Goal: Task Accomplishment & Management: Use online tool/utility

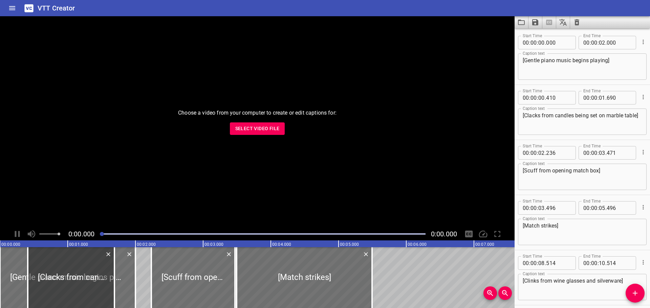
scroll to position [359, 0]
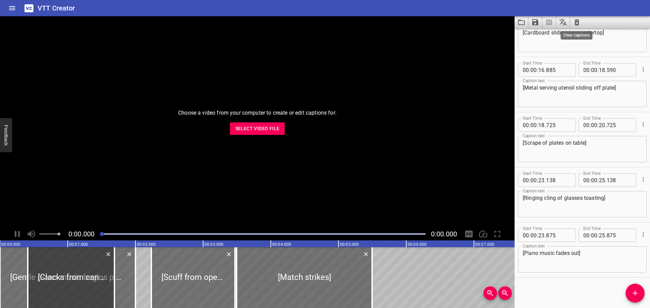
click at [579, 21] on icon "Clear captions" at bounding box center [577, 22] width 8 height 8
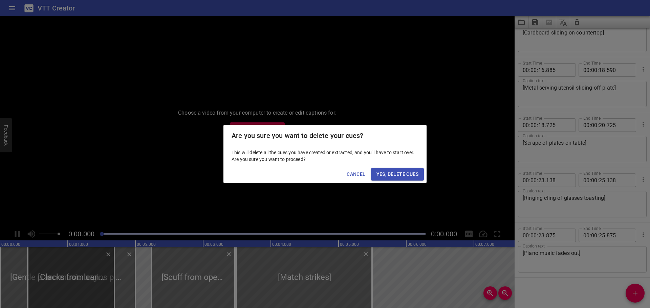
click at [394, 171] on span "Yes, Delete Cues" at bounding box center [398, 174] width 42 height 8
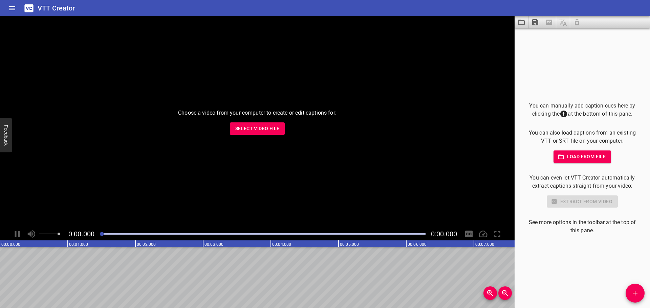
click at [247, 126] on span "Select Video File" at bounding box center [257, 129] width 44 height 8
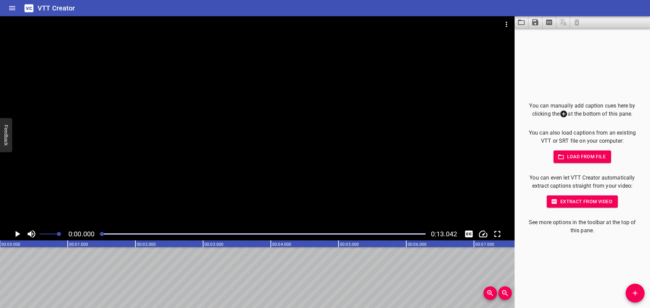
click at [18, 236] on icon "Play/Pause" at bounding box center [17, 234] width 10 height 10
drag, startPoint x: 123, startPoint y: 232, endPoint x: 76, endPoint y: 233, distance: 47.7
click at [76, 233] on div "0:00.850 0:13.042" at bounding box center [257, 234] width 515 height 13
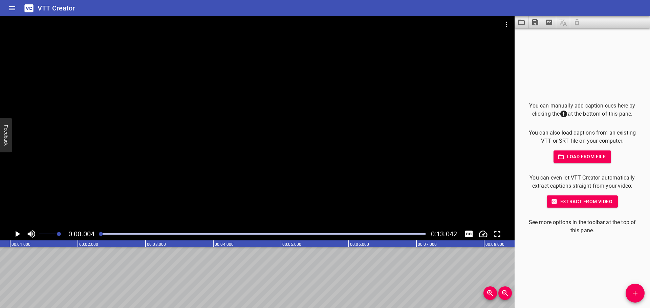
scroll to position [0, 2]
drag, startPoint x: 121, startPoint y: 233, endPoint x: 100, endPoint y: 234, distance: 21.0
click at [100, 234] on div at bounding box center [101, 234] width 4 height 4
click at [17, 235] on icon "Play/Pause" at bounding box center [18, 234] width 5 height 6
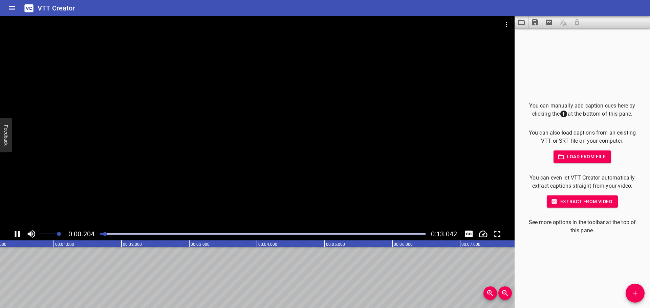
click at [17, 235] on icon "Play/Pause" at bounding box center [17, 234] width 10 height 10
click at [633, 297] on icon "Add Cue" at bounding box center [635, 293] width 8 height 8
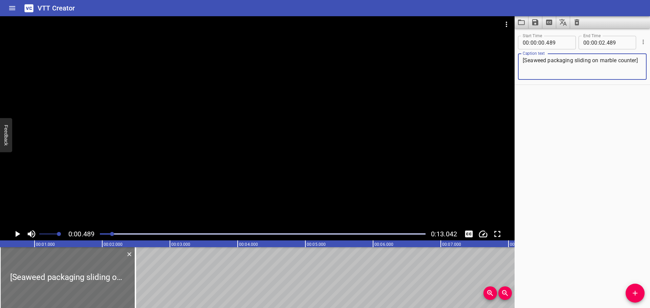
type textarea "[Seaweed packaging sliding on marble counter]"
click at [15, 237] on icon "Play/Pause" at bounding box center [17, 234] width 10 height 10
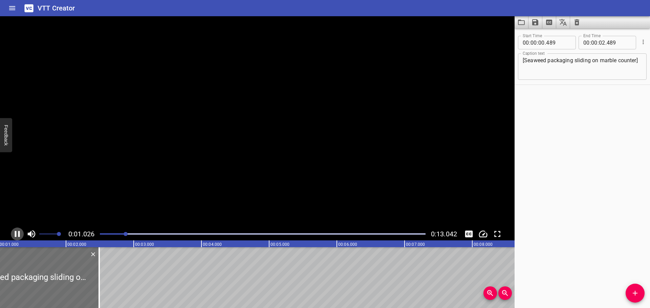
click at [15, 237] on icon "Play/Pause" at bounding box center [17, 234] width 5 height 6
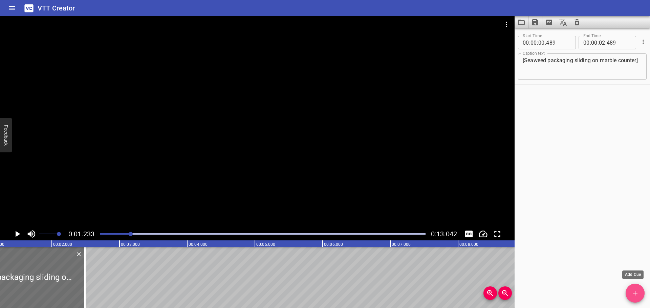
click at [639, 297] on icon "Add Cue" at bounding box center [635, 293] width 8 height 8
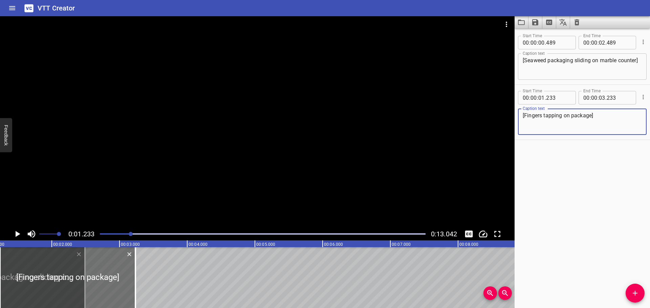
type textarea "[Fingers tapping on package]"
click at [18, 234] on icon "Play/Pause" at bounding box center [18, 234] width 5 height 6
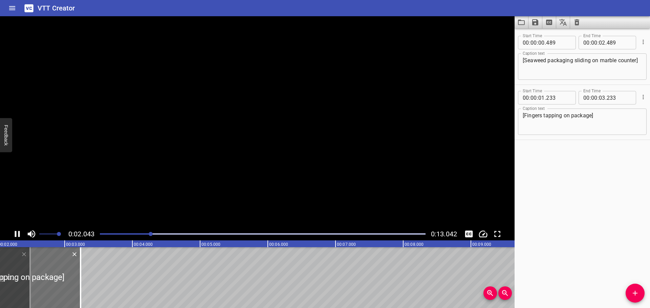
click at [18, 234] on icon "Play/Pause" at bounding box center [17, 234] width 10 height 10
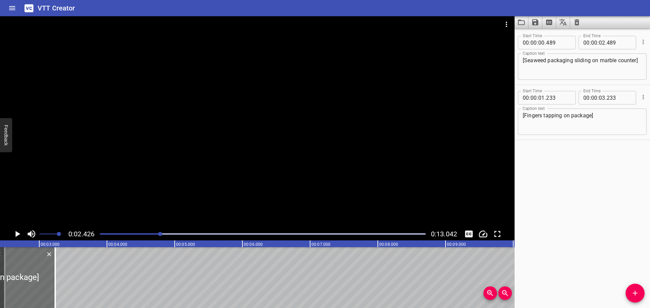
scroll to position [0, 164]
click at [639, 292] on icon "Add Cue" at bounding box center [635, 293] width 8 height 8
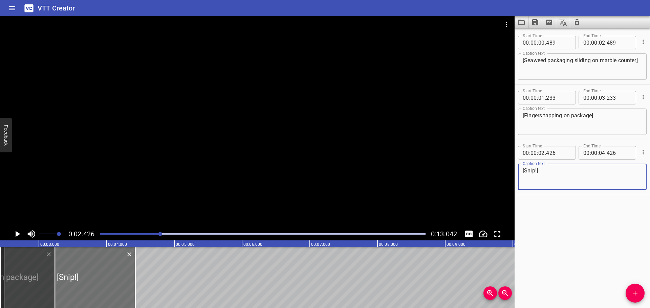
type textarea "[Snip!]"
click at [547, 115] on textarea "[Fingers tapping on package]" at bounding box center [582, 121] width 119 height 19
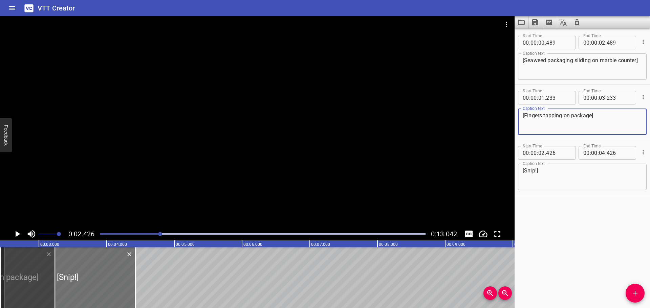
click at [587, 115] on textarea "[Fingers tapping on package]" at bounding box center [582, 121] width 119 height 19
drag, startPoint x: 591, startPoint y: 115, endPoint x: 524, endPoint y: 117, distance: 67.1
click at [524, 117] on textarea "[Fingers tapping on package]" at bounding box center [582, 121] width 119 height 19
type textarea "[Tapping]"
click at [571, 69] on textarea "[Seaweed packaging sliding on marble counter]" at bounding box center [582, 66] width 119 height 19
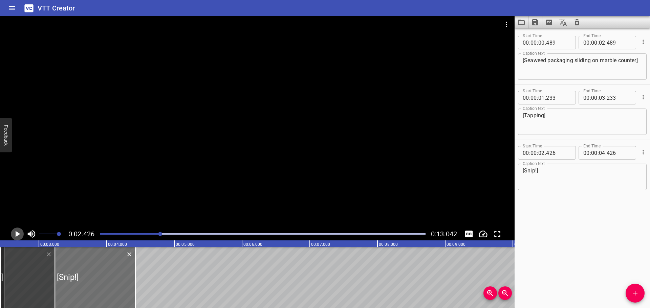
click at [15, 233] on icon "Play/Pause" at bounding box center [17, 234] width 10 height 10
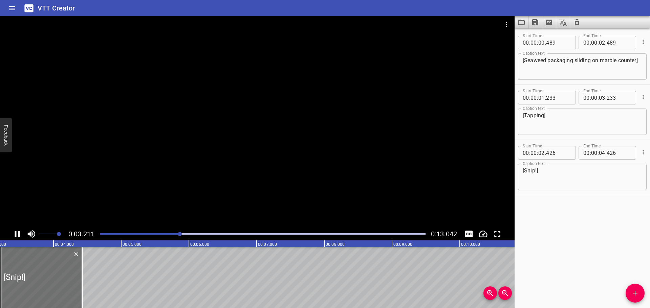
click at [17, 233] on icon "Play/Pause" at bounding box center [17, 234] width 10 height 10
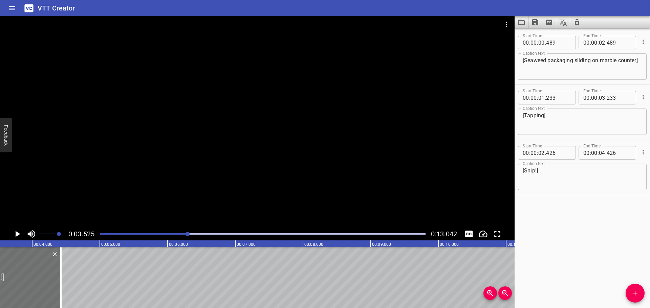
click at [17, 233] on icon "Play/Pause" at bounding box center [18, 234] width 5 height 6
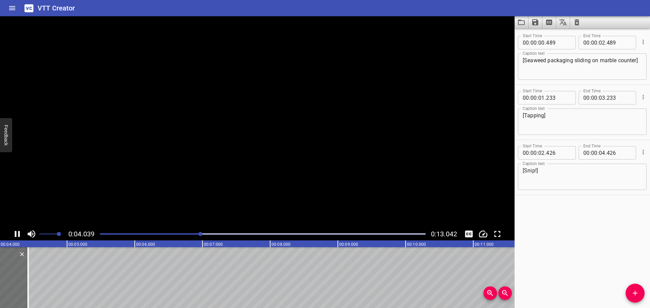
click at [17, 233] on icon "Play/Pause" at bounding box center [17, 234] width 10 height 10
click at [634, 296] on icon "Add Cue" at bounding box center [635, 293] width 8 height 8
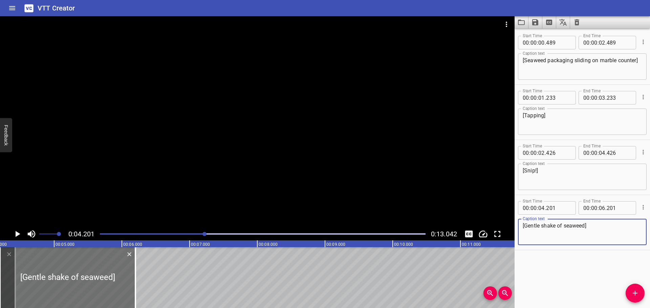
type textarea "[Gentle shake of seaweed]"
click at [15, 234] on icon "Play/Pause" at bounding box center [17, 234] width 10 height 10
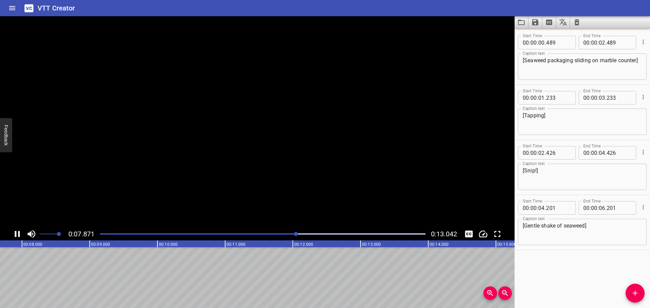
scroll to position [0, 533]
click at [15, 234] on icon "Play/Pause" at bounding box center [17, 234] width 5 height 6
click at [15, 234] on icon "Play/Pause" at bounding box center [17, 234] width 10 height 10
click at [102, 233] on div at bounding box center [263, 234] width 334 height 9
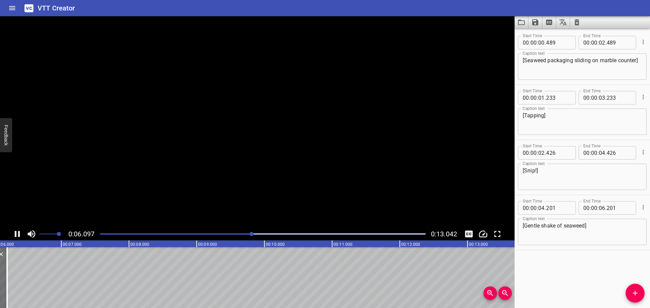
click at [15, 234] on icon "Play/Pause" at bounding box center [17, 234] width 5 height 6
click at [13, 234] on icon "Play/Pause" at bounding box center [17, 234] width 10 height 10
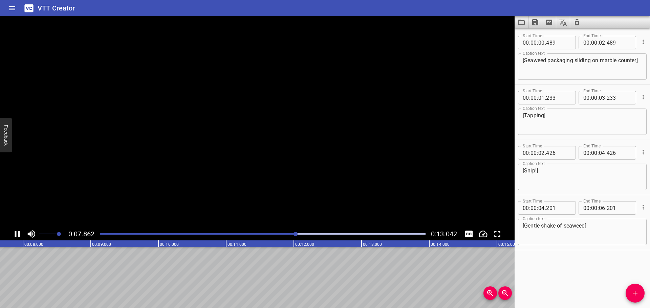
scroll to position [0, 532]
click at [340, 233] on div at bounding box center [263, 234] width 334 height 9
click at [106, 235] on div at bounding box center [263, 234] width 334 height 9
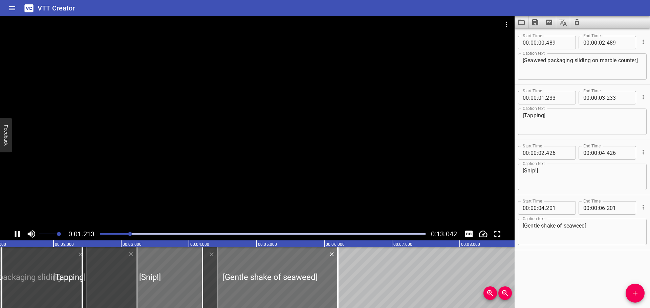
scroll to position [0, 100]
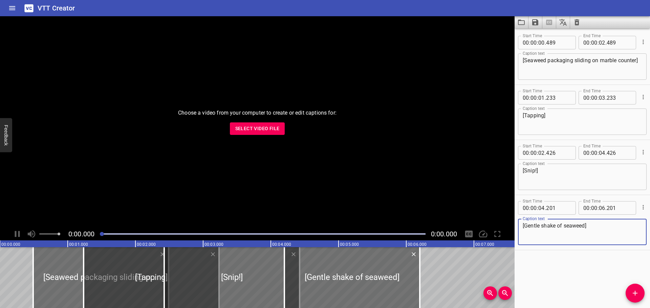
click at [252, 131] on span "Select Video File" at bounding box center [257, 129] width 44 height 8
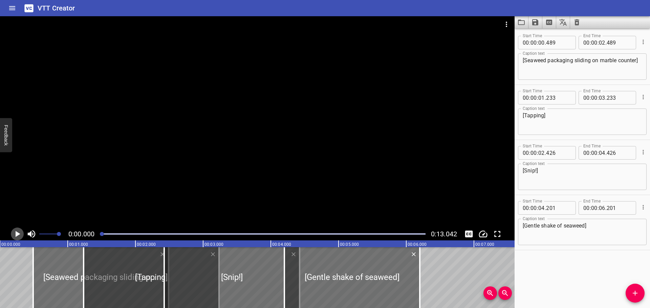
click at [16, 232] on icon "Play/Pause" at bounding box center [17, 234] width 10 height 10
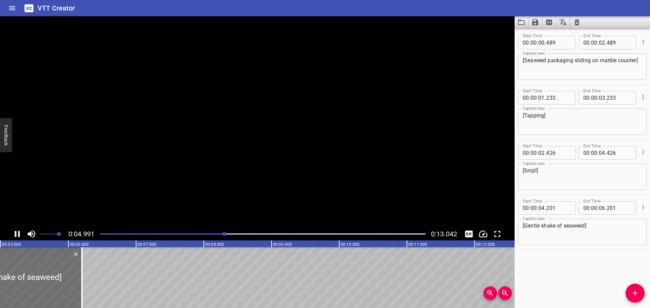
click at [16, 232] on icon "Play/Pause" at bounding box center [17, 234] width 5 height 6
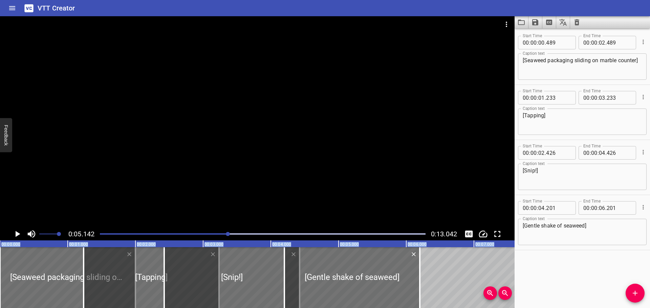
drag, startPoint x: 55, startPoint y: 273, endPoint x: -2, endPoint y: 276, distance: 56.9
click at [0, 276] on html "VTT Creator Caption Editor Batch Transcribe Login Sign Up Privacy Contact 0:05.…" at bounding box center [325, 154] width 650 height 308
type input "000"
click at [100, 233] on div at bounding box center [263, 234] width 334 height 9
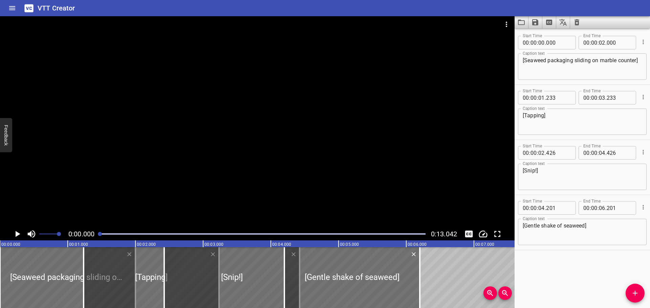
click at [18, 236] on icon "Play/Pause" at bounding box center [17, 234] width 10 height 10
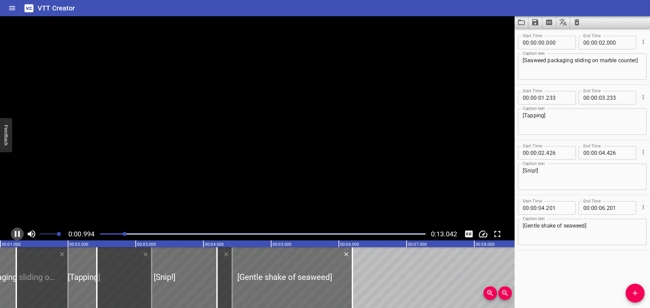
click at [18, 236] on icon "Play/Pause" at bounding box center [17, 234] width 10 height 10
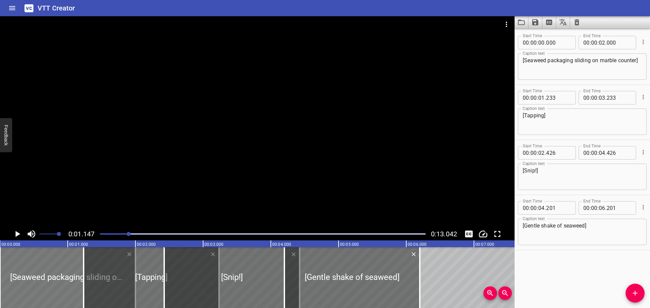
click at [42, 282] on div at bounding box center [67, 278] width 135 height 61
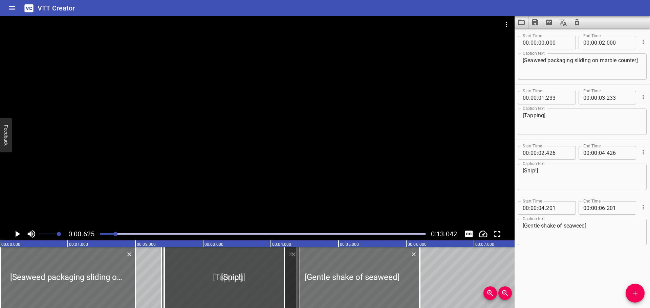
drag, startPoint x: 105, startPoint y: 276, endPoint x: 185, endPoint y: 276, distance: 79.6
type input "02"
type input "408"
type input "04"
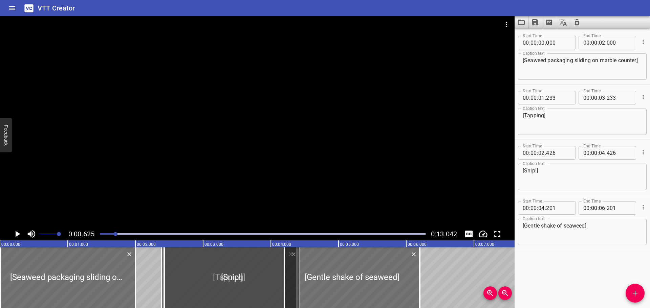
type input "408"
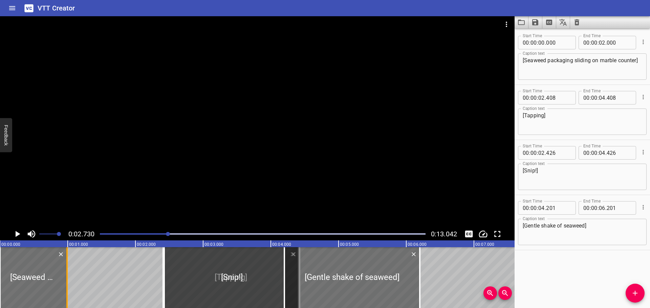
drag, startPoint x: 135, startPoint y: 280, endPoint x: 66, endPoint y: 279, distance: 68.4
click at [66, 279] on div at bounding box center [66, 278] width 1 height 61
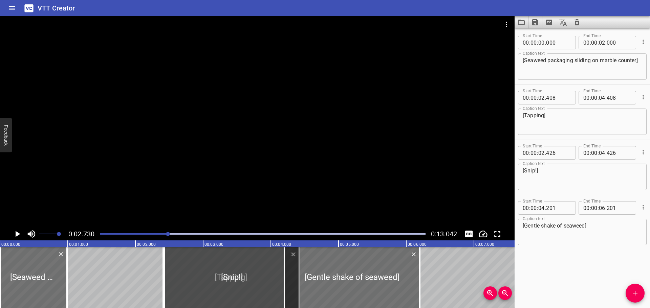
type input "00"
type input "990"
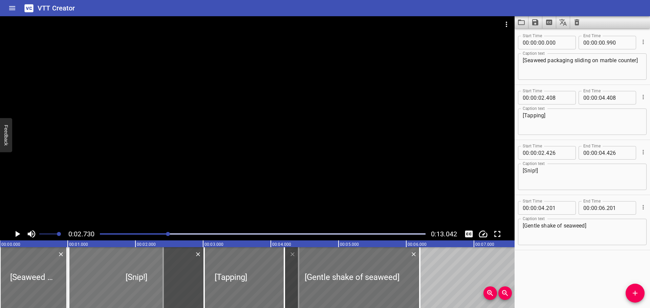
drag, startPoint x: 209, startPoint y: 278, endPoint x: 121, endPoint y: 278, distance: 87.7
click at [121, 278] on div at bounding box center [136, 278] width 135 height 61
type input "01"
type input "016"
type input "03"
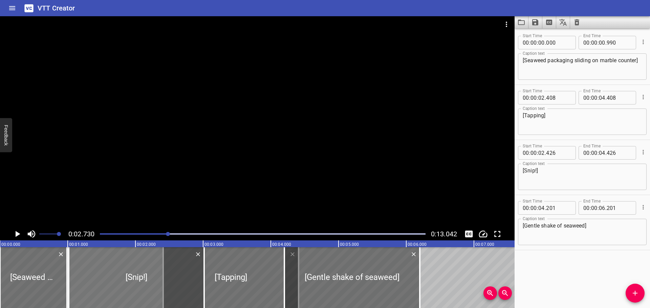
type input "016"
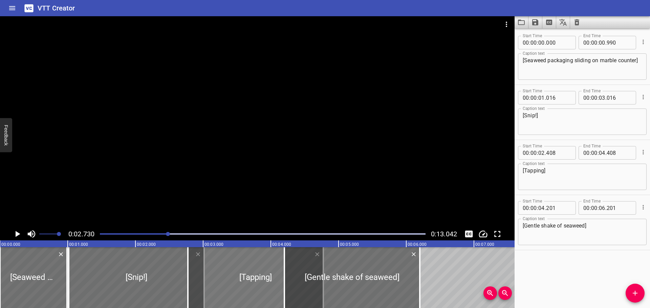
drag, startPoint x: 202, startPoint y: 278, endPoint x: 227, endPoint y: 276, distance: 24.8
click at [227, 276] on div at bounding box center [255, 278] width 135 height 61
type input "773"
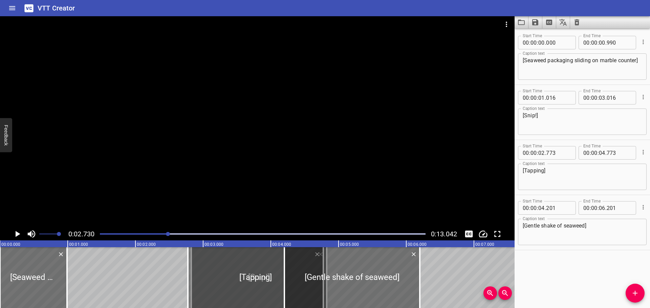
drag, startPoint x: 133, startPoint y: 274, endPoint x: 258, endPoint y: 274, distance: 124.3
type input "02"
type input "851"
type input "04"
type input "851"
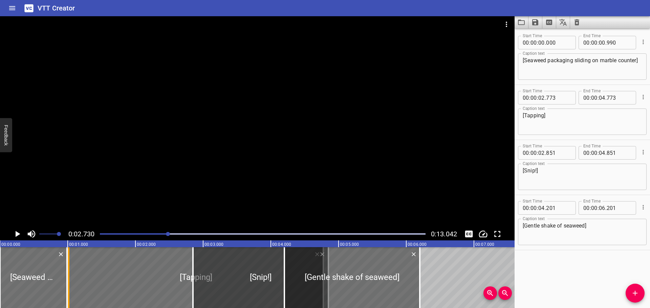
drag, startPoint x: 189, startPoint y: 273, endPoint x: 69, endPoint y: 274, distance: 119.2
click at [69, 274] on div at bounding box center [68, 278] width 7 height 61
type input "01"
type input "013"
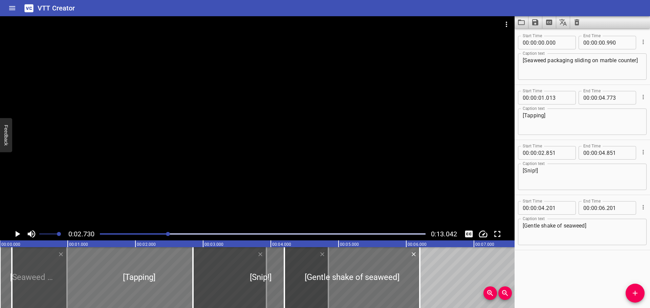
drag, startPoint x: 146, startPoint y: 275, endPoint x: 82, endPoint y: 275, distance: 64.3
click at [82, 275] on div at bounding box center [139, 278] width 255 height 61
type input "00"
type input "063"
type input "03"
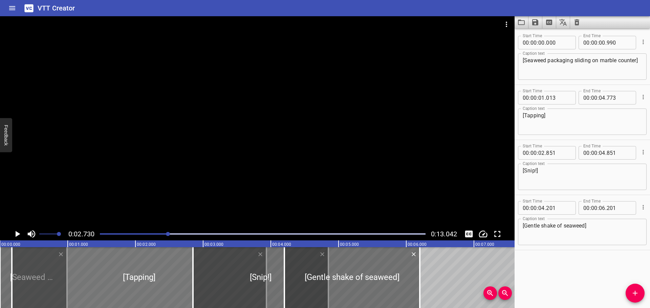
type input "823"
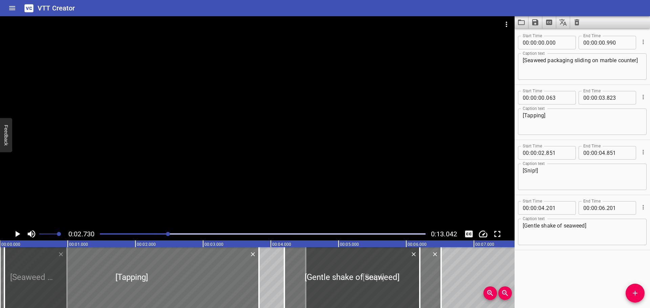
drag, startPoint x: 232, startPoint y: 274, endPoint x: 344, endPoint y: 274, distance: 112.1
type input "04"
type input "551"
type input "06"
type input "551"
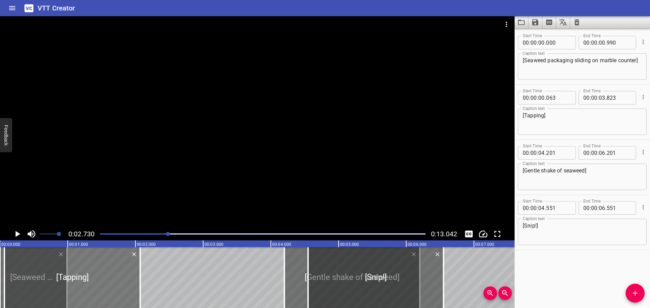
drag, startPoint x: 260, startPoint y: 276, endPoint x: 116, endPoint y: 282, distance: 144.4
click at [137, 282] on div at bounding box center [140, 278] width 7 height 61
type input "01"
type input "973"
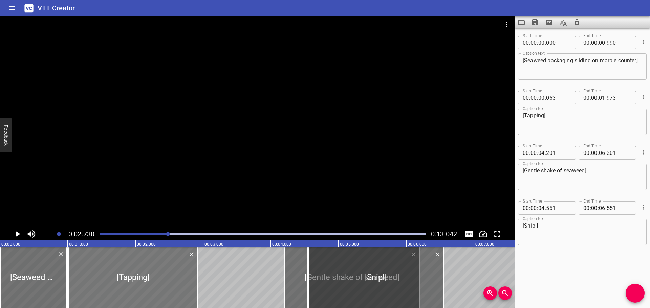
drag, startPoint x: 93, startPoint y: 278, endPoint x: 157, endPoint y: 280, distance: 64.0
click at [157, 280] on div at bounding box center [132, 278] width 129 height 61
type input "01"
type input "008"
type input "02"
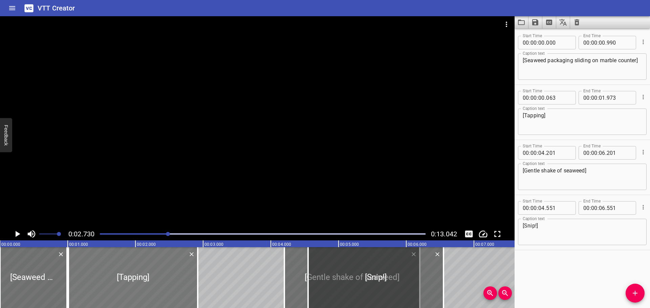
type input "918"
click at [101, 235] on div at bounding box center [263, 234] width 334 height 9
click at [17, 234] on icon "Play/Pause" at bounding box center [18, 234] width 5 height 6
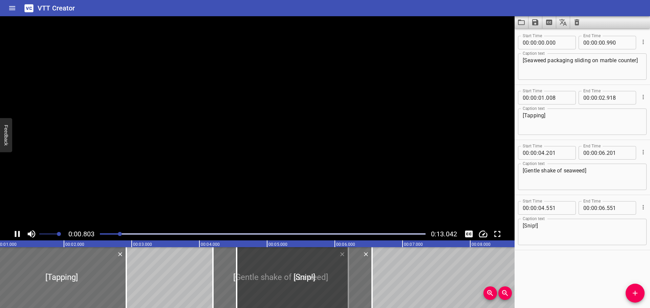
click at [17, 234] on icon "Play/Pause" at bounding box center [17, 234] width 10 height 10
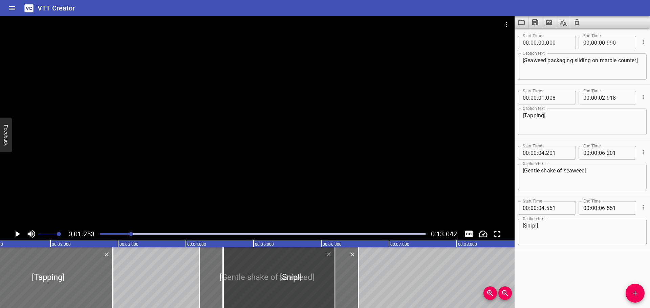
click at [17, 234] on icon "Play/Pause" at bounding box center [18, 234] width 5 height 6
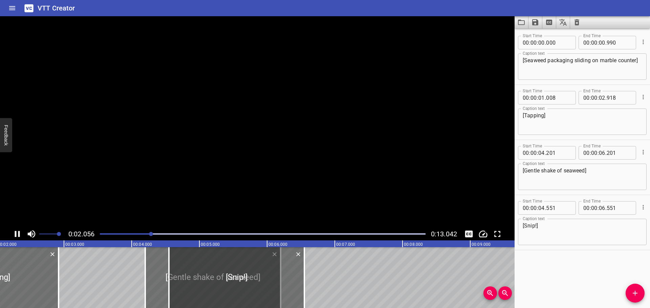
click at [17, 234] on icon "Play/Pause" at bounding box center [17, 234] width 10 height 10
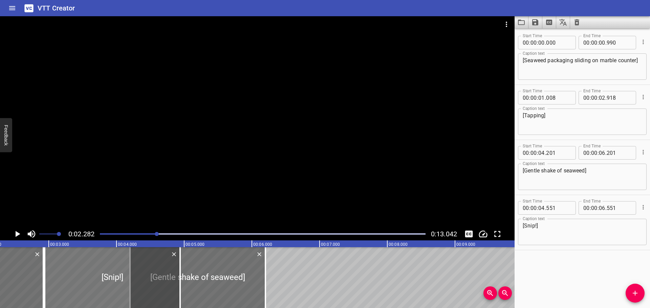
drag, startPoint x: 255, startPoint y: 267, endPoint x: 146, endPoint y: 269, distance: 109.0
click at [146, 269] on div at bounding box center [112, 278] width 135 height 61
type input "02"
type input "941"
type input "04"
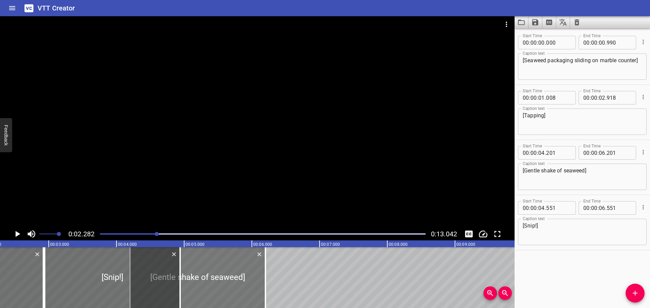
type input "941"
click at [109, 280] on div at bounding box center [112, 278] width 135 height 61
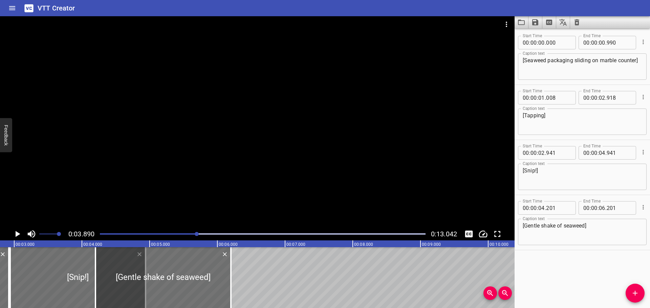
scroll to position [0, 263]
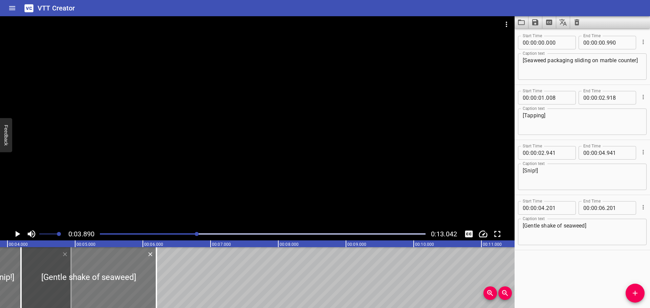
drag, startPoint x: 125, startPoint y: 271, endPoint x: 209, endPoint y: 272, distance: 84.3
click at [156, 272] on div at bounding box center [88, 278] width 135 height 61
type input "05"
type input "446"
type input "07"
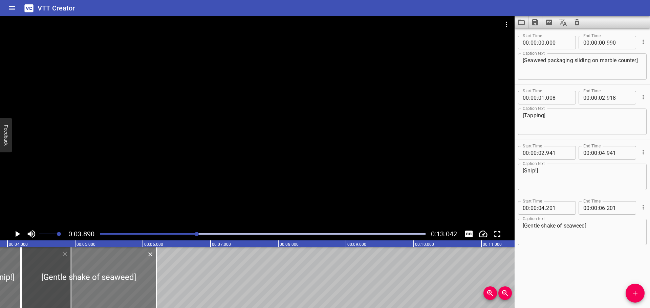
type input "446"
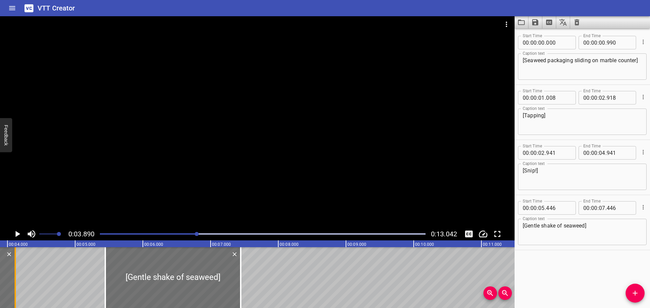
drag, startPoint x: 68, startPoint y: 277, endPoint x: 12, endPoint y: 282, distance: 56.8
click at [12, 282] on div at bounding box center [15, 278] width 7 height 61
type input "106"
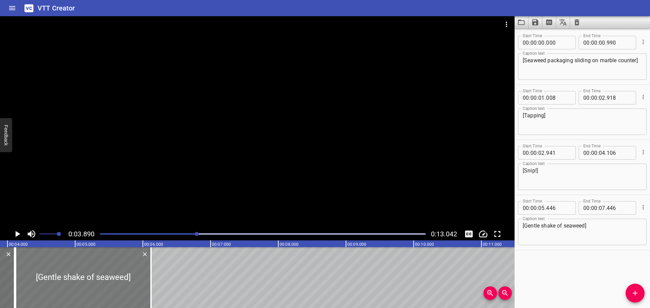
drag, startPoint x: 191, startPoint y: 274, endPoint x: 101, endPoint y: 275, distance: 89.7
click at [101, 275] on div at bounding box center [83, 278] width 135 height 61
type input "04"
type input "121"
type input "06"
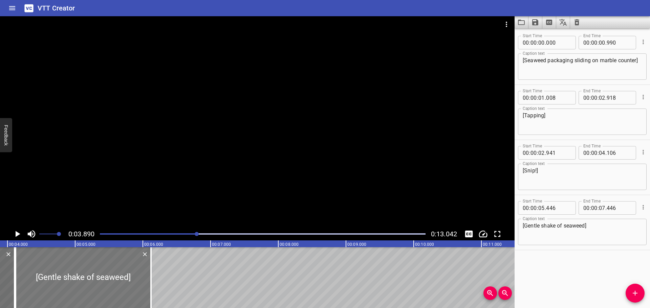
type input "121"
click at [100, 234] on div at bounding box center [263, 234] width 334 height 9
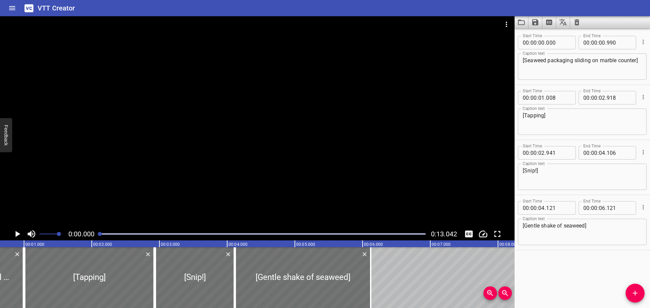
scroll to position [0, 0]
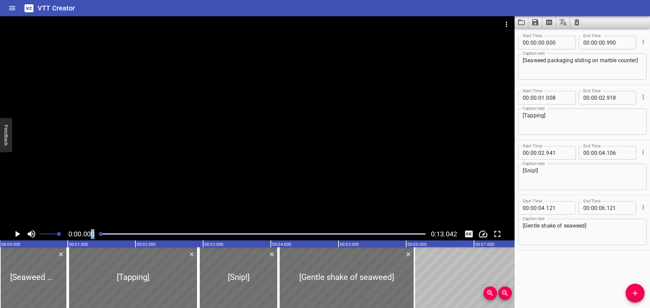
drag, startPoint x: 102, startPoint y: 234, endPoint x: 83, endPoint y: 236, distance: 19.1
click at [86, 236] on div "0:00.000 0:13.042" at bounding box center [257, 234] width 515 height 13
click at [14, 236] on icon "Play/Pause" at bounding box center [17, 234] width 10 height 10
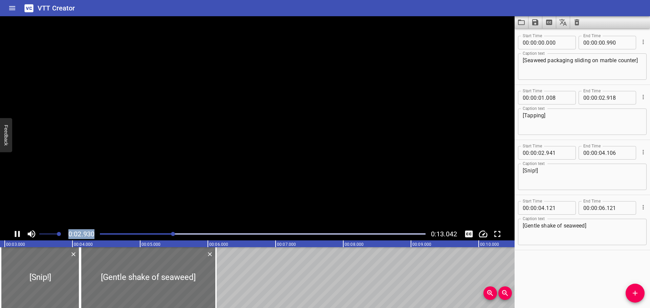
click at [14, 236] on icon "Play/Pause" at bounding box center [17, 234] width 10 height 10
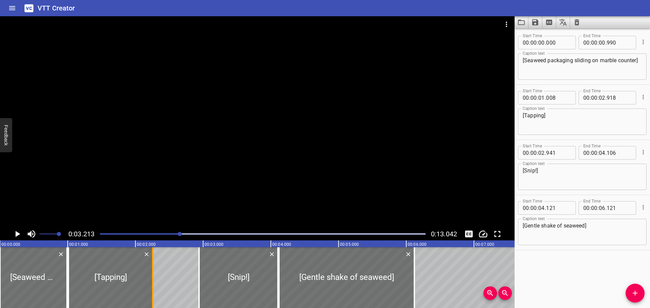
drag, startPoint x: 195, startPoint y: 275, endPoint x: 150, endPoint y: 277, distance: 45.1
click at [150, 277] on div at bounding box center [152, 278] width 7 height 61
type input "253"
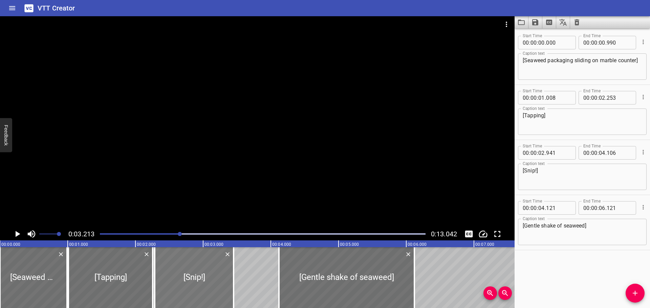
drag, startPoint x: 250, startPoint y: 275, endPoint x: 206, endPoint y: 275, distance: 44.4
click at [206, 275] on div at bounding box center [194, 278] width 79 height 61
type input "286"
type input "03"
type input "451"
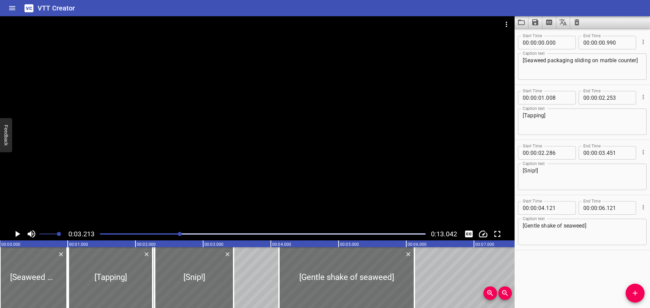
click at [99, 234] on div at bounding box center [263, 234] width 334 height 9
click at [15, 233] on icon "Play/Pause" at bounding box center [17, 234] width 10 height 10
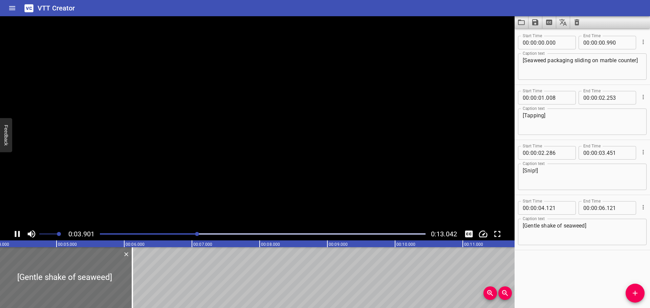
click at [15, 233] on icon "Play/Pause" at bounding box center [17, 234] width 5 height 6
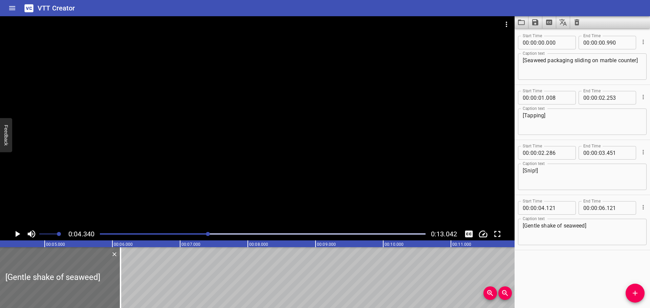
scroll to position [0, 67]
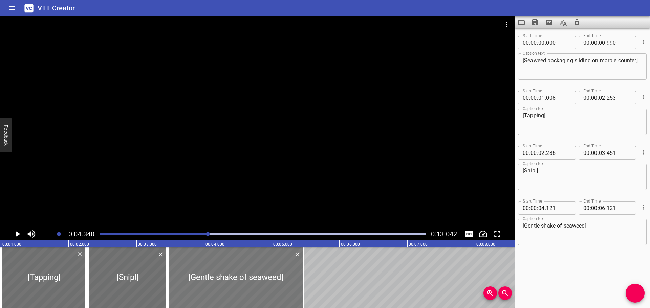
drag, startPoint x: 261, startPoint y: 278, endPoint x: 221, endPoint y: 275, distance: 40.4
click at [221, 275] on div at bounding box center [235, 278] width 135 height 61
type input "03"
type input "471"
type input "05"
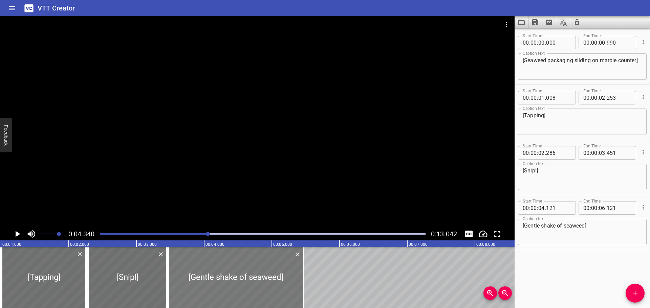
type input "471"
click at [100, 232] on div at bounding box center [263, 234] width 334 height 9
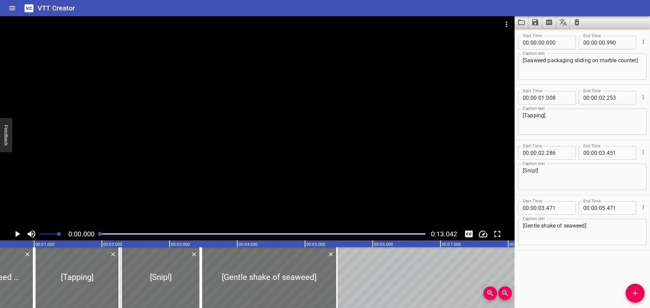
scroll to position [0, 0]
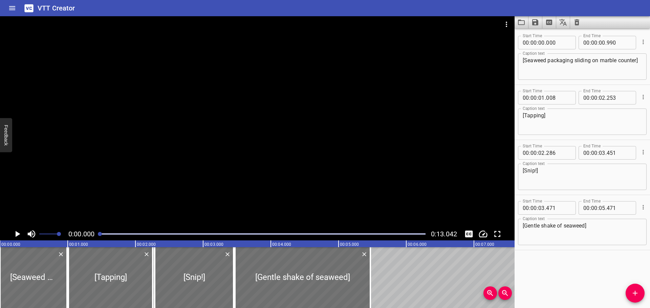
click at [16, 234] on icon "Play/Pause" at bounding box center [18, 234] width 5 height 6
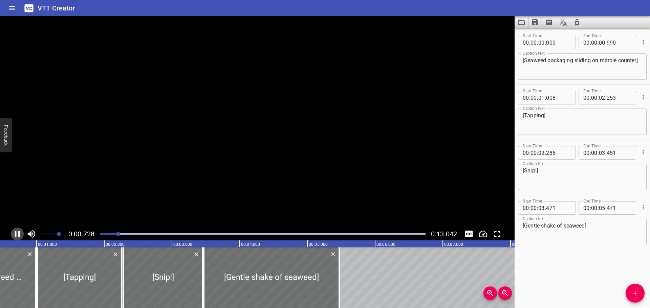
click at [16, 234] on icon "Play/Pause" at bounding box center [17, 234] width 5 height 6
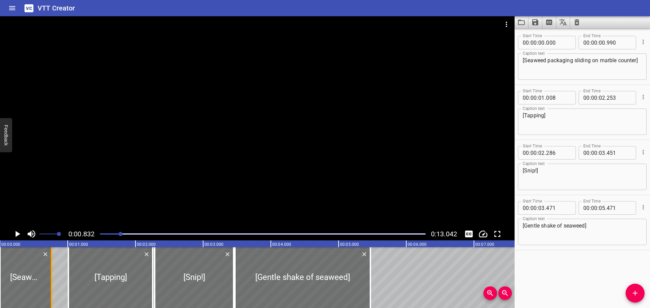
drag, startPoint x: 64, startPoint y: 276, endPoint x: 48, endPoint y: 277, distance: 16.3
click at [48, 277] on div at bounding box center [51, 278] width 7 height 61
type input "750"
click at [95, 234] on div "0:00.832 0:13.042" at bounding box center [257, 234] width 515 height 13
click at [100, 234] on div at bounding box center [263, 234] width 334 height 9
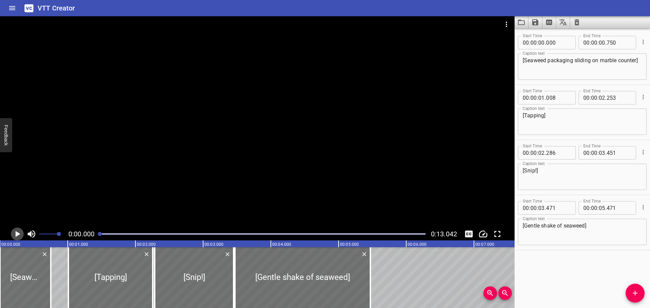
click at [18, 233] on icon "Play/Pause" at bounding box center [17, 234] width 10 height 10
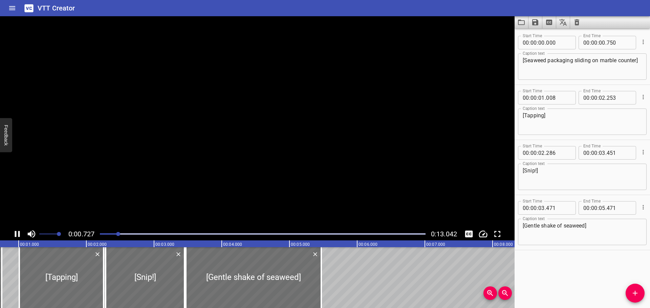
click at [18, 233] on icon "Play/Pause" at bounding box center [17, 234] width 5 height 6
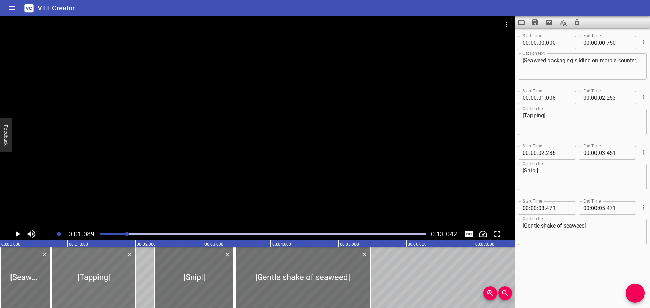
drag, startPoint x: 129, startPoint y: 267, endPoint x: 112, endPoint y: 267, distance: 16.9
click at [112, 267] on div at bounding box center [93, 278] width 84 height 61
type input "00"
type input "758"
type input "003"
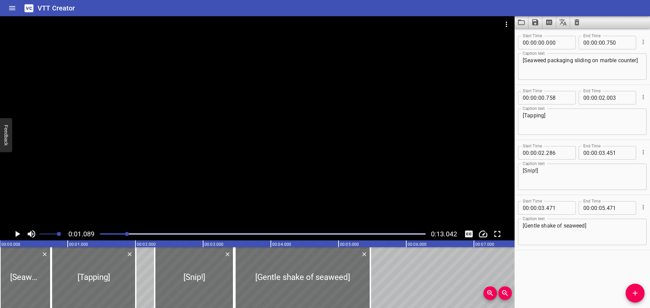
click at [98, 234] on div at bounding box center [263, 234] width 334 height 9
click at [16, 233] on icon "Play/Pause" at bounding box center [18, 234] width 5 height 6
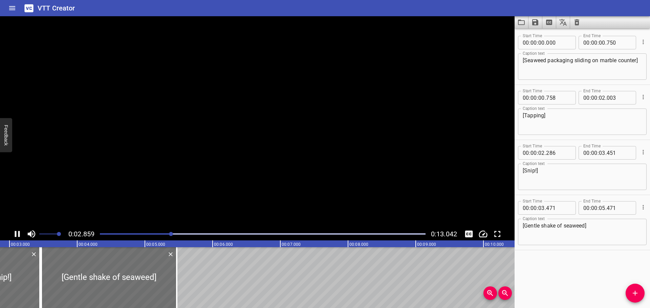
click at [16, 233] on icon "Play/Pause" at bounding box center [17, 234] width 5 height 6
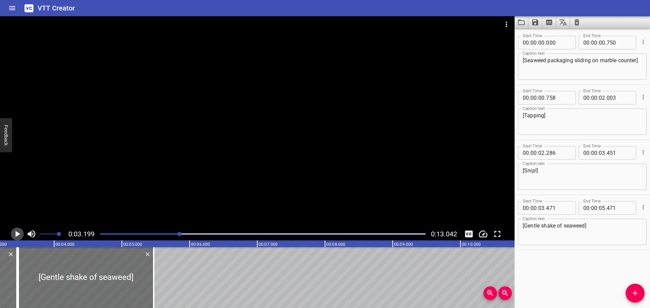
click at [16, 233] on icon "Play/Pause" at bounding box center [18, 234] width 5 height 6
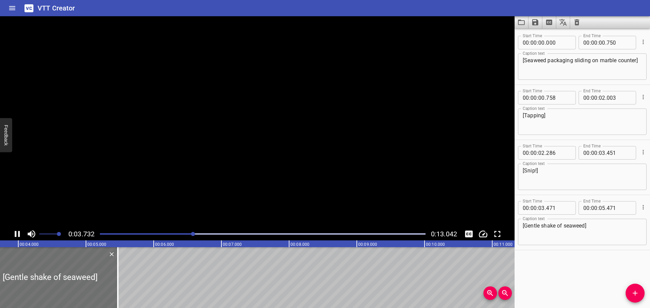
click at [16, 233] on icon "Play/Pause" at bounding box center [17, 234] width 5 height 6
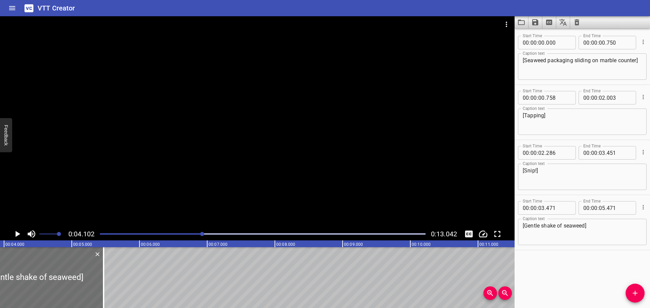
scroll to position [0, 278]
click at [17, 233] on icon "Play/Pause" at bounding box center [18, 234] width 5 height 6
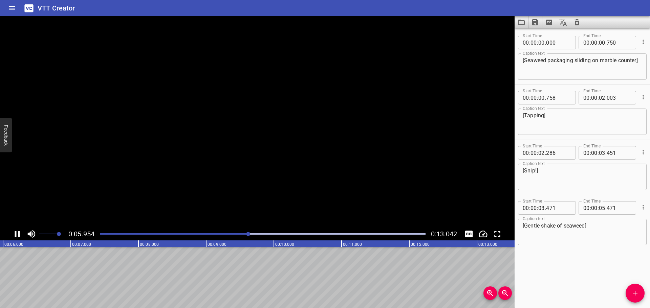
click at [17, 233] on icon "Play/Pause" at bounding box center [17, 234] width 10 height 10
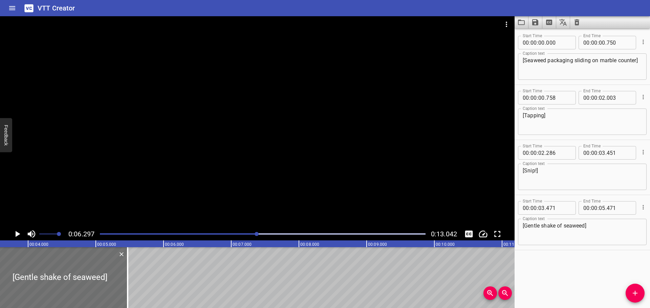
scroll to position [0, 232]
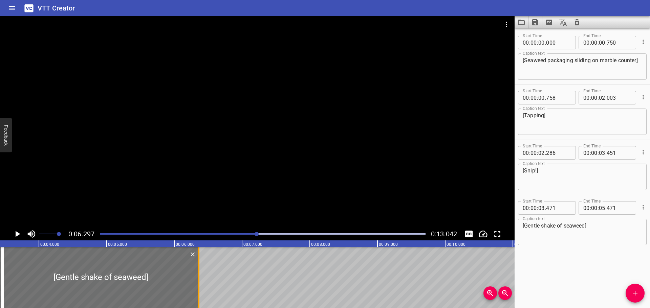
drag, startPoint x: 141, startPoint y: 288, endPoint x: 201, endPoint y: 286, distance: 60.3
click at [201, 286] on div at bounding box center [198, 278] width 7 height 61
type input "06"
type input "361"
click at [100, 234] on div at bounding box center [263, 234] width 334 height 9
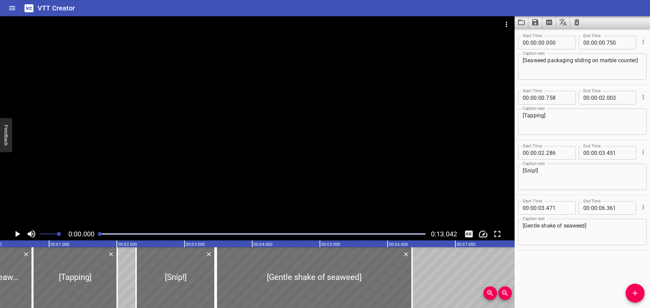
scroll to position [0, 0]
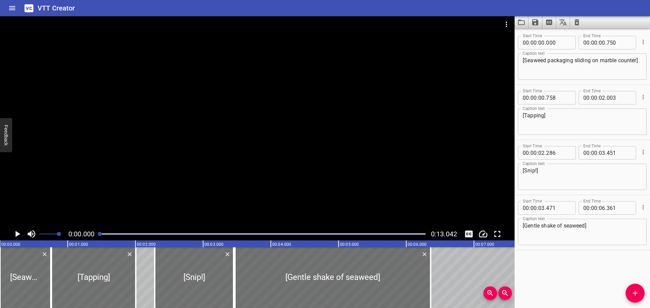
click at [16, 234] on icon "Play/Pause" at bounding box center [18, 234] width 5 height 6
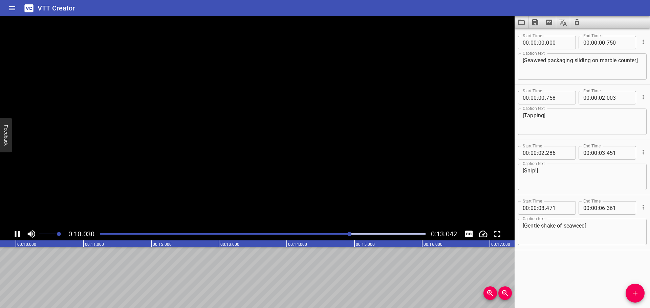
click at [16, 234] on icon "Play/Pause" at bounding box center [17, 234] width 5 height 6
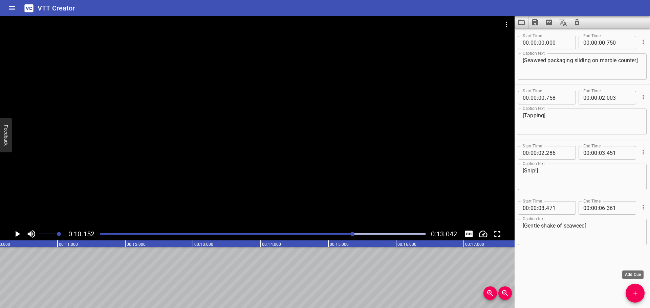
click at [637, 296] on icon "Add Cue" at bounding box center [635, 293] width 8 height 8
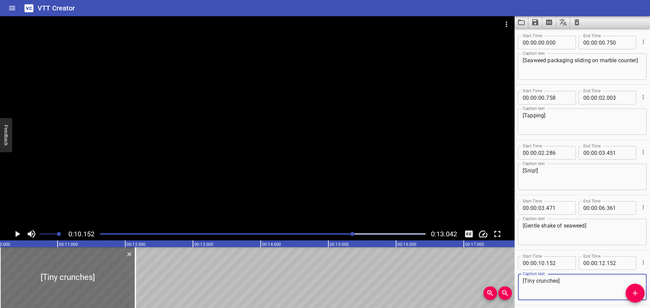
type textarea "[Tiny crunches]"
click at [17, 234] on icon "Play/Pause" at bounding box center [18, 234] width 5 height 6
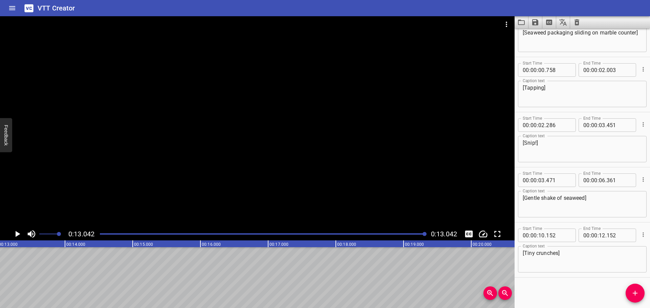
click at [17, 234] on icon "Play/Pause" at bounding box center [18, 234] width 5 height 6
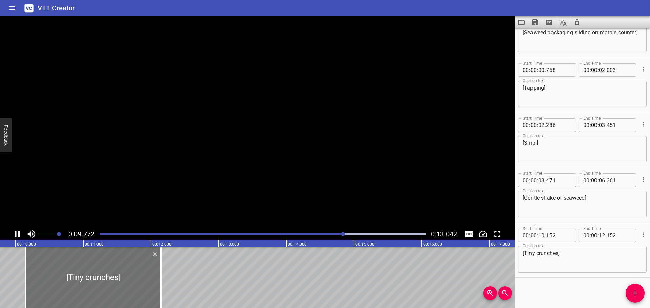
click at [15, 233] on icon "Play/Pause" at bounding box center [17, 234] width 5 height 6
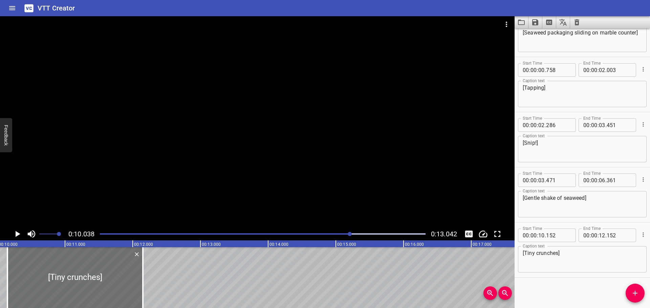
scroll to position [0, 589]
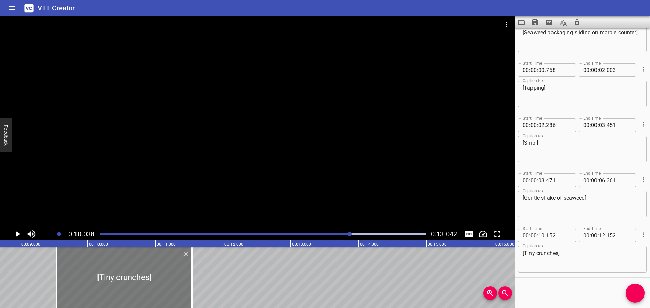
drag, startPoint x: 110, startPoint y: 283, endPoint x: 93, endPoint y: 284, distance: 16.3
click at [93, 284] on div at bounding box center [124, 278] width 135 height 61
type input "09"
type input "542"
type input "11"
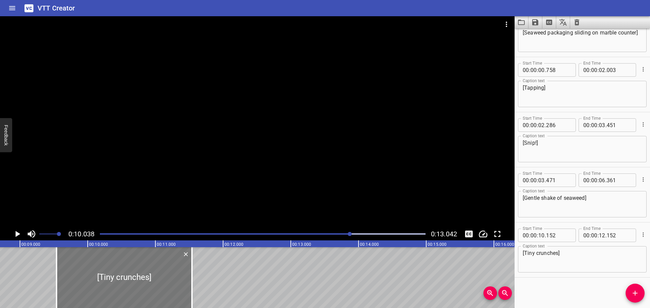
type input "542"
click at [191, 235] on div at bounding box center [263, 234] width 334 height 9
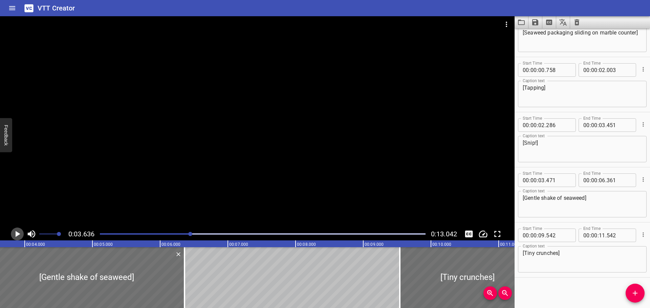
click at [17, 234] on icon "Play/Pause" at bounding box center [18, 234] width 5 height 6
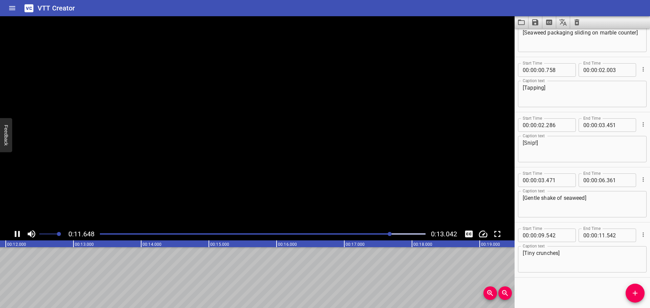
click at [19, 232] on icon "Play/Pause" at bounding box center [17, 234] width 5 height 6
click at [641, 295] on span "Add Cue" at bounding box center [635, 293] width 19 height 8
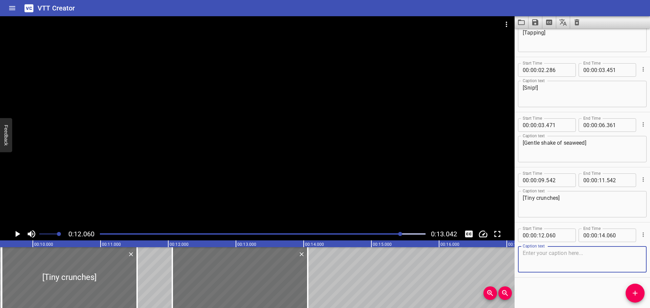
scroll to position [0, 611]
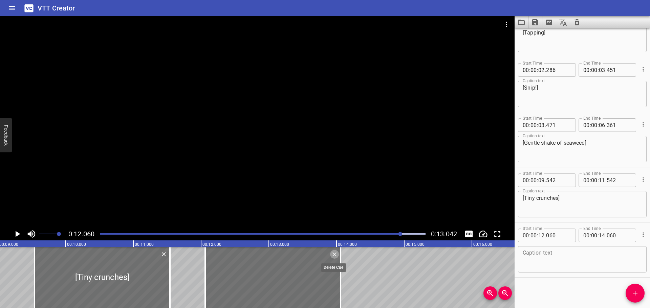
click at [335, 255] on icon "Delete" at bounding box center [334, 255] width 4 height 4
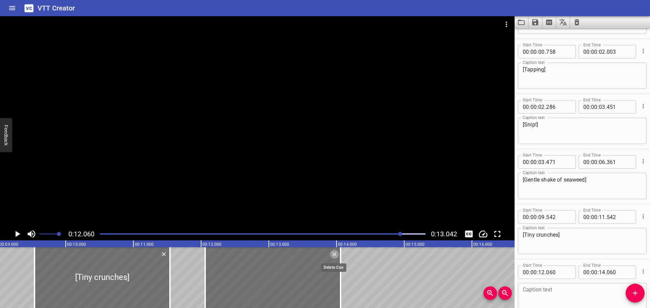
scroll to position [28, 0]
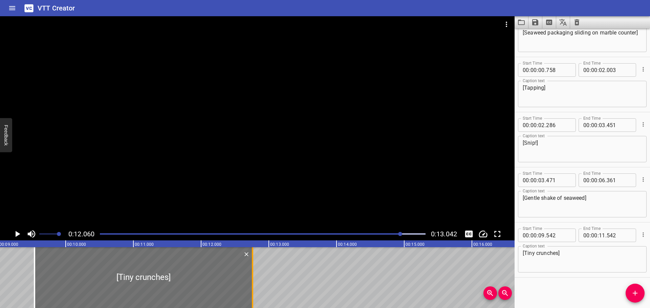
drag, startPoint x: 172, startPoint y: 281, endPoint x: 254, endPoint y: 282, distance: 82.6
click at [254, 282] on div at bounding box center [252, 278] width 7 height 61
type input "12"
type input "762"
click at [101, 234] on div "Play progress" at bounding box center [239, 234] width 326 height 1
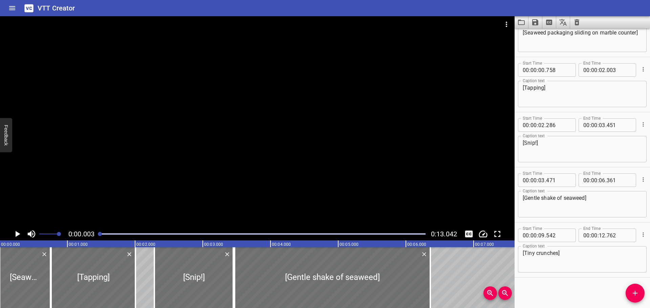
click at [16, 238] on icon "Play/Pause" at bounding box center [17, 234] width 10 height 10
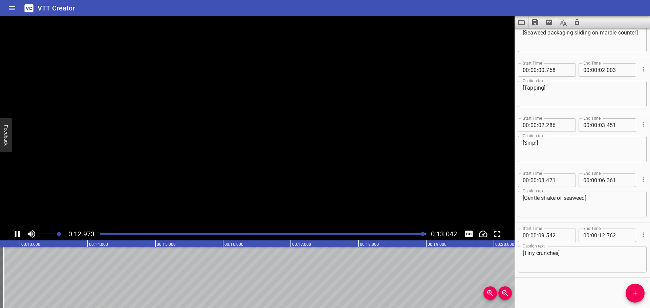
scroll to position [0, 883]
click at [16, 238] on icon "Play/Pause" at bounding box center [17, 234] width 10 height 10
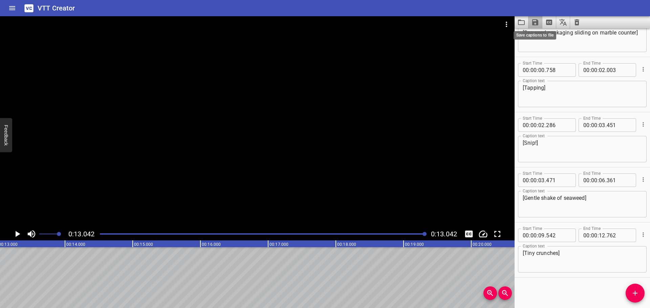
click at [537, 22] on icon "Save captions to file" at bounding box center [535, 22] width 6 height 6
click at [549, 39] on li "Save to VTT file" at bounding box center [554, 37] width 50 height 12
click at [578, 24] on icon "Clear captions" at bounding box center [577, 22] width 5 height 6
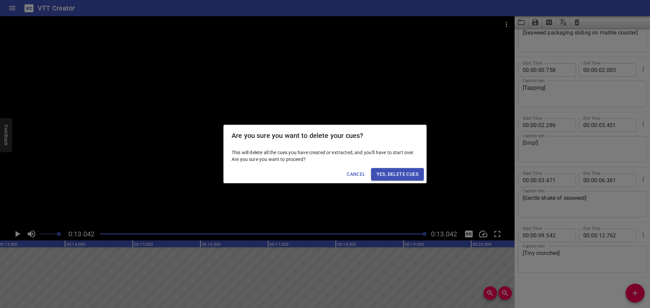
click at [405, 179] on button "Yes, Delete Cues" at bounding box center [397, 174] width 53 height 13
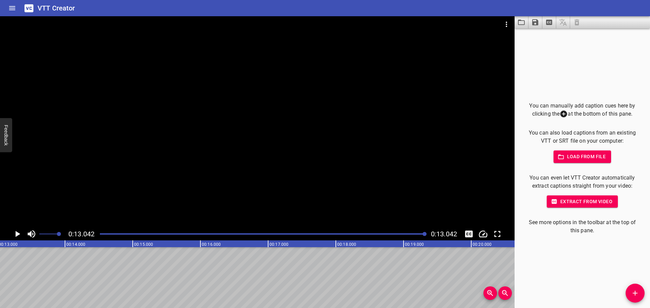
click at [44, 9] on h6 "VTT Creator" at bounding box center [57, 8] width 38 height 11
drag, startPoint x: 31, startPoint y: 8, endPoint x: 18, endPoint y: 10, distance: 14.0
click at [31, 8] on icon at bounding box center [28, 8] width 9 height 8
click at [17, 10] on button "Home" at bounding box center [12, 8] width 16 height 16
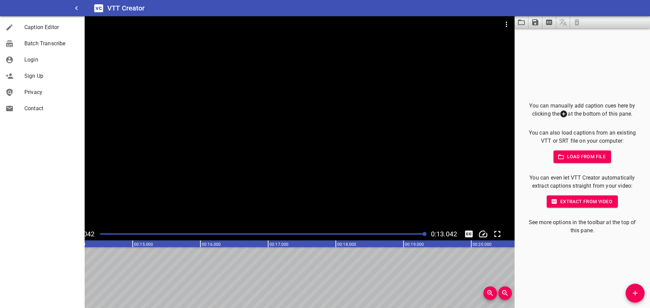
click at [142, 41] on div at bounding box center [257, 33] width 515 height 34
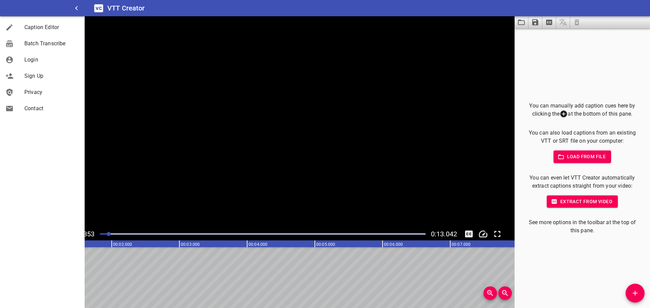
scroll to position [0, 24]
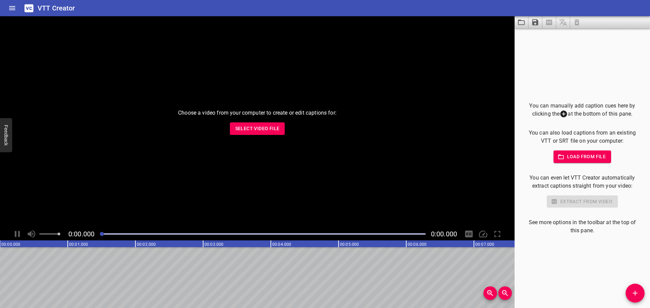
click at [251, 132] on span "Select Video File" at bounding box center [257, 129] width 44 height 8
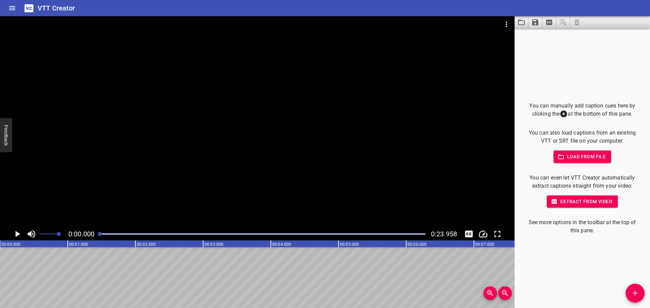
drag, startPoint x: 100, startPoint y: 234, endPoint x: 95, endPoint y: 234, distance: 4.1
click at [95, 234] on div "0:00.000 0:23.958" at bounding box center [257, 234] width 515 height 13
click at [18, 235] on icon "Play/Pause" at bounding box center [18, 234] width 5 height 6
click at [18, 235] on icon "Play/Pause" at bounding box center [17, 234] width 10 height 10
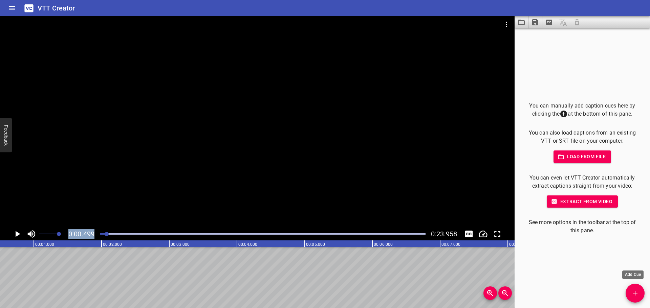
click at [634, 288] on button "Add Cue" at bounding box center [635, 293] width 19 height 19
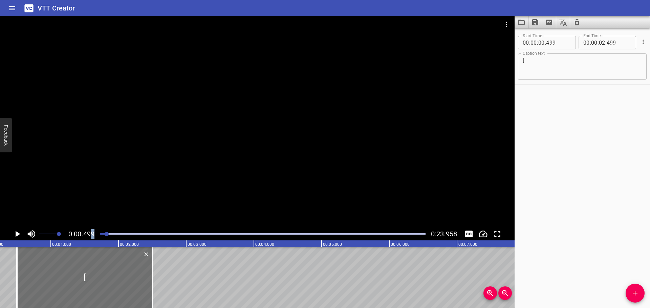
drag, startPoint x: 106, startPoint y: 233, endPoint x: 89, endPoint y: 235, distance: 17.4
click at [89, 235] on div "0:00.499 0:23.958" at bounding box center [257, 234] width 515 height 13
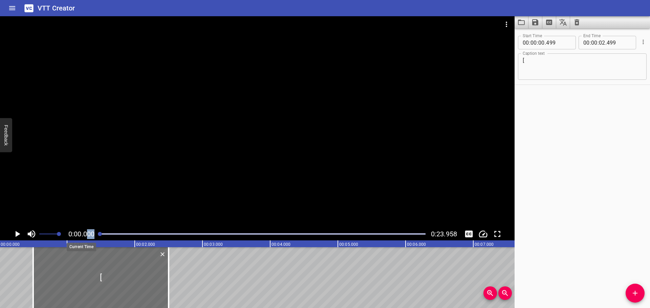
scroll to position [0, 0]
click at [19, 236] on icon "Play/Pause" at bounding box center [17, 234] width 10 height 10
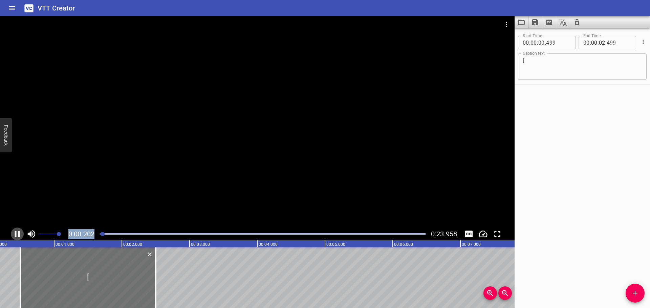
click at [19, 236] on icon "Play/Pause" at bounding box center [17, 234] width 5 height 6
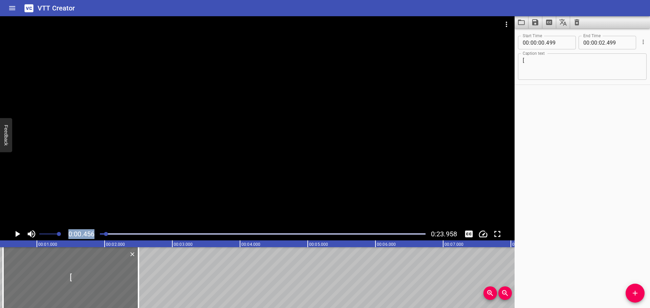
click at [550, 65] on textarea "[" at bounding box center [582, 66] width 119 height 19
drag, startPoint x: 575, startPoint y: 59, endPoint x: 546, endPoint y: 60, distance: 29.2
click at [546, 60] on textarea "[Crackles from hot oil]" at bounding box center [582, 66] width 119 height 19
click at [577, 72] on textarea "[Crackles from hot oil]" at bounding box center [582, 66] width 119 height 19
type textarea "[Crackles from hot oil]"
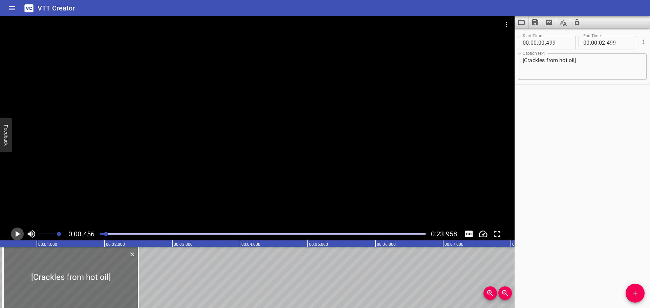
click at [18, 235] on icon "Play/Pause" at bounding box center [18, 234] width 5 height 6
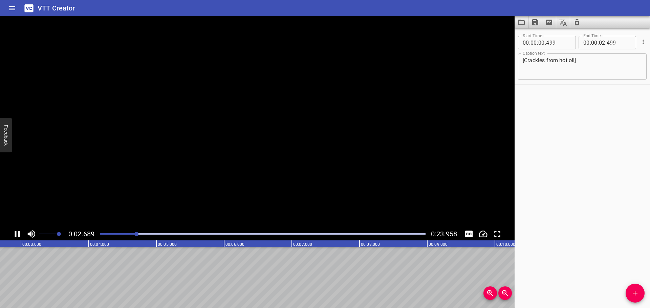
click at [18, 235] on icon "Play/Pause" at bounding box center [17, 234] width 5 height 6
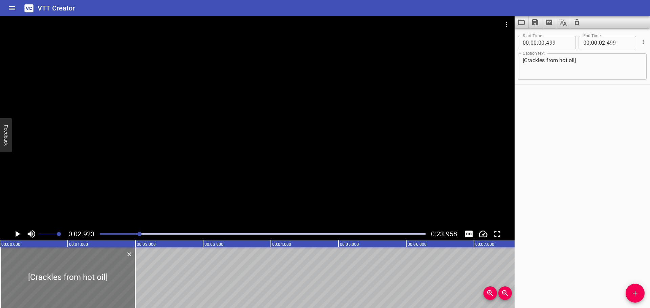
drag, startPoint x: 95, startPoint y: 281, endPoint x: 30, endPoint y: 281, distance: 65.3
click at [24, 281] on div at bounding box center [67, 278] width 135 height 61
type input "000"
type input "01"
type input "1000"
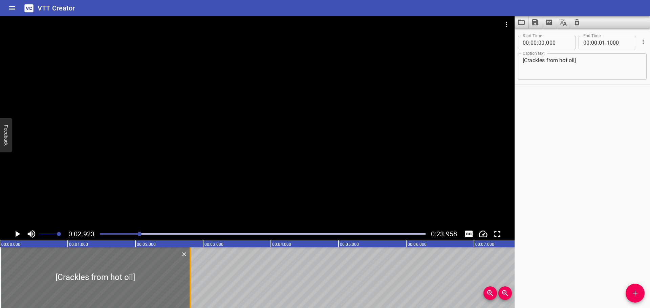
drag, startPoint x: 136, startPoint y: 280, endPoint x: 191, endPoint y: 280, distance: 54.9
click at [191, 280] on div at bounding box center [190, 278] width 7 height 61
type input "02"
type input "810"
click at [100, 235] on div at bounding box center [263, 234] width 334 height 9
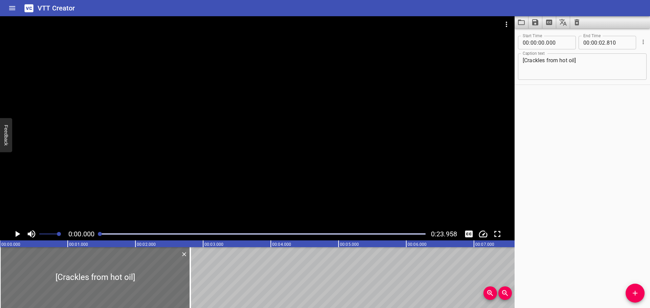
click at [17, 235] on icon "Play/Pause" at bounding box center [18, 234] width 5 height 6
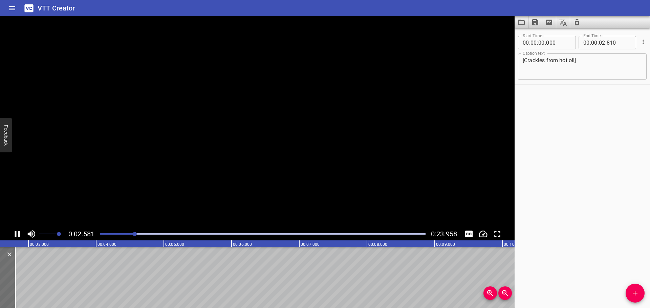
scroll to position [0, 194]
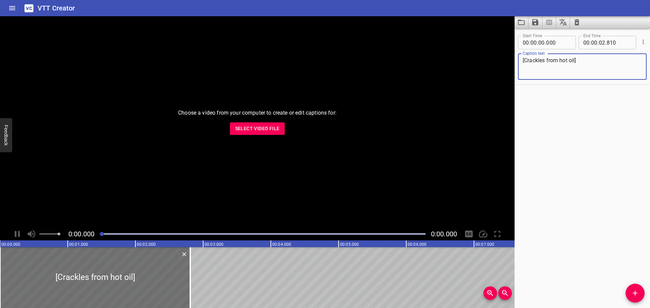
click at [253, 130] on span "Select Video File" at bounding box center [257, 129] width 44 height 8
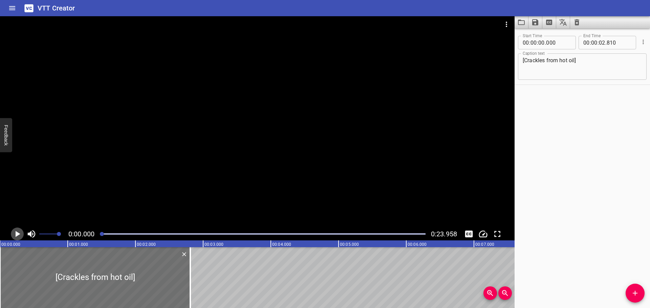
click at [17, 234] on icon "Play/Pause" at bounding box center [18, 234] width 5 height 6
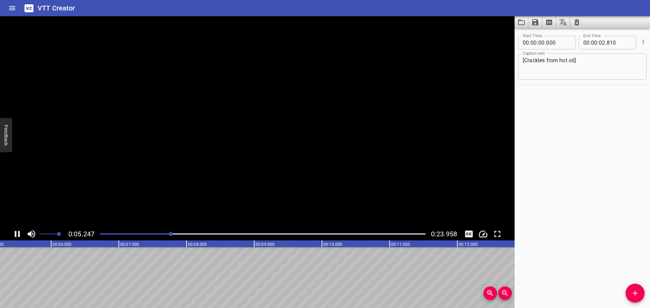
click at [17, 234] on icon "Play/Pause" at bounding box center [17, 234] width 10 height 10
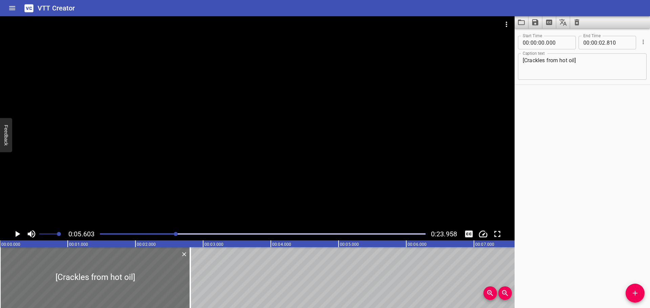
click at [101, 235] on div "Play progress" at bounding box center [14, 234] width 326 height 1
click at [14, 235] on icon "Play/Pause" at bounding box center [17, 234] width 10 height 10
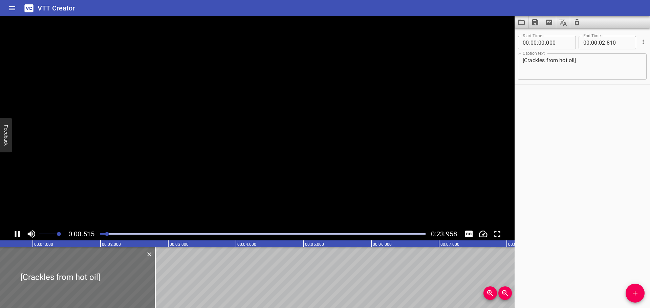
click at [14, 235] on icon "Play/Pause" at bounding box center [17, 234] width 10 height 10
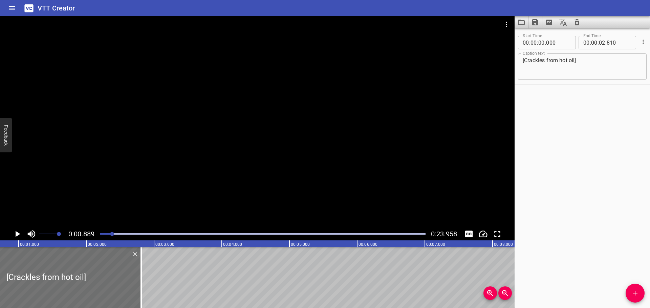
scroll to position [0, 60]
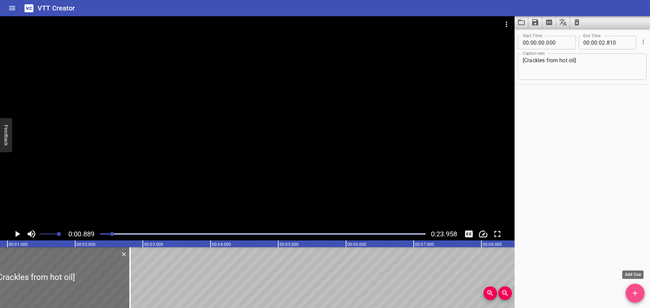
click at [642, 294] on span "Add Cue" at bounding box center [635, 293] width 19 height 8
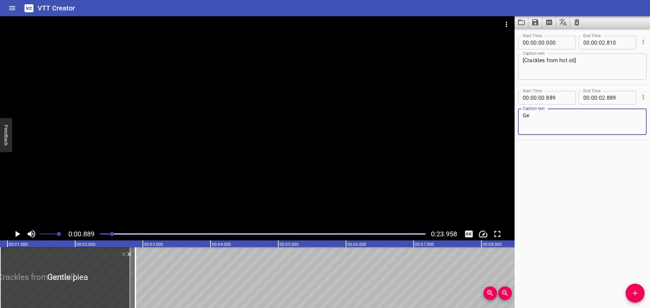
type textarea "G"
drag, startPoint x: 586, startPoint y: 115, endPoint x: 573, endPoint y: 115, distance: 13.2
click at [573, 115] on textarea "[Gentle piano music plays]" at bounding box center [582, 121] width 119 height 19
type textarea "[Gentle piano music begins]"
click at [569, 151] on div "Start Time 00 : 00 : 00 . 000 Start Time End Time 00 : 00 : 02 . 810 End Time C…" at bounding box center [582, 168] width 135 height 280
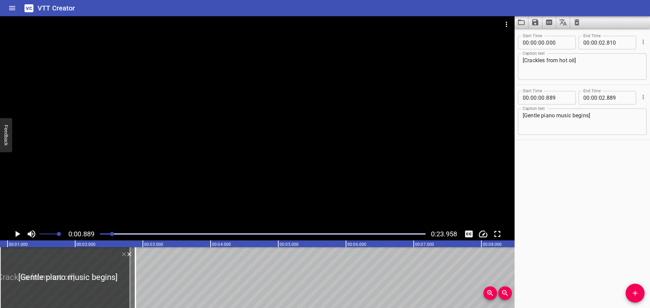
scroll to position [0, 0]
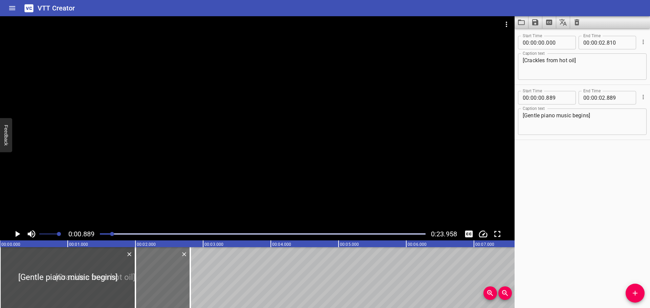
drag, startPoint x: 121, startPoint y: 281, endPoint x: 14, endPoint y: 282, distance: 106.7
click at [14, 282] on div at bounding box center [67, 278] width 135 height 61
type input "000"
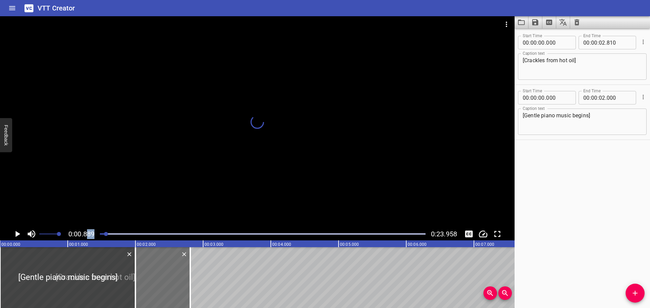
drag, startPoint x: 112, startPoint y: 235, endPoint x: 74, endPoint y: 238, distance: 37.7
click at [87, 235] on div "0:00.889 0:23.958" at bounding box center [257, 234] width 515 height 13
click at [15, 235] on icon "Play/Pause" at bounding box center [17, 234] width 10 height 10
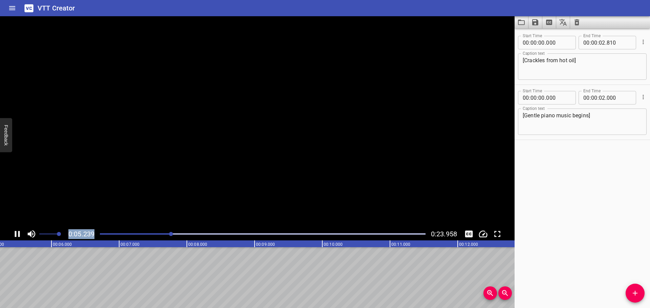
click at [15, 235] on icon "Play/Pause" at bounding box center [17, 234] width 5 height 6
click at [16, 234] on icon "Play/Pause" at bounding box center [18, 234] width 5 height 6
click at [16, 234] on icon "Play/Pause" at bounding box center [17, 234] width 5 height 6
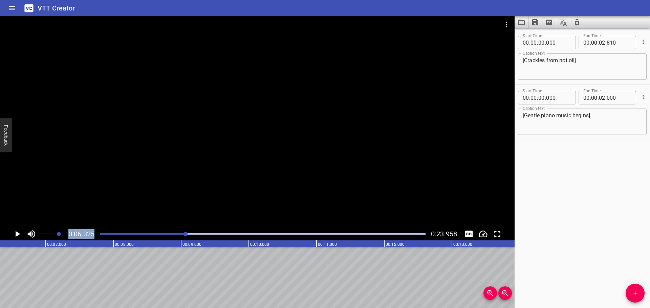
click at [180, 234] on div "Play progress" at bounding box center [23, 234] width 326 height 1
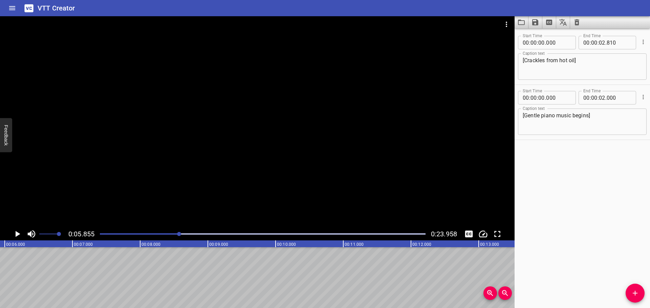
scroll to position [0, 396]
click at [637, 293] on icon "Add Cue" at bounding box center [635, 293] width 8 height 8
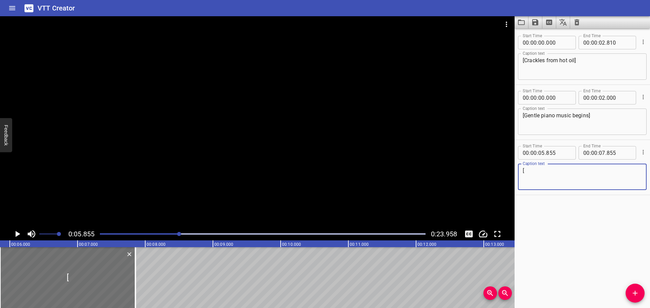
type textarea "["
click at [147, 236] on div at bounding box center [263, 234] width 334 height 9
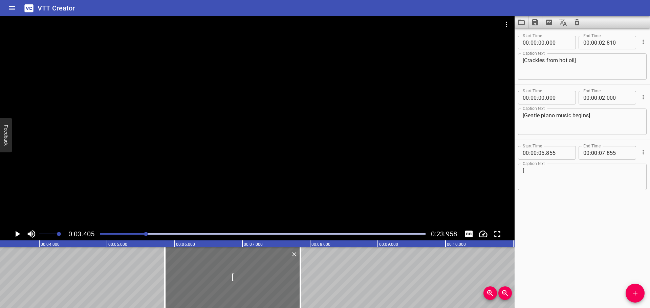
scroll to position [0, 231]
click at [99, 233] on div at bounding box center [263, 234] width 334 height 9
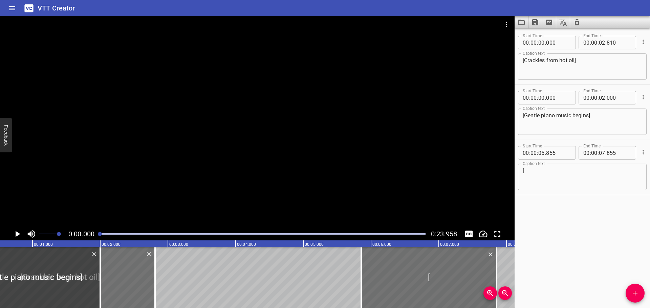
scroll to position [0, 0]
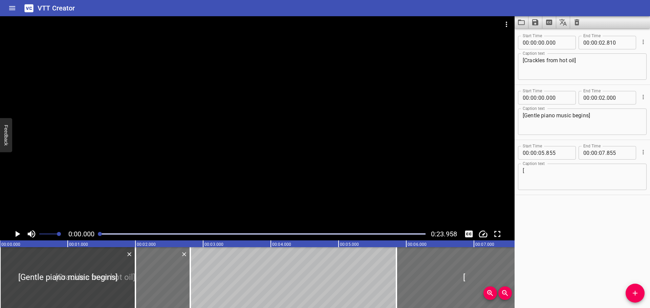
click at [17, 233] on icon "Play/Pause" at bounding box center [18, 234] width 5 height 6
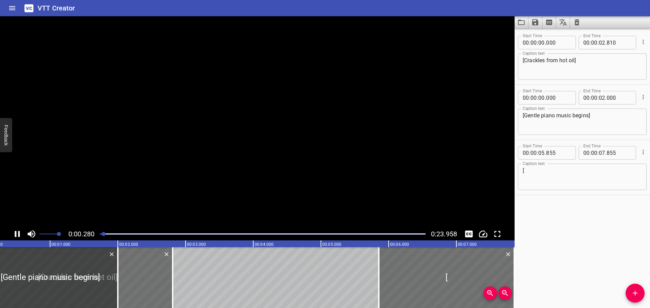
click at [17, 233] on icon "Play/Pause" at bounding box center [17, 234] width 10 height 10
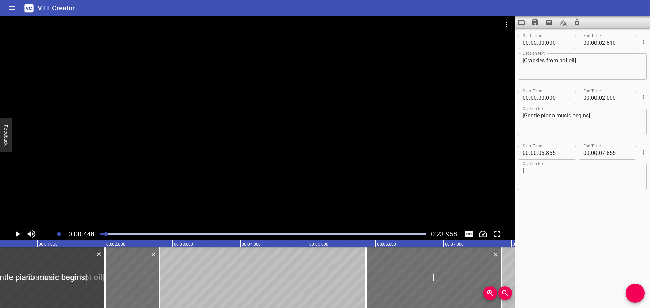
click at [576, 59] on textarea "[Crackles from hot oil]" at bounding box center [582, 66] width 119 height 19
type textarea "[Crackles]"
click at [16, 234] on icon "Play/Pause" at bounding box center [18, 234] width 5 height 6
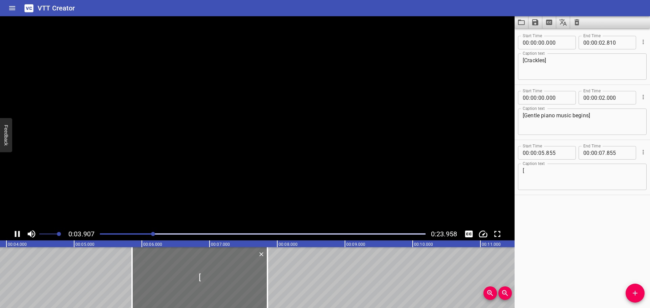
click at [16, 234] on icon "Play/Pause" at bounding box center [17, 234] width 5 height 6
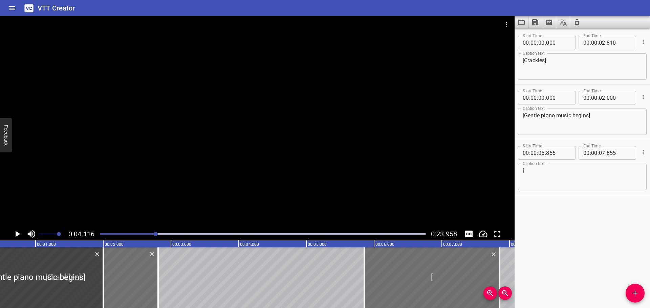
scroll to position [0, 0]
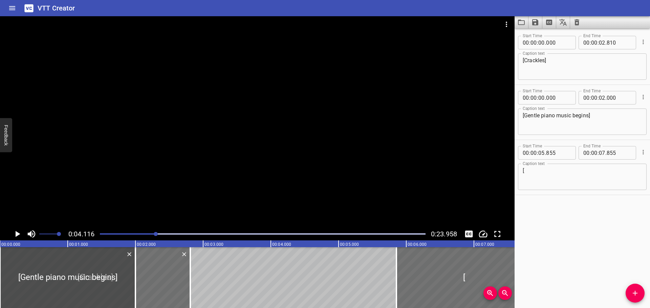
click at [92, 281] on div at bounding box center [67, 278] width 135 height 61
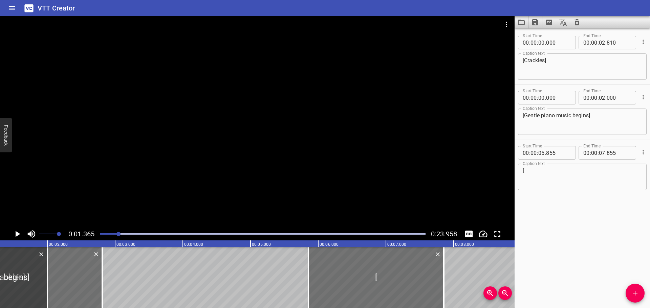
scroll to position [0, 92]
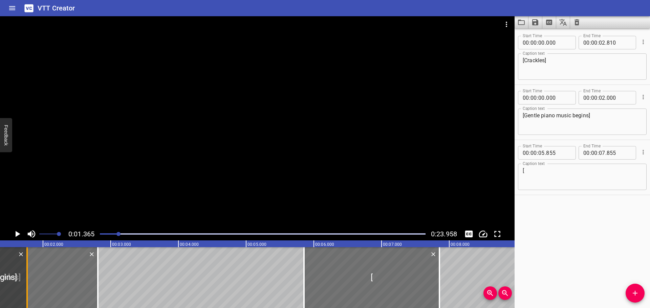
drag, startPoint x: 41, startPoint y: 288, endPoint x: 25, endPoint y: 289, distance: 15.9
click at [25, 289] on div at bounding box center [27, 278] width 7 height 61
type input "01"
type input "765"
drag, startPoint x: 99, startPoint y: 235, endPoint x: 88, endPoint y: 236, distance: 11.3
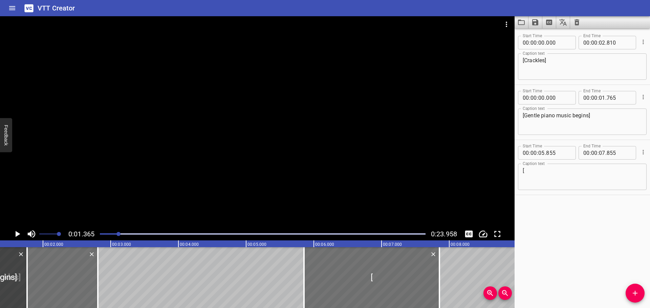
click at [99, 234] on div at bounding box center [263, 234] width 334 height 9
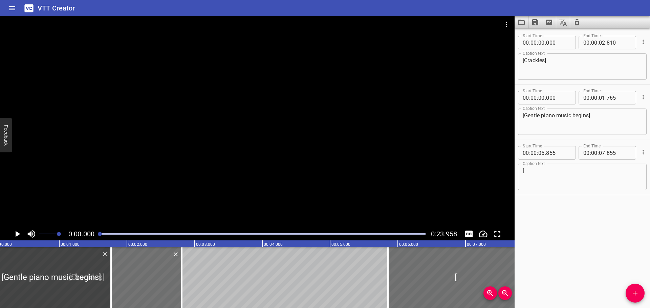
scroll to position [0, 0]
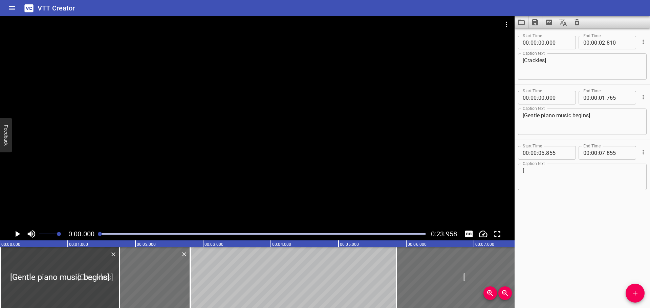
click at [14, 235] on icon "Play/Pause" at bounding box center [17, 234] width 10 height 10
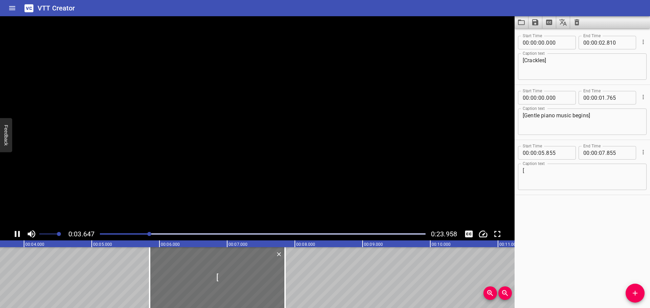
click at [14, 235] on icon "Play/Pause" at bounding box center [17, 234] width 10 height 10
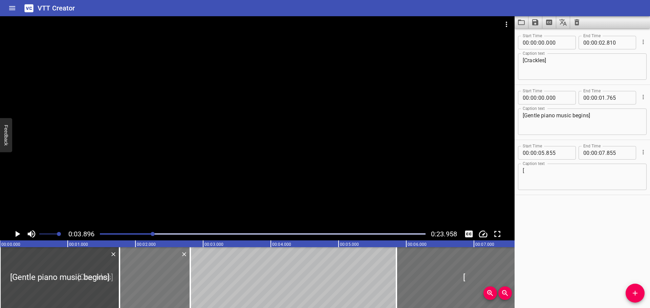
click at [166, 275] on div at bounding box center [95, 278] width 190 height 61
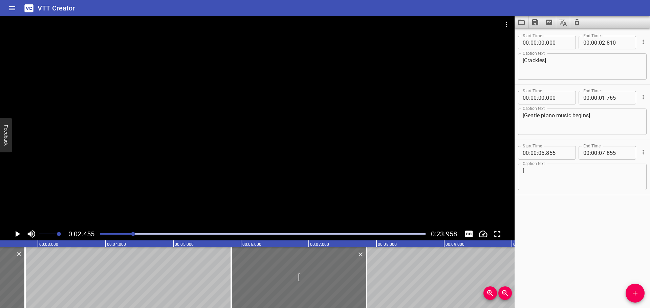
scroll to position [0, 166]
click at [545, 61] on textarea "[Crackles]" at bounding box center [582, 66] width 119 height 19
type textarea "[Crackles from hot oil]"
click at [102, 233] on div at bounding box center [263, 234] width 334 height 9
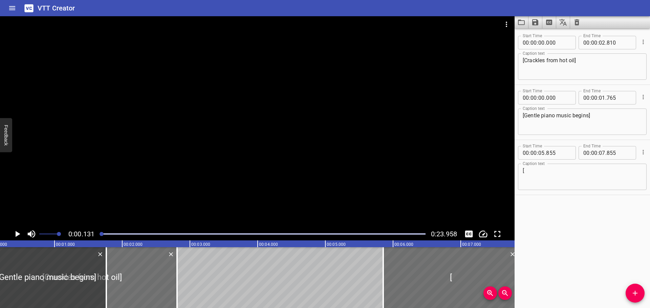
scroll to position [0, 9]
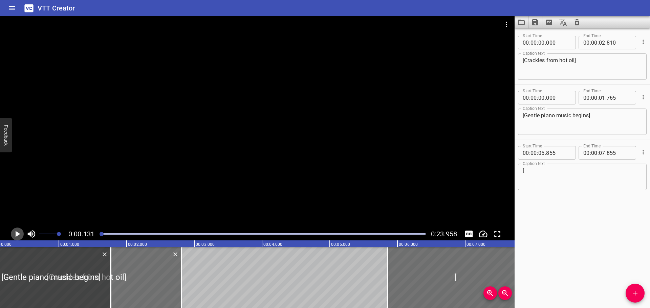
click at [15, 231] on icon "Play/Pause" at bounding box center [17, 234] width 10 height 10
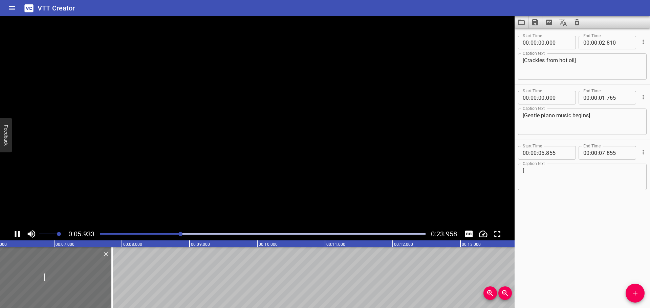
click at [15, 231] on icon "Play/Pause" at bounding box center [17, 234] width 10 height 10
click at [553, 176] on textarea "[" at bounding box center [582, 177] width 119 height 19
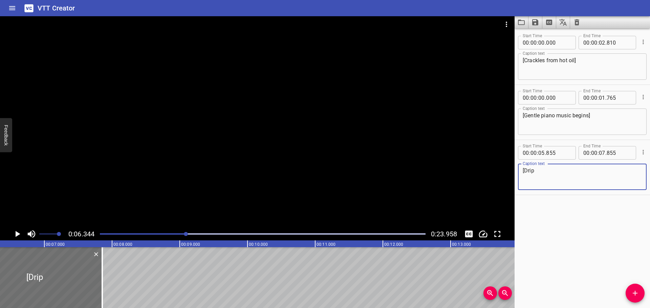
drag, startPoint x: 535, startPoint y: 170, endPoint x: 524, endPoint y: 170, distance: 10.8
click at [524, 170] on textarea "[Drip" at bounding box center [582, 177] width 119 height 19
type textarea "[Burble from liquid ingredients]"
click at [154, 235] on div at bounding box center [263, 234] width 334 height 9
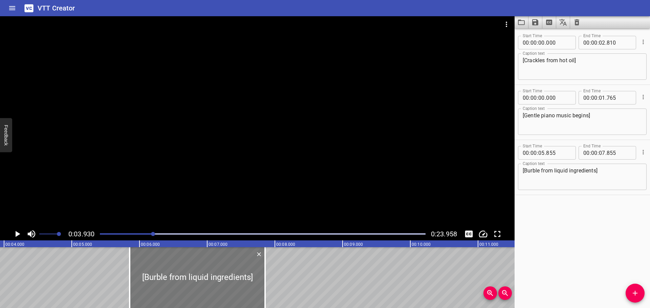
scroll to position [0, 266]
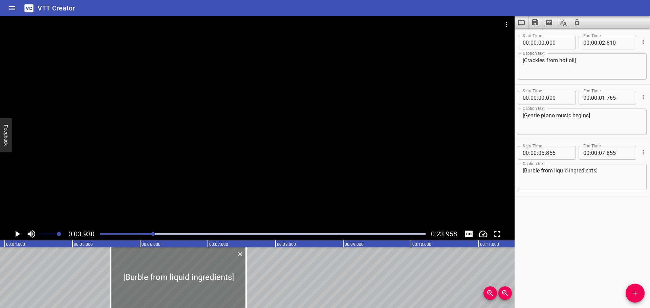
drag, startPoint x: 190, startPoint y: 274, endPoint x: 145, endPoint y: 275, distance: 45.1
click at [145, 275] on div at bounding box center [178, 278] width 135 height 61
type input "190"
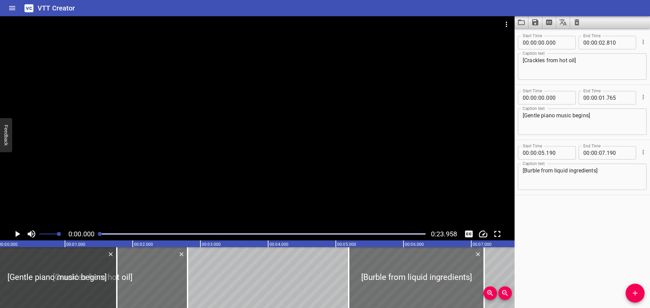
scroll to position [0, 0]
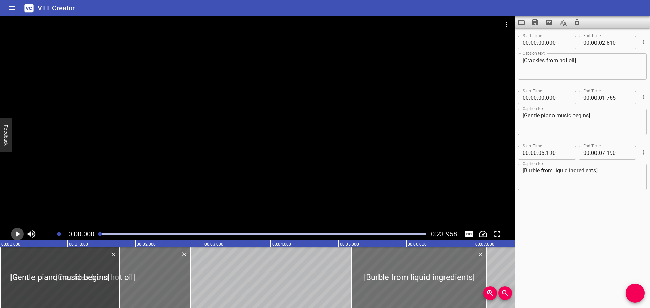
click at [17, 234] on icon "Play/Pause" at bounding box center [18, 234] width 5 height 6
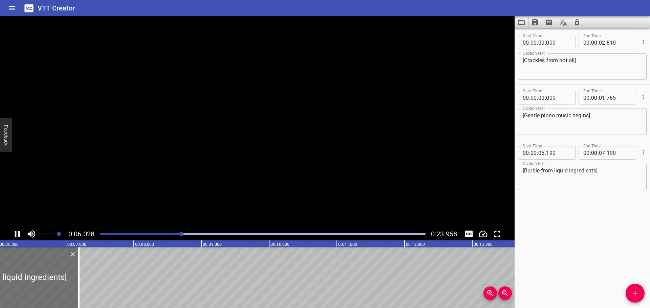
click at [17, 234] on icon "Play/Pause" at bounding box center [17, 234] width 10 height 10
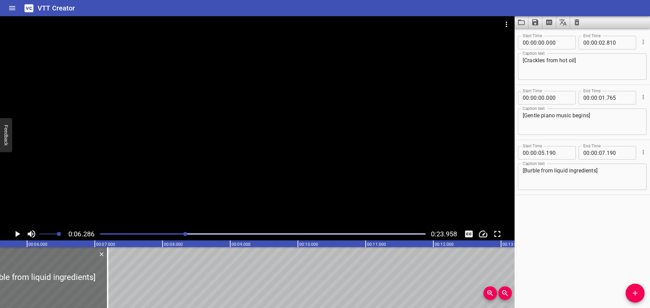
scroll to position [0, 327]
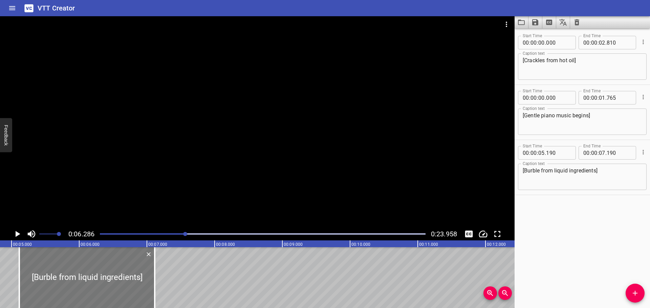
drag, startPoint x: 73, startPoint y: 278, endPoint x: 67, endPoint y: 278, distance: 6.8
click at [67, 278] on div at bounding box center [86, 278] width 135 height 61
type input "090"
click at [17, 235] on icon "Play/Pause" at bounding box center [18, 234] width 5 height 6
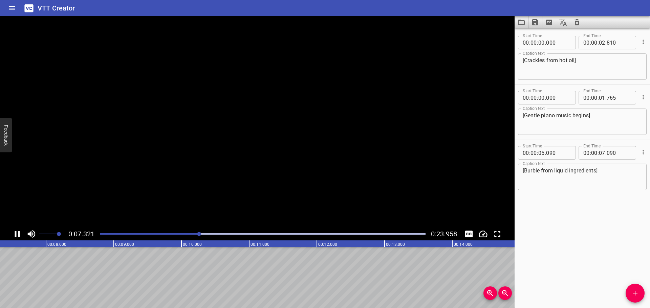
click at [17, 235] on icon "Play/Pause" at bounding box center [17, 234] width 10 height 10
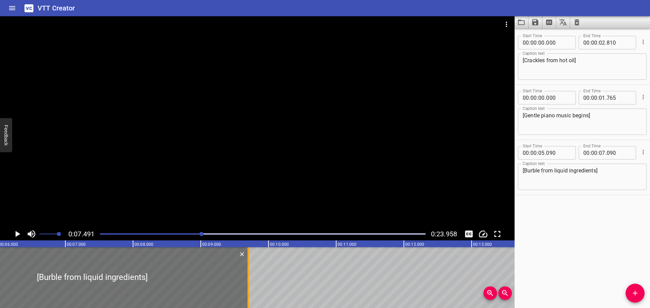
drag, startPoint x: 96, startPoint y: 286, endPoint x: 298, endPoint y: 288, distance: 201.5
click at [252, 288] on div at bounding box center [248, 278] width 7 height 61
type input "10"
type input "405"
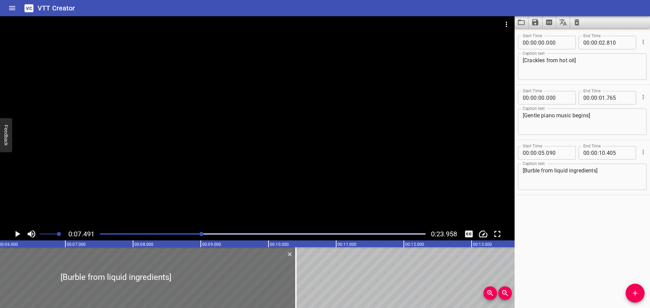
click at [149, 234] on div "Play progress" at bounding box center [39, 234] width 326 height 1
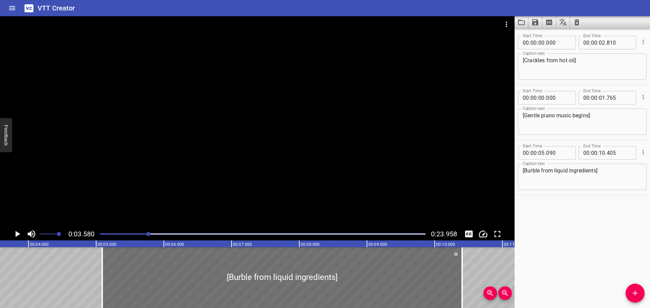
click at [13, 234] on icon "Play/Pause" at bounding box center [17, 234] width 10 height 10
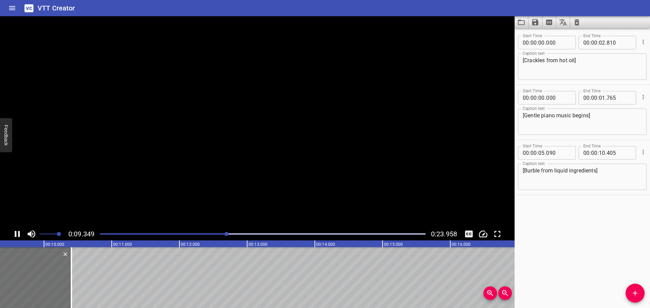
click at [17, 234] on icon "Play/Pause" at bounding box center [17, 234] width 10 height 10
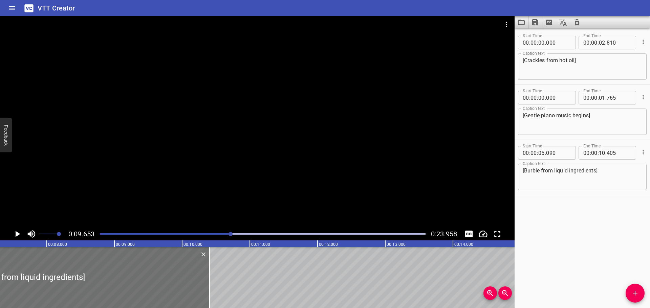
scroll to position [0, 484]
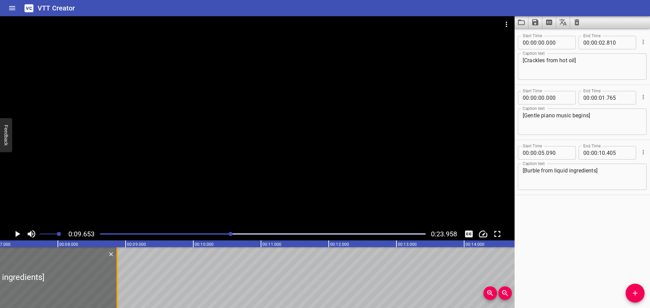
drag, startPoint x: 219, startPoint y: 285, endPoint x: 115, endPoint y: 287, distance: 103.6
click at [115, 287] on div at bounding box center [117, 278] width 7 height 61
type input "08"
type input "875"
click at [192, 232] on div at bounding box center [263, 234] width 334 height 9
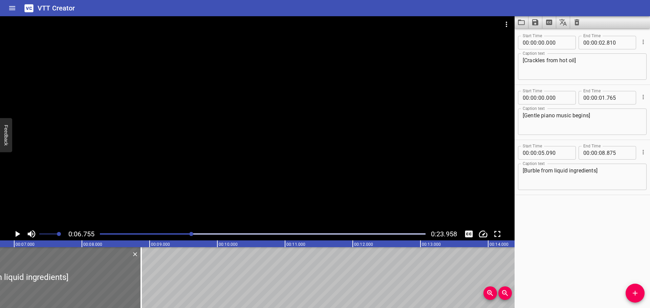
scroll to position [0, 457]
click at [596, 169] on textarea "[Burble from liquid ingredients]" at bounding box center [582, 177] width 119 height 19
click at [606, 172] on textarea "[Burble from liquid ingredients]" at bounding box center [582, 177] width 119 height 19
drag, startPoint x: 574, startPoint y: 60, endPoint x: 562, endPoint y: 60, distance: 12.5
click at [562, 60] on textarea "[Crackles from hot oil]" at bounding box center [582, 66] width 119 height 19
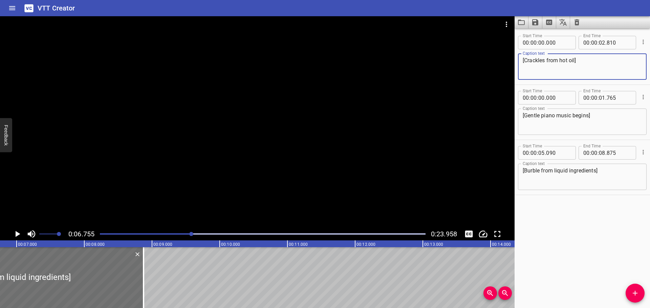
click at [569, 61] on textarea "[Crackles from hot oil]" at bounding box center [582, 66] width 119 height 19
drag, startPoint x: 575, startPoint y: 61, endPoint x: 545, endPoint y: 61, distance: 30.1
click at [545, 61] on textarea "[Crackles from hot oil]" at bounding box center [582, 66] width 119 height 19
type textarea "[Crackles]"
click at [572, 174] on textarea "[Burble from liquid ingredients]" at bounding box center [582, 177] width 119 height 19
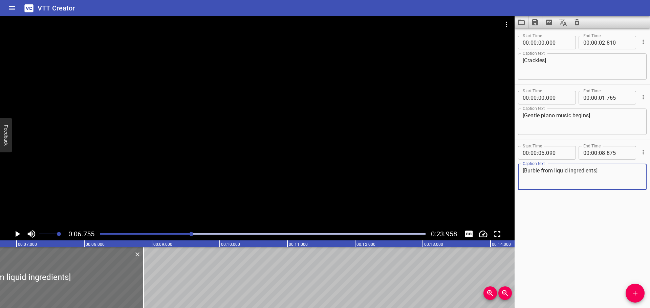
drag, startPoint x: 597, startPoint y: 170, endPoint x: 539, endPoint y: 172, distance: 57.9
click at [539, 172] on textarea "[Burble from liquid ingredients]" at bounding box center [582, 177] width 119 height 19
click at [595, 170] on textarea "[Burbles]" at bounding box center [582, 177] width 119 height 19
type textarea "[Burbles]"
click at [151, 233] on div at bounding box center [263, 234] width 334 height 9
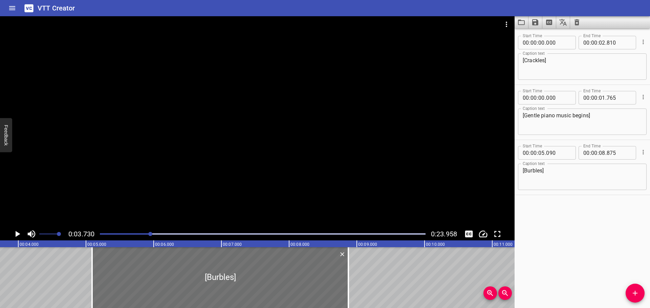
click at [16, 234] on icon "Play/Pause" at bounding box center [18, 234] width 5 height 6
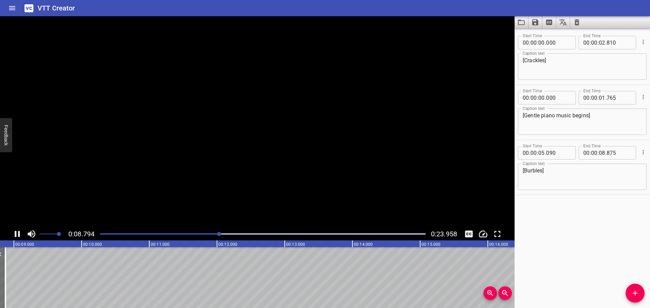
click at [16, 234] on icon "Play/Pause" at bounding box center [17, 234] width 5 height 6
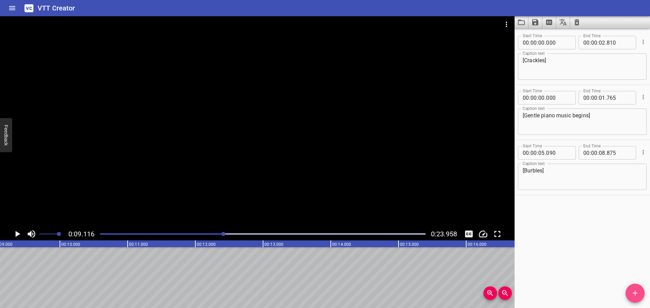
click at [636, 293] on icon "Add Cue" at bounding box center [635, 293] width 8 height 8
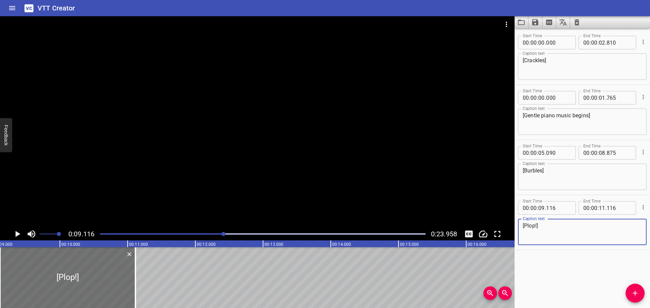
click at [536, 225] on textarea "[Plop!]" at bounding box center [582, 232] width 119 height 19
click at [140, 234] on div "Play progress" at bounding box center [61, 234] width 326 height 1
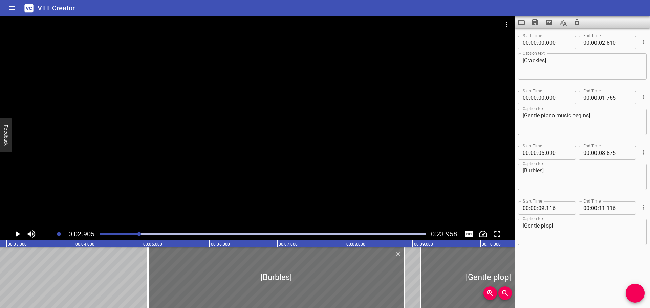
click at [19, 234] on icon "Play/Pause" at bounding box center [18, 234] width 5 height 6
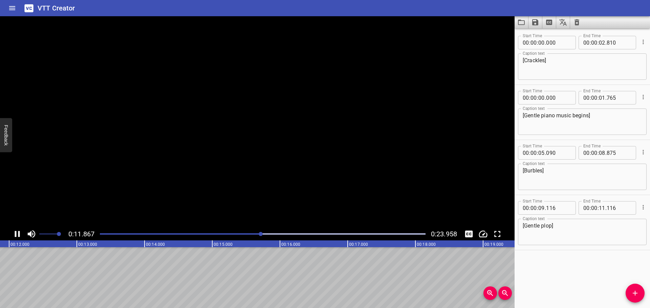
click at [19, 234] on icon "Play/Pause" at bounding box center [17, 234] width 5 height 6
click at [552, 226] on textarea "[Gentle plop]" at bounding box center [582, 232] width 119 height 19
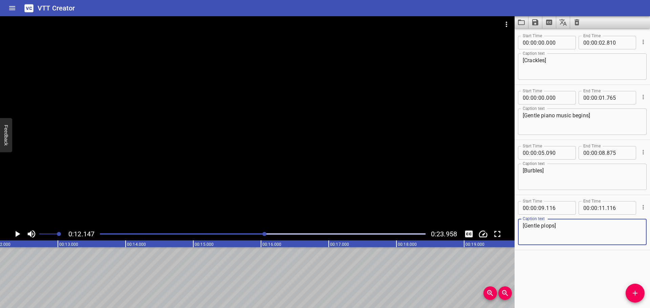
type textarea "[Gentle plops]"
drag, startPoint x: 151, startPoint y: 303, endPoint x: 123, endPoint y: 304, distance: 28.8
click at [123, 304] on div "00:00.000 00:01.000 00:02.000 00:03.000 00:04.000 00:05.000 00:06.000 00:07.000…" at bounding box center [257, 275] width 515 height 68
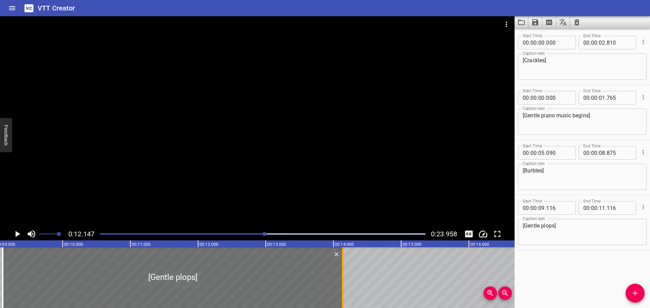
drag, startPoint x: 137, startPoint y: 282, endPoint x: 342, endPoint y: 279, distance: 204.9
click at [342, 279] on div at bounding box center [342, 278] width 7 height 61
type input "14"
type input "141"
click at [172, 235] on div at bounding box center [263, 234] width 334 height 9
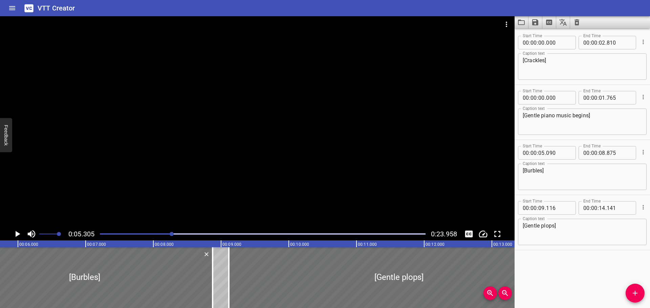
scroll to position [0, 359]
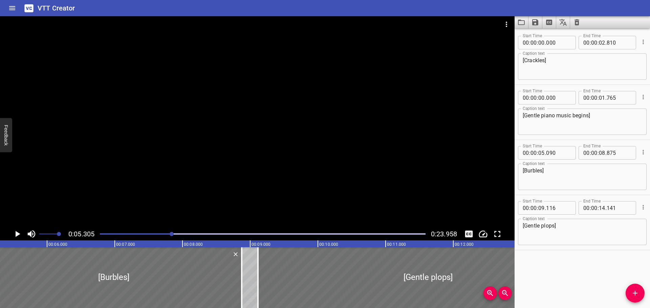
click at [18, 234] on icon "Play/Pause" at bounding box center [18, 234] width 5 height 6
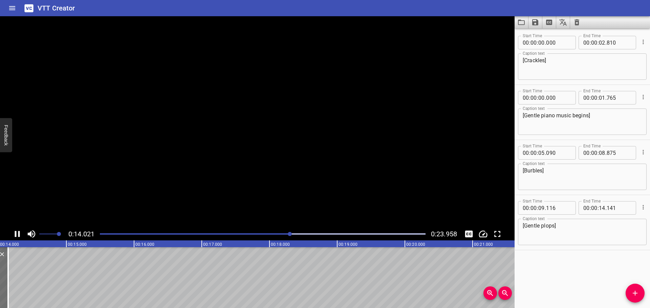
click at [18, 234] on icon "Play/Pause" at bounding box center [17, 234] width 10 height 10
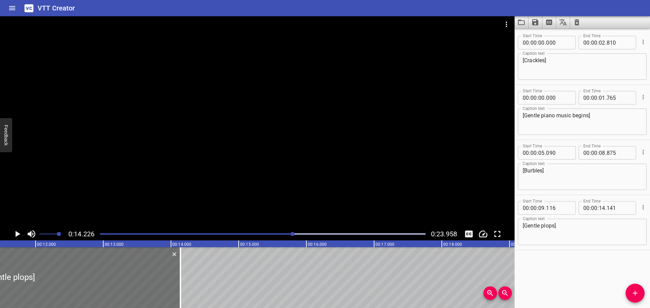
scroll to position [0, 739]
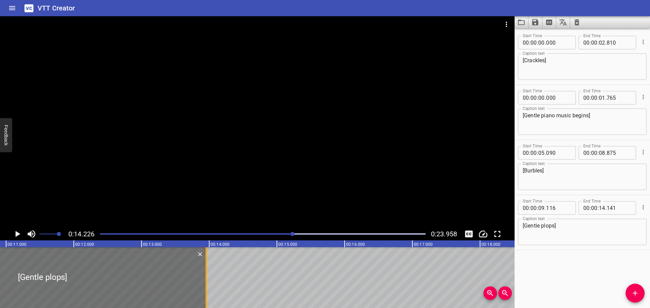
drag, startPoint x: 219, startPoint y: 277, endPoint x: 175, endPoint y: 279, distance: 44.4
click at [206, 279] on div at bounding box center [206, 278] width 1 height 61
type input "13"
type input "486"
click at [220, 232] on div at bounding box center [263, 234] width 334 height 9
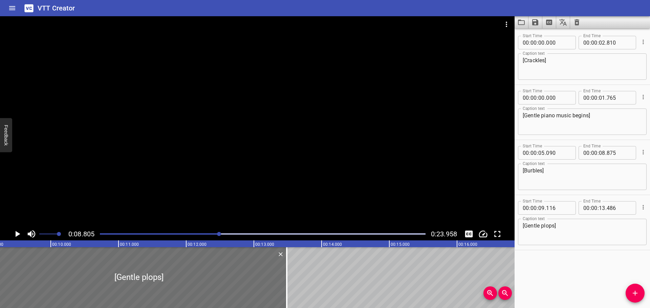
scroll to position [0, 596]
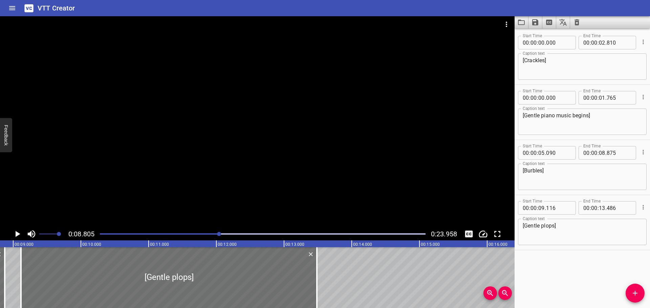
click at [19, 234] on icon "Play/Pause" at bounding box center [18, 234] width 5 height 6
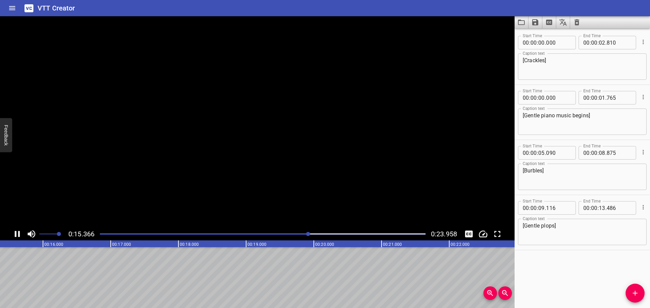
click at [19, 234] on icon "Play/Pause" at bounding box center [17, 234] width 5 height 6
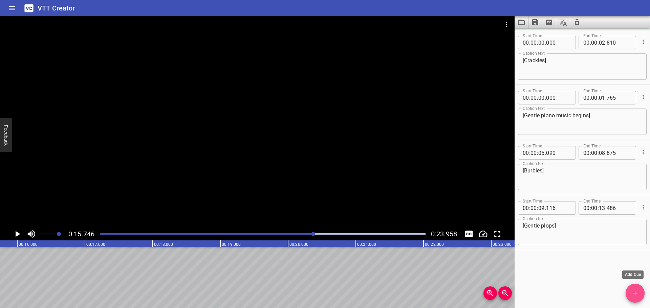
click at [643, 294] on span "Add Cue" at bounding box center [635, 293] width 19 height 8
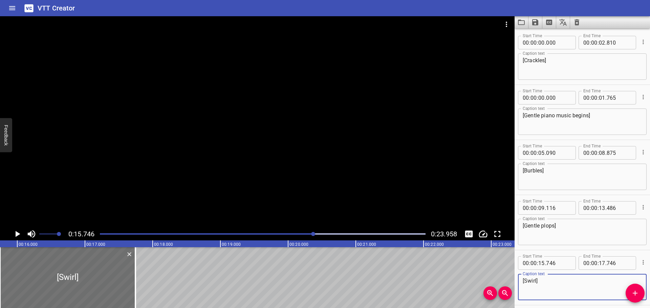
type textarea "[Swirl]"
click at [15, 235] on icon "Play/Pause" at bounding box center [17, 234] width 10 height 10
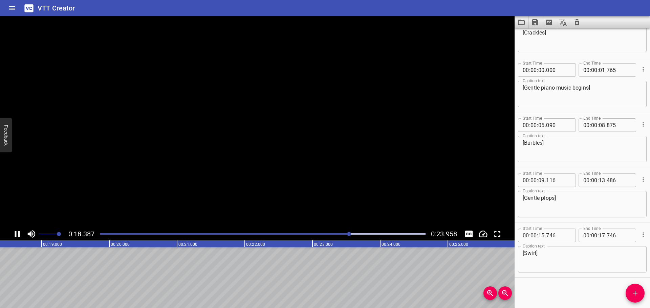
click at [15, 235] on icon "Play/Pause" at bounding box center [17, 234] width 5 height 6
click at [325, 233] on div at bounding box center [263, 234] width 334 height 9
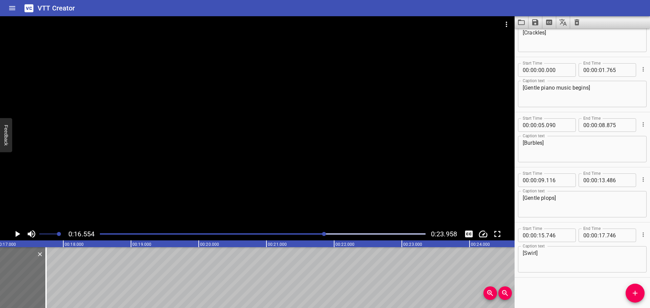
scroll to position [0, 1121]
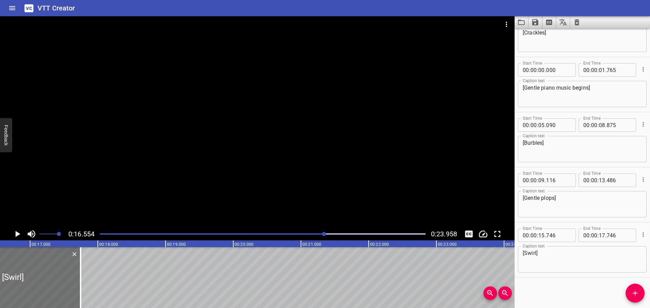
click at [18, 234] on icon "Play/Pause" at bounding box center [18, 234] width 5 height 6
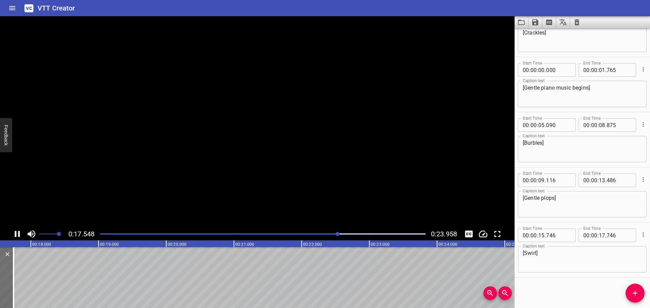
click at [18, 234] on icon "Play/Pause" at bounding box center [17, 234] width 10 height 10
click at [633, 295] on icon "Add Cue" at bounding box center [635, 293] width 8 height 8
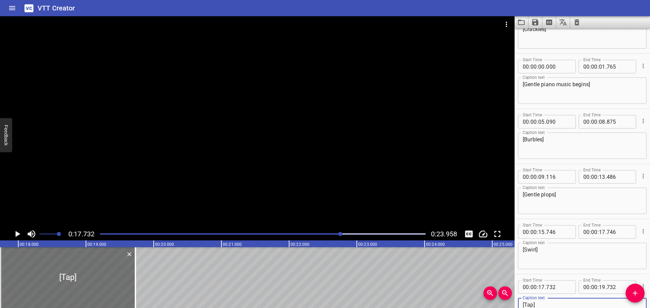
type textarea "[Tap]"
click at [18, 236] on icon "Play/Pause" at bounding box center [17, 234] width 10 height 10
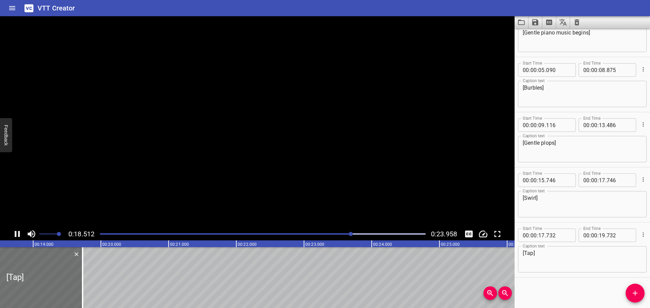
click at [19, 235] on icon "Play/Pause" at bounding box center [17, 234] width 5 height 6
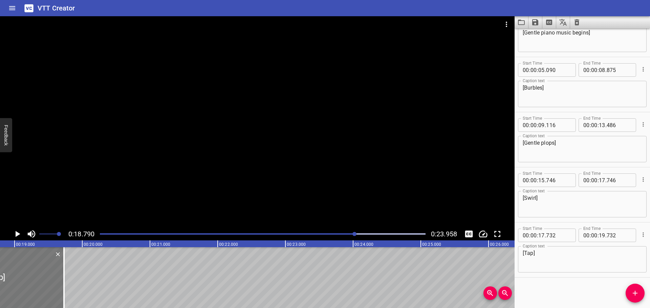
scroll to position [0, 1272]
drag, startPoint x: 177, startPoint y: 302, endPoint x: 169, endPoint y: 302, distance: 8.5
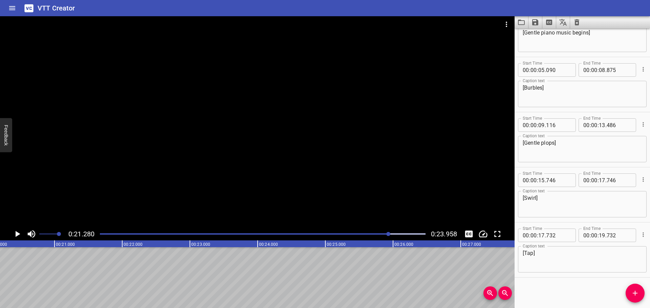
scroll to position [0, 1441]
click at [17, 232] on icon "Play/Pause" at bounding box center [18, 234] width 5 height 6
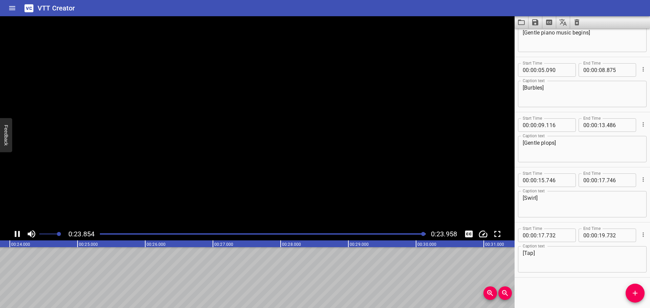
scroll to position [0, 1622]
click at [100, 235] on div "Play progress" at bounding box center [263, 234] width 326 height 1
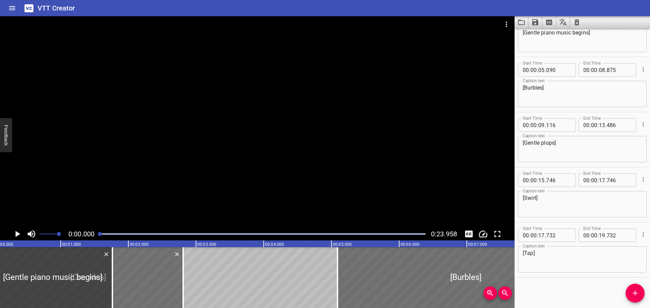
scroll to position [0, 0]
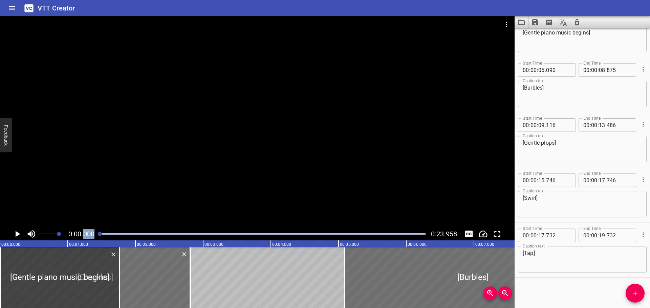
drag, startPoint x: 101, startPoint y: 235, endPoint x: 84, endPoint y: 235, distance: 16.6
click at [84, 235] on div "0:00.000 0:23.958" at bounding box center [257, 234] width 515 height 13
click at [7, 234] on div "0:00.000 0:23.958" at bounding box center [257, 234] width 515 height 13
click at [19, 234] on icon "Play/Pause" at bounding box center [18, 234] width 5 height 6
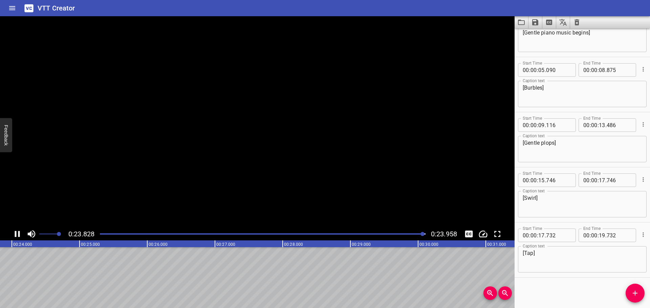
scroll to position [0, 1622]
click at [636, 293] on icon "Add Cue" at bounding box center [635, 293] width 8 height 8
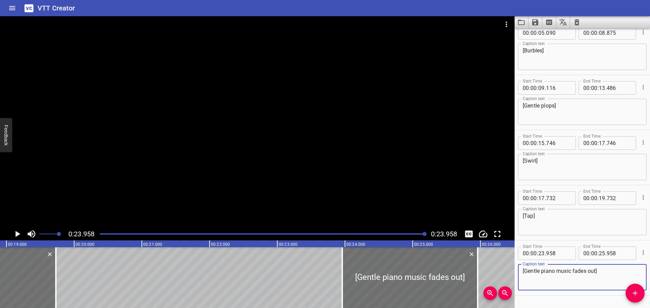
scroll to position [0, 1277]
type textarea "[Gentle piano music fades out]"
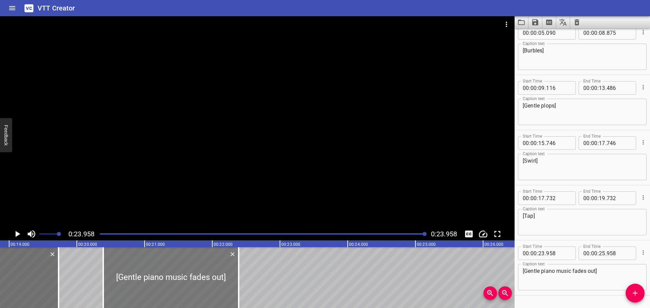
drag, startPoint x: 418, startPoint y: 265, endPoint x: 176, endPoint y: 279, distance: 242.1
click at [176, 279] on div at bounding box center [170, 278] width 135 height 61
type input "20"
type input "388"
type input "22"
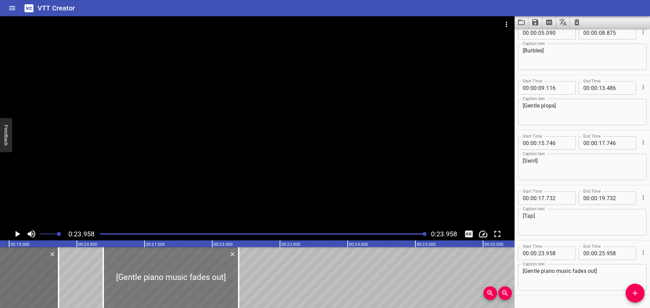
type input "388"
click at [124, 235] on div at bounding box center [263, 234] width 334 height 9
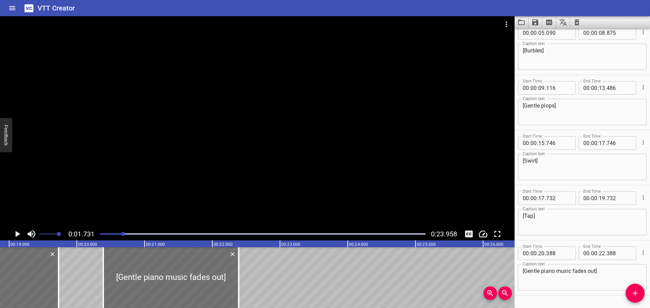
scroll to position [138, 0]
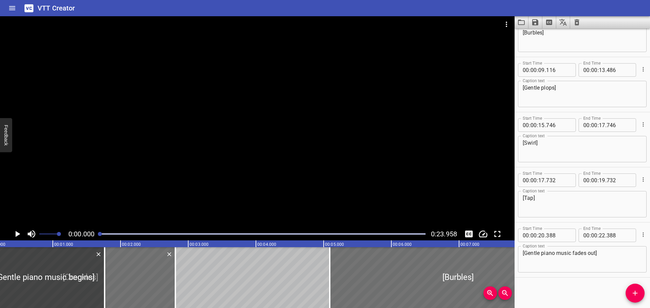
scroll to position [0, 0]
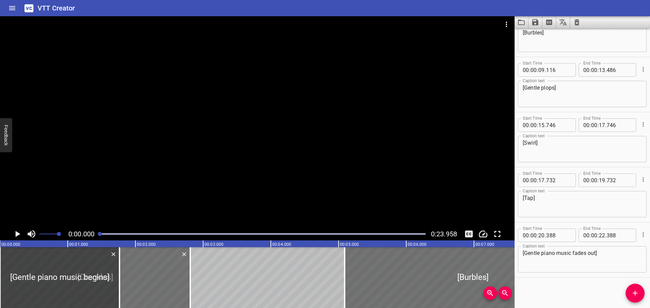
click at [15, 236] on icon "Play/Pause" at bounding box center [17, 234] width 10 height 10
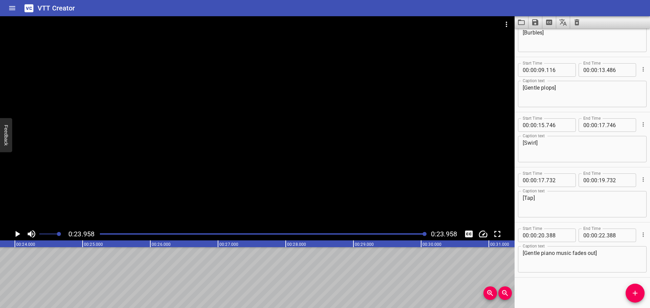
scroll to position [0, 1622]
click at [539, 25] on icon "Save captions to file" at bounding box center [535, 22] width 8 height 8
click at [552, 37] on li "Save to VTT file" at bounding box center [554, 37] width 50 height 12
click at [578, 23] on icon "Clear captions" at bounding box center [577, 22] width 8 height 8
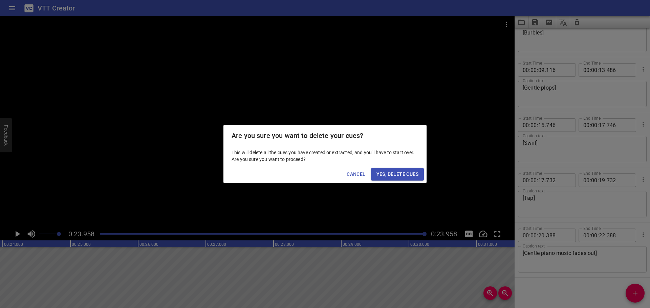
click at [403, 173] on span "Yes, Delete Cues" at bounding box center [398, 174] width 42 height 8
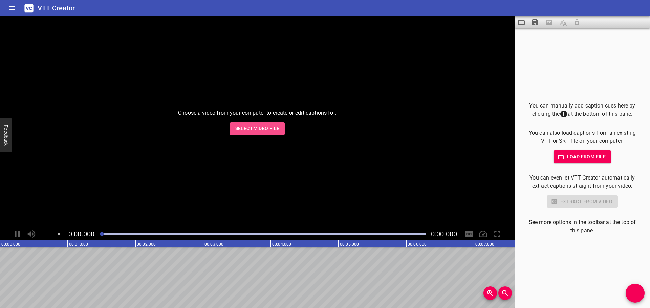
click at [244, 129] on span "Select Video File" at bounding box center [257, 129] width 44 height 8
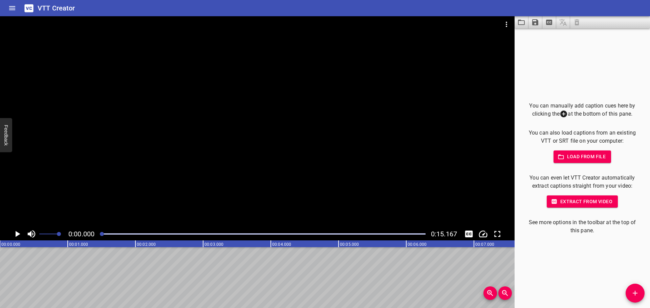
click at [16, 233] on icon "Play/Pause" at bounding box center [18, 234] width 5 height 6
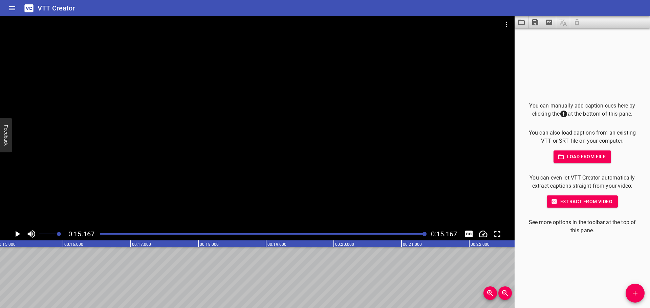
scroll to position [0, 1027]
click at [98, 235] on div at bounding box center [263, 234] width 334 height 9
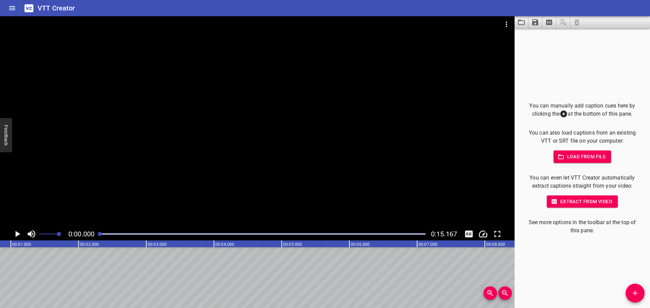
scroll to position [0, 0]
click at [642, 293] on span "Add Cue" at bounding box center [635, 293] width 19 height 8
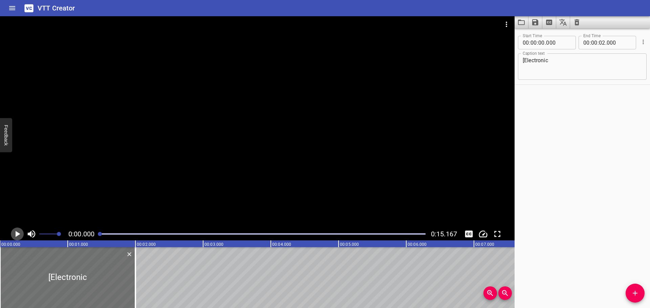
click at [18, 233] on icon "Play/Pause" at bounding box center [17, 234] width 10 height 10
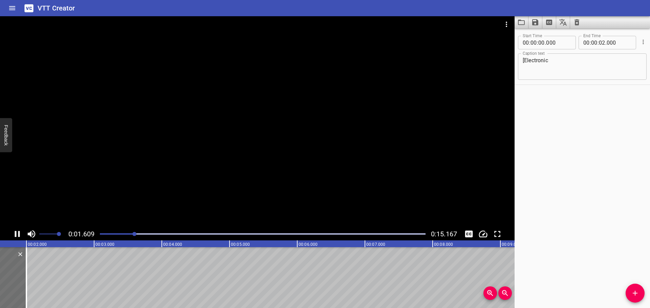
click at [100, 235] on div at bounding box center [263, 234] width 334 height 9
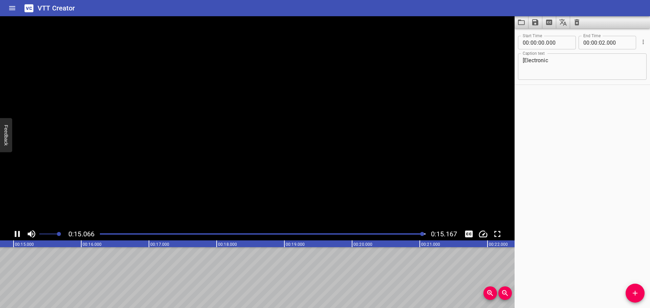
scroll to position [0, 1027]
click at [17, 233] on icon "Play/Pause" at bounding box center [18, 234] width 5 height 6
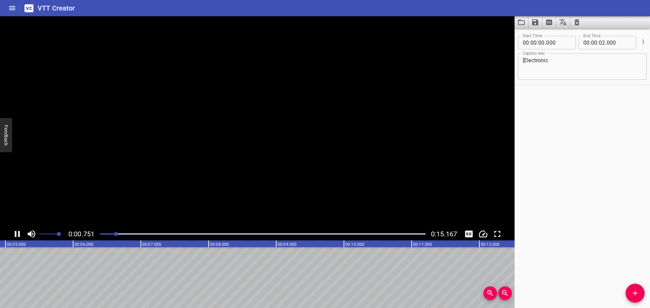
click at [17, 233] on icon "Play/Pause" at bounding box center [17, 234] width 10 height 10
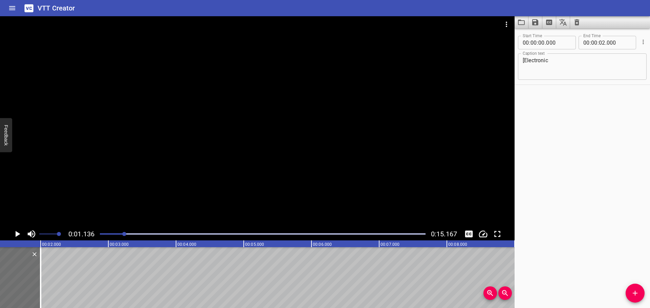
scroll to position [0, 77]
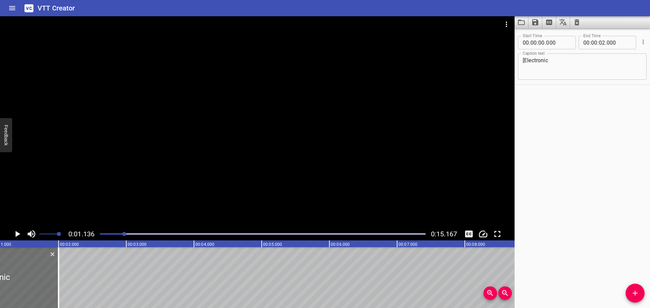
click at [591, 62] on textarea "[Electronic" at bounding box center [582, 66] width 119 height 19
click at [98, 233] on div at bounding box center [263, 234] width 334 height 9
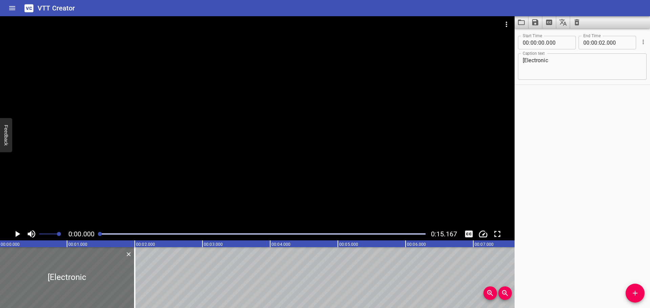
scroll to position [0, 0]
click at [16, 233] on icon "Play/Pause" at bounding box center [18, 234] width 5 height 6
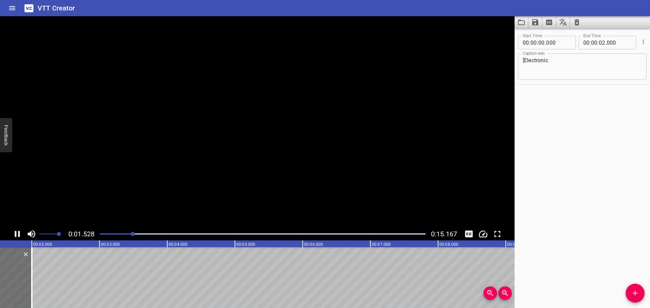
click at [16, 233] on icon "Play/Pause" at bounding box center [17, 234] width 5 height 6
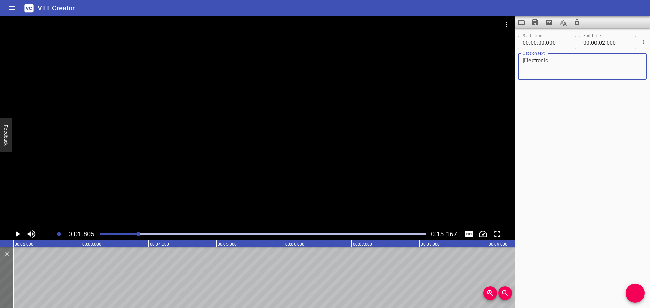
click at [573, 64] on textarea "[Electronic" at bounding box center [582, 66] width 119 height 19
type textarea "[Electronic beats begin]"
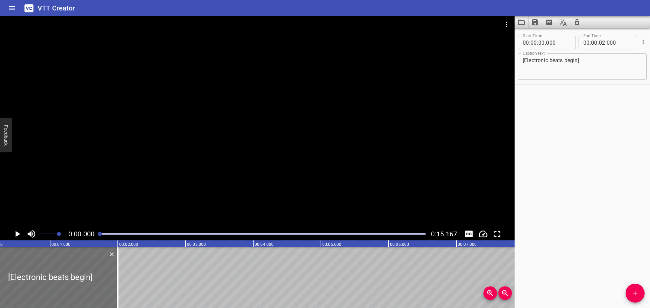
scroll to position [0, 0]
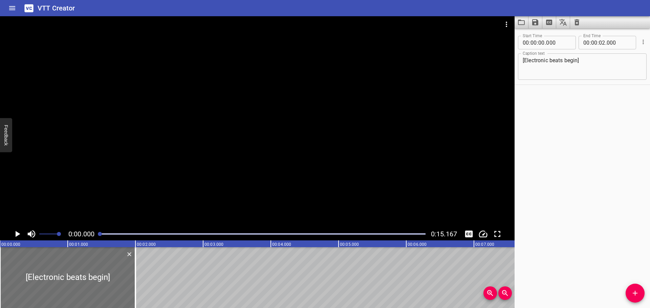
click at [14, 235] on icon "Play/Pause" at bounding box center [17, 234] width 10 height 10
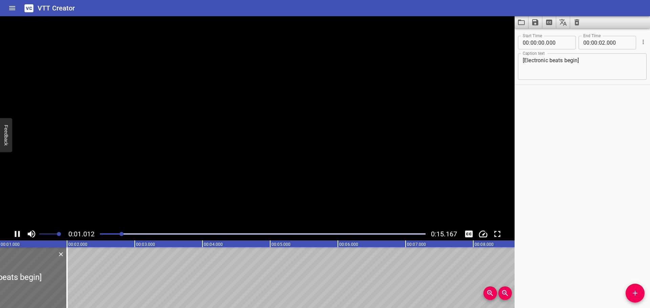
click at [14, 235] on icon "Play/Pause" at bounding box center [17, 234] width 10 height 10
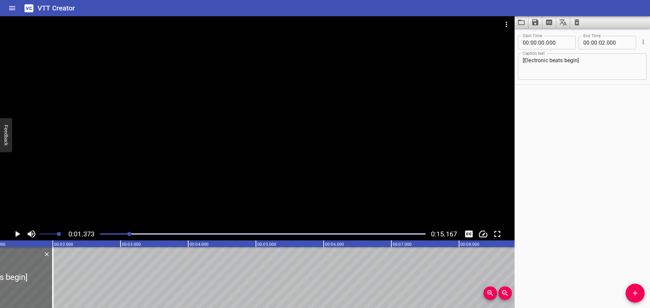
scroll to position [0, 93]
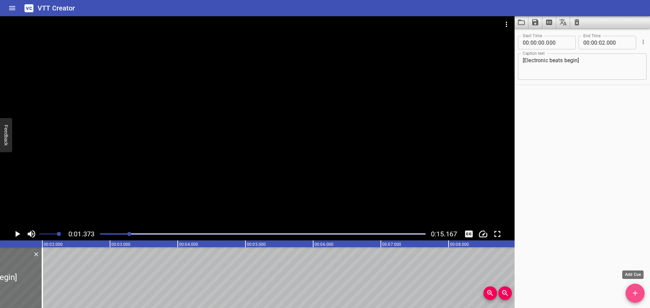
click at [632, 294] on icon "Add Cue" at bounding box center [635, 293] width 8 height 8
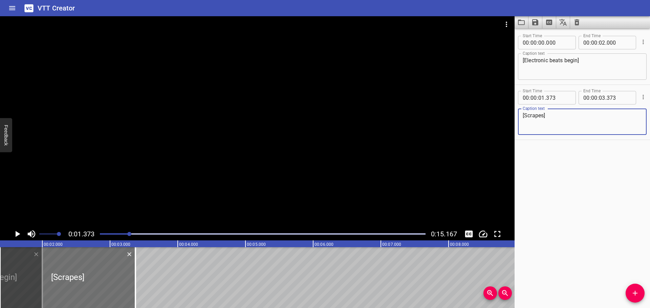
type textarea "[Scrapes]"
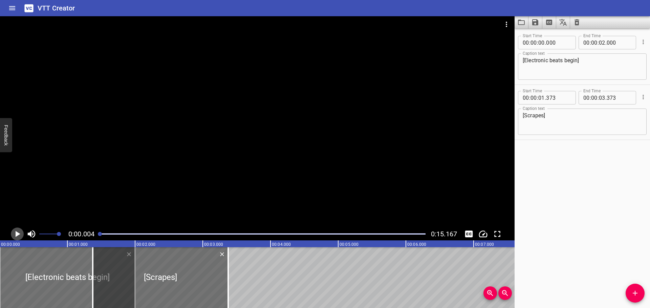
click at [16, 236] on icon "Play/Pause" at bounding box center [18, 234] width 5 height 6
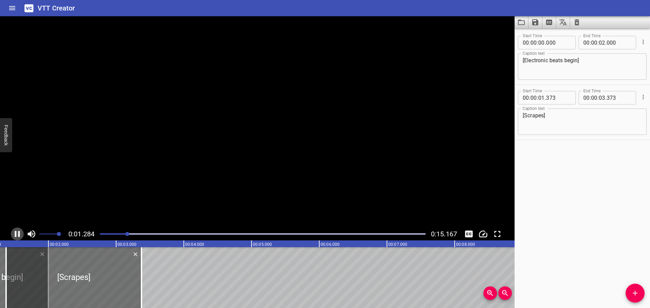
click at [16, 236] on icon "Play/Pause" at bounding box center [17, 234] width 5 height 6
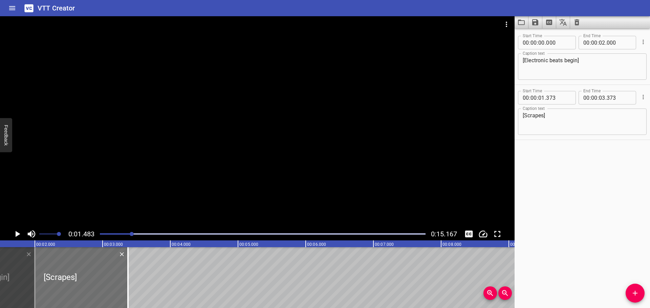
scroll to position [0, 0]
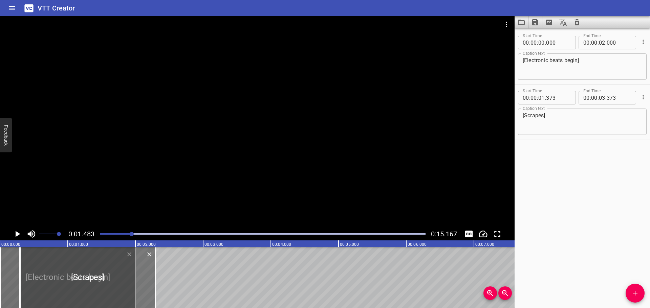
drag, startPoint x: 170, startPoint y: 281, endPoint x: 119, endPoint y: 283, distance: 51.2
click at [119, 283] on div at bounding box center [87, 278] width 135 height 61
type input "00"
type input "293"
type input "02"
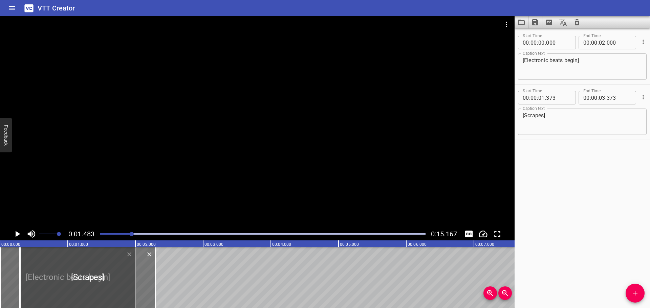
type input "293"
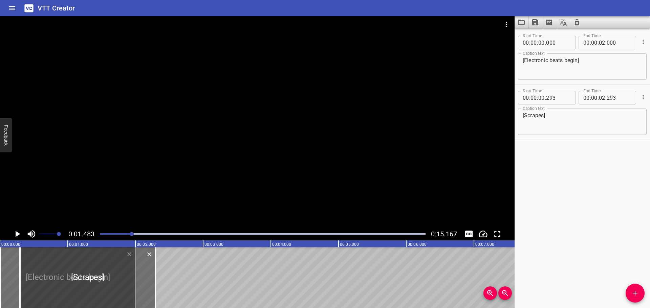
click at [100, 237] on div at bounding box center [263, 234] width 334 height 9
click at [17, 233] on icon "Play/Pause" at bounding box center [18, 234] width 5 height 6
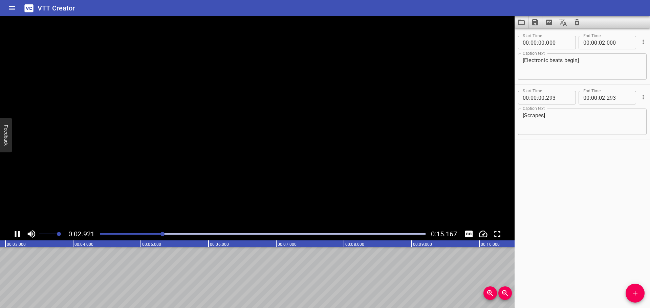
click at [17, 233] on icon "Play/Pause" at bounding box center [17, 234] width 10 height 10
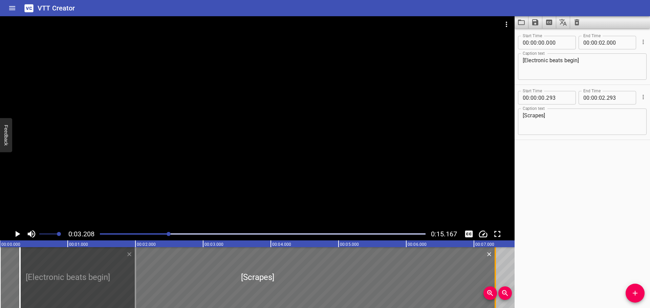
drag, startPoint x: 154, startPoint y: 286, endPoint x: 498, endPoint y: 283, distance: 344.7
click at [498, 283] on div at bounding box center [495, 278] width 7 height 61
type input "07"
type input "383"
click at [15, 235] on icon "Play/Pause" at bounding box center [17, 234] width 10 height 10
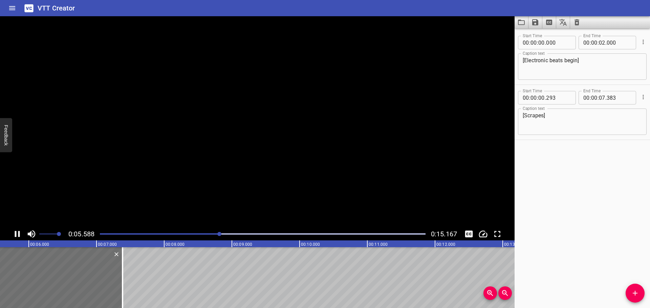
click at [15, 235] on icon "Play/Pause" at bounding box center [17, 234] width 5 height 6
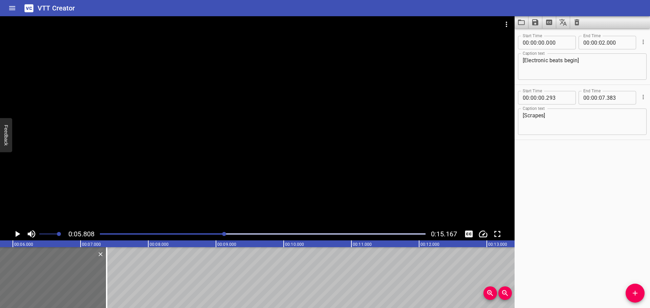
scroll to position [0, 73]
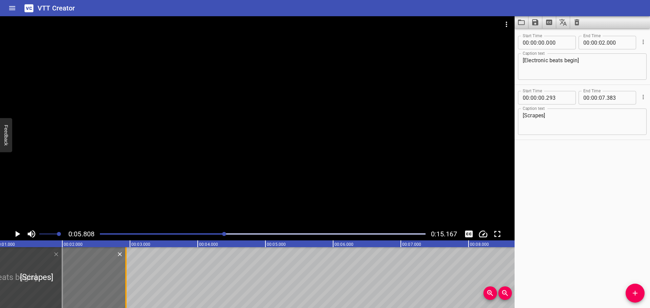
drag, startPoint x: 426, startPoint y: 281, endPoint x: 127, endPoint y: 293, distance: 299.9
click at [127, 293] on div at bounding box center [125, 278] width 1 height 61
type input "02"
type input "958"
click at [102, 234] on div "Play progress" at bounding box center [62, 234] width 326 height 1
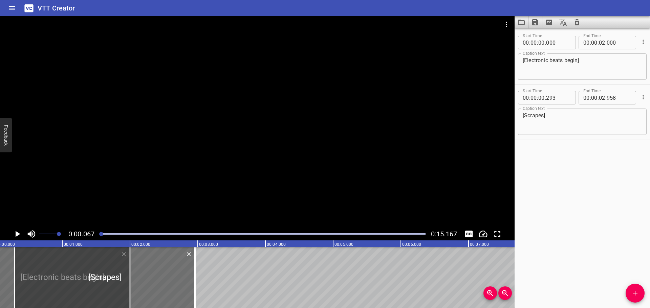
scroll to position [0, 4]
drag, startPoint x: 101, startPoint y: 234, endPoint x: 91, endPoint y: 235, distance: 9.2
click at [91, 235] on div "0:00.000 0:15.167" at bounding box center [257, 234] width 515 height 13
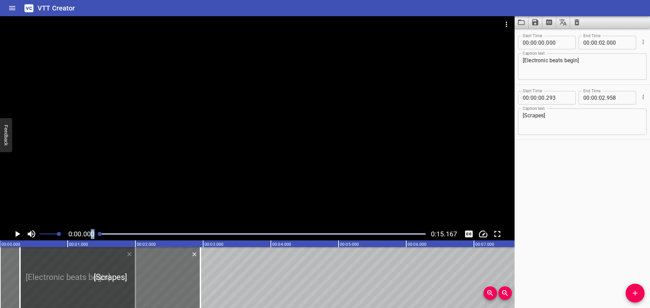
click at [16, 236] on icon "Play/Pause" at bounding box center [17, 234] width 10 height 10
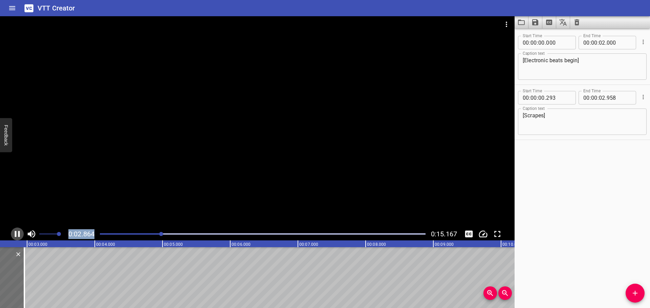
click at [17, 234] on icon "Play/Pause" at bounding box center [17, 234] width 10 height 10
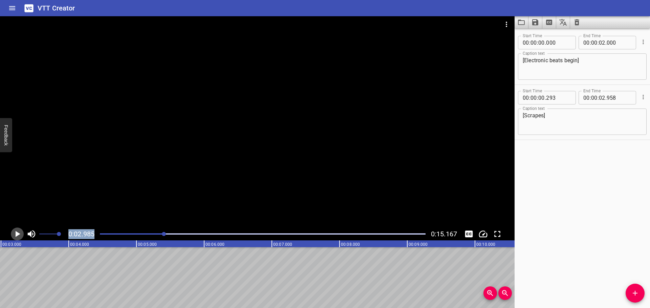
click at [17, 234] on icon "Play/Pause" at bounding box center [18, 234] width 5 height 6
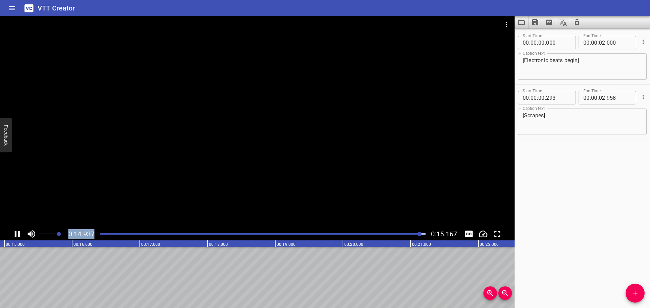
scroll to position [0, 1027]
click at [637, 295] on icon "Add Cue" at bounding box center [635, 293] width 8 height 8
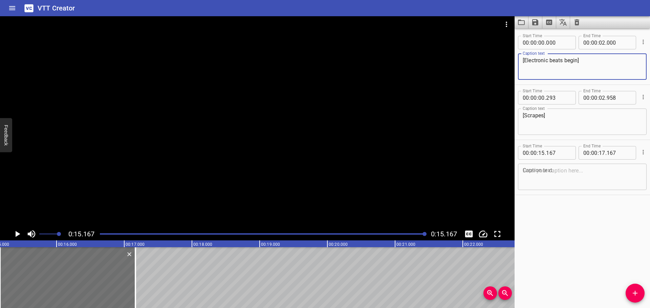
drag, startPoint x: 532, startPoint y: 64, endPoint x: 511, endPoint y: 65, distance: 21.4
click at [512, 65] on main "0:15.167 0:15.167 00:00.000 00:01.000 00:02.000 00:03.000 00:04.000 00:05.000 0…" at bounding box center [325, 162] width 650 height 292
click at [556, 174] on textarea at bounding box center [582, 177] width 119 height 19
paste textarea "[Electronic beats begin]"
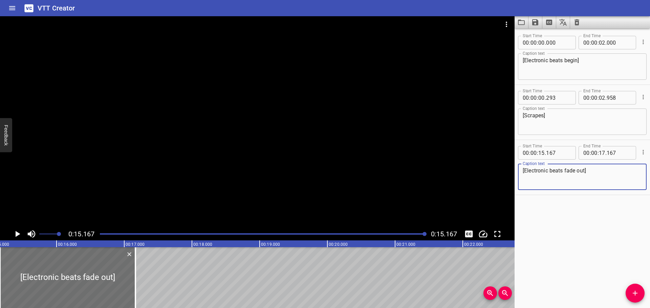
type textarea "[Electronic beats fade out]"
click at [15, 234] on icon "Play/Pause" at bounding box center [17, 234] width 10 height 10
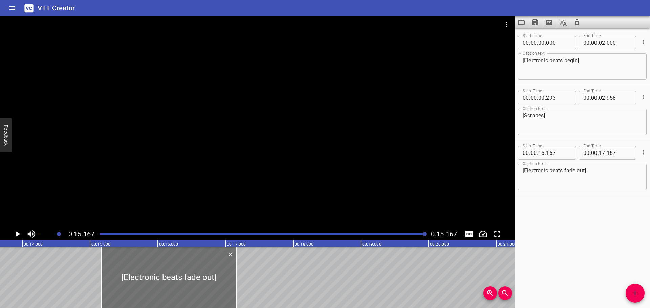
scroll to position [0, 868]
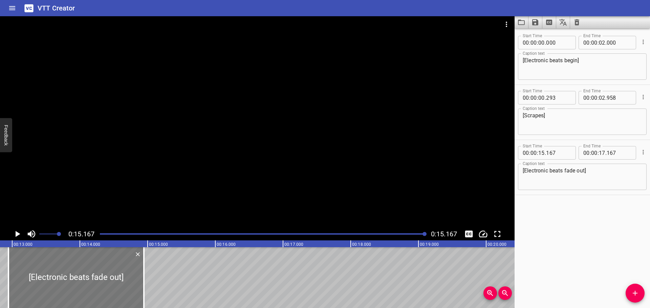
drag, startPoint x: 217, startPoint y: 276, endPoint x: 77, endPoint y: 270, distance: 140.0
click at [77, 270] on div at bounding box center [75, 278] width 135 height 61
type input "12"
type input "947"
type input "14"
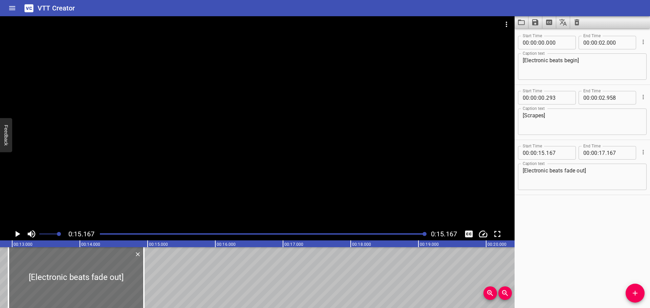
type input "947"
click at [239, 232] on div at bounding box center [263, 234] width 334 height 9
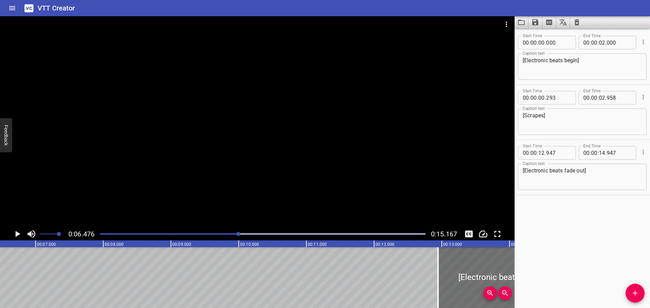
click at [14, 233] on icon "Play/Pause" at bounding box center [17, 234] width 10 height 10
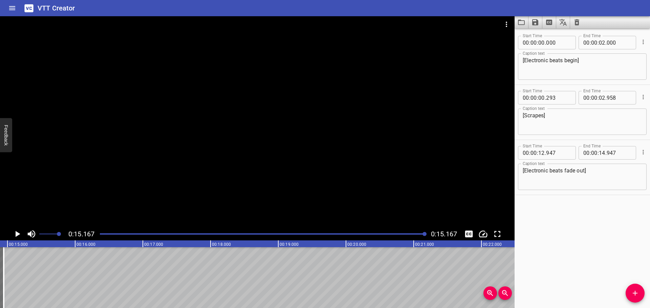
scroll to position [0, 1027]
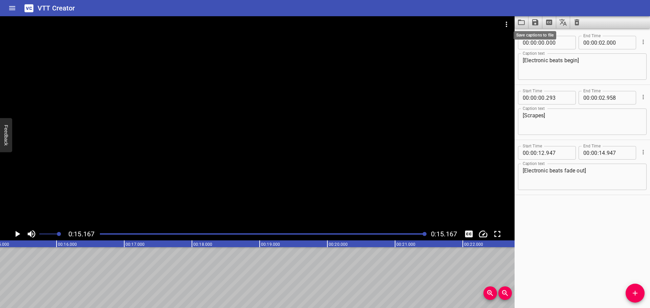
click at [534, 22] on icon "Save captions to file" at bounding box center [535, 22] width 6 height 6
click at [552, 36] on li "Save to VTT file" at bounding box center [554, 37] width 50 height 12
click at [536, 24] on icon "Save captions to file" at bounding box center [535, 22] width 8 height 8
click at [552, 38] on li "Save to VTT file" at bounding box center [554, 37] width 50 height 12
click at [578, 24] on icon "Clear captions" at bounding box center [577, 22] width 5 height 6
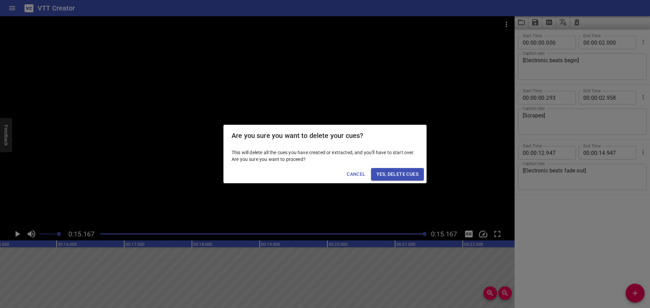
click at [399, 172] on span "Yes, Delete Cues" at bounding box center [398, 174] width 42 height 8
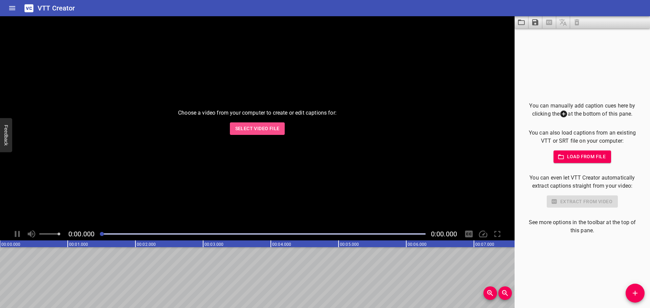
click at [258, 126] on span "Select Video File" at bounding box center [257, 129] width 44 height 8
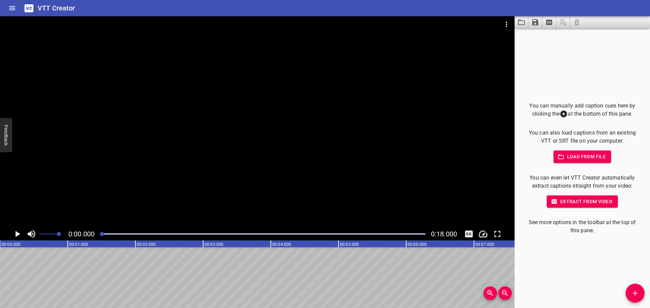
click at [19, 232] on icon "Play/Pause" at bounding box center [17, 234] width 10 height 10
click at [19, 232] on icon "Play/Pause" at bounding box center [17, 234] width 5 height 6
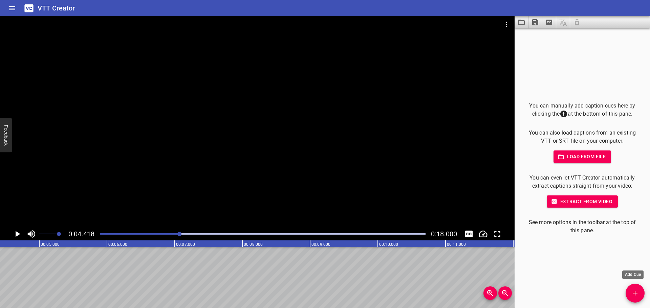
click at [631, 292] on icon "Add Cue" at bounding box center [635, 293] width 8 height 8
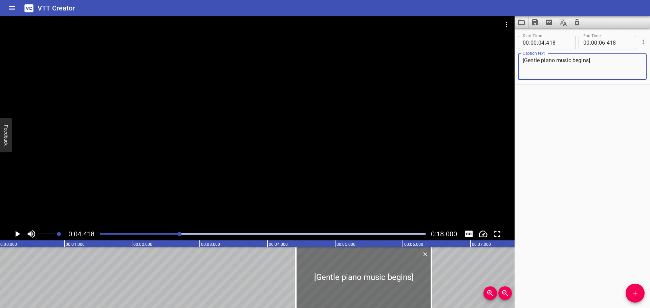
scroll to position [0, 0]
type textarea "[Gentle piano music begins]"
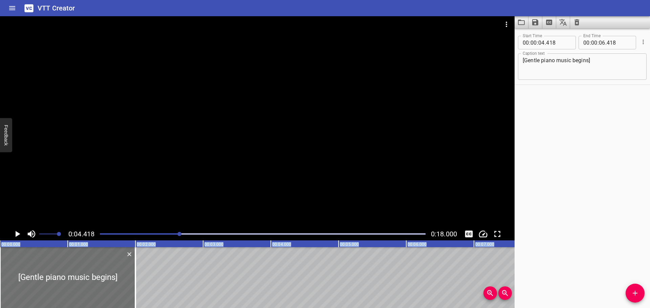
drag, startPoint x: 341, startPoint y: 271, endPoint x: -63, endPoint y: 283, distance: 404.4
click at [0, 283] on html "VTT Creator Caption Editor Batch Transcribe Login Sign Up Privacy Contact 0:04.…" at bounding box center [325, 154] width 650 height 308
type input "00"
type input "000"
type input "02"
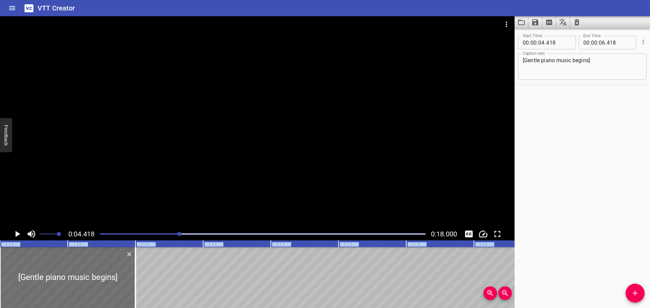
type input "000"
click at [100, 236] on div at bounding box center [263, 234] width 334 height 9
click at [569, 138] on div "Start Time 00 : 00 : 00 . 000 Start Time End Time 00 : 00 : 02 . 000 End Time C…" at bounding box center [582, 168] width 135 height 280
click at [17, 233] on icon "Play/Pause" at bounding box center [18, 234] width 5 height 6
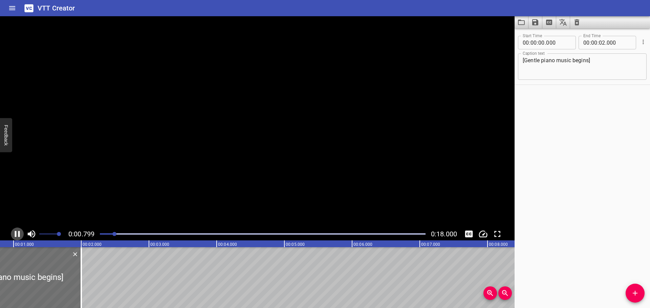
click at [17, 233] on icon "Play/Pause" at bounding box center [17, 234] width 10 height 10
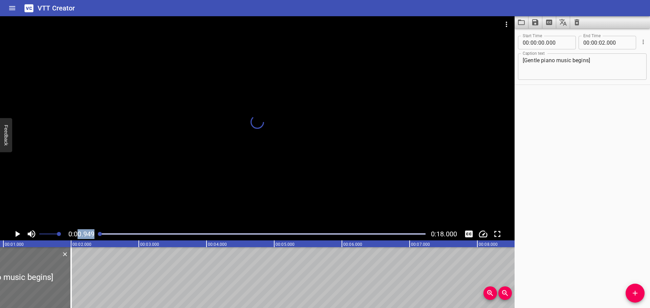
drag, startPoint x: 117, startPoint y: 235, endPoint x: 79, endPoint y: 238, distance: 37.7
click at [79, 238] on div "0:00.949 0:18.000" at bounding box center [257, 234] width 515 height 13
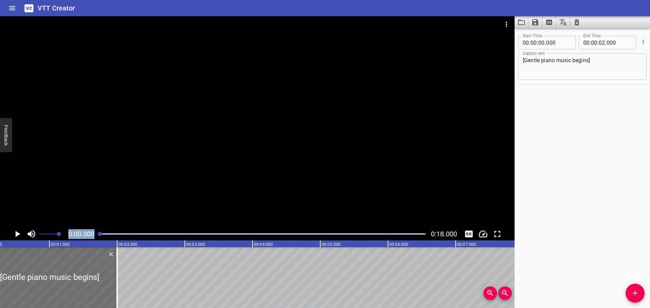
scroll to position [0, 0]
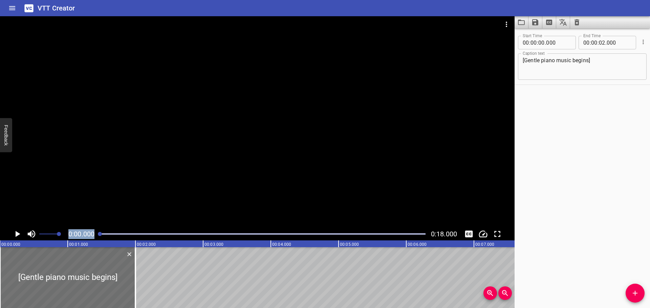
click at [19, 234] on icon "Play/Pause" at bounding box center [18, 234] width 5 height 6
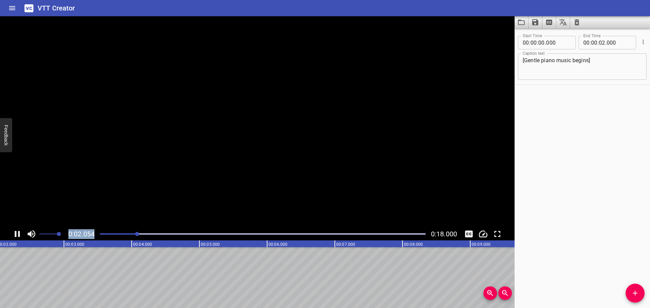
click at [19, 234] on icon "Play/Pause" at bounding box center [17, 234] width 5 height 6
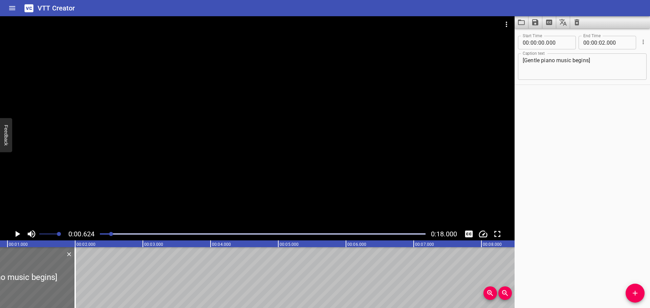
scroll to position [0, 42]
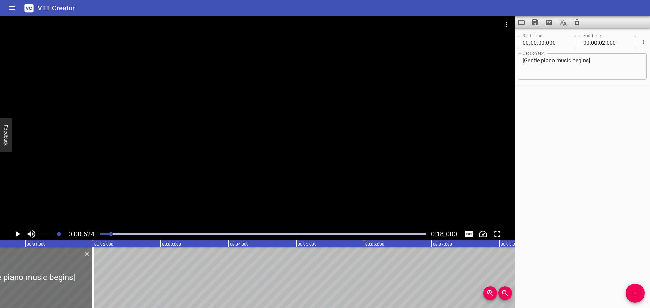
click at [630, 292] on span "Add Cue" at bounding box center [635, 293] width 19 height 8
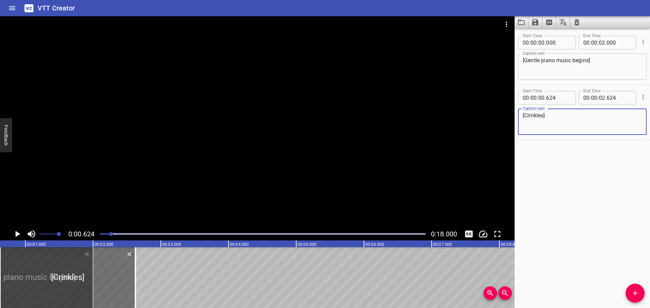
type textarea "[Crinkles]"
click at [99, 234] on div at bounding box center [263, 234] width 334 height 9
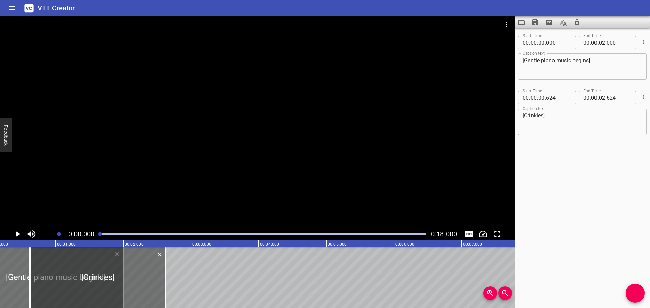
scroll to position [0, 0]
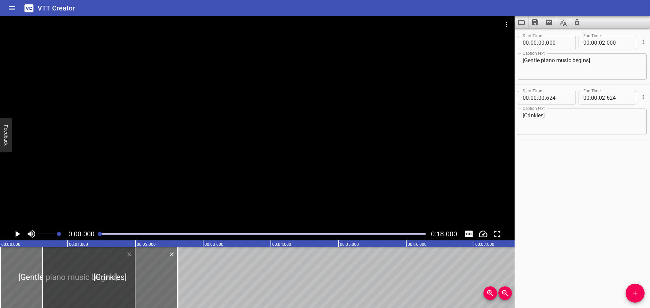
click at [19, 235] on icon "Play/Pause" at bounding box center [18, 234] width 5 height 6
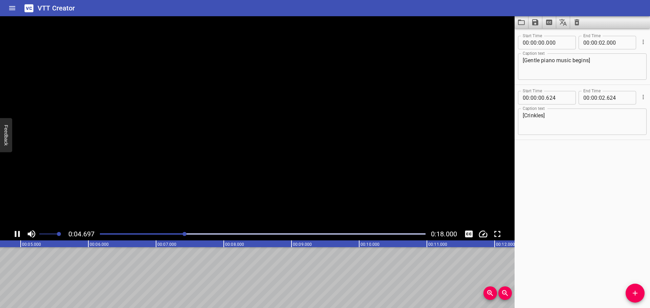
click at [19, 235] on icon "Play/Pause" at bounding box center [17, 234] width 5 height 6
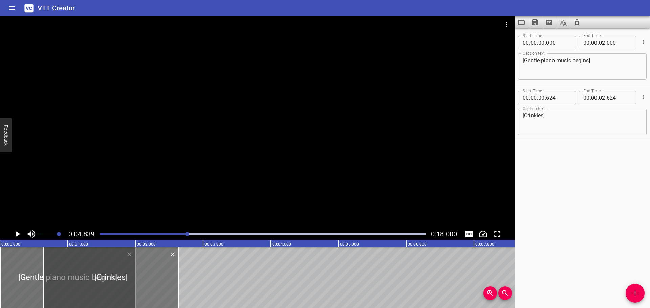
drag, startPoint x: 146, startPoint y: 279, endPoint x: 144, endPoint y: 285, distance: 6.2
click at [131, 284] on div at bounding box center [110, 278] width 135 height 61
type input "404"
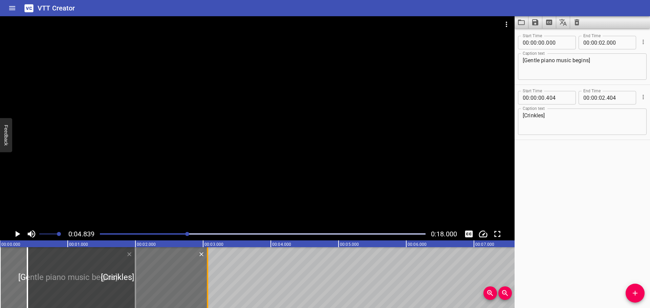
drag, startPoint x: 199, startPoint y: 280, endPoint x: 207, endPoint y: 280, distance: 8.1
click at [207, 280] on div at bounding box center [207, 278] width 1 height 61
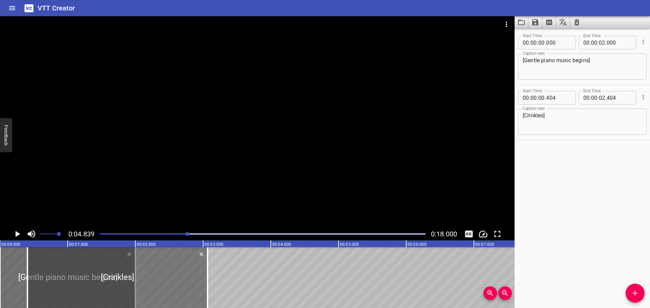
type input "03"
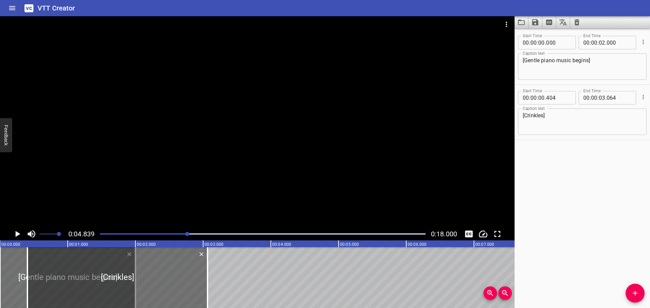
click at [100, 235] on div at bounding box center [263, 234] width 334 height 9
click at [16, 234] on icon "Play/Pause" at bounding box center [18, 234] width 5 height 6
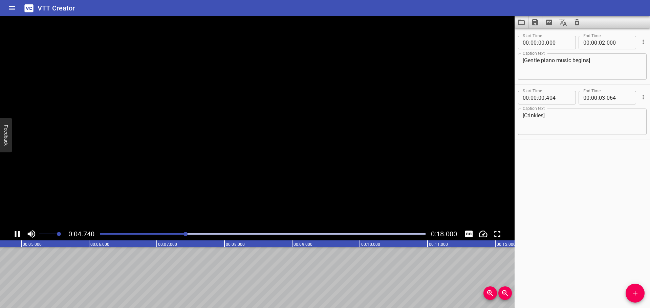
click at [16, 234] on icon "Play/Pause" at bounding box center [17, 234] width 5 height 6
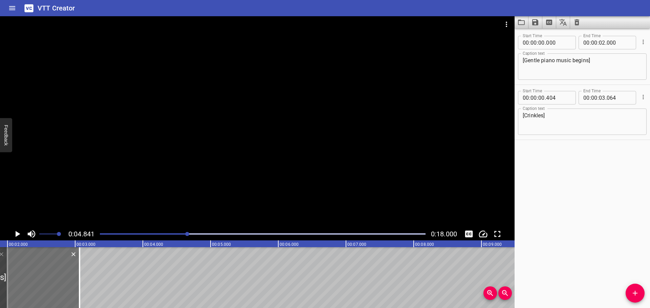
scroll to position [0, 106]
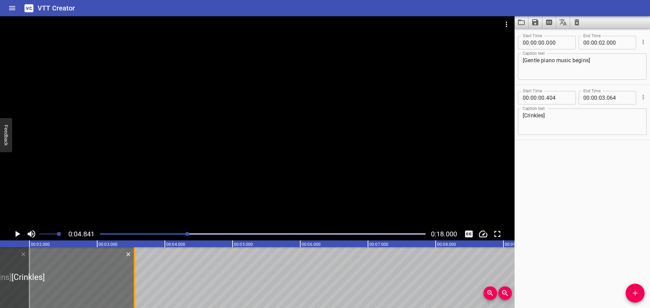
drag, startPoint x: 101, startPoint y: 279, endPoint x: 135, endPoint y: 279, distance: 33.9
click at [135, 279] on div at bounding box center [134, 278] width 1 height 61
type input "564"
click at [99, 234] on div at bounding box center [263, 234] width 334 height 9
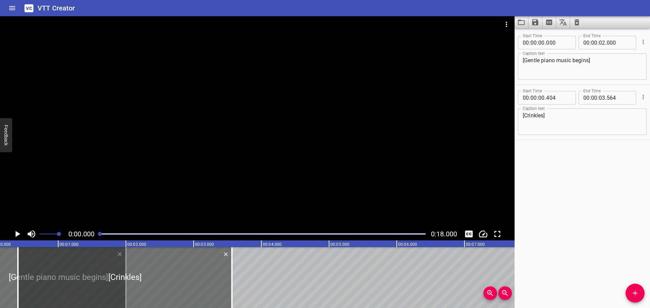
scroll to position [0, 0]
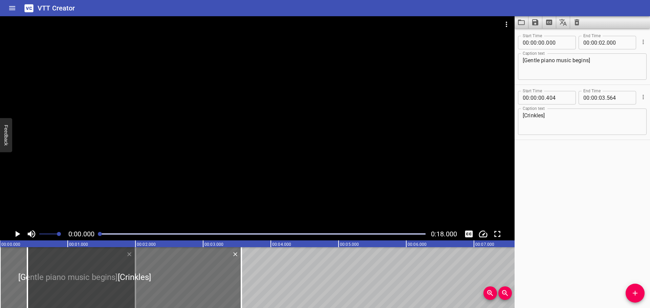
click at [20, 234] on icon "Play/Pause" at bounding box center [17, 234] width 10 height 10
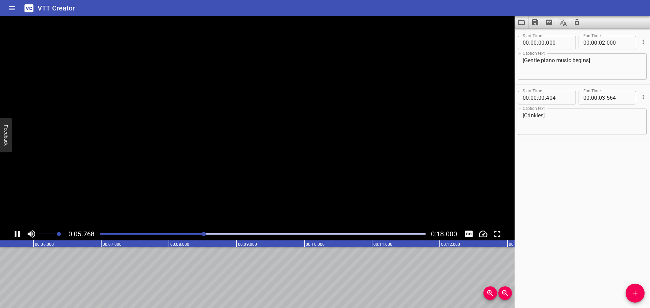
click at [20, 234] on icon "Play/Pause" at bounding box center [17, 234] width 10 height 10
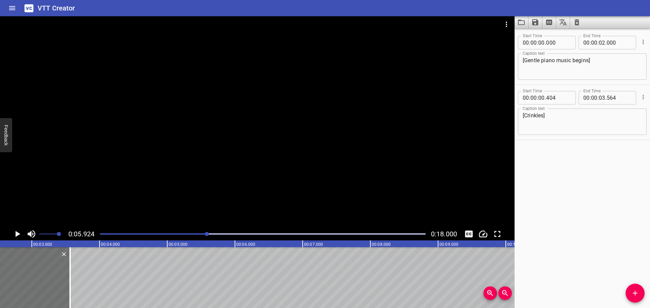
scroll to position [0, 116]
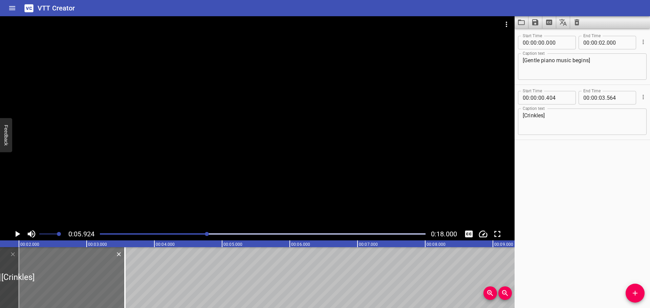
click at [146, 234] on div "Play progress" at bounding box center [44, 234] width 326 height 1
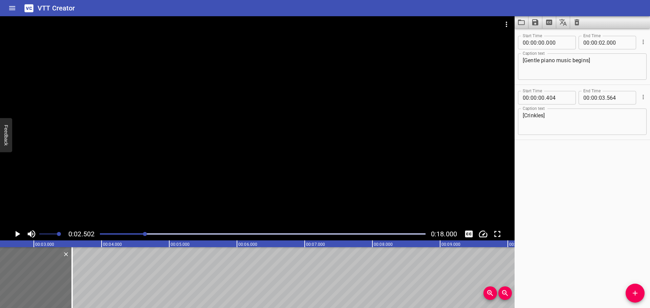
click at [19, 235] on icon "Play/Pause" at bounding box center [17, 234] width 10 height 10
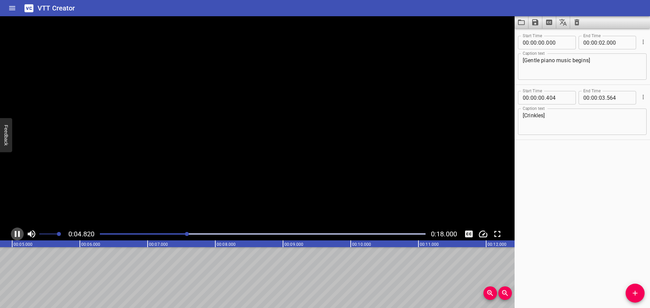
click at [19, 235] on icon "Play/Pause" at bounding box center [17, 234] width 5 height 6
click at [638, 293] on icon "Add Cue" at bounding box center [635, 293] width 8 height 8
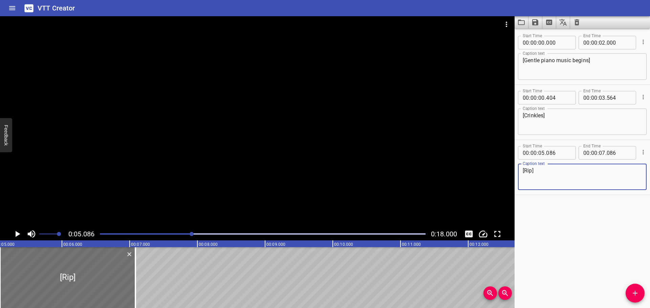
type textarea "[Rip]"
click at [163, 234] on div "Play progress" at bounding box center [29, 234] width 326 height 1
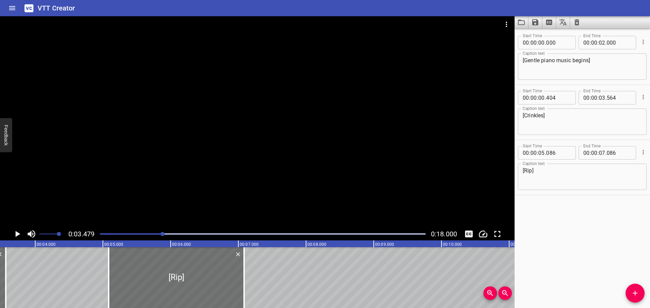
click at [13, 236] on icon "Play/Pause" at bounding box center [17, 234] width 10 height 10
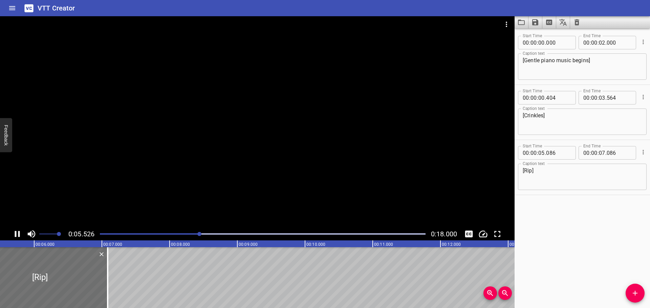
click at [15, 236] on icon "Play/Pause" at bounding box center [17, 234] width 5 height 6
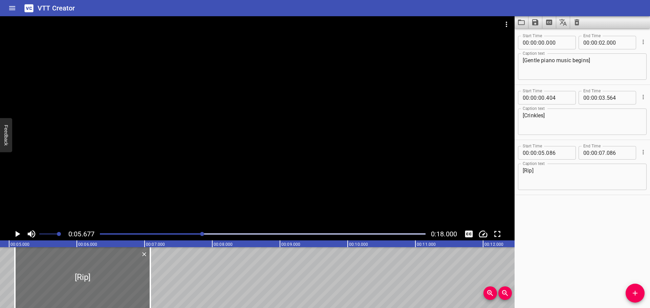
scroll to position [0, 313]
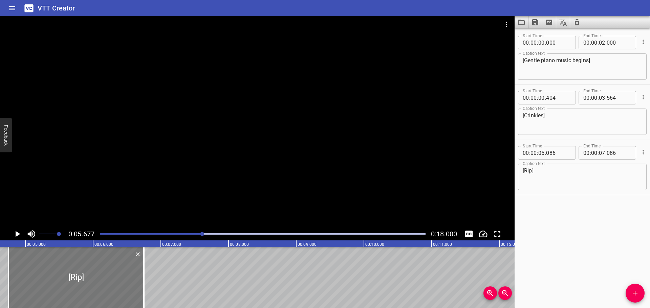
drag, startPoint x: 127, startPoint y: 289, endPoint x: 104, endPoint y: 290, distance: 23.0
click at [104, 290] on div at bounding box center [75, 278] width 135 height 61
type input "04"
type input "746"
type input "06"
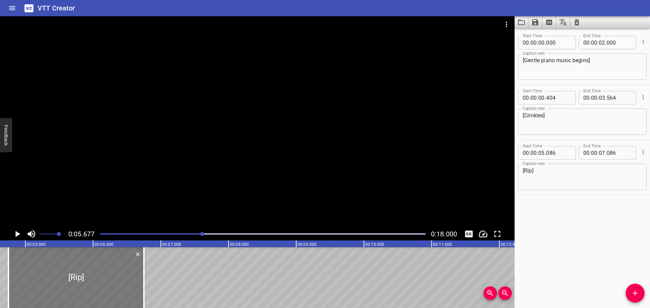
type input "746"
click at [138, 234] on div "Play progress" at bounding box center [40, 234] width 326 height 1
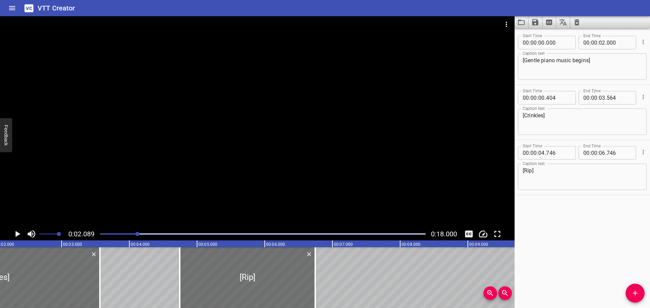
click at [19, 234] on icon "Play/Pause" at bounding box center [18, 234] width 5 height 6
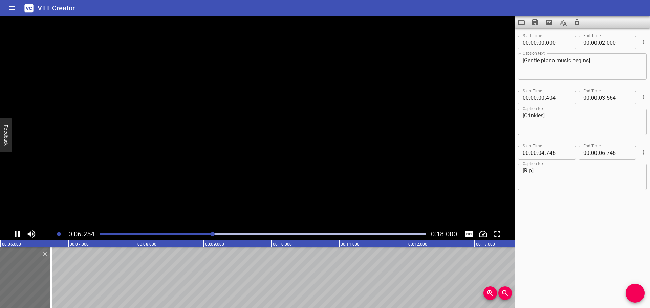
click at [19, 234] on icon "Play/Pause" at bounding box center [17, 234] width 5 height 6
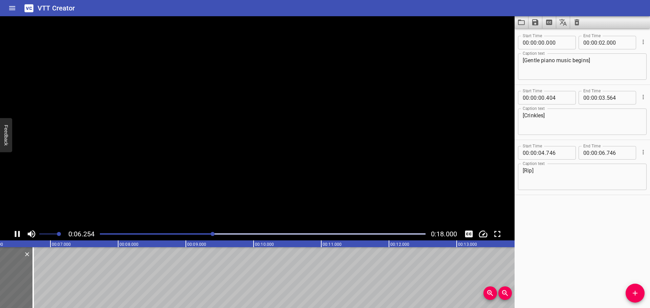
scroll to position [0, 432]
click at [641, 296] on span "Add Cue" at bounding box center [635, 293] width 19 height 8
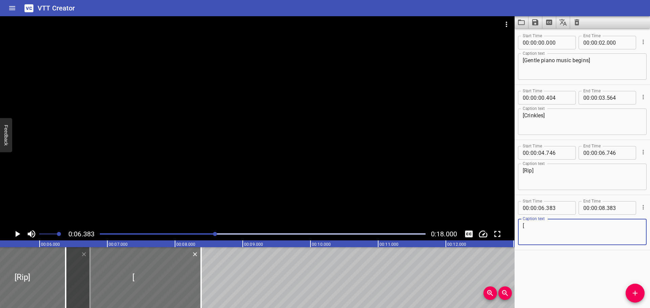
scroll to position [0, 180]
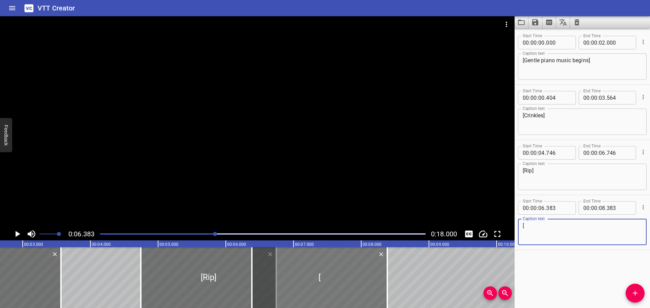
type textarea "["
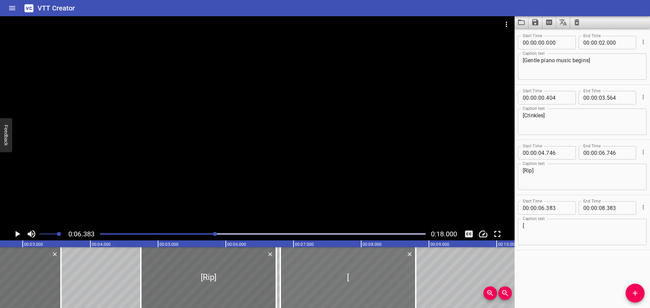
drag, startPoint x: 287, startPoint y: 270, endPoint x: 316, endPoint y: 271, distance: 28.5
click at [316, 271] on div at bounding box center [347, 278] width 135 height 61
type input "803"
drag, startPoint x: 276, startPoint y: 280, endPoint x: 263, endPoint y: 280, distance: 13.2
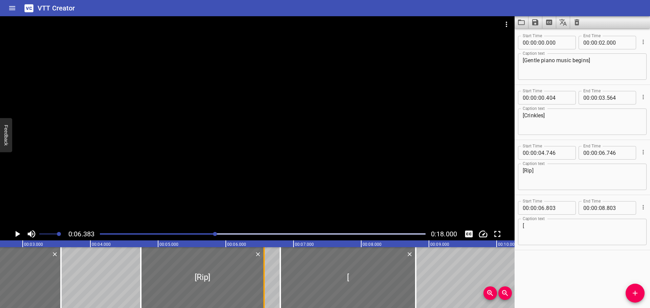
click at [263, 280] on div at bounding box center [263, 278] width 1 height 61
type input "551"
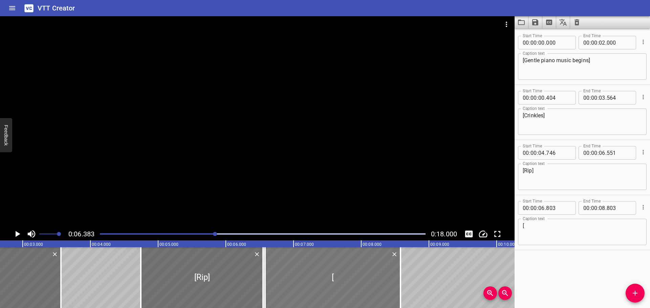
drag, startPoint x: 332, startPoint y: 274, endPoint x: 317, endPoint y: 273, distance: 14.9
click at [317, 273] on div at bounding box center [332, 278] width 135 height 61
type input "578"
click at [17, 235] on icon "Play/Pause" at bounding box center [18, 234] width 5 height 6
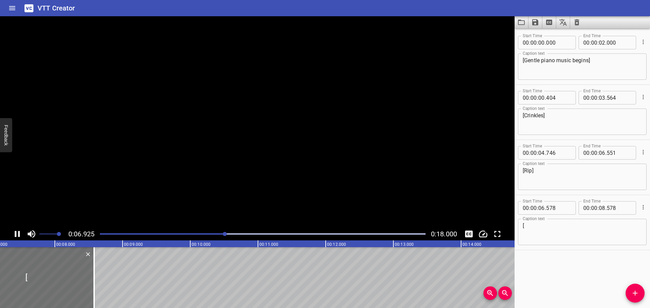
click at [17, 235] on icon "Play/Pause" at bounding box center [17, 234] width 10 height 10
click at [546, 236] on textarea "[" at bounding box center [582, 232] width 119 height 19
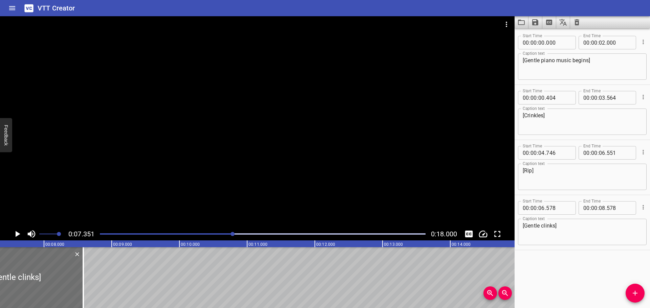
click at [197, 234] on div "Play progress" at bounding box center [70, 234] width 326 height 1
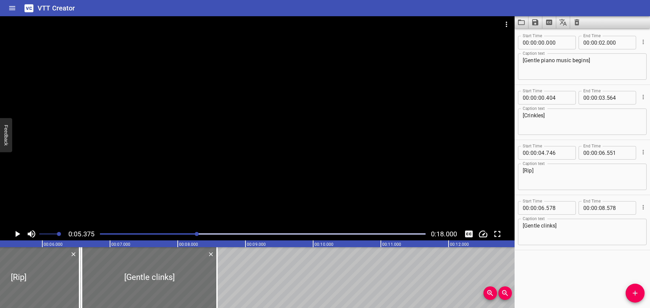
click at [20, 233] on icon "Play/Pause" at bounding box center [17, 234] width 10 height 10
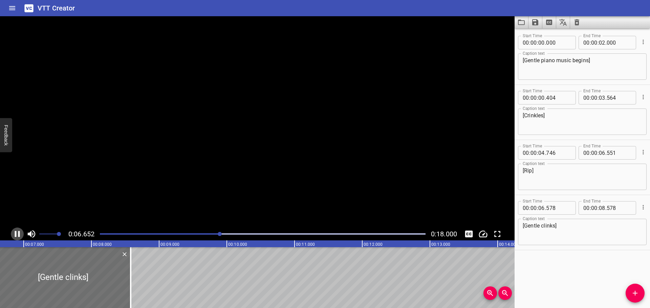
click at [20, 233] on icon "Play/Pause" at bounding box center [17, 234] width 10 height 10
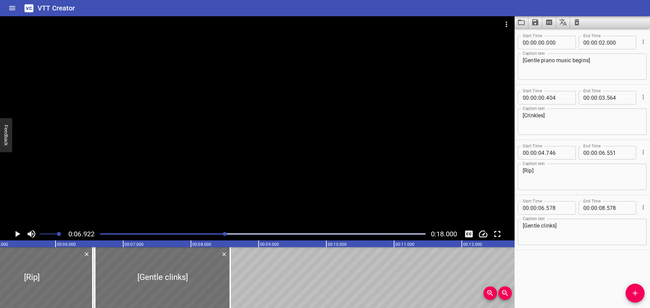
scroll to position [0, 315]
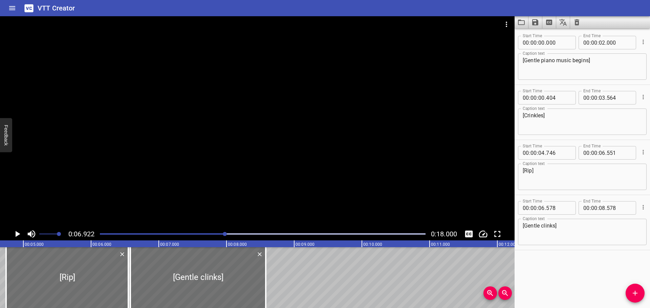
click at [543, 224] on textarea "[Gentle clinks]" at bounding box center [582, 232] width 119 height 19
click at [543, 229] on textarea "[Clinks]" at bounding box center [582, 232] width 119 height 19
type textarea "[Clinks]"
click at [548, 263] on div "Start Time 00 : 00 : 00 . 000 Start Time End Time 00 : 00 : 02 . 000 End Time C…" at bounding box center [582, 168] width 135 height 280
click at [183, 232] on div at bounding box center [263, 234] width 334 height 9
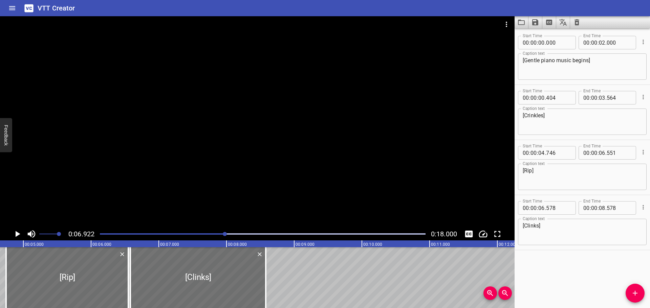
scroll to position [0, 310]
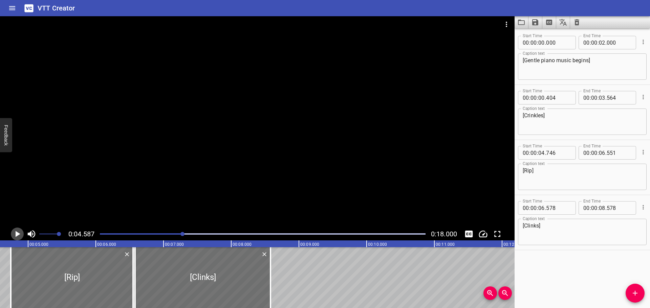
click at [18, 236] on icon "Play/Pause" at bounding box center [17, 234] width 10 height 10
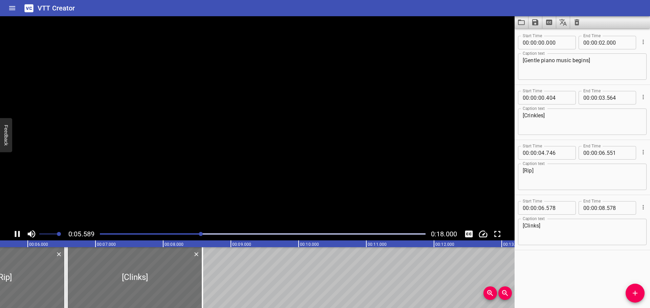
click at [18, 236] on icon "Play/Pause" at bounding box center [17, 234] width 10 height 10
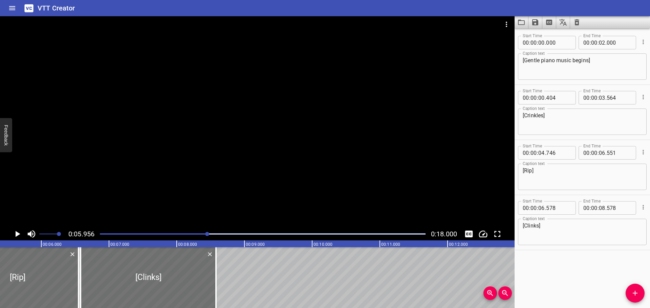
scroll to position [0, 329]
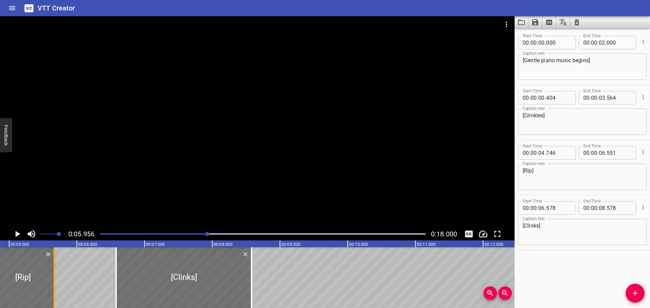
drag, startPoint x: 112, startPoint y: 282, endPoint x: 52, endPoint y: 282, distance: 59.6
click at [52, 282] on div at bounding box center [54, 278] width 7 height 61
type input "05"
type input "671"
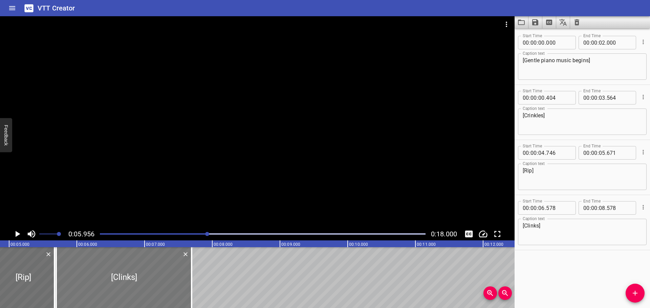
drag, startPoint x: 185, startPoint y: 280, endPoint x: 125, endPoint y: 275, distance: 60.1
click at [125, 275] on div at bounding box center [123, 278] width 135 height 61
type input "05"
type input "693"
type input "07"
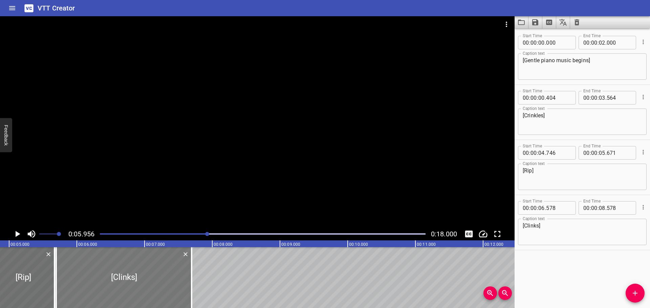
type input "693"
click at [99, 234] on div at bounding box center [263, 234] width 334 height 9
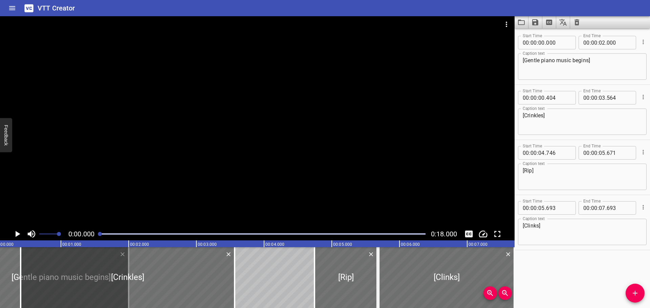
scroll to position [0, 0]
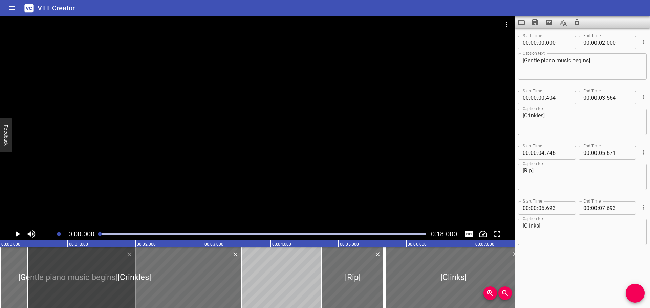
click at [16, 234] on icon "Play/Pause" at bounding box center [18, 234] width 5 height 6
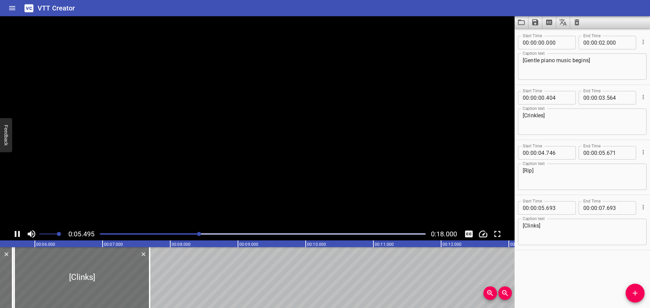
click at [16, 234] on icon "Play/Pause" at bounding box center [17, 234] width 5 height 6
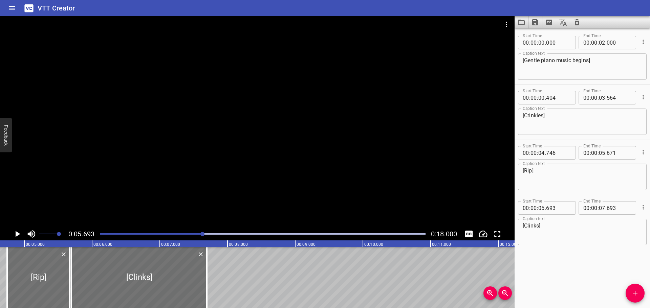
scroll to position [0, 301]
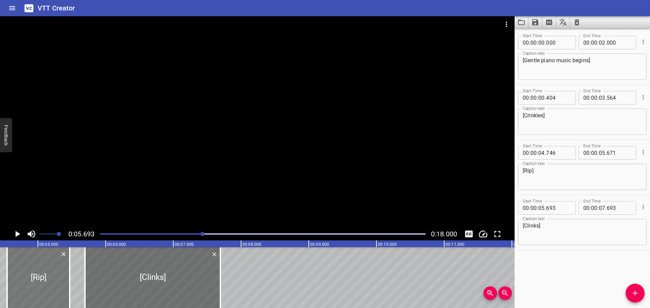
drag, startPoint x: 52, startPoint y: 282, endPoint x: 41, endPoint y: 283, distance: 10.9
click at [41, 283] on div at bounding box center [38, 278] width 63 height 61
type input "546"
type input "471"
click at [123, 236] on div at bounding box center [263, 234] width 334 height 9
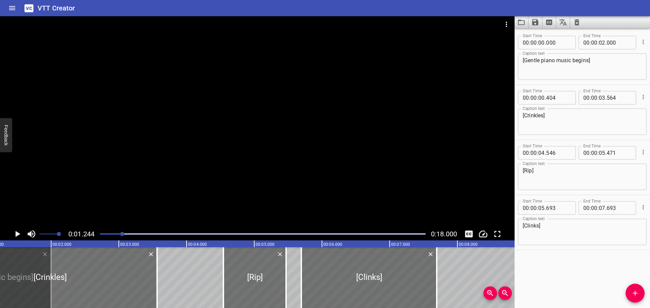
click at [17, 234] on icon "Play/Pause" at bounding box center [18, 234] width 5 height 6
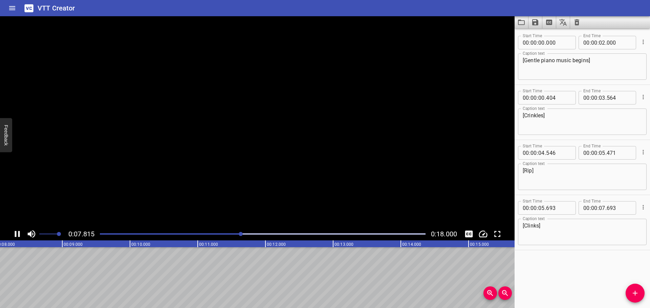
click at [18, 233] on icon "Play/Pause" at bounding box center [17, 234] width 10 height 10
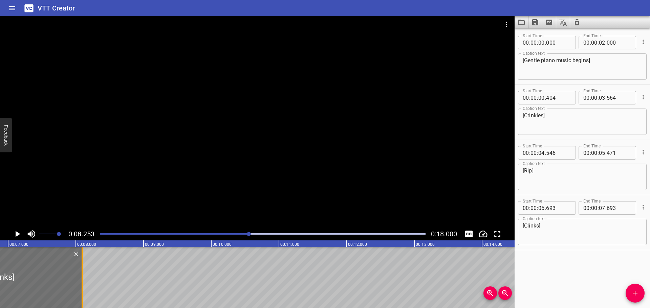
drag, startPoint x: 53, startPoint y: 283, endPoint x: 85, endPoint y: 283, distance: 31.1
click at [85, 283] on div at bounding box center [82, 278] width 7 height 61
type input "08"
type input "153"
click at [175, 235] on div "Play progress" at bounding box center [86, 234] width 326 height 1
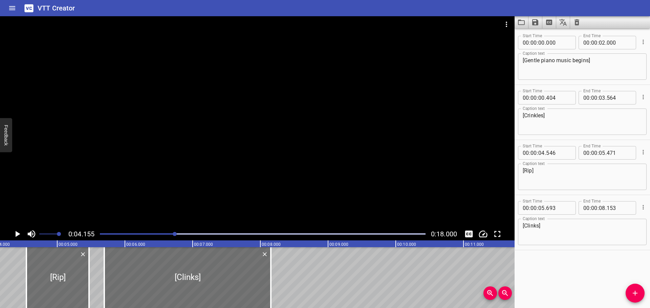
click at [17, 235] on icon "Play/Pause" at bounding box center [18, 234] width 5 height 6
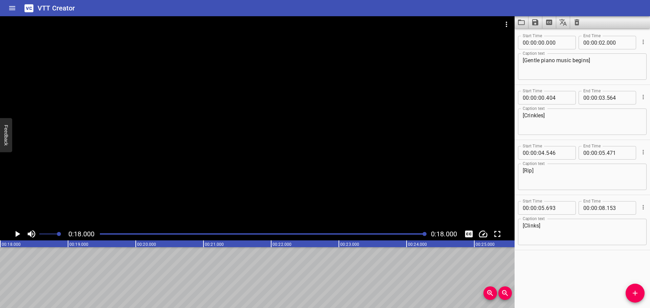
scroll to position [0, 1219]
click at [99, 235] on div at bounding box center [263, 234] width 334 height 9
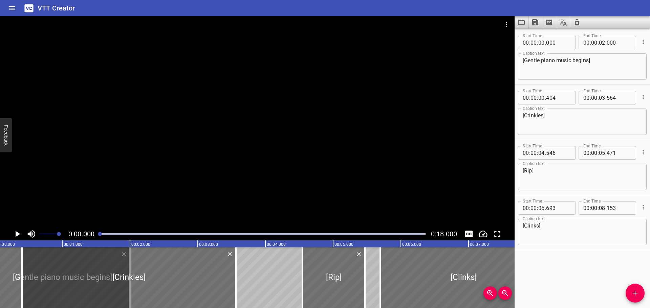
scroll to position [0, 0]
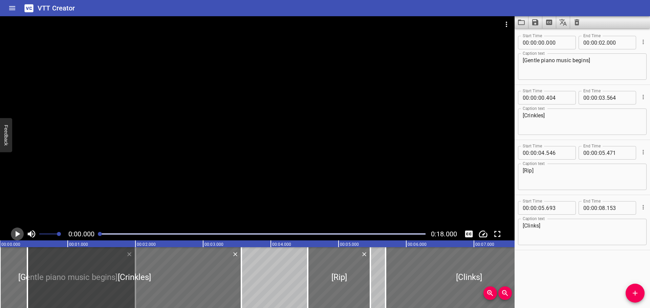
click at [14, 235] on icon "Play/Pause" at bounding box center [17, 234] width 10 height 10
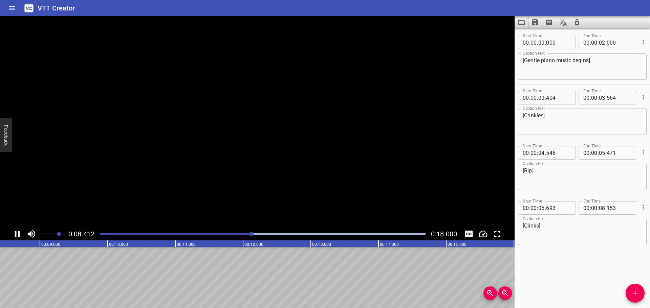
click at [14, 235] on icon "Play/Pause" at bounding box center [17, 234] width 10 height 10
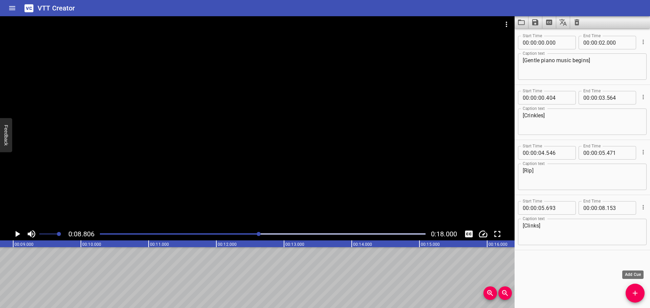
click at [642, 297] on span "Add Cue" at bounding box center [635, 293] width 19 height 8
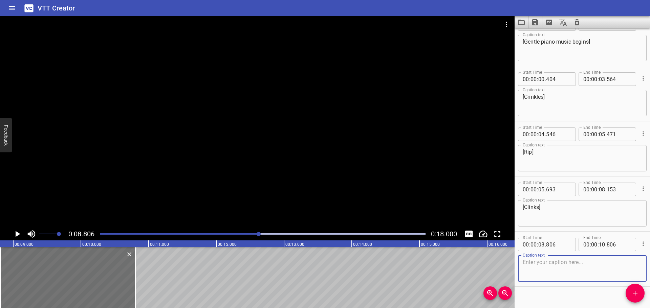
scroll to position [28, 0]
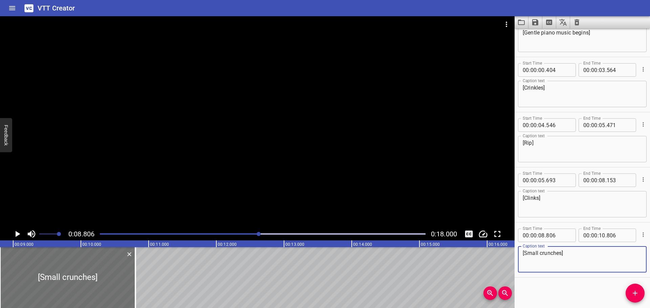
type textarea "[Small crunches]"
click at [209, 234] on div "Play progress" at bounding box center [97, 234] width 326 height 1
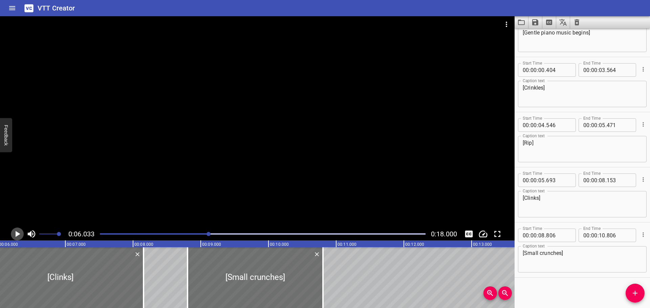
click at [17, 234] on icon "Play/Pause" at bounding box center [18, 234] width 5 height 6
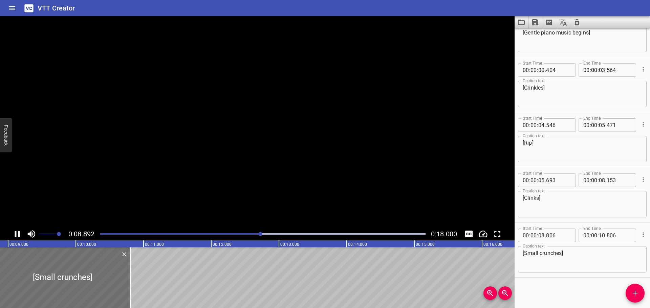
click at [17, 234] on icon "Play/Pause" at bounding box center [17, 234] width 10 height 10
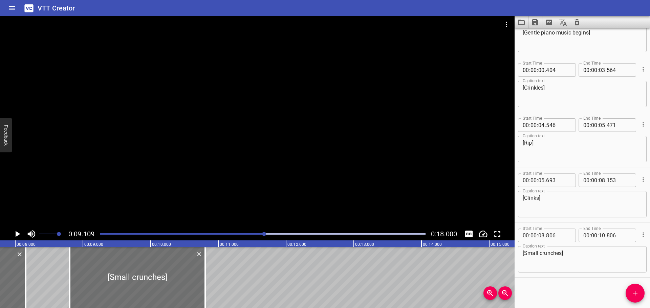
scroll to position [0, 414]
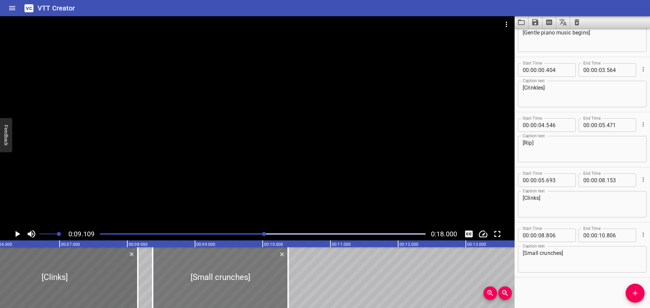
drag, startPoint x: 220, startPoint y: 287, endPoint x: 192, endPoint y: 283, distance: 28.7
click at [192, 283] on div at bounding box center [220, 278] width 135 height 61
type input "376"
click at [220, 231] on div at bounding box center [263, 234] width 334 height 9
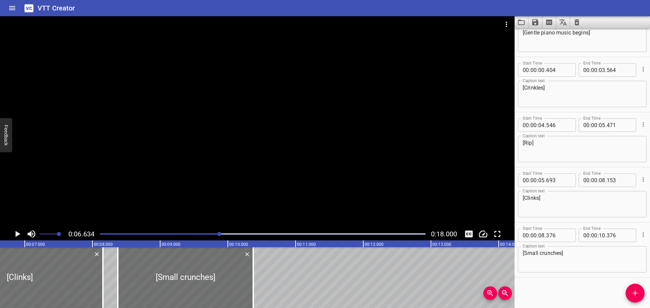
click at [15, 235] on icon "Play/Pause" at bounding box center [17, 234] width 10 height 10
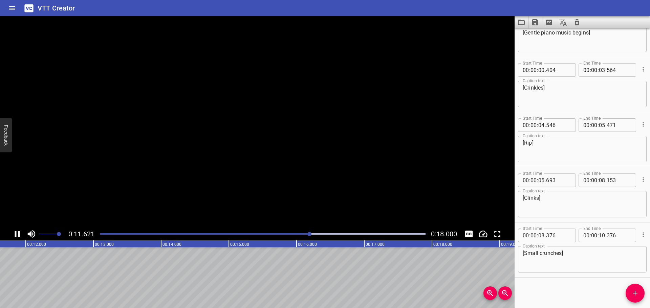
click at [15, 235] on icon "Play/Pause" at bounding box center [17, 234] width 5 height 6
click at [637, 293] on icon "Add Cue" at bounding box center [635, 293] width 8 height 8
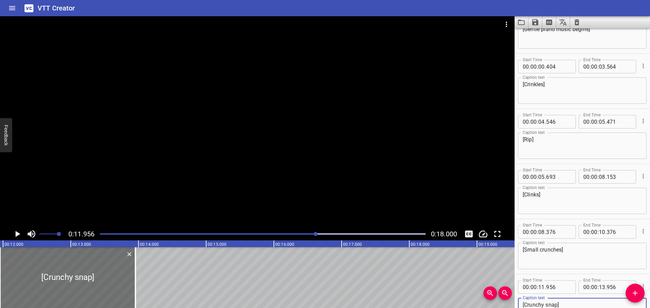
type textarea "[Crunchy snap]"
click at [18, 232] on icon "Play/Pause" at bounding box center [17, 234] width 10 height 10
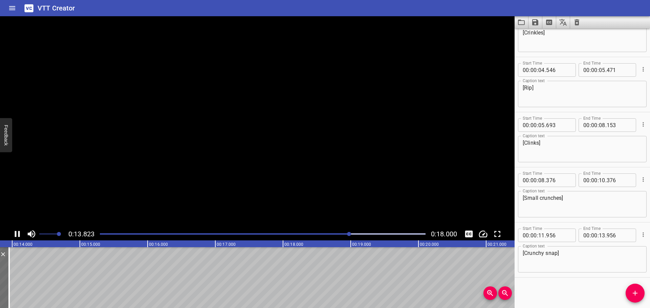
click at [18, 232] on icon "Play/Pause" at bounding box center [17, 234] width 5 height 6
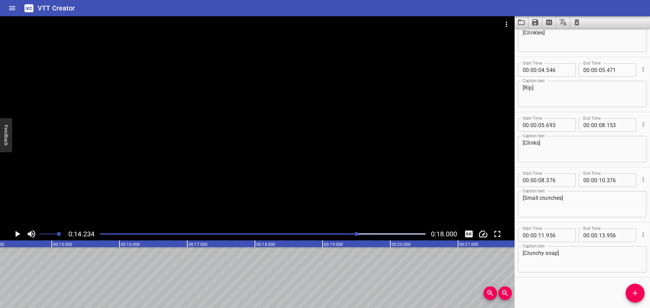
click at [18, 232] on icon "Play/Pause" at bounding box center [17, 234] width 10 height 10
click at [18, 232] on icon "Play/Pause" at bounding box center [17, 234] width 5 height 6
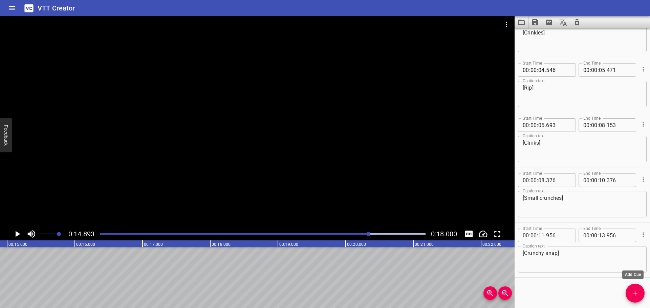
click at [636, 292] on icon "Add Cue" at bounding box center [635, 293] width 8 height 8
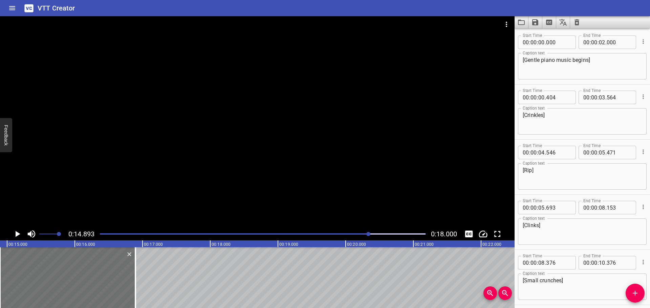
scroll to position [0, 0]
drag, startPoint x: 604, startPoint y: 62, endPoint x: 508, endPoint y: 72, distance: 97.3
click at [508, 72] on main "0:14.893 0:18.000 00:00.000 00:01.000 00:02.000 00:03.000 00:04.000 00:05.000 0…" at bounding box center [325, 162] width 650 height 292
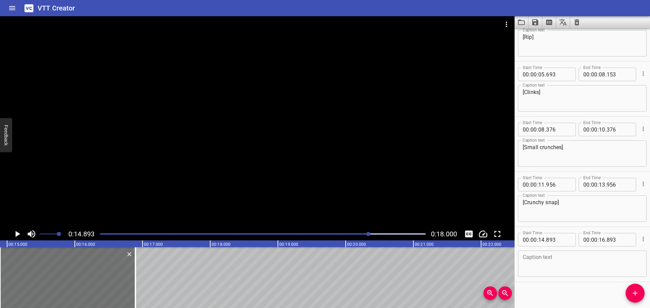
scroll to position [138, 0]
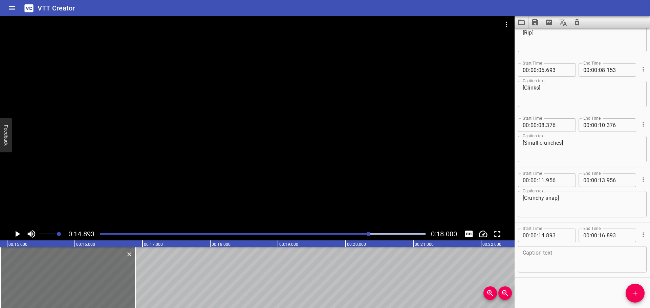
click at [545, 262] on textarea at bounding box center [582, 259] width 119 height 19
paste textarea "[Gentle piano music begins]"
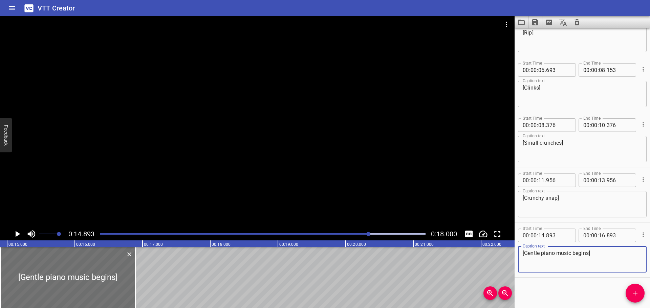
click at [589, 254] on textarea "[Gentle piano music begins]" at bounding box center [582, 259] width 119 height 19
type textarea "[Gentle piano music fade out]"
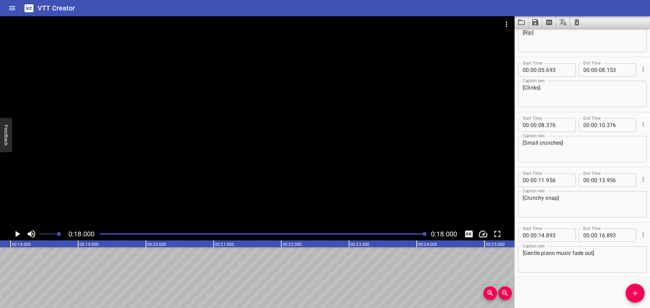
scroll to position [0, 1219]
click at [100, 234] on div "Play progress" at bounding box center [263, 234] width 326 height 1
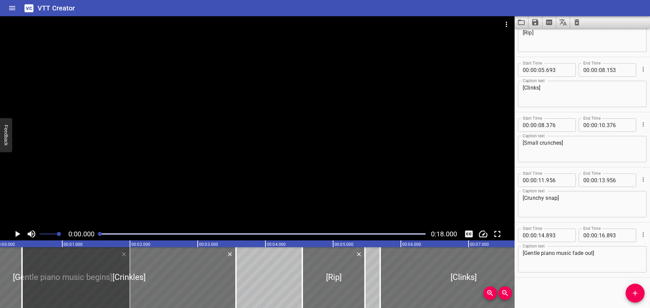
scroll to position [0, 0]
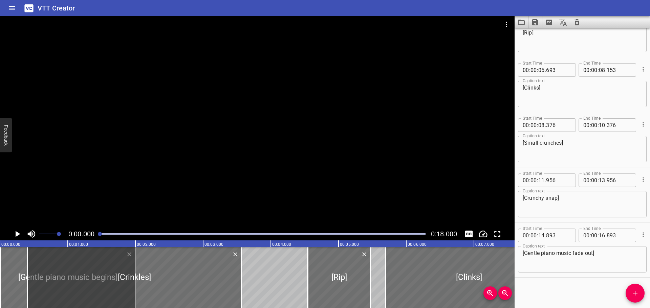
click at [15, 235] on icon "Play/Pause" at bounding box center [17, 234] width 10 height 10
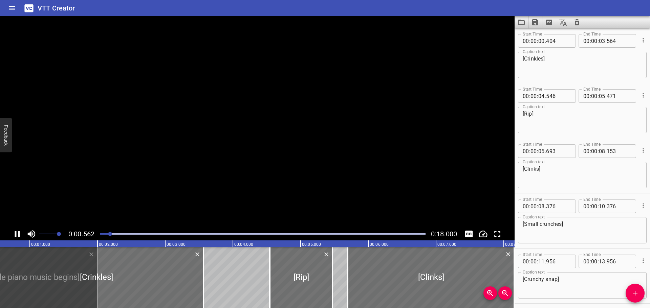
scroll to position [55, 0]
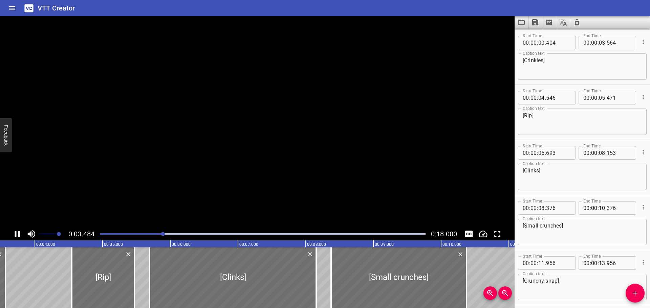
click at [15, 235] on icon "Play/Pause" at bounding box center [17, 234] width 5 height 6
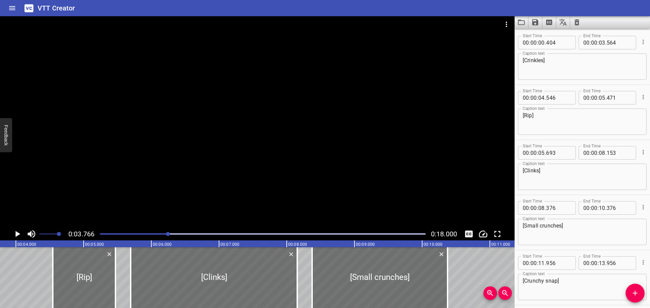
click at [526, 60] on textarea "[Crinkles]" at bounding box center [582, 66] width 119 height 19
type textarea "[Package crinkles]"
click at [15, 233] on icon "Play/Pause" at bounding box center [17, 234] width 10 height 10
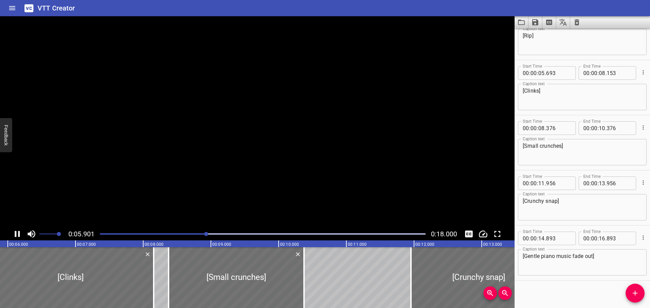
scroll to position [138, 0]
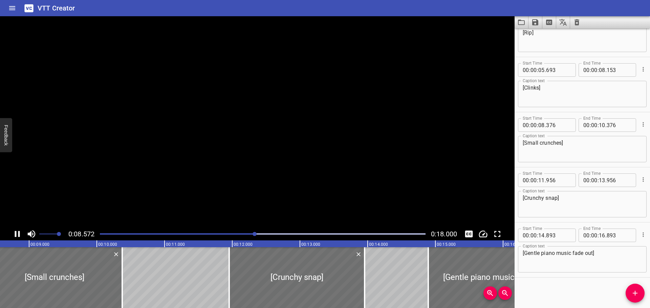
click at [15, 233] on icon "Play/Pause" at bounding box center [17, 234] width 5 height 6
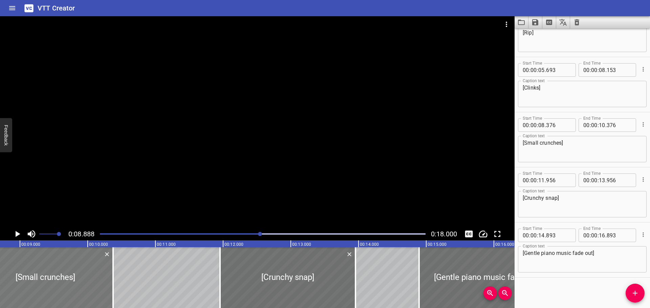
scroll to position [0, 602]
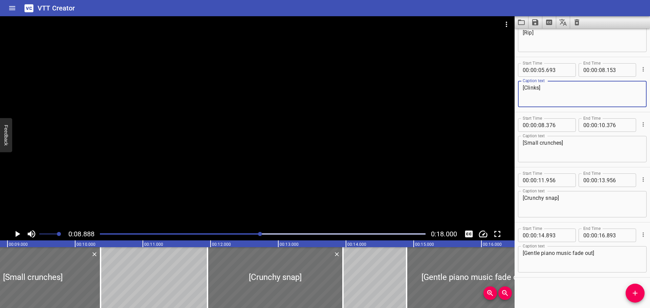
click at [526, 86] on textarea "[Clinks]" at bounding box center [582, 94] width 119 height 19
type textarea "[Gentle clinks]"
click at [16, 231] on icon "Play/Pause" at bounding box center [17, 234] width 10 height 10
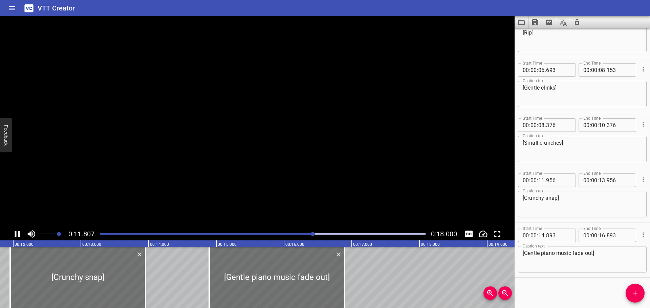
click at [16, 231] on icon "Play/Pause" at bounding box center [17, 234] width 10 height 10
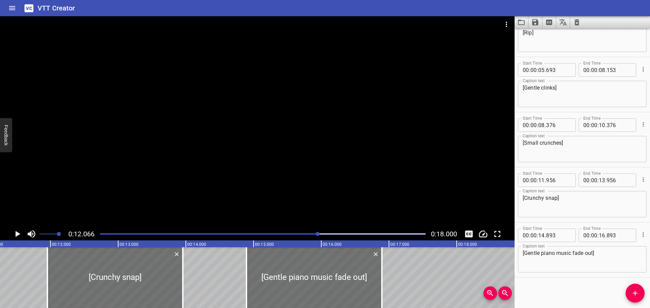
scroll to position [0, 674]
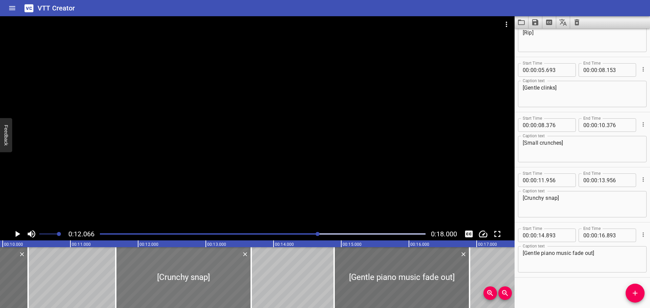
drag, startPoint x: 184, startPoint y: 273, endPoint x: 164, endPoint y: 272, distance: 19.3
click at [164, 272] on div at bounding box center [183, 278] width 135 height 61
type input "671"
click at [16, 233] on icon "Play/Pause" at bounding box center [18, 234] width 5 height 6
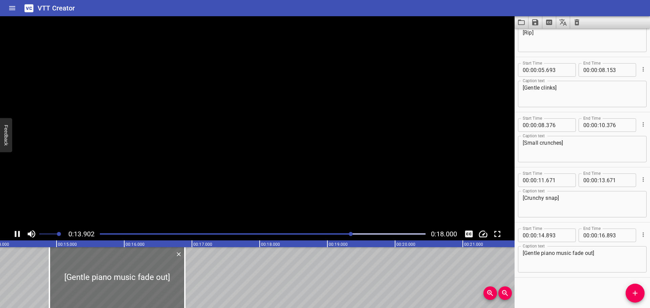
click at [16, 233] on icon "Play/Pause" at bounding box center [17, 234] width 5 height 6
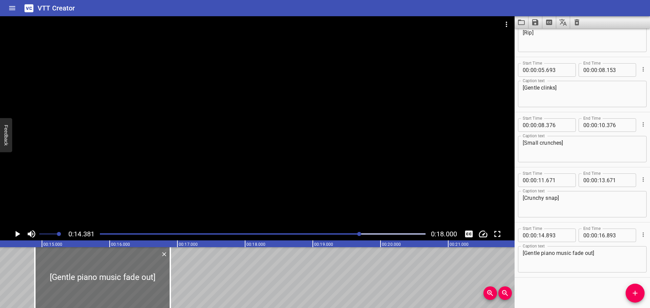
click at [640, 295] on span "Add Cue" at bounding box center [635, 293] width 19 height 8
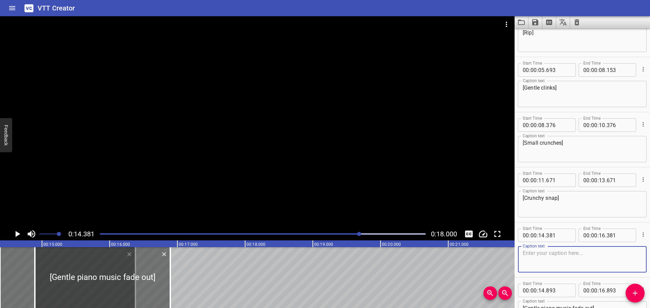
drag, startPoint x: 574, startPoint y: 141, endPoint x: 505, endPoint y: 143, distance: 68.8
click at [505, 143] on main "0:14.381 0:18.000 00:00.000 00:01.000 00:02.000 00:03.000 00:04.000 00:05.000 0…" at bounding box center [325, 162] width 650 height 292
click at [558, 257] on textarea at bounding box center [582, 259] width 119 height 19
paste textarea "[Small crunches]"
type textarea "[Small crunches]"
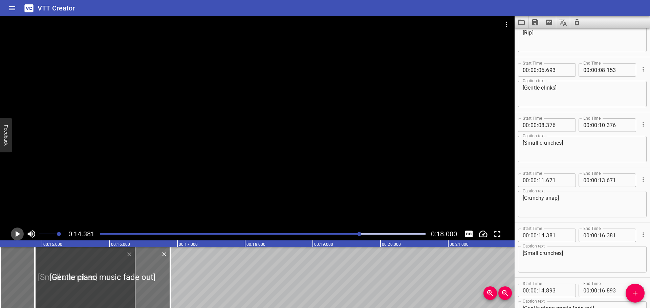
click at [19, 236] on icon "Play/Pause" at bounding box center [17, 234] width 10 height 10
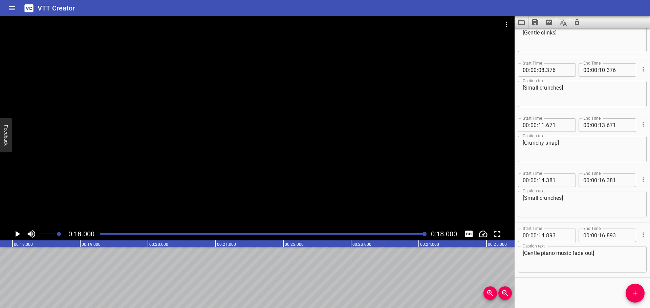
scroll to position [0, 1219]
click at [101, 233] on div at bounding box center [263, 234] width 334 height 9
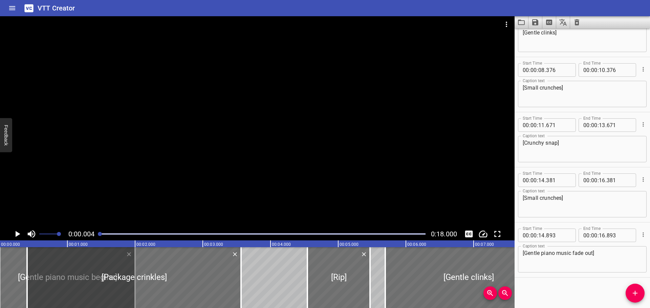
click at [17, 235] on icon "Play/Pause" at bounding box center [18, 234] width 5 height 6
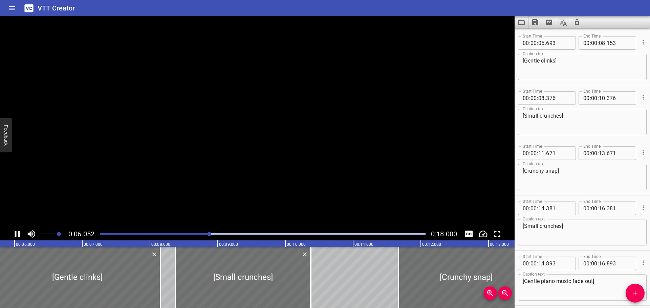
scroll to position [0, 0]
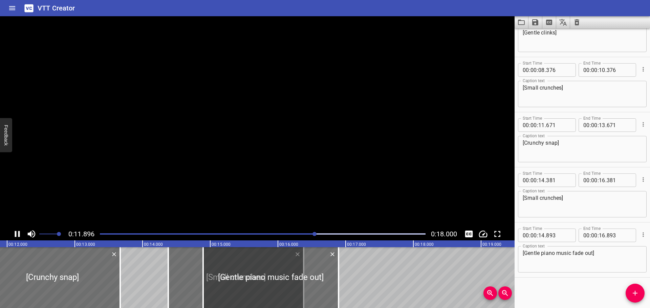
click at [17, 235] on icon "Play/Pause" at bounding box center [17, 234] width 10 height 10
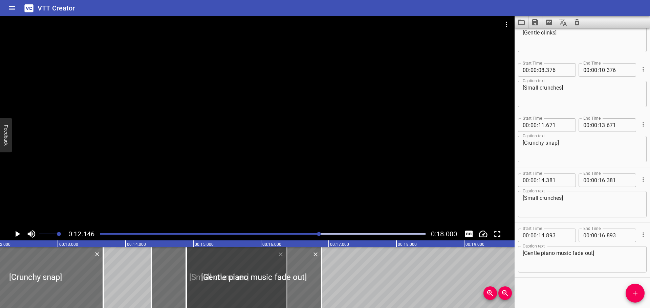
click at [17, 235] on icon "Play/Pause" at bounding box center [18, 234] width 5 height 6
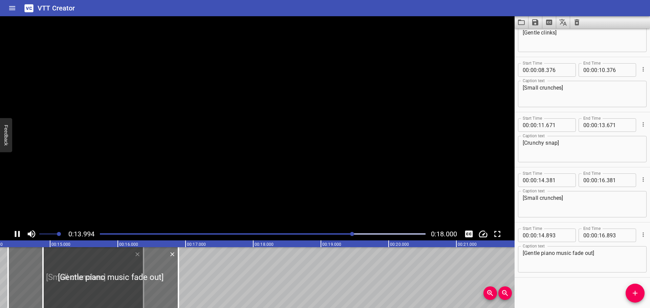
click at [17, 235] on icon "Play/Pause" at bounding box center [17, 234] width 10 height 10
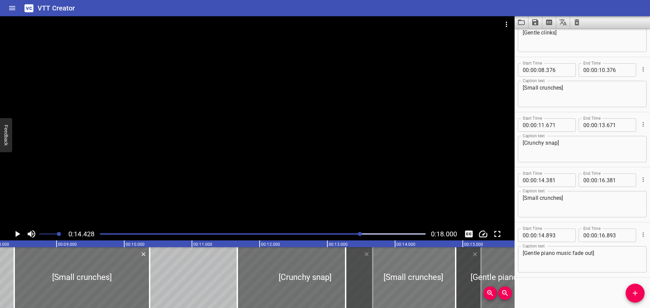
drag, startPoint x: 437, startPoint y: 277, endPoint x: 362, endPoint y: 281, distance: 75.3
click at [362, 281] on div at bounding box center [413, 278] width 135 height 61
type input "13"
type input "271"
type input "15"
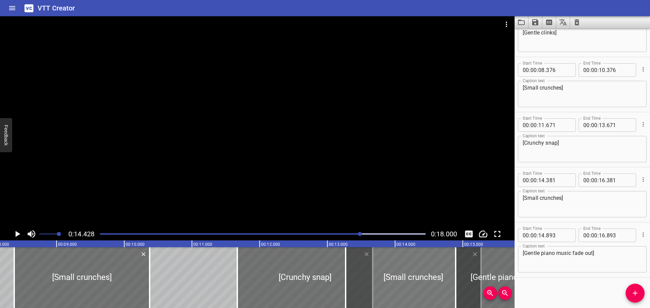
type input "271"
click at [266, 234] on div "Play progress" at bounding box center [198, 234] width 326 height 1
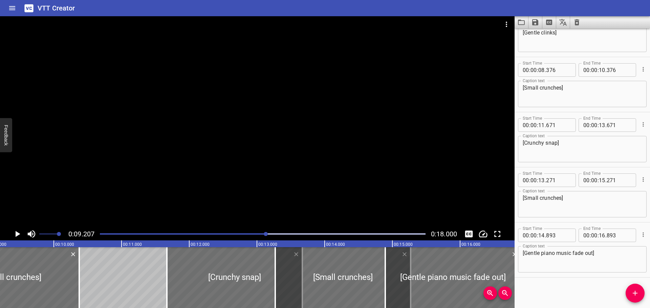
click at [100, 235] on div "Play progress" at bounding box center [104, 234] width 326 height 1
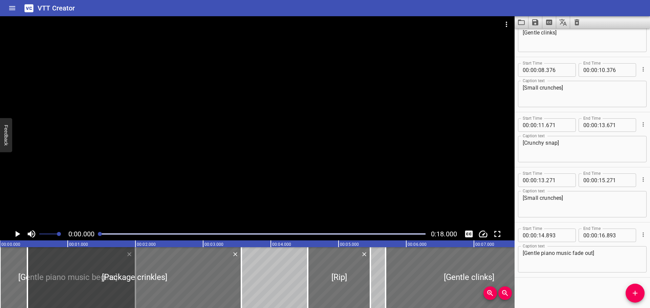
drag, startPoint x: 100, startPoint y: 235, endPoint x: 93, endPoint y: 235, distance: 6.1
click at [93, 235] on div "0:00.000 0:18.000" at bounding box center [257, 234] width 515 height 13
click at [16, 236] on icon "Play/Pause" at bounding box center [18, 234] width 5 height 6
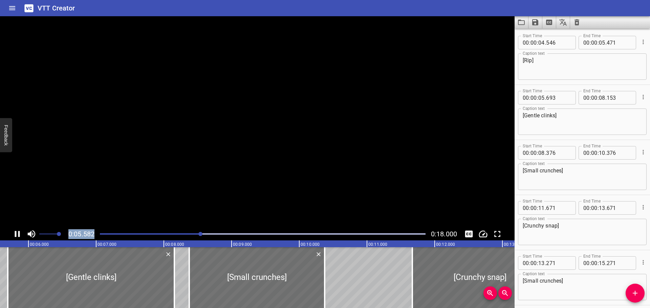
scroll to position [143, 0]
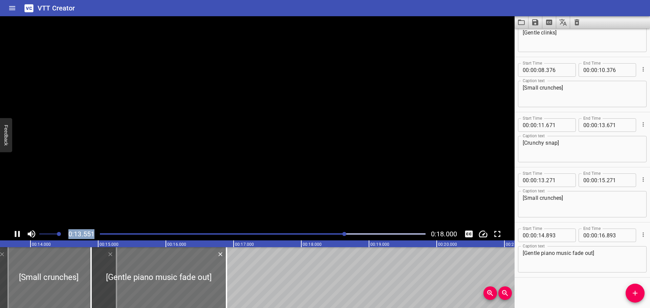
click at [16, 236] on icon "Play/Pause" at bounding box center [17, 234] width 5 height 6
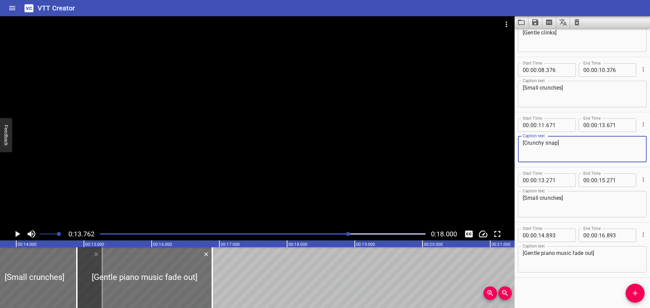
click at [558, 142] on textarea "[Crunchy snap]" at bounding box center [582, 149] width 119 height 19
type textarea "[Crunchy snaps]"
click at [16, 233] on icon "Play/Pause" at bounding box center [18, 234] width 5 height 6
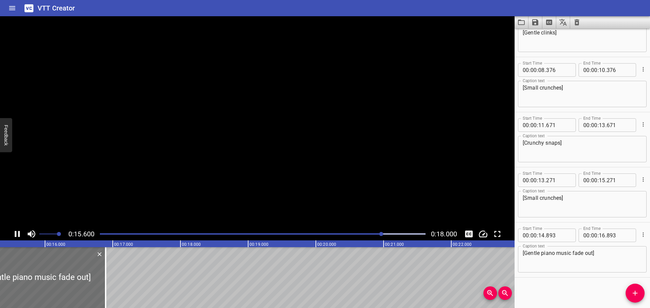
click at [16, 233] on icon "Play/Pause" at bounding box center [17, 234] width 5 height 6
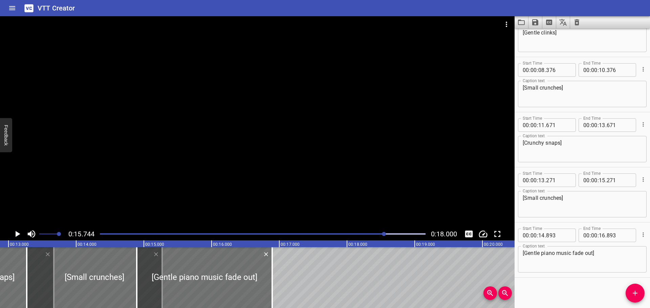
scroll to position [0, 863]
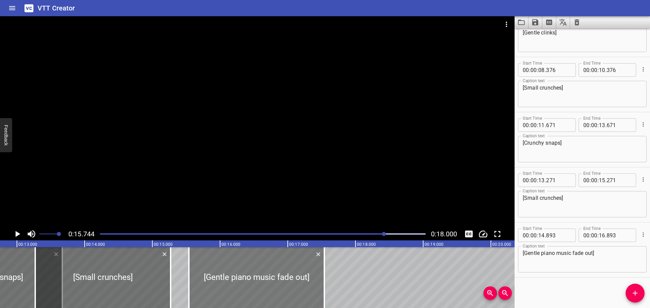
drag, startPoint x: 212, startPoint y: 272, endPoint x: 264, endPoint y: 272, distance: 52.1
click at [264, 272] on div at bounding box center [256, 278] width 135 height 61
type input "15"
type input "663"
type input "17"
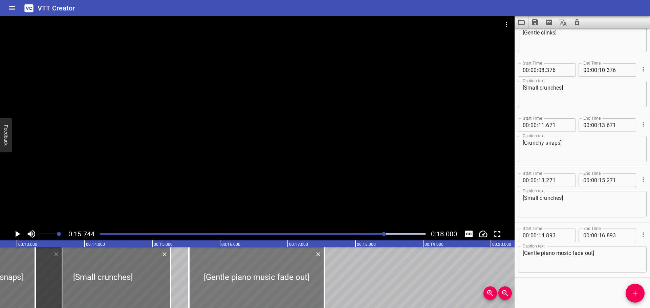
type input "663"
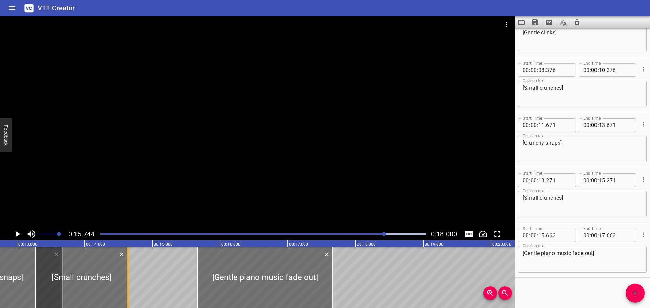
drag, startPoint x: 168, startPoint y: 279, endPoint x: 125, endPoint y: 285, distance: 43.3
click at [125, 285] on div at bounding box center [127, 278] width 7 height 61
type input "14"
type input "636"
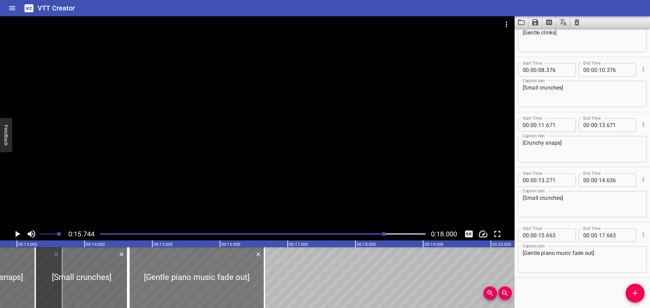
drag, startPoint x: 281, startPoint y: 284, endPoint x: 217, endPoint y: 284, distance: 64.3
click at [217, 284] on div at bounding box center [196, 278] width 135 height 61
type input "14"
type input "653"
type input "16"
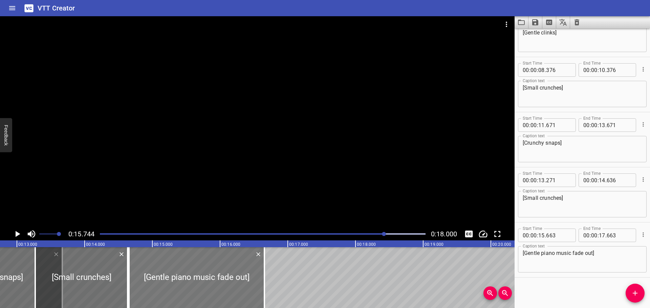
type input "653"
click at [100, 232] on div at bounding box center [263, 234] width 334 height 9
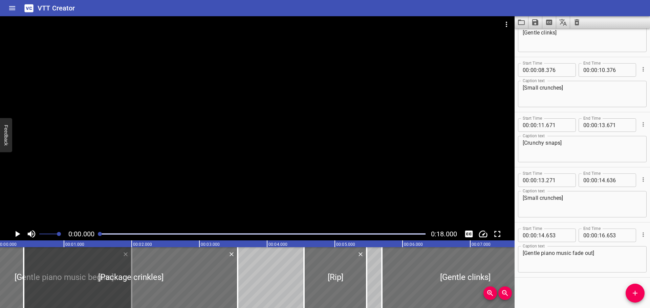
scroll to position [0, 0]
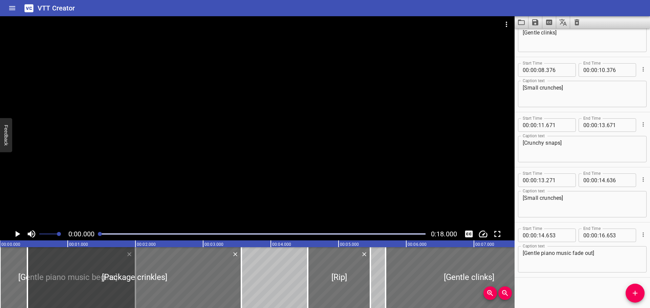
click at [19, 234] on icon "Play/Pause" at bounding box center [18, 234] width 5 height 6
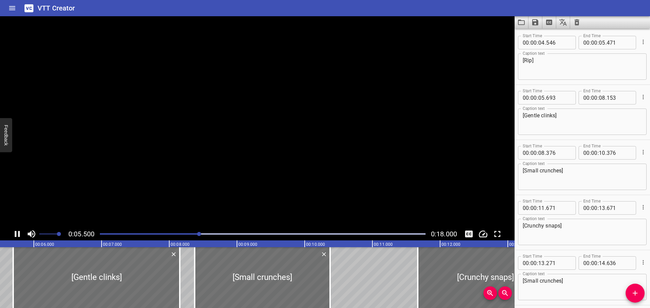
scroll to position [143, 0]
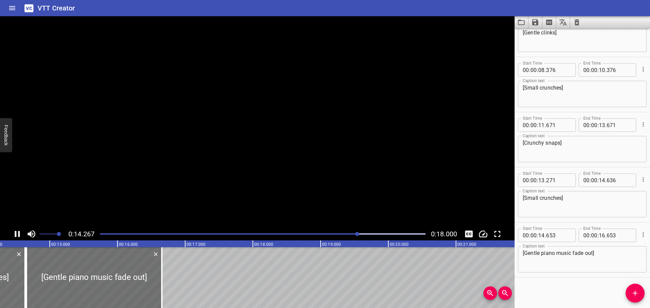
click at [15, 235] on icon "Play/Pause" at bounding box center [17, 234] width 10 height 10
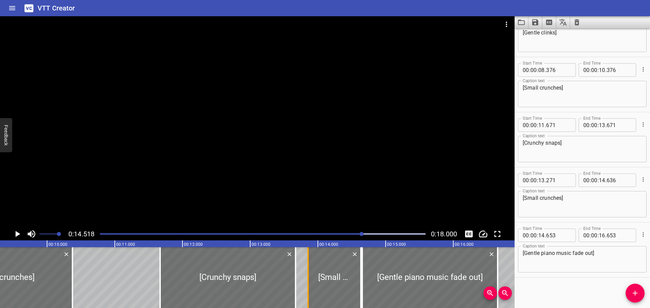
drag, startPoint x: 268, startPoint y: 279, endPoint x: 308, endPoint y: 280, distance: 39.6
click at [308, 280] on div at bounding box center [307, 278] width 1 height 61
type input "856"
drag, startPoint x: 294, startPoint y: 280, endPoint x: 266, endPoint y: 282, distance: 28.5
click at [266, 282] on div at bounding box center [267, 278] width 7 height 61
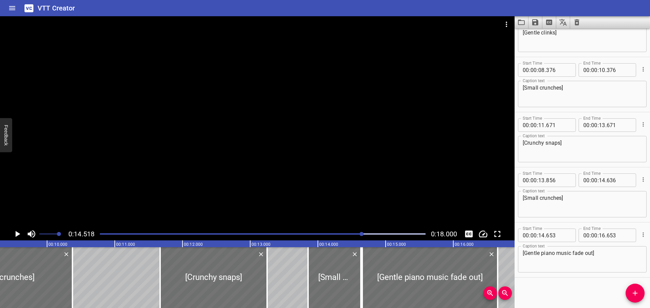
type input "251"
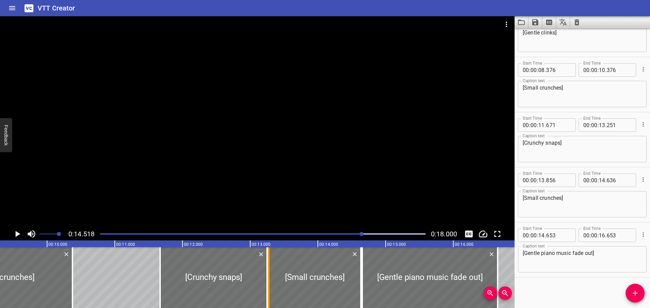
drag, startPoint x: 309, startPoint y: 280, endPoint x: 270, endPoint y: 278, distance: 39.3
click at [270, 278] on div at bounding box center [268, 278] width 7 height 61
type input "276"
click at [17, 232] on icon "Play/Pause" at bounding box center [18, 234] width 5 height 6
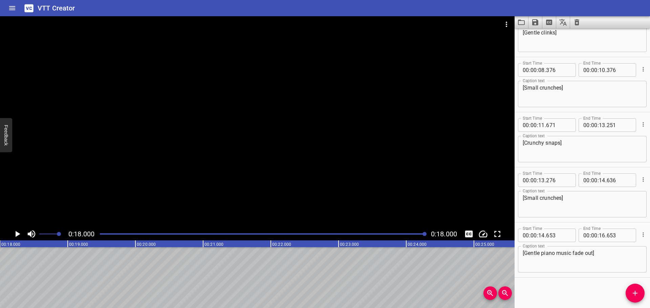
click at [14, 233] on icon "Play/Pause" at bounding box center [17, 234] width 10 height 10
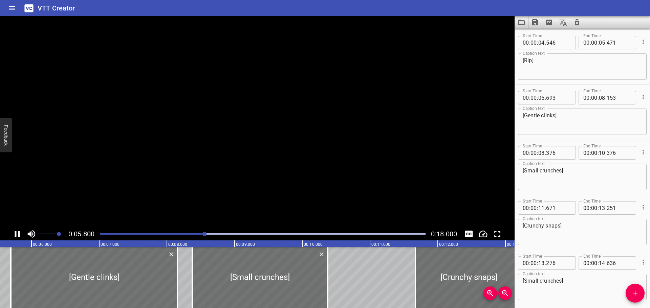
scroll to position [166, 0]
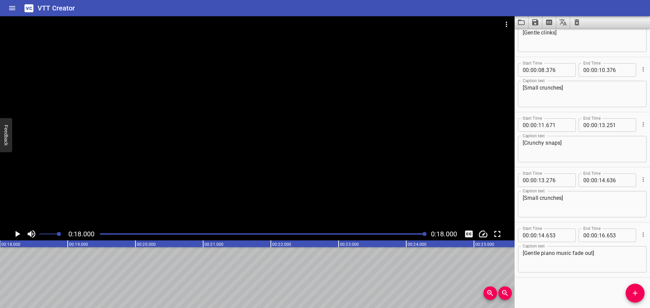
click at [583, 252] on textarea "[Gentle piano music fade out]" at bounding box center [582, 259] width 119 height 19
type textarea "[Gentle piano music fades out]"
click at [537, 23] on icon "Save captions to file" at bounding box center [535, 22] width 6 height 6
click at [548, 37] on li "Save to VTT file" at bounding box center [554, 37] width 50 height 12
click at [578, 21] on icon "Clear captions" at bounding box center [577, 22] width 5 height 6
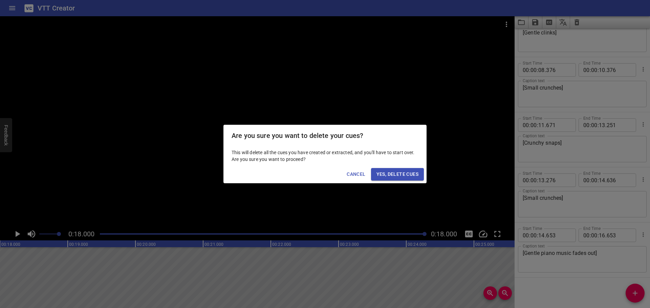
click at [394, 179] on button "Yes, Delete Cues" at bounding box center [397, 174] width 53 height 13
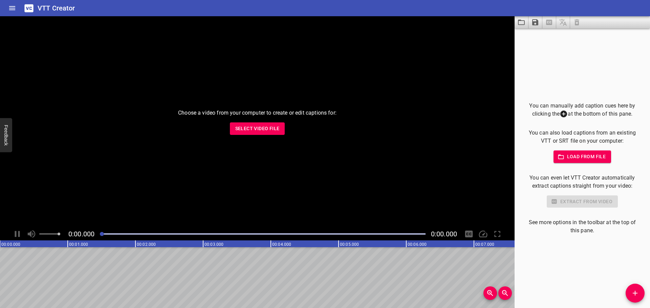
click at [267, 127] on span "Select Video File" at bounding box center [257, 129] width 44 height 8
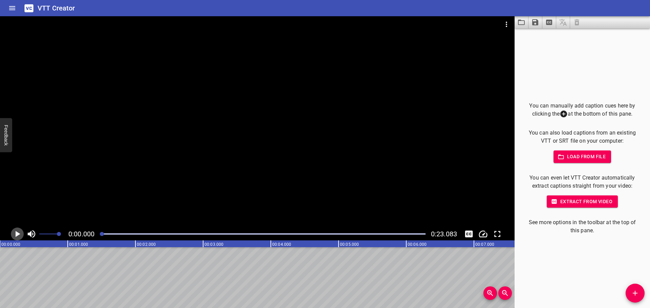
click at [18, 234] on icon "Play/Pause" at bounding box center [18, 234] width 5 height 6
click at [18, 234] on icon "Play/Pause" at bounding box center [17, 234] width 5 height 6
click at [634, 292] on icon "Add Cue" at bounding box center [635, 293] width 8 height 8
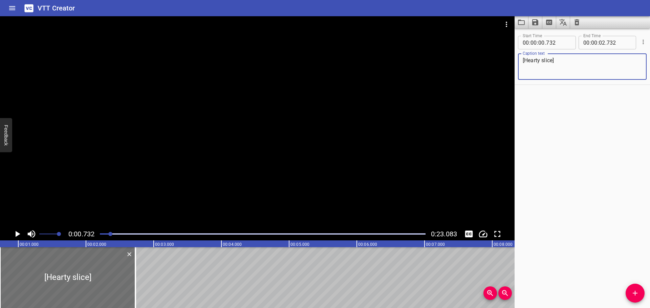
type textarea "[Hearty slice]"
drag, startPoint x: 96, startPoint y: 234, endPoint x: 81, endPoint y: 235, distance: 15.3
click at [83, 235] on div "0:00.732 0:23.083" at bounding box center [257, 234] width 515 height 13
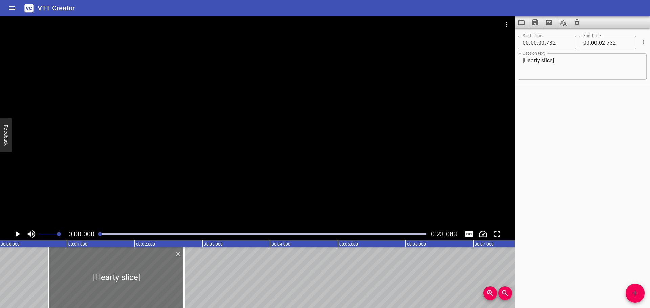
scroll to position [0, 0]
drag, startPoint x: 108, startPoint y: 235, endPoint x: 95, endPoint y: 235, distance: 12.9
click at [95, 235] on div "0:00.000 0:23.083" at bounding box center [257, 234] width 515 height 13
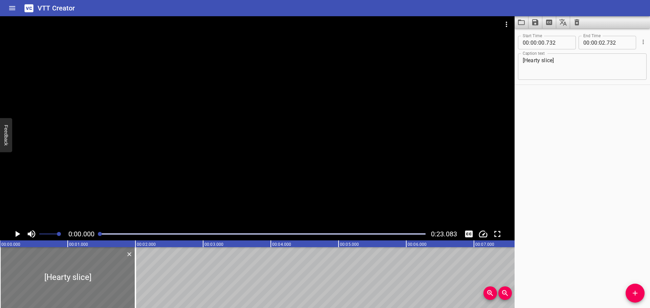
drag, startPoint x: 120, startPoint y: 284, endPoint x: 29, endPoint y: 283, distance: 91.4
click at [30, 283] on div at bounding box center [67, 278] width 135 height 61
type input "000"
click at [16, 233] on icon "Play/Pause" at bounding box center [18, 234] width 5 height 6
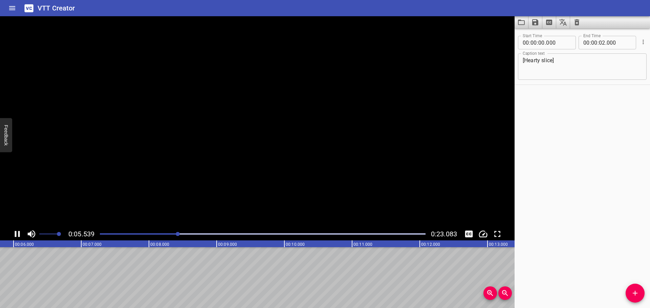
click at [16, 233] on icon "Play/Pause" at bounding box center [17, 234] width 5 height 6
click at [635, 293] on icon "Add Cue" at bounding box center [635, 293] width 5 height 5
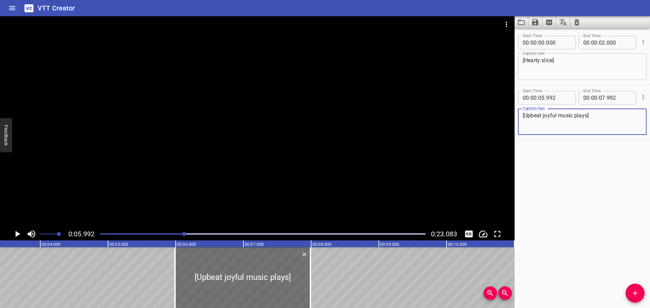
scroll to position [0, 0]
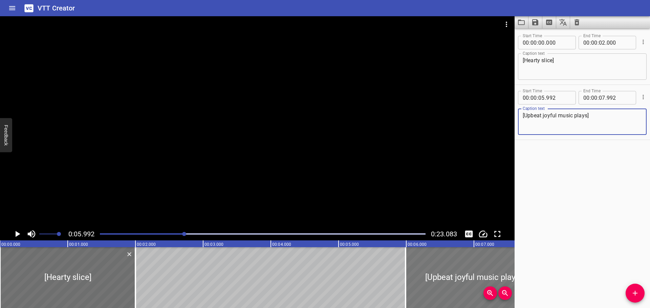
type textarea "[Upbeat joyful music plays]"
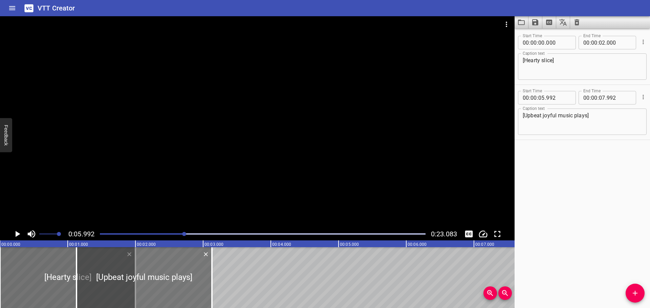
drag, startPoint x: 431, startPoint y: 270, endPoint x: 115, endPoint y: 271, distance: 315.9
click at [115, 271] on div at bounding box center [144, 278] width 135 height 61
type input "01"
type input "132"
type input "03"
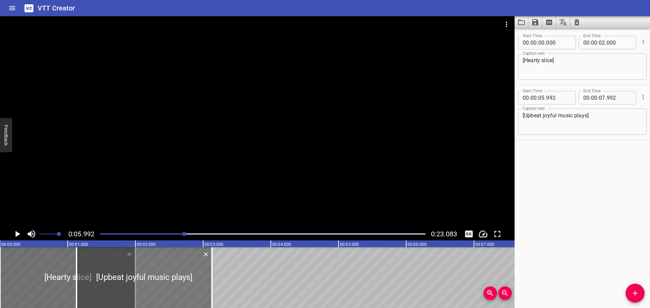
type input "132"
click at [99, 233] on div at bounding box center [263, 234] width 334 height 9
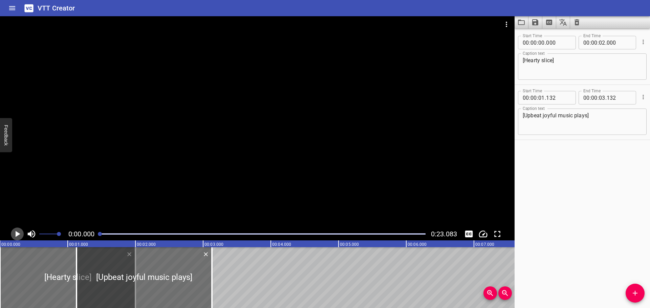
click at [14, 233] on icon "Play/Pause" at bounding box center [17, 234] width 10 height 10
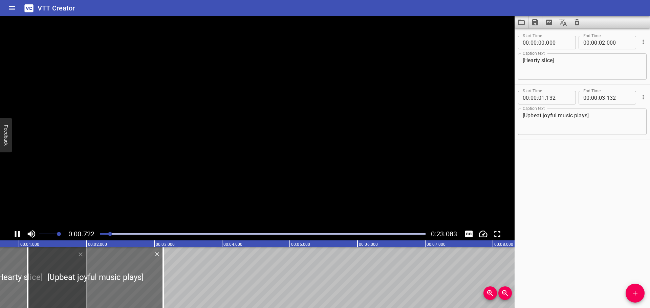
click at [14, 233] on icon "Play/Pause" at bounding box center [17, 234] width 10 height 10
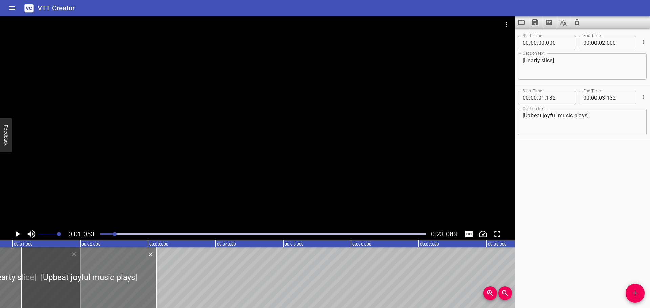
scroll to position [0, 71]
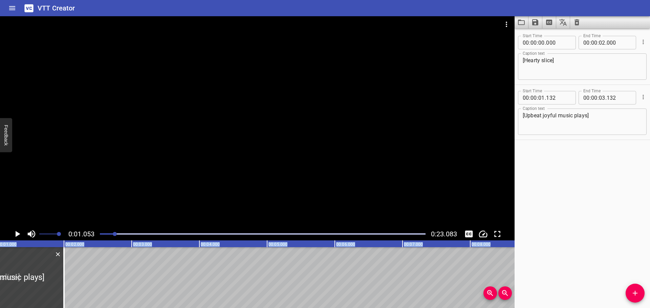
drag, startPoint x: 115, startPoint y: 282, endPoint x: -23, endPoint y: 283, distance: 138.8
click at [0, 283] on html "VTT Creator Caption Editor Batch Transcribe Login Sign Up Privacy Contact 0:01.…" at bounding box center [325, 154] width 650 height 308
type input "00"
type input "000"
type input "02"
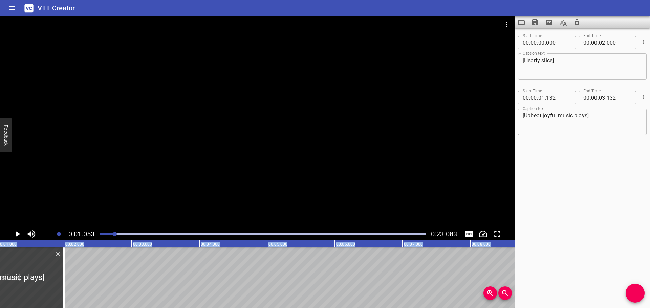
type input "000"
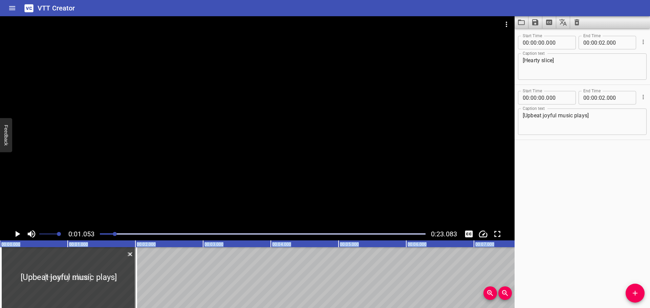
click at [15, 234] on icon "Play/Pause" at bounding box center [17, 234] width 10 height 10
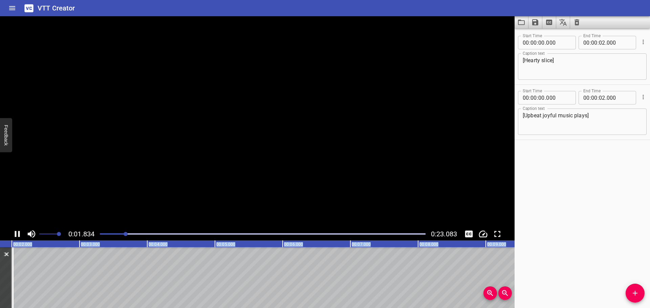
click at [15, 234] on icon "Play/Pause" at bounding box center [17, 234] width 5 height 6
click at [98, 234] on div at bounding box center [263, 234] width 334 height 9
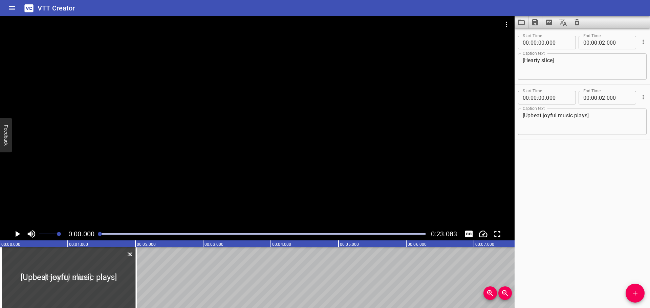
click at [15, 235] on icon "Play/Pause" at bounding box center [17, 234] width 10 height 10
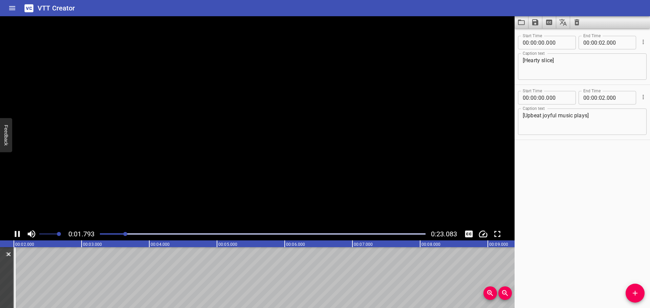
click at [15, 235] on icon "Play/Pause" at bounding box center [17, 234] width 5 height 6
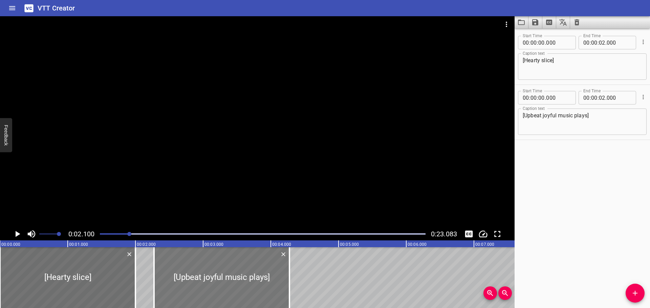
drag, startPoint x: 58, startPoint y: 281, endPoint x: 225, endPoint y: 281, distance: 167.3
click at [226, 281] on div at bounding box center [221, 278] width 135 height 61
type input "02"
type input "475"
type input "04"
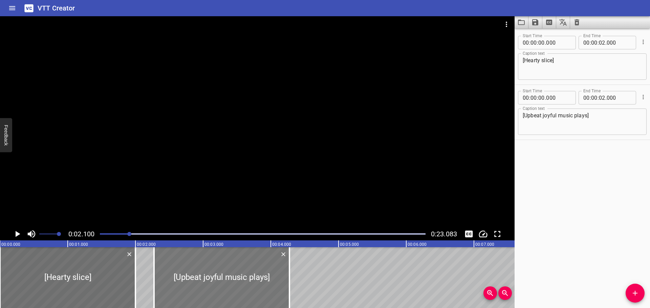
type input "475"
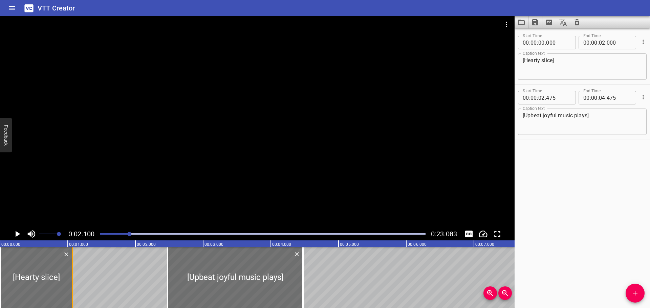
drag, startPoint x: 134, startPoint y: 283, endPoint x: 71, endPoint y: 286, distance: 63.0
click at [71, 286] on div at bounding box center [72, 278] width 7 height 61
type input "01"
type input "070"
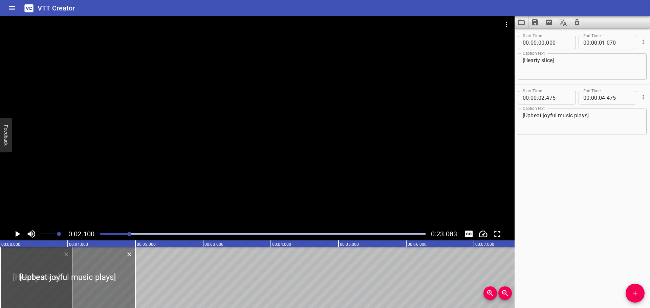
drag, startPoint x: 193, startPoint y: 284, endPoint x: 20, endPoint y: 285, distance: 172.3
click at [21, 285] on div at bounding box center [67, 278] width 135 height 61
type input "00"
type input "000"
type input "01"
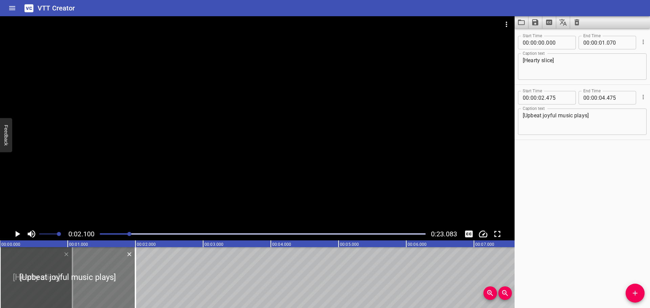
type input "1000"
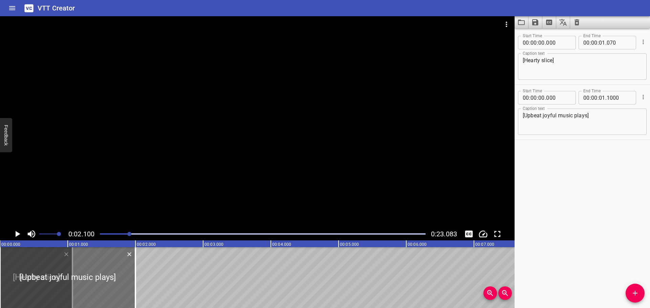
click at [16, 235] on icon "Play/Pause" at bounding box center [18, 234] width 5 height 6
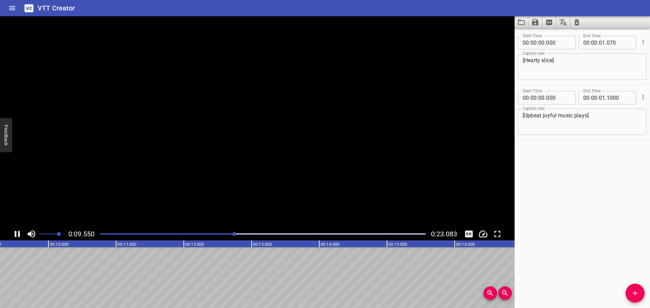
click at [16, 235] on icon "Play/Pause" at bounding box center [17, 234] width 5 height 6
click at [636, 296] on icon "Add Cue" at bounding box center [635, 293] width 8 height 8
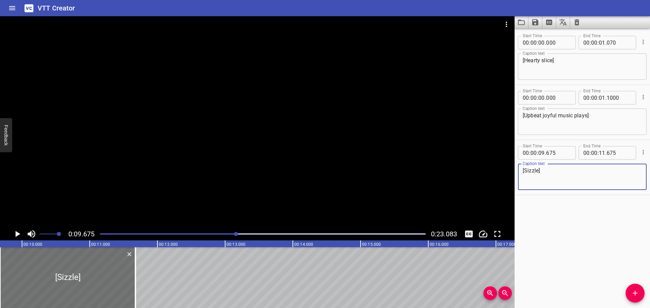
type textarea "[Sizzle]"
click at [637, 296] on icon "Add Cue" at bounding box center [635, 293] width 8 height 8
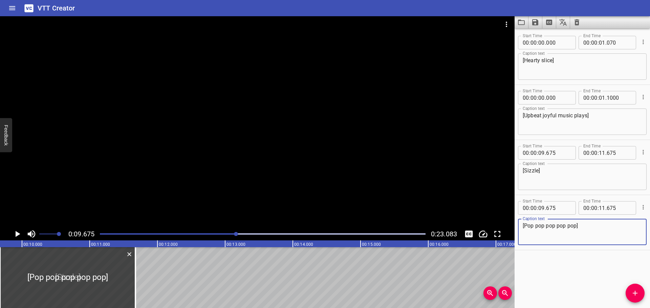
type textarea "[Pop pop pop pop pop]"
click at [101, 234] on div "Play progress" at bounding box center [74, 234] width 326 height 1
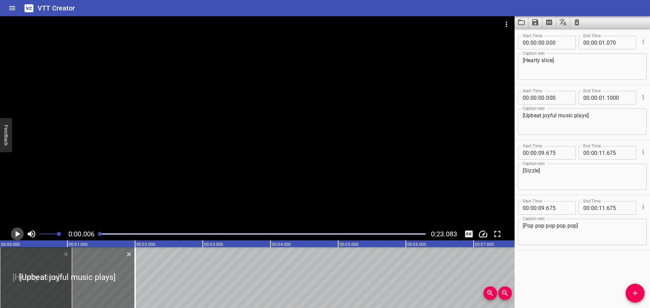
click at [16, 233] on icon "Play/Pause" at bounding box center [17, 234] width 10 height 10
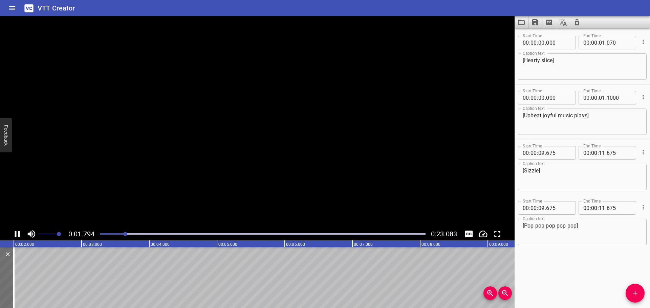
click at [16, 233] on icon "Play/Pause" at bounding box center [17, 234] width 5 height 6
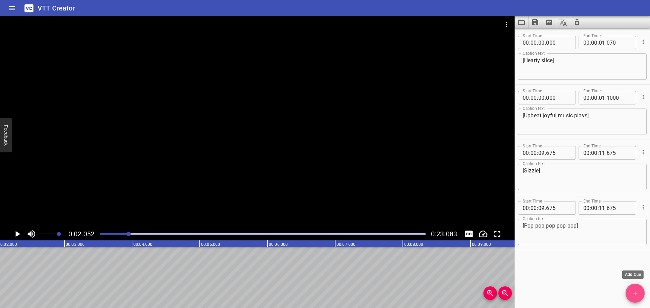
click at [632, 294] on icon "Add Cue" at bounding box center [635, 293] width 8 height 8
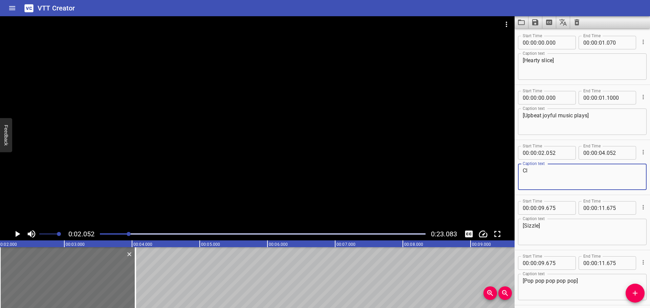
type textarea "C"
type textarea "[Clean break]"
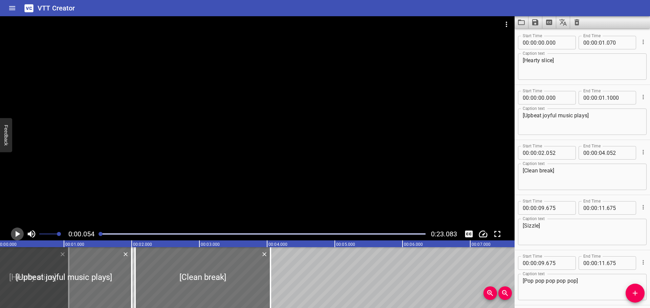
click at [18, 234] on icon "Play/Pause" at bounding box center [18, 234] width 5 height 6
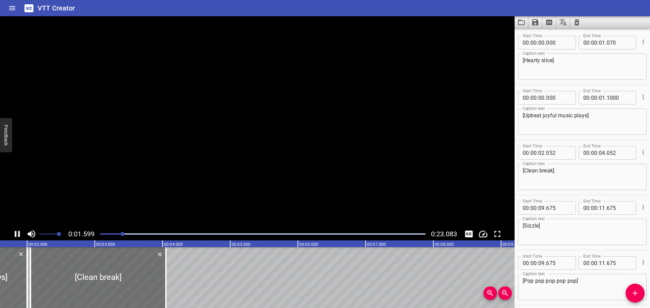
click at [18, 234] on icon "Play/Pause" at bounding box center [17, 234] width 5 height 6
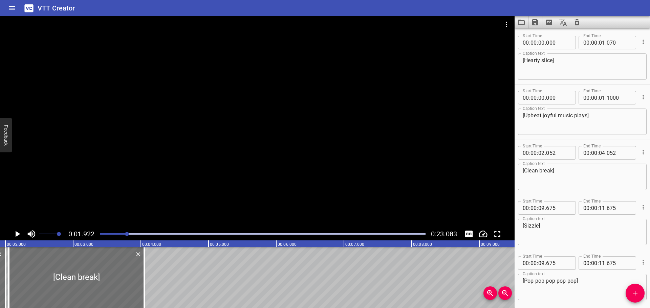
scroll to position [0, 0]
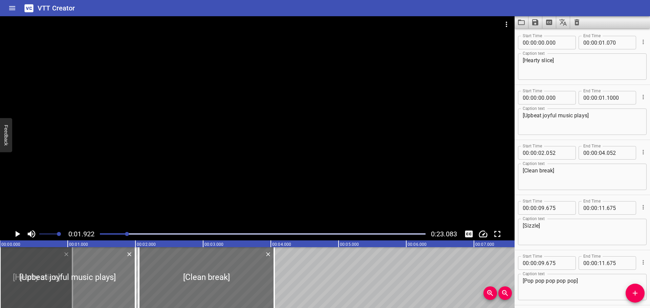
drag, startPoint x: 83, startPoint y: 274, endPoint x: 38, endPoint y: 275, distance: 45.1
click at [38, 276] on div at bounding box center [67, 278] width 135 height 61
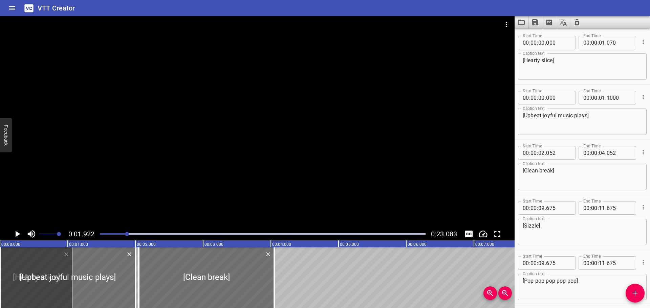
click at [98, 235] on div at bounding box center [263, 234] width 334 height 9
click at [15, 235] on icon "Play/Pause" at bounding box center [17, 234] width 10 height 10
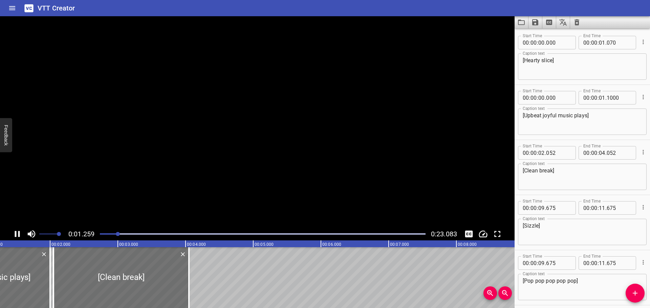
click at [15, 235] on icon "Play/Pause" at bounding box center [17, 234] width 5 height 6
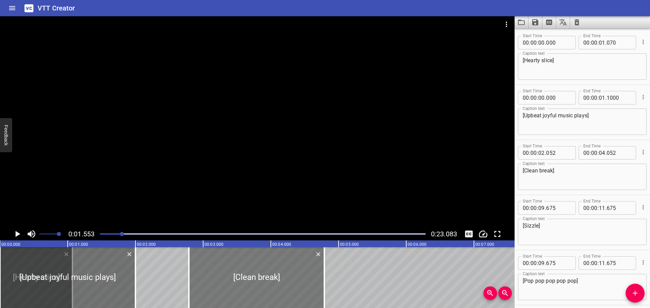
drag, startPoint x: 176, startPoint y: 279, endPoint x: 227, endPoint y: 279, distance: 50.1
click at [227, 279] on div at bounding box center [256, 278] width 135 height 61
type input "792"
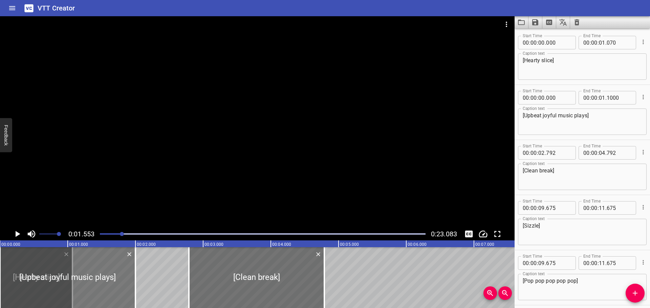
click at [126, 279] on div at bounding box center [67, 278] width 135 height 61
drag, startPoint x: 104, startPoint y: 281, endPoint x: 33, endPoint y: 277, distance: 71.6
click at [33, 277] on div at bounding box center [67, 278] width 135 height 61
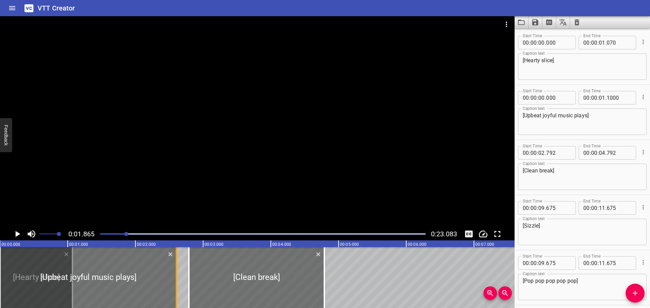
drag, startPoint x: 136, startPoint y: 279, endPoint x: 176, endPoint y: 276, distance: 40.7
click at [176, 276] on div at bounding box center [176, 278] width 1 height 61
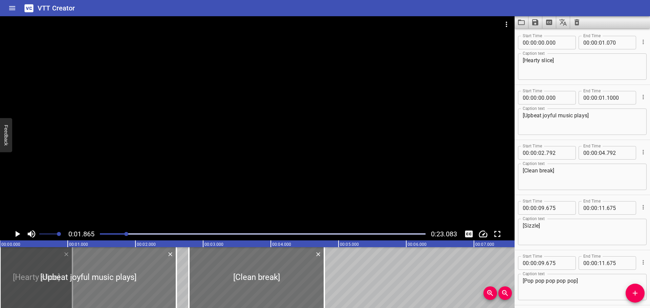
type input "02"
type input "605"
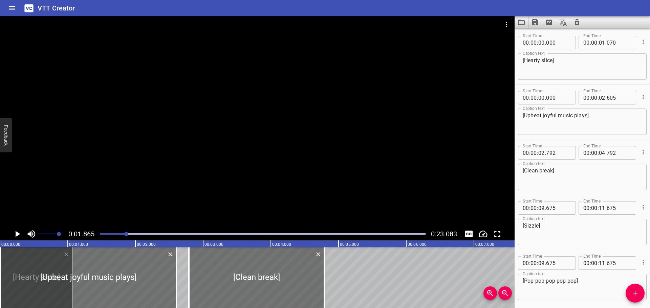
click at [17, 234] on icon "Play/Pause" at bounding box center [18, 234] width 5 height 6
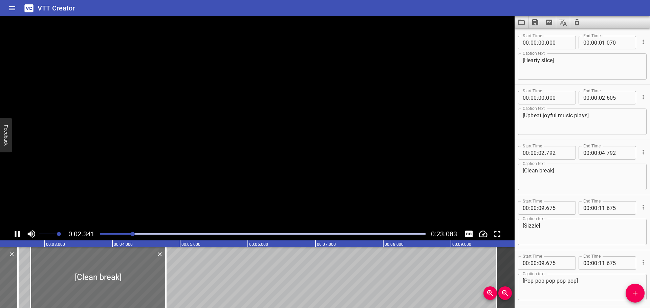
click at [15, 234] on icon "Play/Pause" at bounding box center [17, 234] width 10 height 10
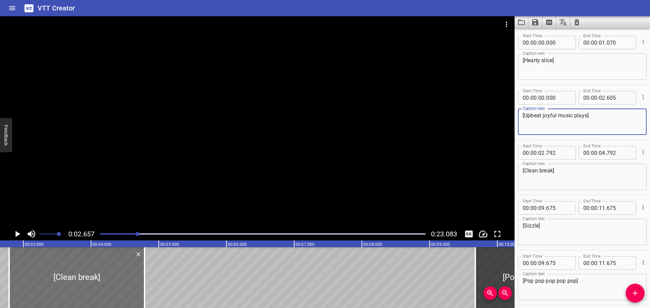
click at [587, 115] on textarea "[Upbeat joyful music plays]" at bounding box center [582, 121] width 119 height 19
type textarea "[Upbeat joyful music begins]"
click at [101, 236] on div at bounding box center [263, 234] width 334 height 9
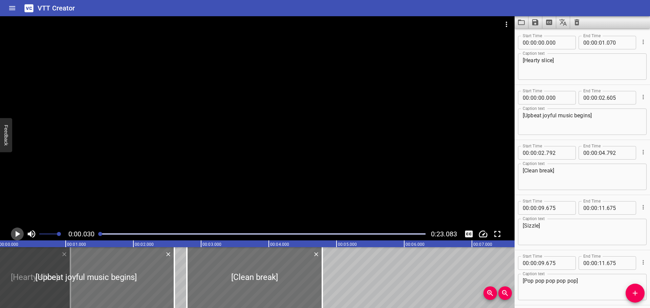
click at [16, 234] on icon "Play/Pause" at bounding box center [18, 234] width 5 height 6
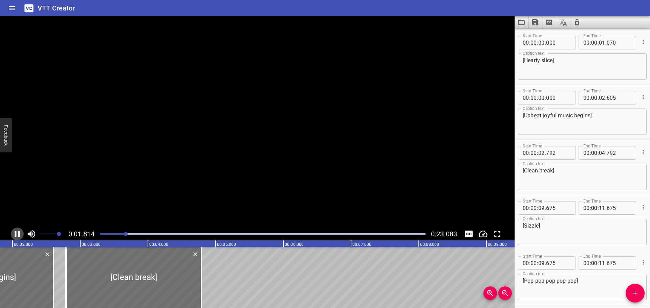
click at [16, 234] on icon "Play/Pause" at bounding box center [17, 234] width 5 height 6
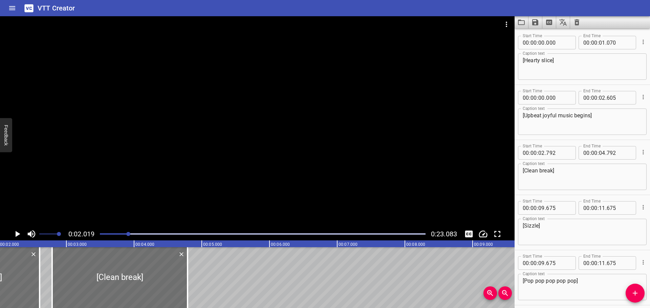
scroll to position [0, 0]
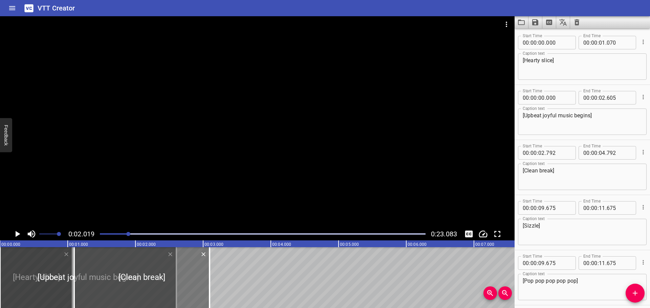
drag, startPoint x: 244, startPoint y: 283, endPoint x: 130, endPoint y: 287, distance: 114.8
click at [130, 287] on div at bounding box center [141, 278] width 135 height 61
type input "01"
type input "097"
type input "03"
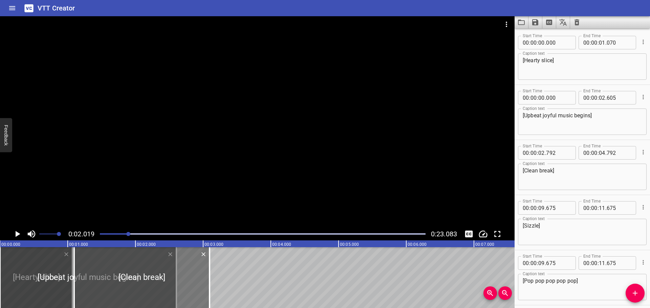
type input "097"
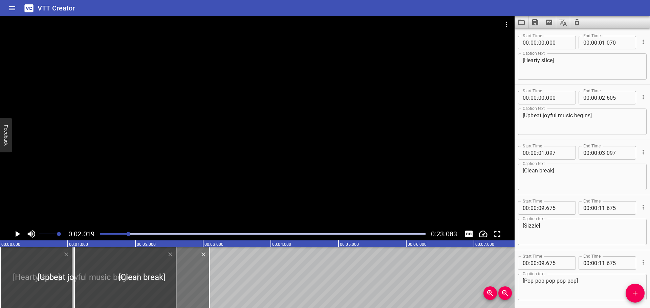
click at [99, 235] on div at bounding box center [263, 234] width 334 height 9
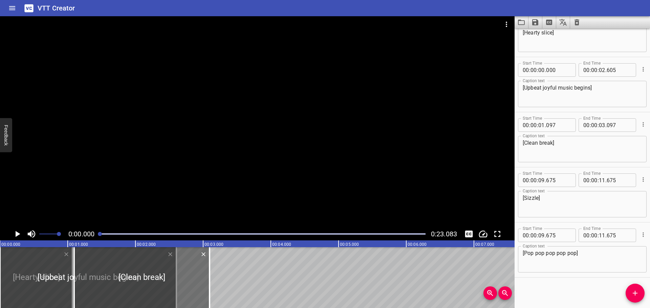
click at [18, 233] on icon "Play/Pause" at bounding box center [18, 234] width 5 height 6
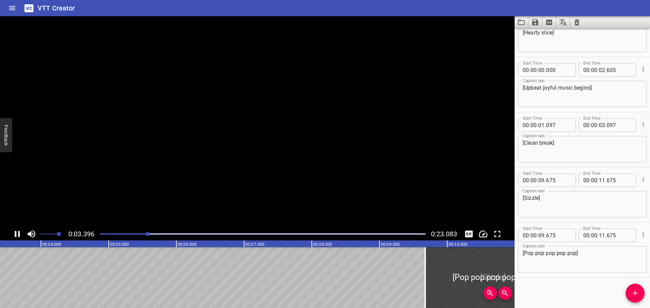
click at [18, 233] on icon "Play/Pause" at bounding box center [17, 234] width 10 height 10
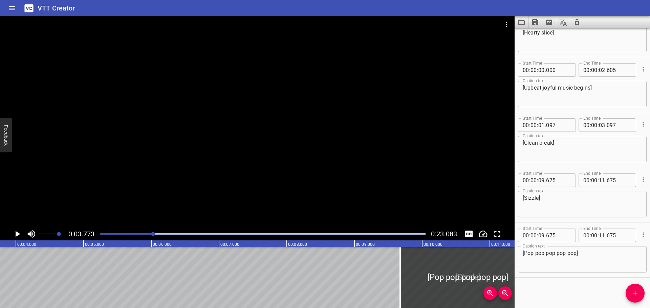
scroll to position [0, 256]
click at [553, 142] on textarea "[Clean break]" at bounding box center [582, 149] width 119 height 19
type textarea "[Clean breaks]"
click at [98, 233] on div at bounding box center [263, 234] width 334 height 9
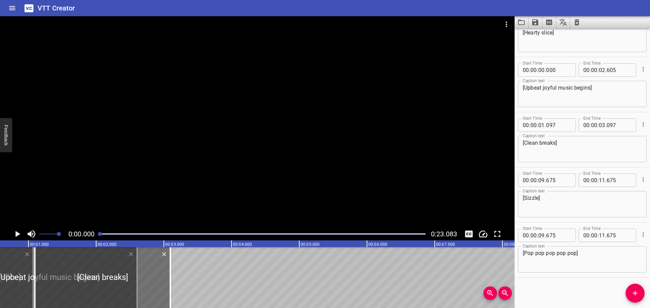
scroll to position [0, 0]
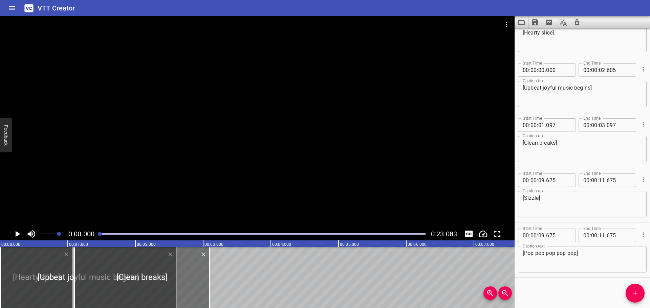
click at [16, 237] on icon "Play/Pause" at bounding box center [17, 234] width 10 height 10
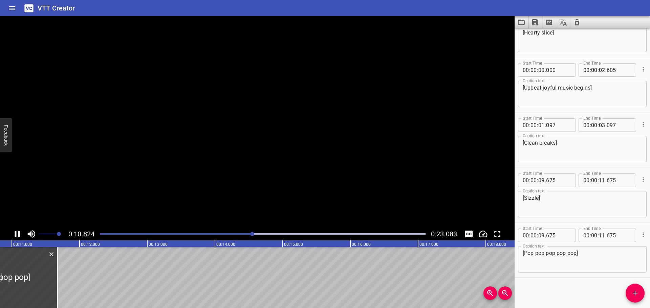
click at [16, 237] on icon "Play/Pause" at bounding box center [17, 234] width 5 height 6
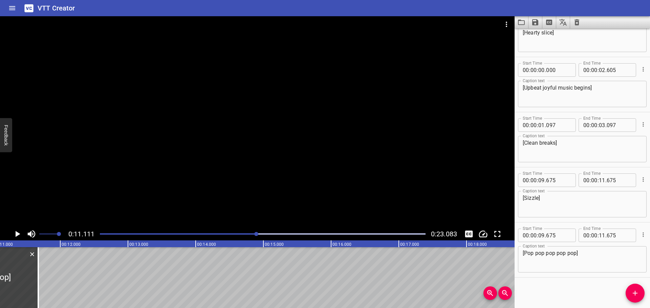
click at [219, 234] on div "Play progress" at bounding box center [94, 234] width 326 height 1
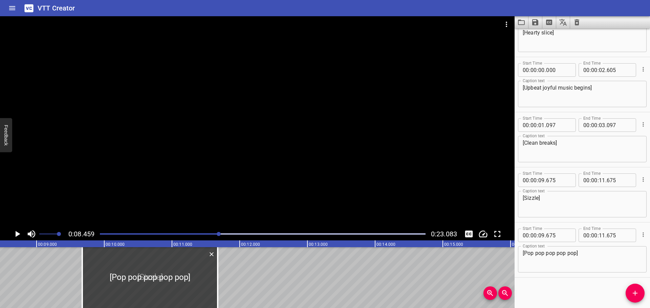
click at [19, 234] on icon "Play/Pause" at bounding box center [18, 234] width 5 height 6
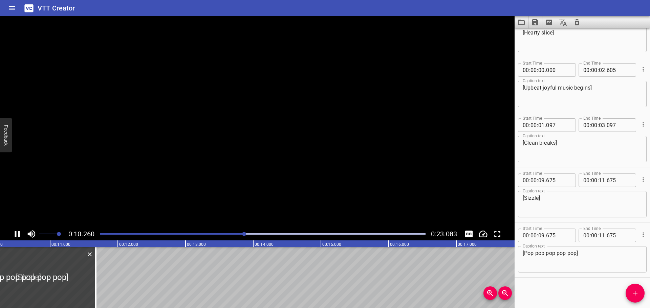
click at [19, 234] on icon "Play/Pause" at bounding box center [17, 234] width 5 height 6
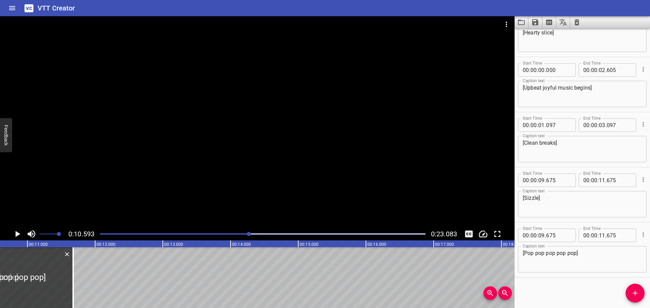
click at [576, 252] on textarea "[Pop pop pop pop pop]" at bounding box center [582, 259] width 119 height 19
type textarea "[Pop pop pop pop pop sound effect]"
click at [99, 234] on div at bounding box center [263, 234] width 334 height 9
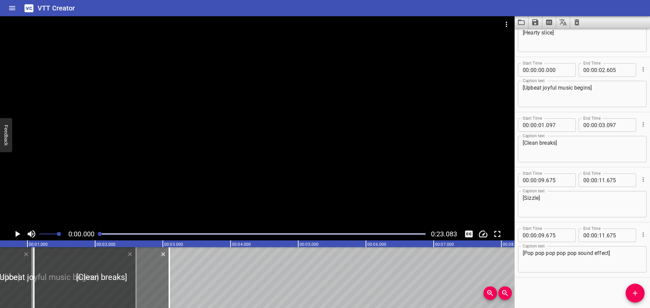
scroll to position [0, 0]
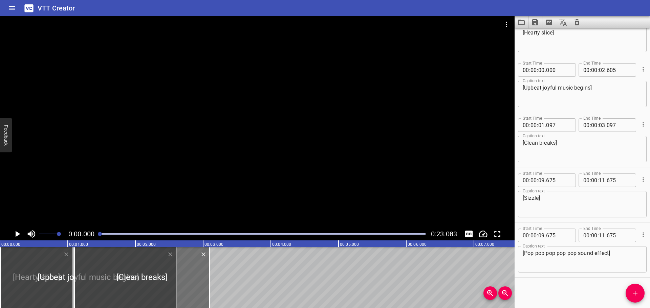
click at [17, 236] on icon "Play/Pause" at bounding box center [18, 234] width 5 height 6
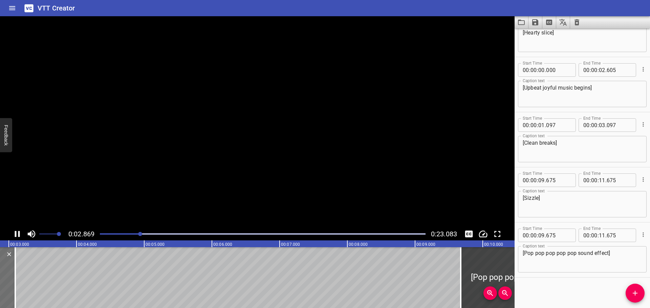
click at [17, 236] on icon "Play/Pause" at bounding box center [17, 234] width 10 height 10
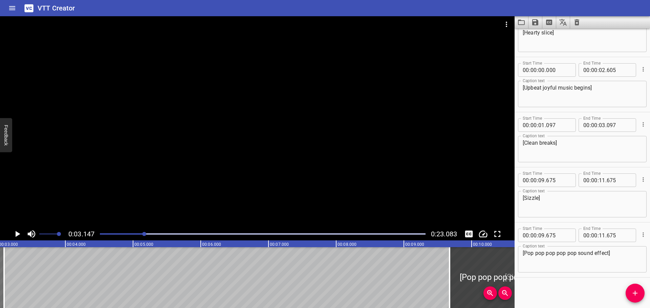
scroll to position [0, 213]
click at [556, 142] on textarea "[Clean breaks]" at bounding box center [582, 149] width 119 height 19
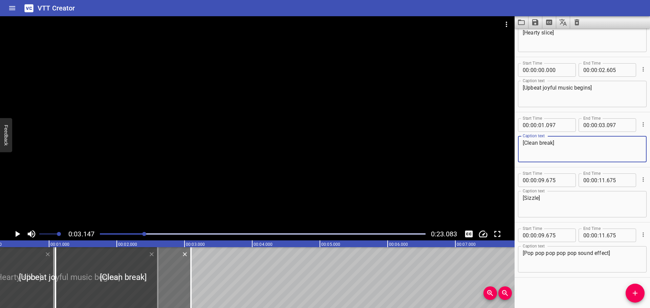
scroll to position [0, 0]
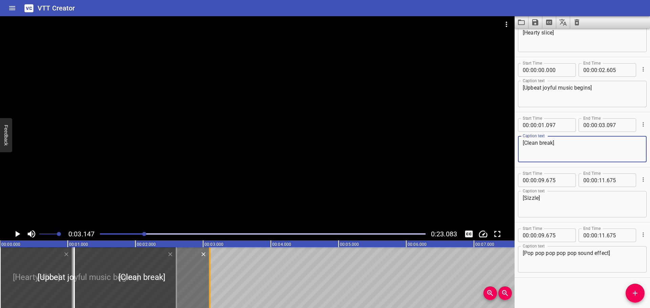
type textarea "[Clean break]"
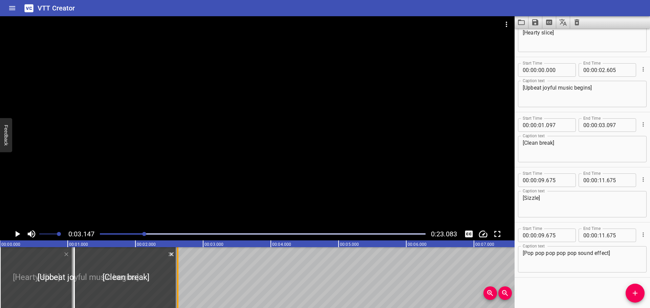
drag, startPoint x: 207, startPoint y: 275, endPoint x: 175, endPoint y: 277, distance: 31.9
click at [175, 277] on div at bounding box center [177, 278] width 7 height 61
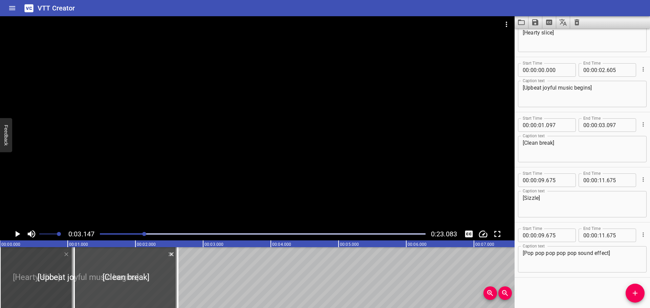
type input "02"
type input "627"
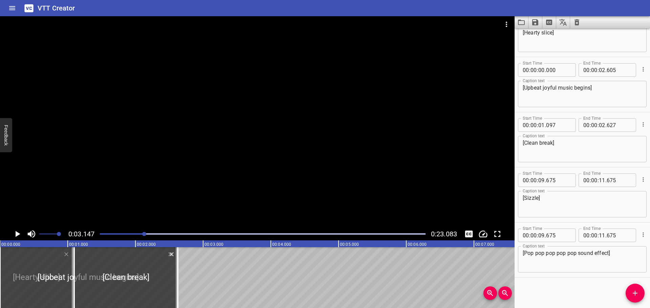
click at [99, 234] on div at bounding box center [263, 234] width 334 height 9
click at [15, 234] on icon "Play/Pause" at bounding box center [17, 234] width 10 height 10
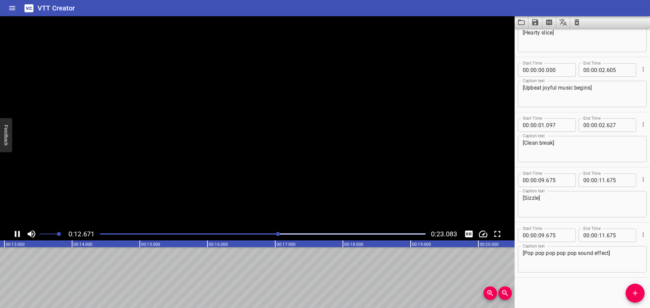
click at [15, 234] on icon "Play/Pause" at bounding box center [17, 234] width 5 height 6
click at [636, 292] on icon "Add Cue" at bounding box center [635, 293] width 8 height 8
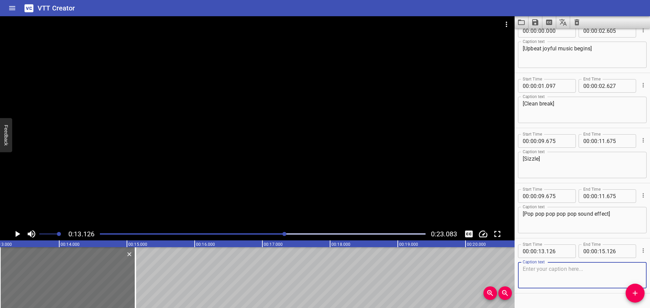
scroll to position [83, 0]
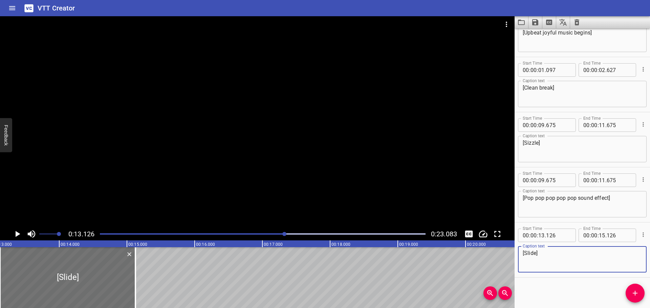
type textarea "[Slide]"
click at [268, 233] on div at bounding box center [263, 234] width 334 height 9
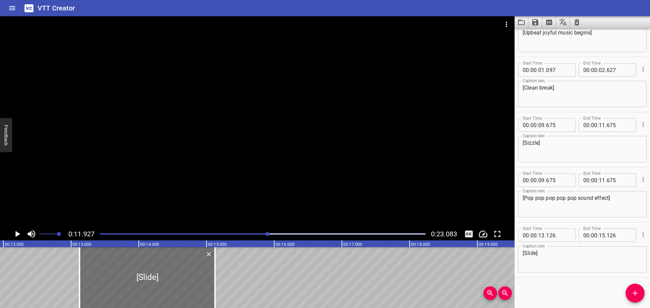
scroll to position [0, 808]
click at [17, 236] on icon "Play/Pause" at bounding box center [18, 234] width 5 height 6
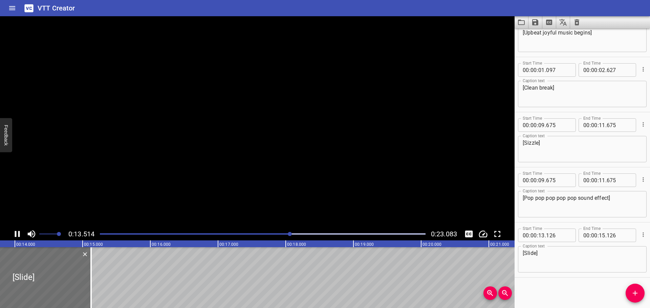
click at [16, 235] on icon "Play/Pause" at bounding box center [17, 234] width 5 height 6
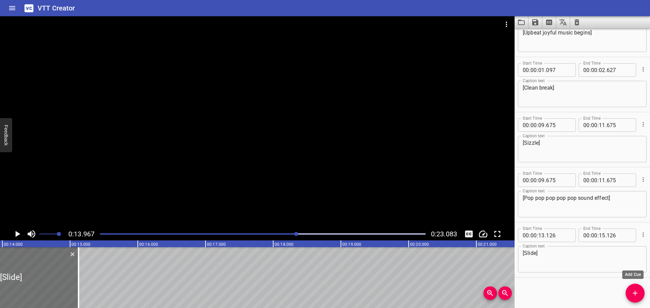
click at [632, 295] on icon "Add Cue" at bounding box center [635, 293] width 8 height 8
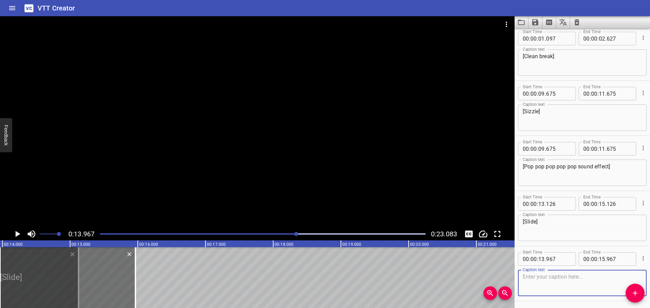
scroll to position [138, 0]
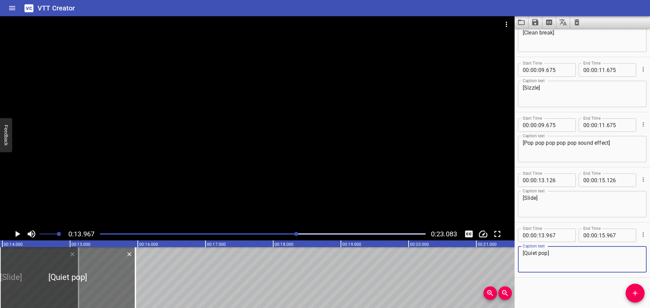
type textarea "[Quiet pop]"
click at [18, 232] on icon "Play/Pause" at bounding box center [17, 234] width 10 height 10
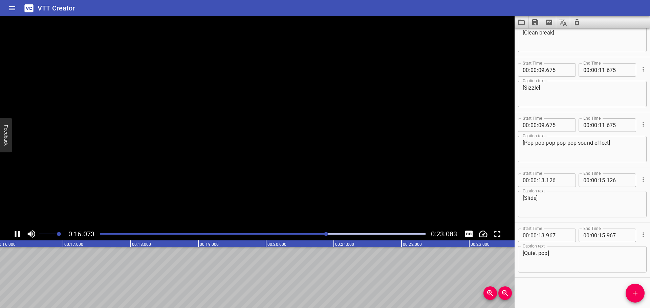
click at [18, 232] on icon "Play/Pause" at bounding box center [17, 234] width 10 height 10
click at [630, 294] on span "Add Cue" at bounding box center [635, 293] width 19 height 8
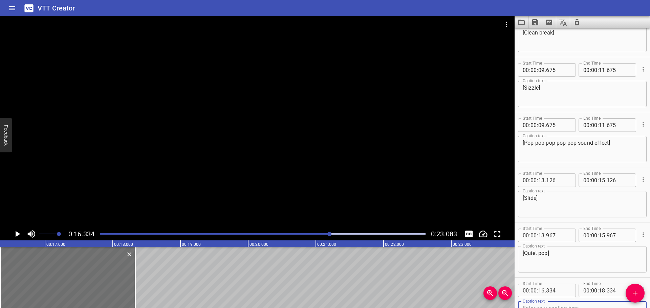
scroll to position [142, 0]
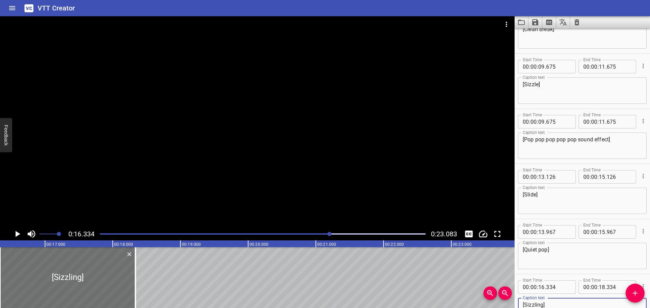
click at [543, 305] on textarea "[Sizzling]" at bounding box center [582, 311] width 119 height 19
type textarea "[Sizzle]"
click at [14, 234] on icon "Play/Pause" at bounding box center [17, 234] width 10 height 10
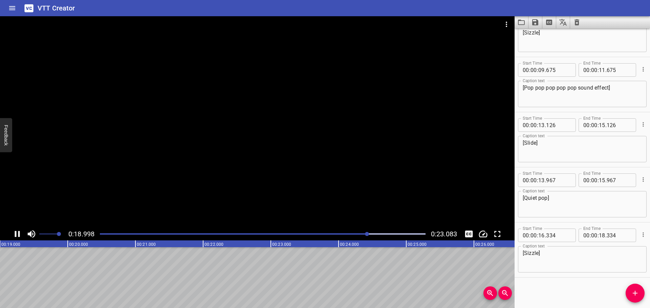
click at [14, 234] on icon "Play/Pause" at bounding box center [17, 234] width 10 height 10
click at [636, 293] on icon "Add Cue" at bounding box center [635, 293] width 5 height 5
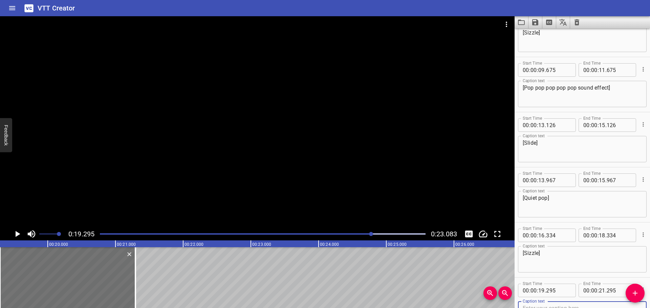
scroll to position [197, 0]
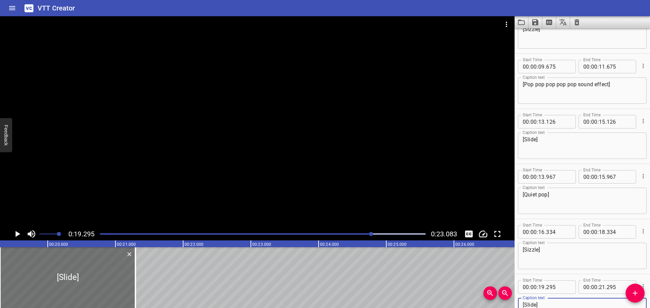
type textarea "[Slide]"
click at [16, 233] on icon "Play/Pause" at bounding box center [18, 234] width 5 height 6
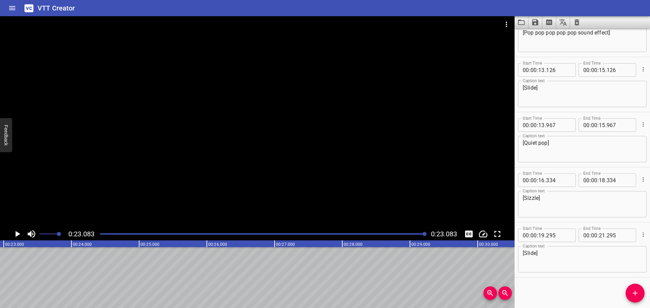
scroll to position [0, 1563]
click at [99, 233] on div at bounding box center [263, 234] width 334 height 9
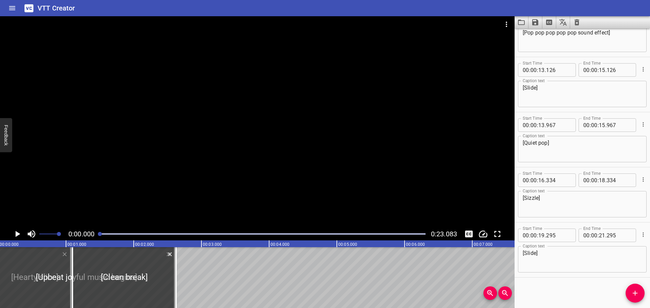
scroll to position [0, 0]
click at [13, 235] on icon "Play/Pause" at bounding box center [17, 234] width 10 height 10
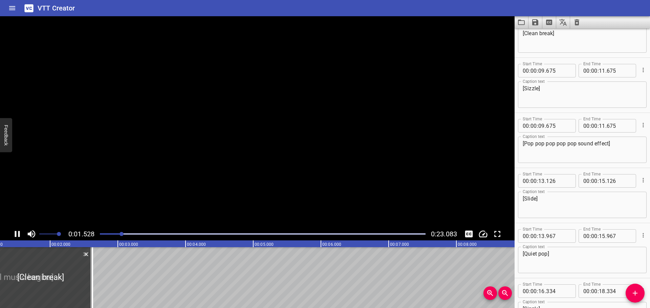
scroll to position [110, 0]
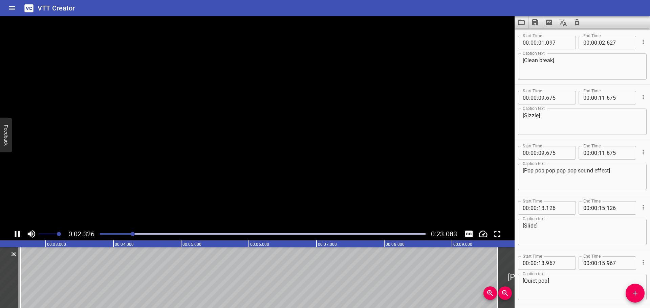
click at [13, 235] on icon "Play/Pause" at bounding box center [17, 234] width 10 height 10
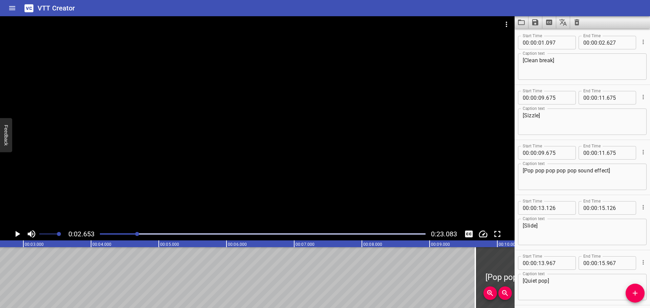
scroll to position [0, 0]
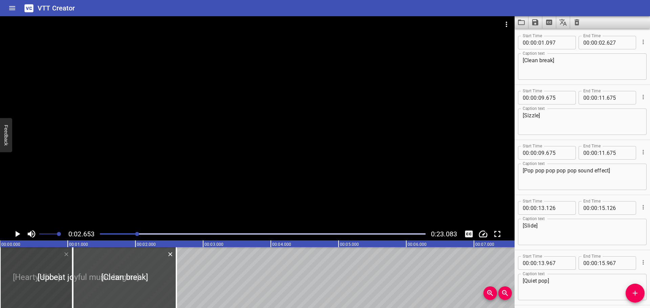
click at [132, 275] on div at bounding box center [125, 278] width 104 height 61
type input "077"
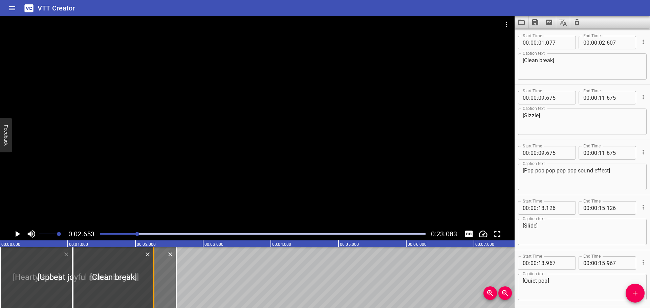
drag, startPoint x: 178, startPoint y: 287, endPoint x: 155, endPoint y: 287, distance: 22.7
click at [155, 287] on div at bounding box center [153, 278] width 7 height 61
type input "272"
drag, startPoint x: 174, startPoint y: 278, endPoint x: 168, endPoint y: 278, distance: 6.1
click at [168, 278] on div at bounding box center [170, 278] width 7 height 61
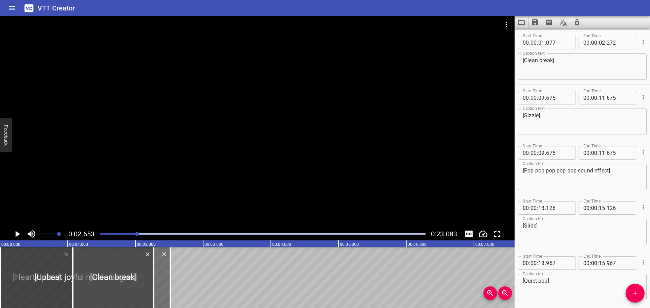
type input "515"
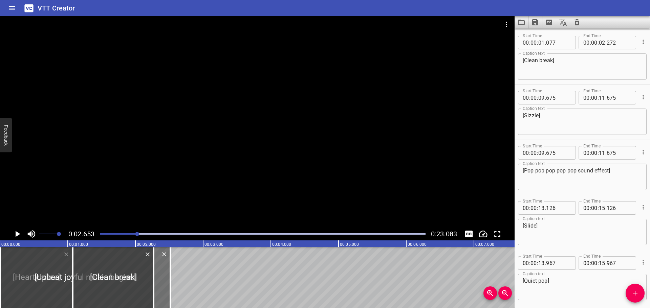
click at [99, 234] on div at bounding box center [263, 234] width 334 height 9
click at [18, 234] on icon "Play/Pause" at bounding box center [18, 234] width 5 height 6
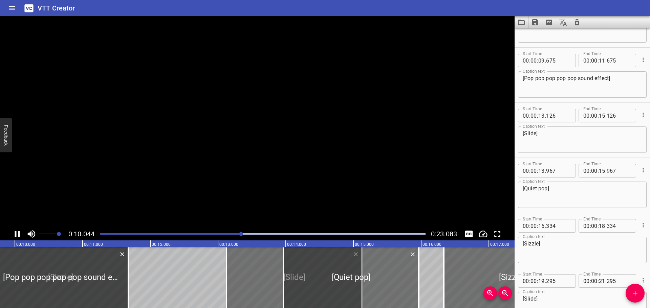
scroll to position [221, 0]
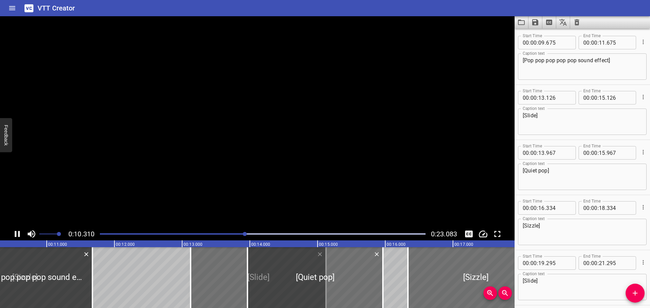
click at [18, 234] on icon "Play/Pause" at bounding box center [17, 234] width 10 height 10
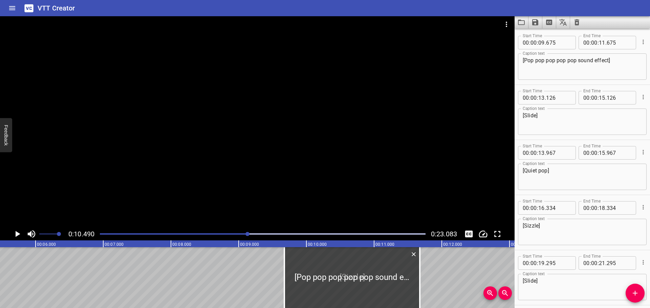
scroll to position [0, 338]
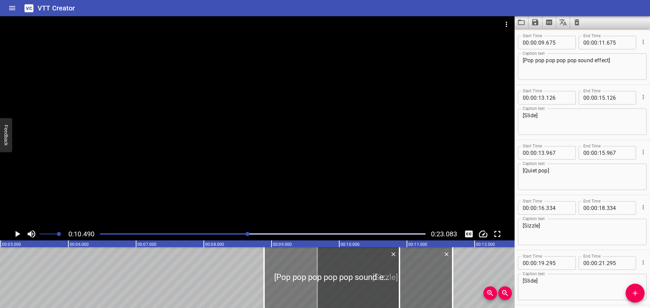
drag, startPoint x: 363, startPoint y: 269, endPoint x: 317, endPoint y: 270, distance: 45.7
click at [317, 270] on div at bounding box center [331, 278] width 135 height 61
type input "08"
type input "890"
type input "10"
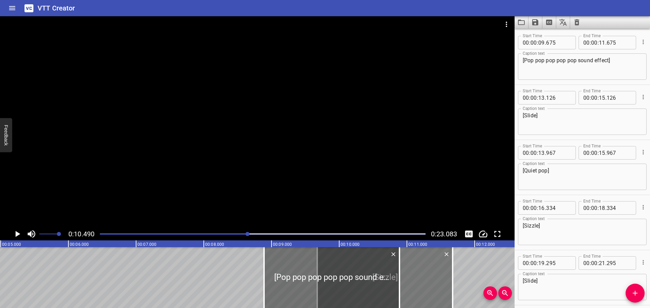
type input "890"
click at [139, 236] on div at bounding box center [263, 234] width 334 height 9
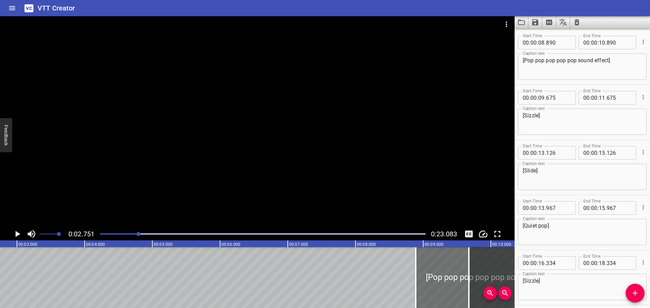
click at [18, 234] on icon "Play/Pause" at bounding box center [18, 234] width 5 height 6
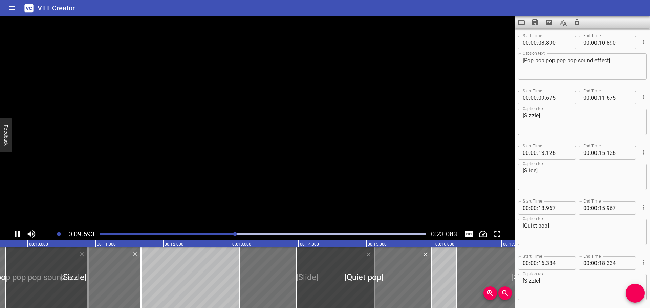
click at [17, 234] on icon "Play/Pause" at bounding box center [17, 234] width 10 height 10
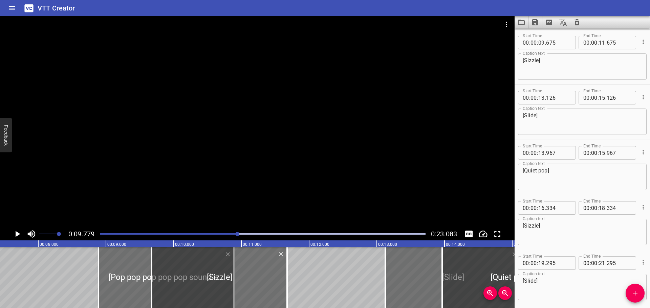
scroll to position [0, 501]
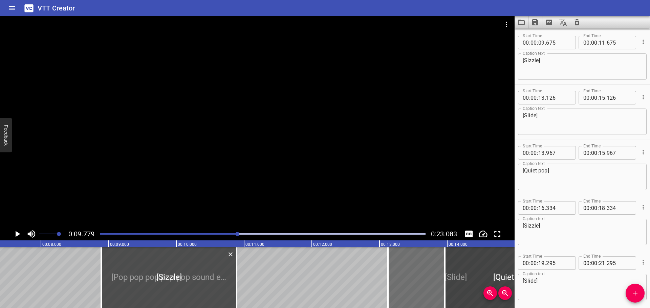
drag, startPoint x: 268, startPoint y: 279, endPoint x: 215, endPoint y: 280, distance: 53.2
click at [215, 280] on div at bounding box center [168, 278] width 135 height 61
type input "08"
type input "890"
type input "10"
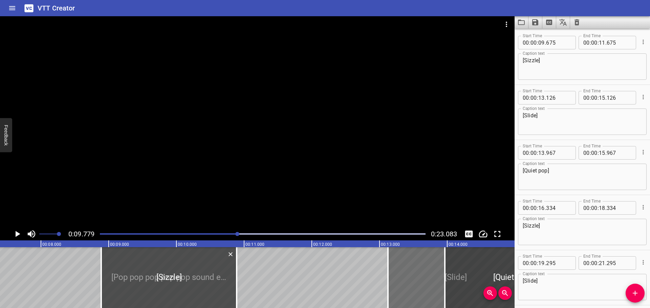
type input "890"
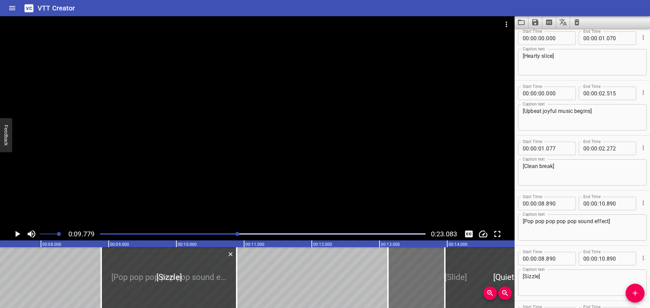
scroll to position [0, 0]
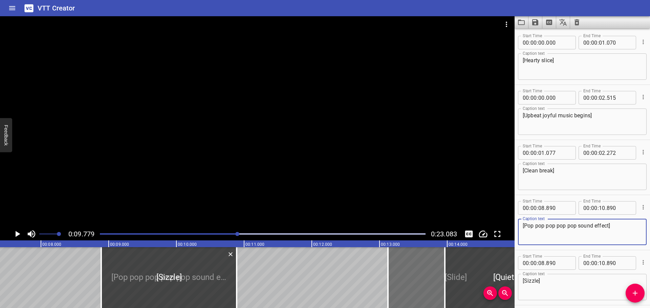
drag, startPoint x: 609, startPoint y: 224, endPoint x: 578, endPoint y: 227, distance: 30.6
click at [578, 227] on textarea "[Pop pop pop pop pop sound effect]" at bounding box center [582, 232] width 119 height 19
type textarea "[Pop pop pop pop pop]"
click at [168, 233] on div at bounding box center [263, 234] width 334 height 9
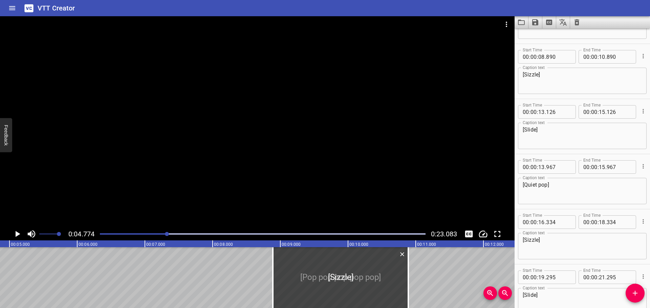
scroll to position [221, 0]
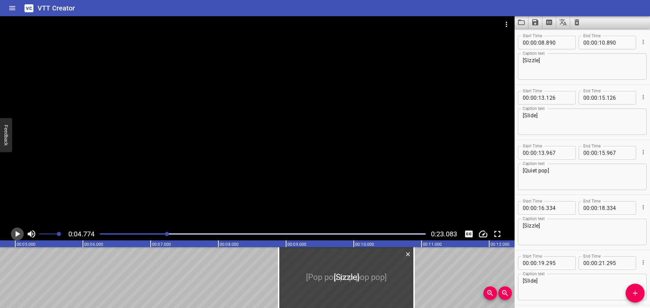
click at [16, 235] on icon "Play/Pause" at bounding box center [18, 234] width 5 height 6
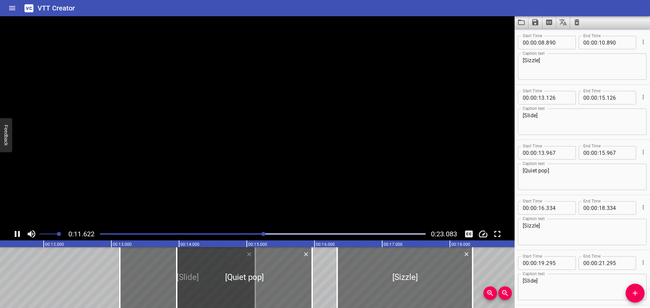
click at [16, 235] on icon "Play/Pause" at bounding box center [17, 234] width 5 height 6
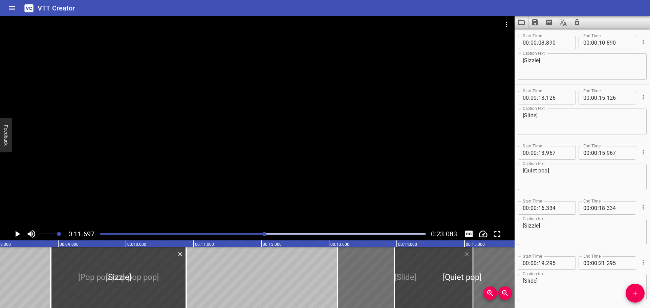
scroll to position [0, 469]
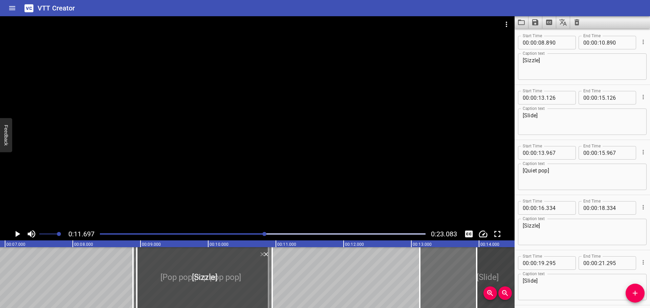
drag, startPoint x: 226, startPoint y: 277, endPoint x: 335, endPoint y: 278, distance: 108.4
click at [272, 278] on div at bounding box center [204, 278] width 135 height 61
type input "10"
type input "545"
type input "12"
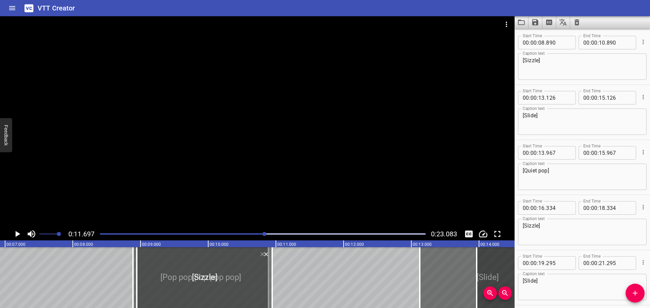
type input "545"
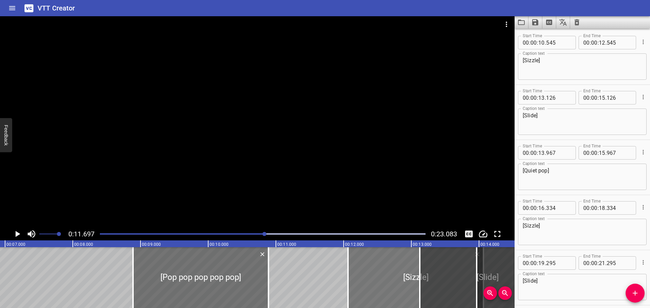
drag, startPoint x: 267, startPoint y: 281, endPoint x: 356, endPoint y: 278, distance: 88.7
click at [374, 279] on div at bounding box center [415, 278] width 135 height 61
type input "12"
type input "130"
type input "14"
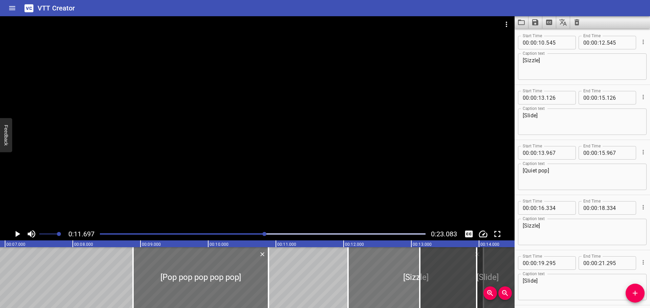
type input "130"
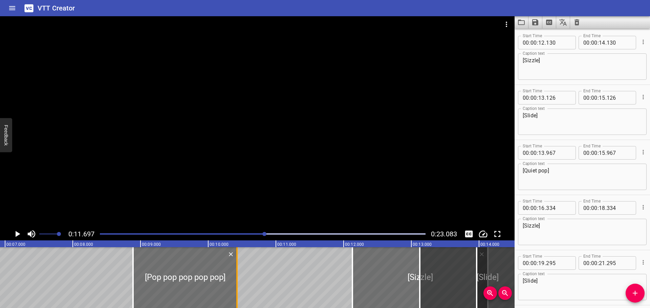
drag, startPoint x: 267, startPoint y: 277, endPoint x: 236, endPoint y: 278, distance: 31.5
click at [236, 278] on div at bounding box center [237, 278] width 7 height 61
type input "425"
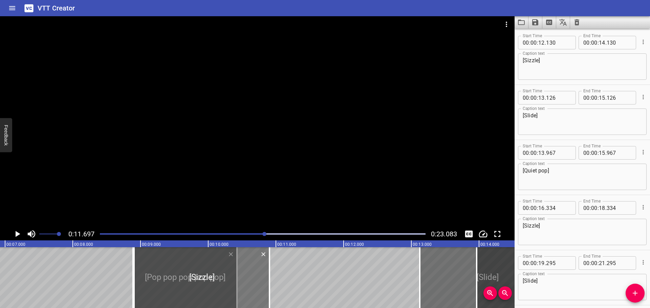
drag, startPoint x: 342, startPoint y: 278, endPoint x: 176, endPoint y: 275, distance: 165.9
click at [176, 275] on div at bounding box center [201, 278] width 135 height 61
type input "08"
type input "905"
type input "10"
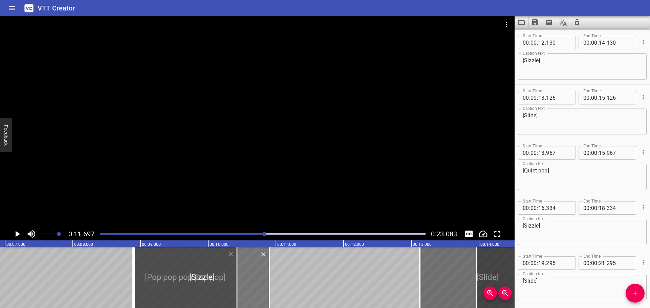
type input "905"
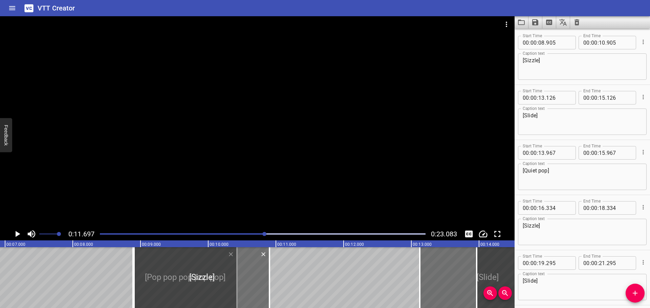
click at [180, 234] on div "Play progress" at bounding box center [102, 234] width 326 height 1
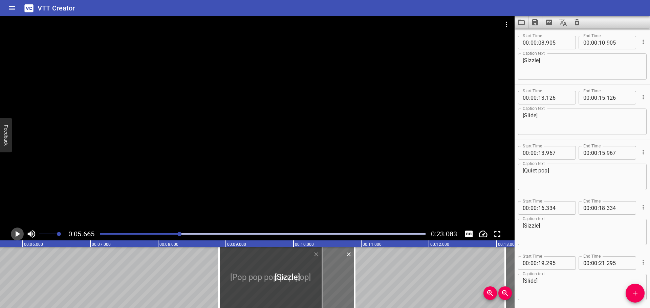
click at [18, 233] on icon "Play/Pause" at bounding box center [17, 234] width 10 height 10
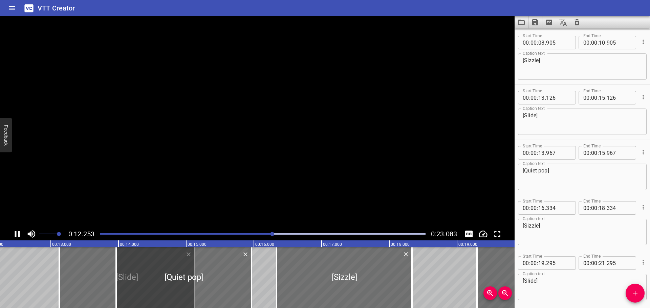
click at [21, 232] on icon "Play/Pause" at bounding box center [17, 234] width 10 height 10
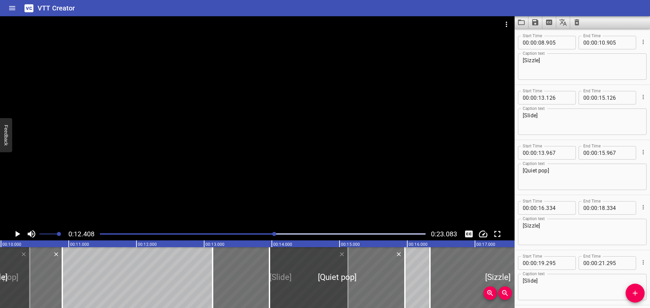
scroll to position [0, 635]
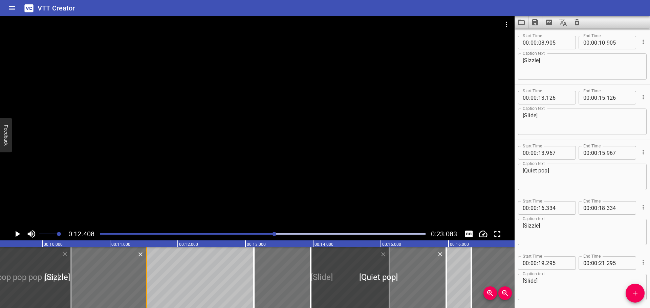
drag, startPoint x: 105, startPoint y: 278, endPoint x: 148, endPoint y: 282, distance: 43.2
click at [148, 282] on div at bounding box center [146, 278] width 7 height 61
type input "11"
type input "540"
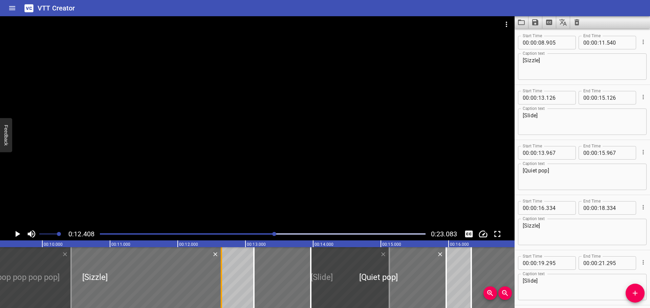
drag, startPoint x: 156, startPoint y: 273, endPoint x: 221, endPoint y: 276, distance: 65.4
click at [221, 276] on div at bounding box center [221, 278] width 1 height 61
type input "12"
type input "655"
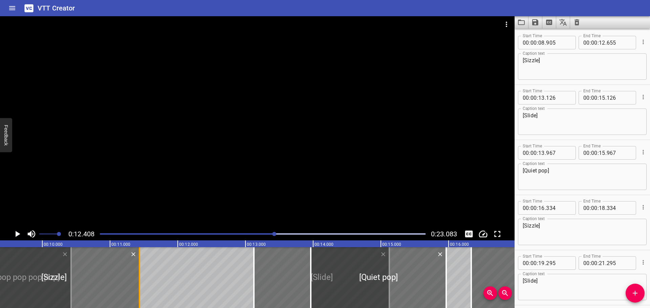
drag, startPoint x: 220, startPoint y: 276, endPoint x: 137, endPoint y: 279, distance: 82.7
click at [137, 279] on div at bounding box center [139, 278] width 7 height 61
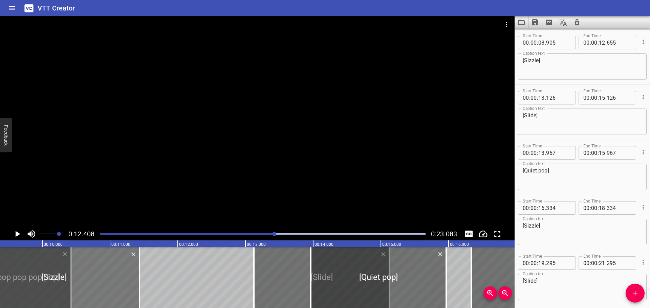
type input "11"
type input "435"
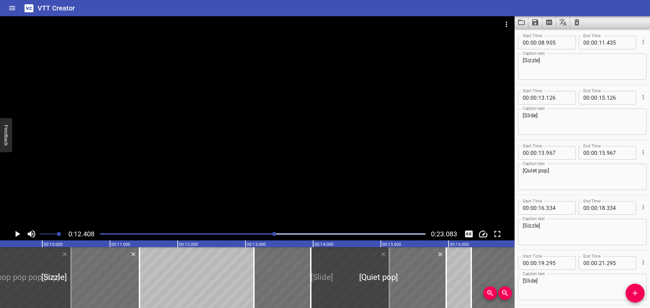
click at [192, 236] on div at bounding box center [263, 234] width 334 height 9
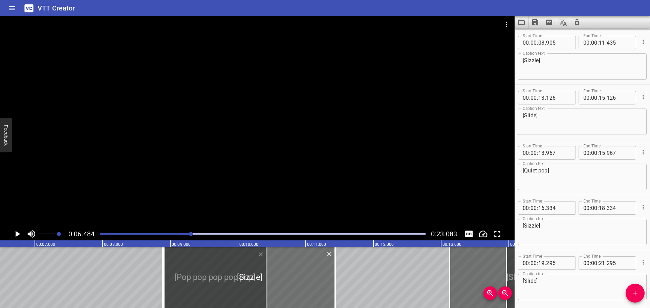
click at [13, 233] on icon "Play/Pause" at bounding box center [17, 234] width 10 height 10
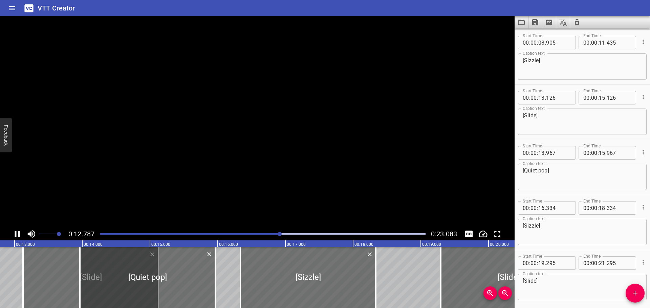
scroll to position [0, 884]
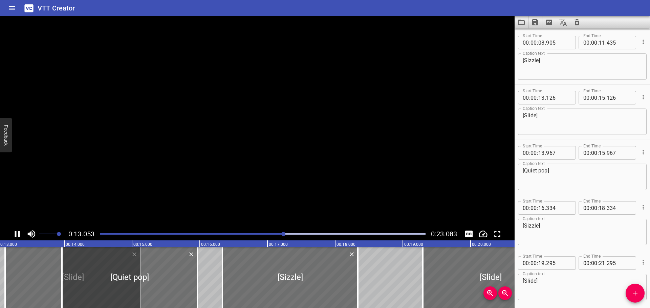
click at [13, 233] on icon "Play/Pause" at bounding box center [17, 234] width 10 height 10
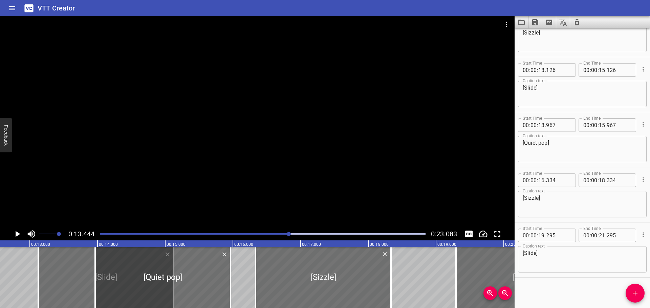
scroll to position [0, 760]
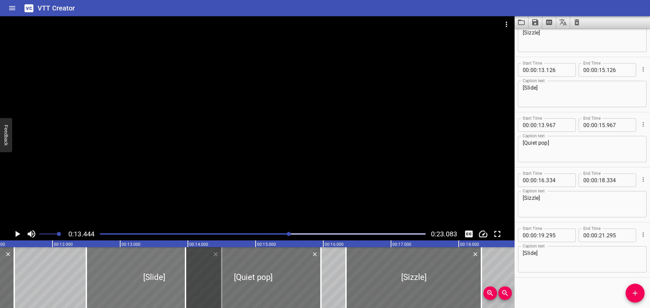
drag, startPoint x: 159, startPoint y: 276, endPoint x: 117, endPoint y: 279, distance: 41.4
click at [117, 279] on div at bounding box center [153, 278] width 135 height 61
type input "12"
type input "501"
type input "14"
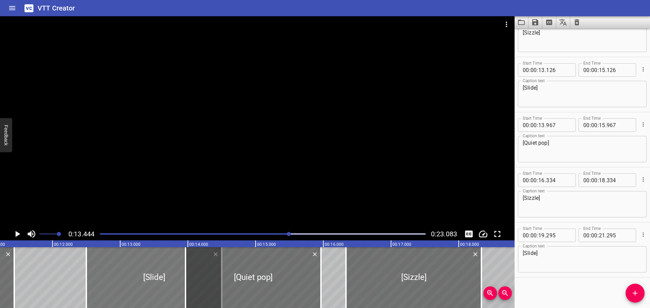
type input "501"
click at [179, 235] on div "Play progress" at bounding box center [127, 234] width 326 height 1
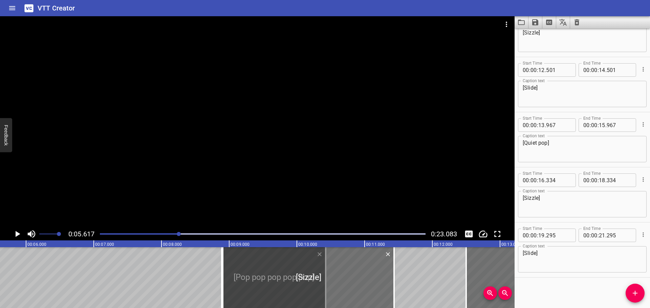
click at [17, 235] on icon "Play/Pause" at bounding box center [18, 234] width 5 height 6
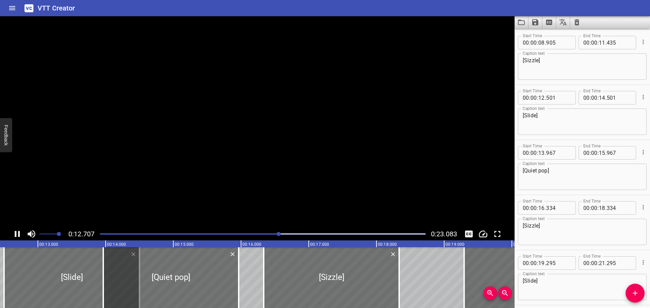
scroll to position [249, 0]
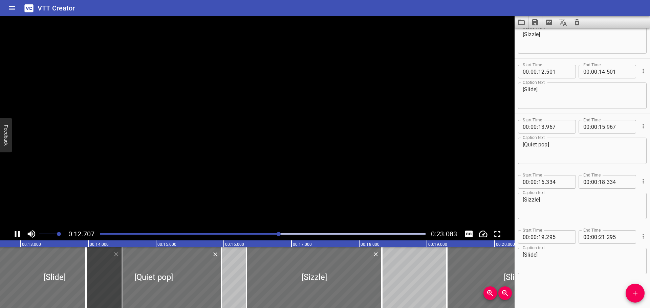
click at [17, 234] on icon "Play/Pause" at bounding box center [17, 234] width 10 height 10
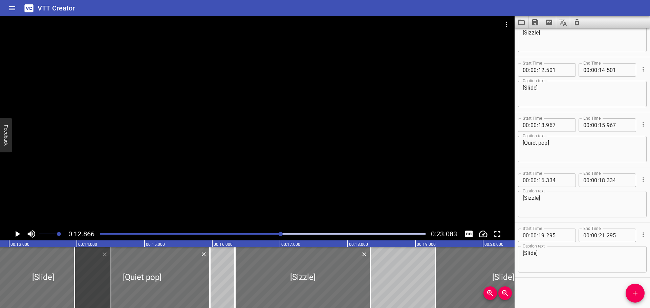
scroll to position [0, 660]
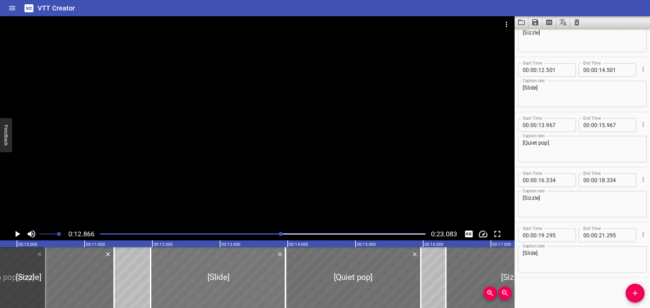
drag, startPoint x: 227, startPoint y: 276, endPoint x: 201, endPoint y: 277, distance: 25.4
click at [201, 277] on div at bounding box center [218, 278] width 135 height 61
type input "11"
type input "911"
type input "13"
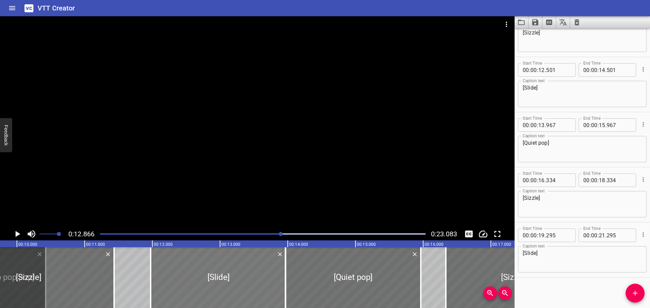
type input "911"
click at [262, 234] on div "Play progress" at bounding box center [119, 234] width 326 height 1
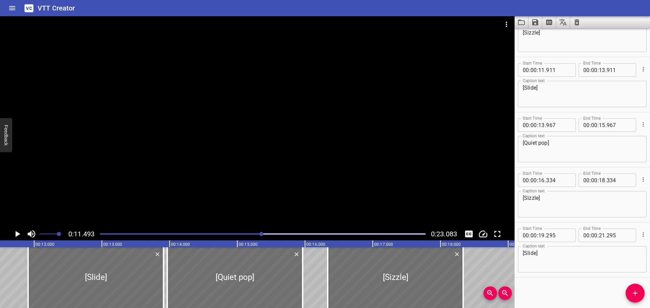
click at [16, 234] on icon "Play/Pause" at bounding box center [18, 234] width 5 height 6
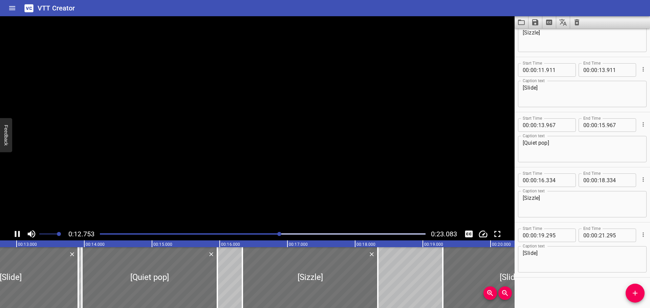
click at [16, 234] on icon "Play/Pause" at bounding box center [17, 234] width 5 height 6
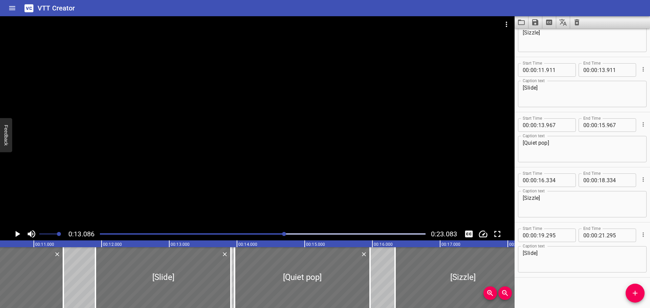
scroll to position [0, 700]
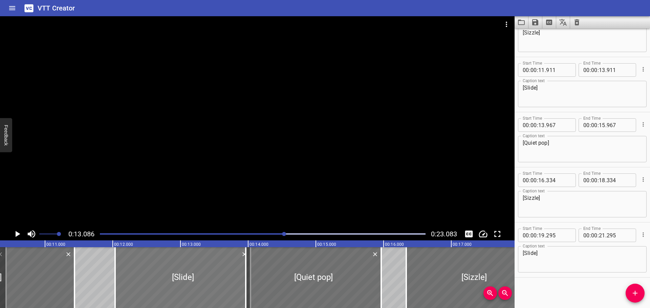
drag, startPoint x: 149, startPoint y: 288, endPoint x: 188, endPoint y: 271, distance: 42.9
click at [158, 289] on div at bounding box center [182, 278] width 135 height 61
type input "12"
type input "041"
type input "14"
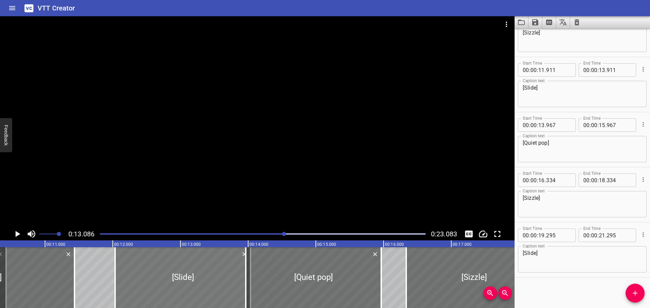
type input "041"
click at [253, 235] on div "Play progress" at bounding box center [122, 234] width 326 height 1
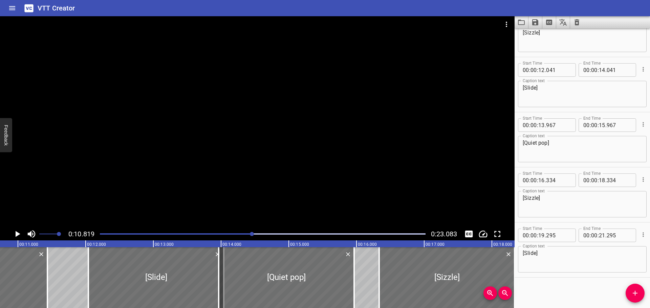
scroll to position [0, 733]
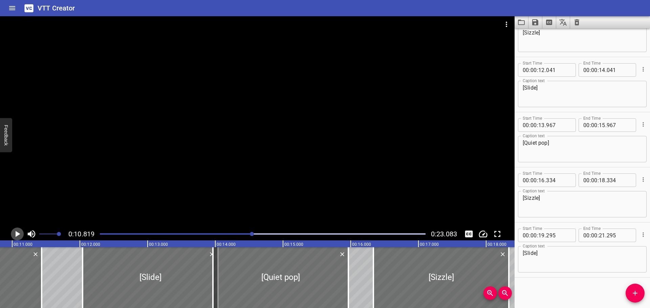
click at [15, 234] on icon "Play/Pause" at bounding box center [17, 234] width 10 height 10
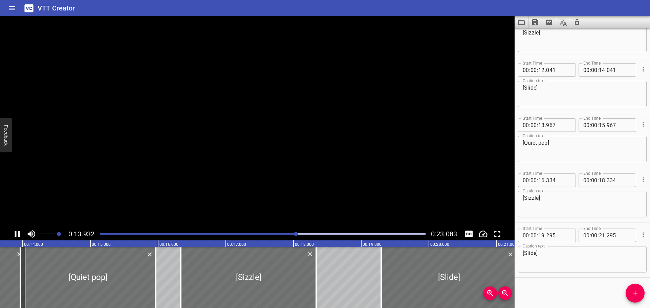
click at [15, 234] on icon "Play/Pause" at bounding box center [17, 234] width 5 height 6
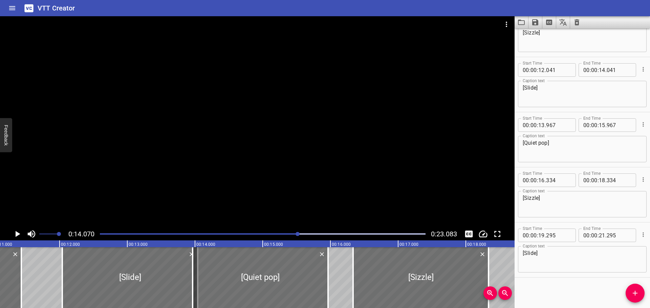
scroll to position [0, 745]
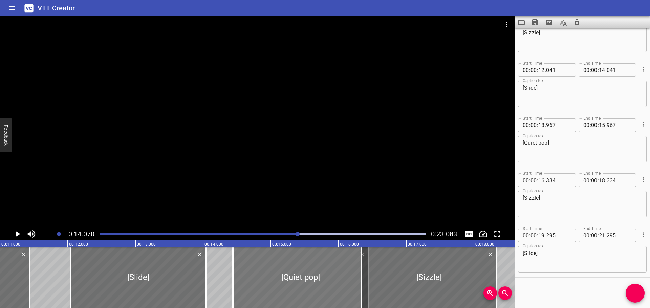
drag, startPoint x: 225, startPoint y: 280, endPoint x: 244, endPoint y: 279, distance: 18.6
click at [260, 279] on div at bounding box center [300, 278] width 135 height 61
type input "14"
type input "477"
type input "16"
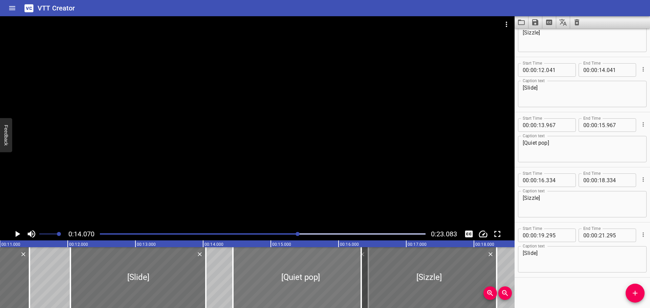
type input "477"
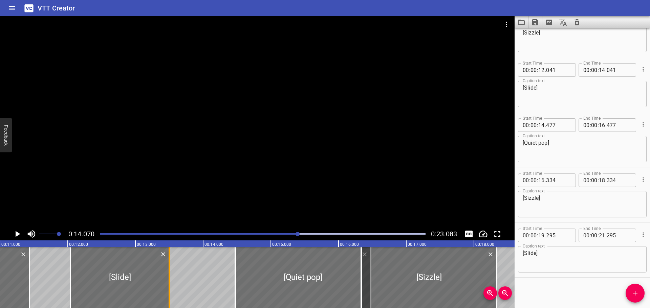
drag, startPoint x: 202, startPoint y: 279, endPoint x: 166, endPoint y: 282, distance: 36.6
click at [166, 282] on div at bounding box center [169, 278] width 7 height 61
type input "13"
type input "501"
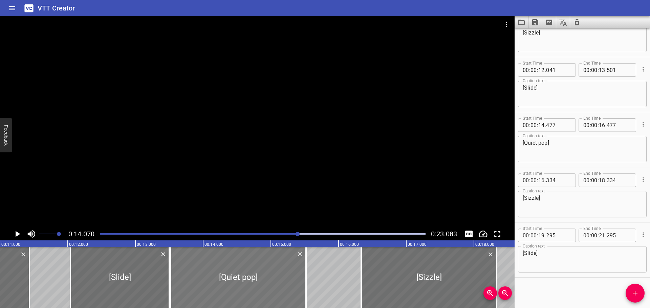
drag, startPoint x: 290, startPoint y: 282, endPoint x: 226, endPoint y: 281, distance: 64.0
click at [226, 281] on div at bounding box center [238, 278] width 135 height 61
type input "13"
type input "522"
type input "15"
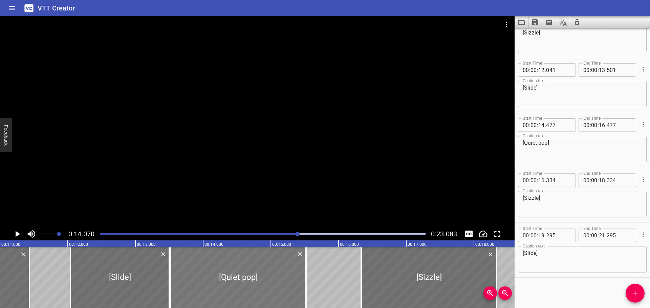
type input "522"
click at [535, 252] on textarea "[Slide]" at bounding box center [582, 259] width 119 height 19
click at [548, 150] on textarea "[Quiet pop]" at bounding box center [582, 149] width 119 height 19
drag, startPoint x: 547, startPoint y: 142, endPoint x: 525, endPoint y: 143, distance: 22.3
click at [525, 143] on textarea "[Quiet pop]" at bounding box center [582, 149] width 119 height 19
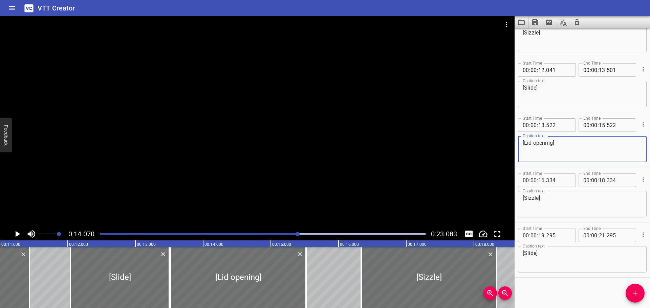
type textarea "[Lid opening]"
click at [219, 235] on div at bounding box center [263, 234] width 334 height 9
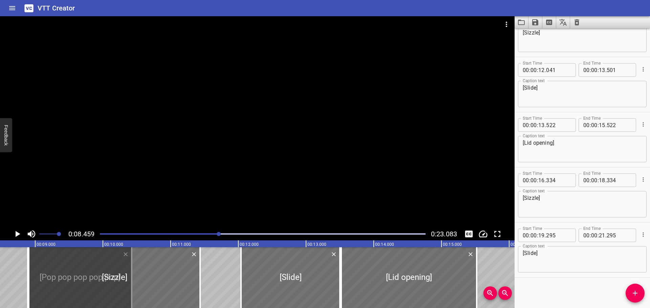
scroll to position [0, 573]
click at [16, 232] on icon "Play/Pause" at bounding box center [18, 234] width 5 height 6
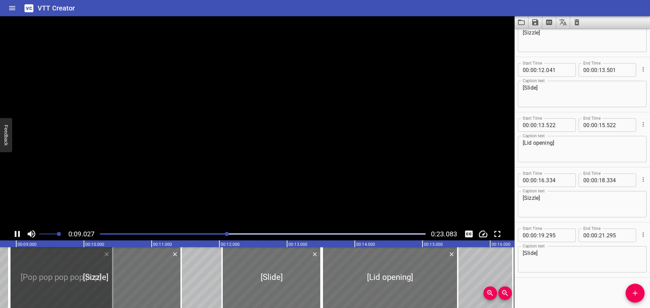
scroll to position [221, 0]
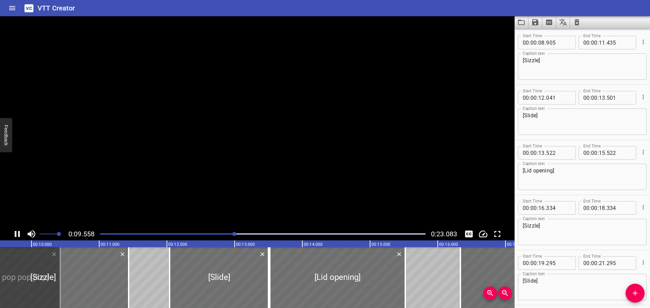
click at [16, 232] on icon "Play/Pause" at bounding box center [17, 234] width 5 height 6
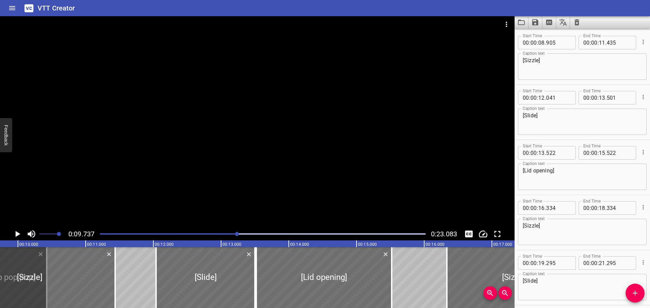
click at [202, 237] on div at bounding box center [263, 234] width 334 height 9
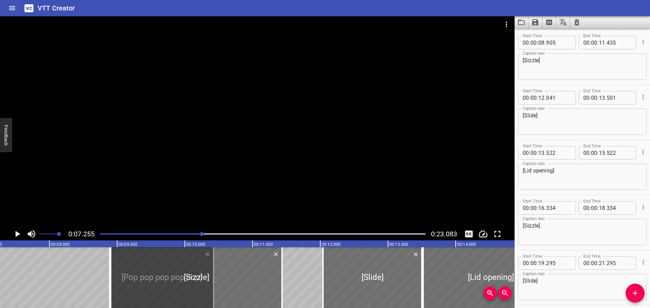
scroll to position [0, 491]
click at [19, 234] on icon "Play/Pause" at bounding box center [18, 234] width 5 height 6
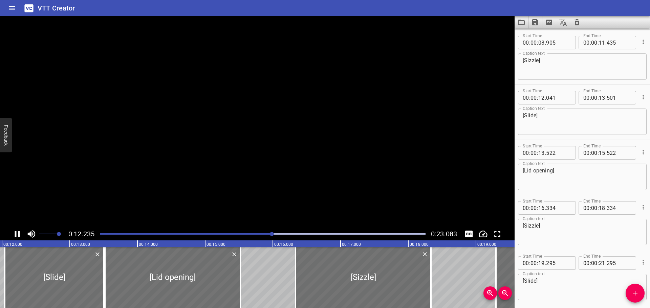
scroll to position [249, 0]
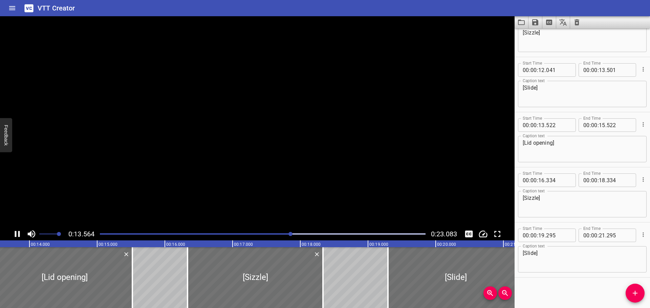
click at [19, 234] on icon "Play/Pause" at bounding box center [17, 234] width 5 height 6
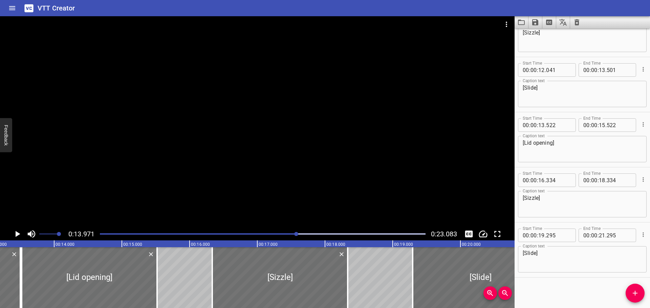
scroll to position [0, 781]
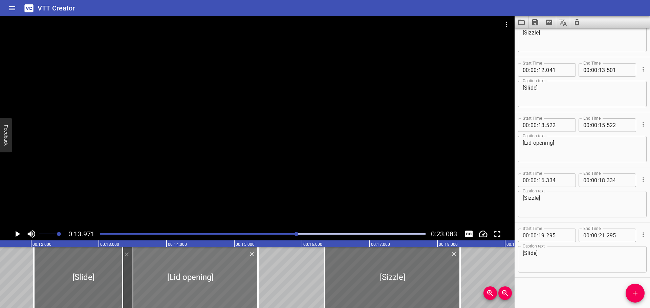
drag, startPoint x: 198, startPoint y: 284, endPoint x: 185, endPoint y: 283, distance: 13.6
click at [185, 283] on div at bounding box center [190, 278] width 135 height 61
type input "322"
click at [534, 143] on textarea "[Lid opening]" at bounding box center [582, 149] width 119 height 19
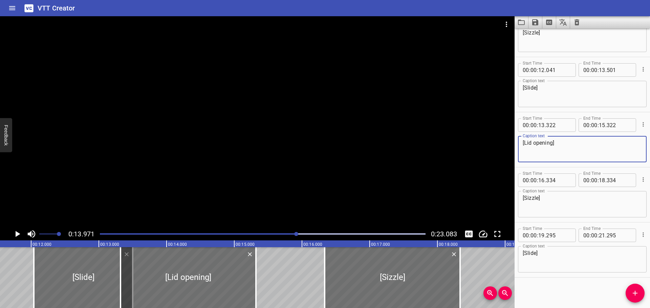
drag, startPoint x: 552, startPoint y: 143, endPoint x: 535, endPoint y: 143, distance: 17.6
click at [535, 143] on textarea "[Lid opening]" at bounding box center [582, 149] width 119 height 19
type textarea "[Lid twisting open]"
click at [17, 234] on icon "Play/Pause" at bounding box center [18, 234] width 5 height 6
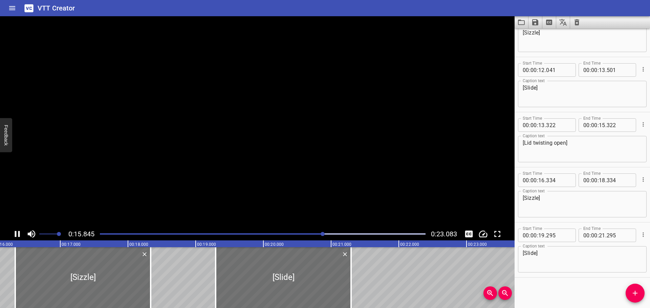
click at [17, 234] on icon "Play/Pause" at bounding box center [17, 234] width 10 height 10
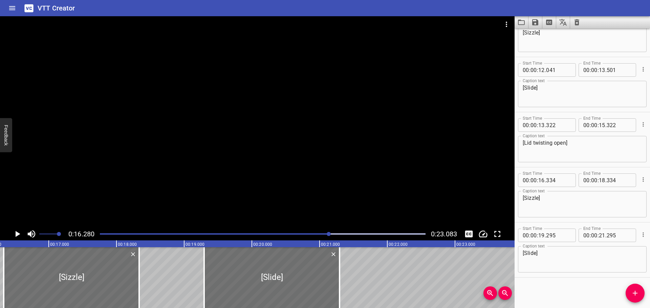
click at [241, 234] on div "Play progress" at bounding box center [167, 234] width 326 height 1
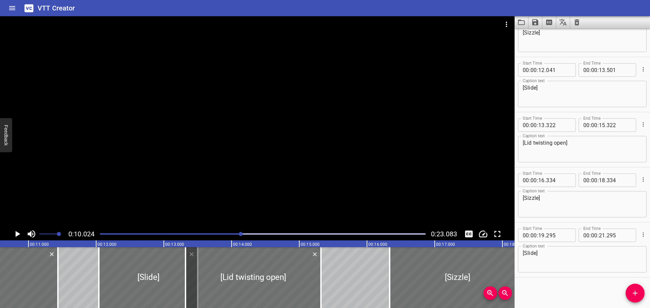
scroll to position [0, 679]
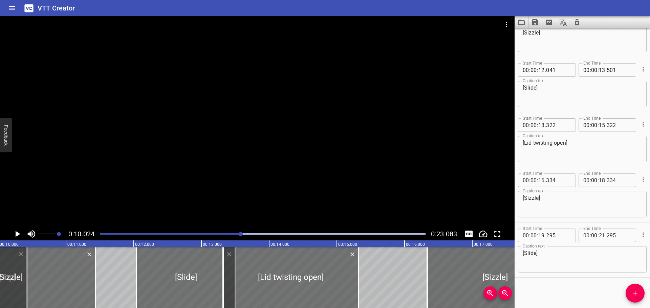
click at [225, 233] on div at bounding box center [263, 234] width 334 height 9
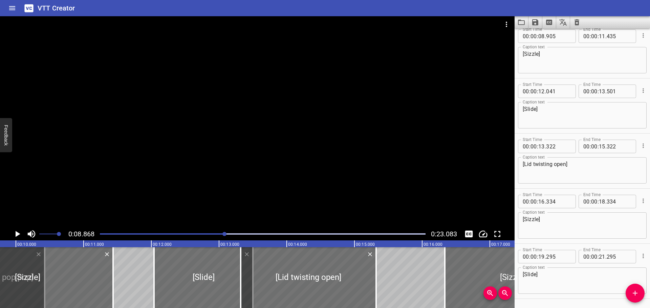
scroll to position [0, 601]
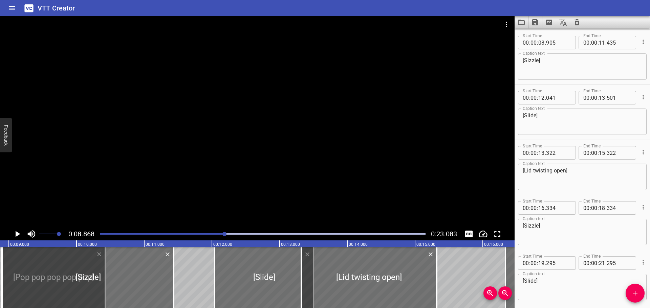
click at [15, 236] on icon "Play/Pause" at bounding box center [17, 234] width 10 height 10
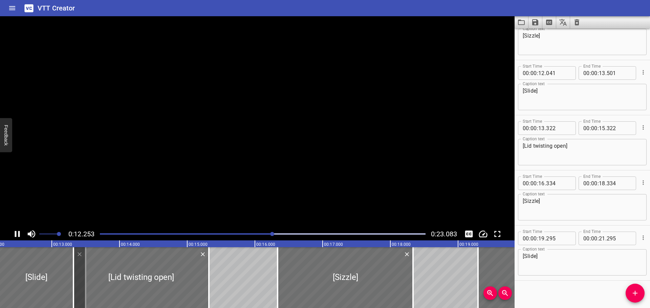
scroll to position [249, 0]
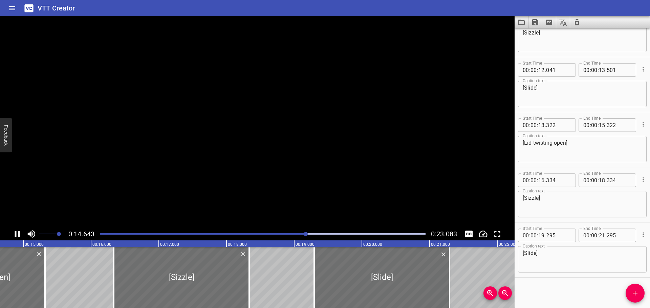
click at [15, 236] on icon "Play/Pause" at bounding box center [17, 234] width 5 height 6
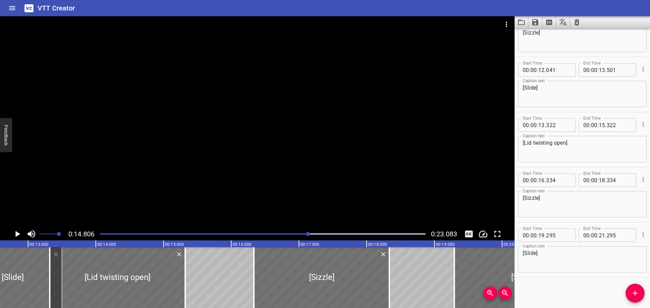
scroll to position [0, 841]
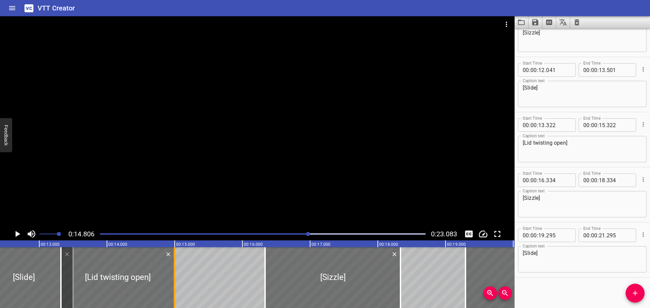
drag, startPoint x: 195, startPoint y: 280, endPoint x: 173, endPoint y: 281, distance: 22.0
click at [173, 281] on div at bounding box center [174, 278] width 7 height 61
type input "14"
type input "997"
click at [222, 236] on div at bounding box center [263, 234] width 334 height 9
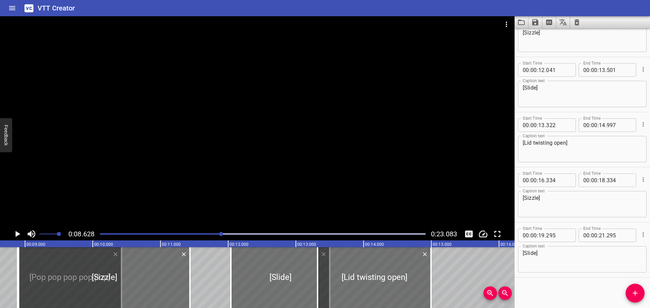
click at [20, 233] on icon "Play/Pause" at bounding box center [17, 234] width 10 height 10
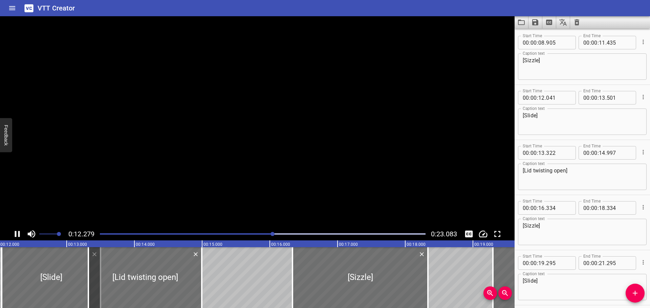
scroll to position [249, 0]
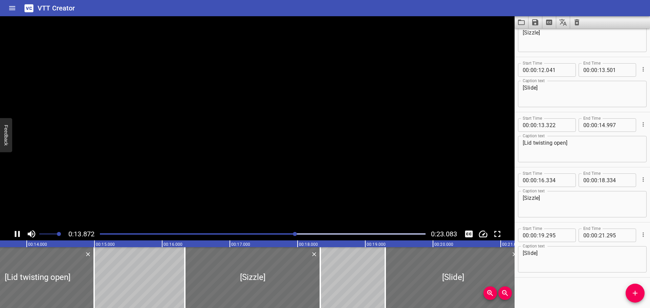
click at [20, 233] on icon "Play/Pause" at bounding box center [17, 234] width 10 height 10
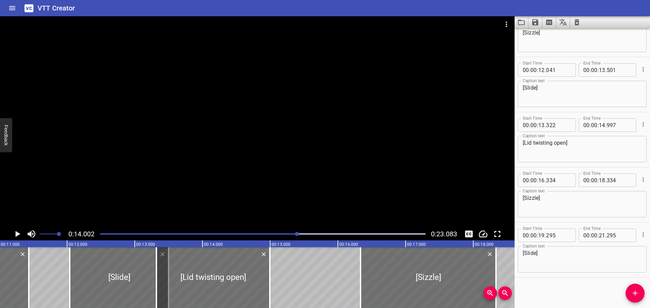
scroll to position [0, 715]
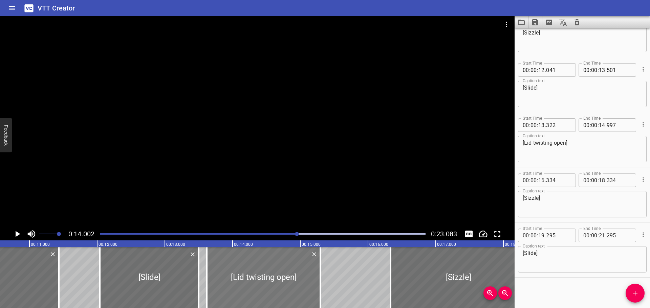
drag, startPoint x: 203, startPoint y: 282, endPoint x: 231, endPoint y: 281, distance: 27.4
click at [235, 281] on div at bounding box center [263, 278] width 113 height 61
type input "792"
type input "15"
type input "467"
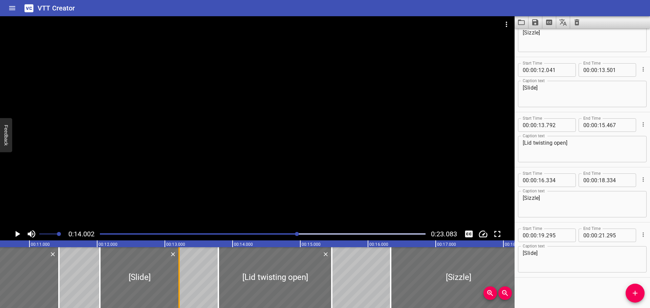
drag, startPoint x: 198, startPoint y: 281, endPoint x: 180, endPoint y: 282, distance: 18.0
click at [180, 282] on div at bounding box center [179, 278] width 7 height 61
type input "211"
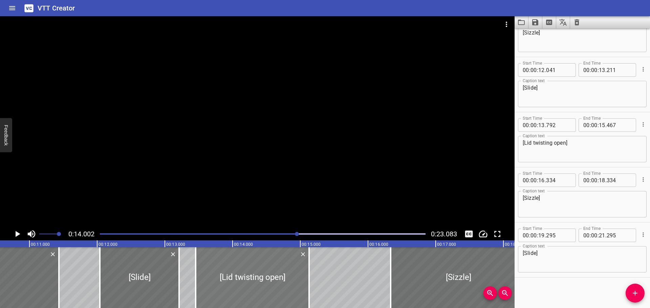
drag, startPoint x: 241, startPoint y: 279, endPoint x: 218, endPoint y: 280, distance: 22.7
click at [218, 280] on div at bounding box center [252, 278] width 113 height 61
type input "457"
type input "132"
click at [229, 234] on div "Play progress" at bounding box center [135, 234] width 326 height 1
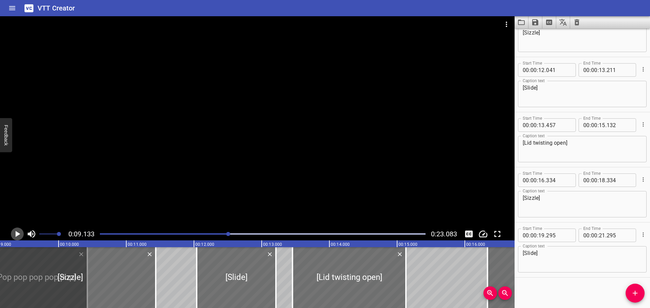
click at [14, 236] on icon "Play/Pause" at bounding box center [17, 234] width 10 height 10
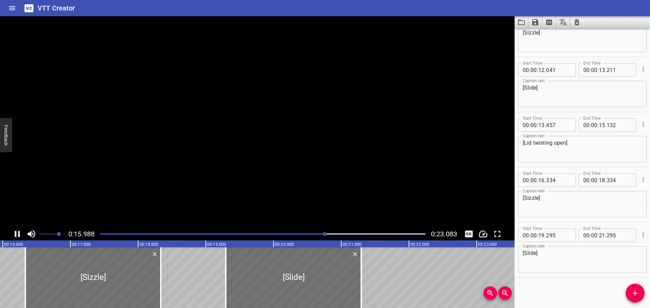
click at [14, 236] on icon "Play/Pause" at bounding box center [17, 234] width 10 height 10
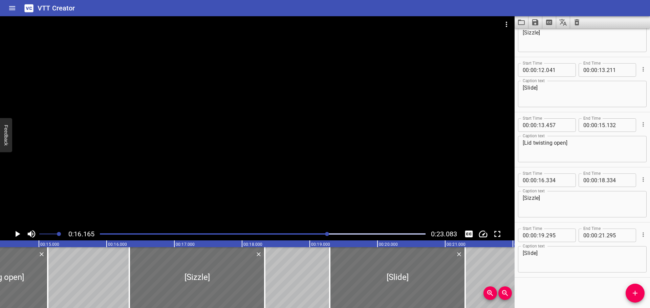
scroll to position [0, 955]
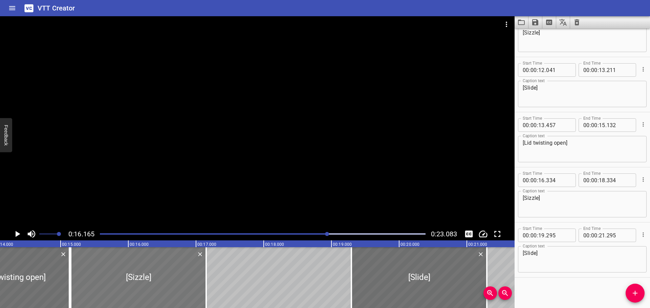
drag, startPoint x: 210, startPoint y: 281, endPoint x: 129, endPoint y: 280, distance: 80.3
click at [129, 280] on div at bounding box center [138, 278] width 135 height 61
type input "15"
type input "149"
type input "17"
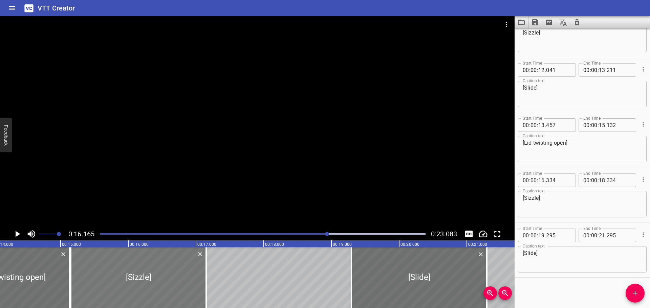
type input "149"
click at [285, 233] on div at bounding box center [263, 234] width 334 height 9
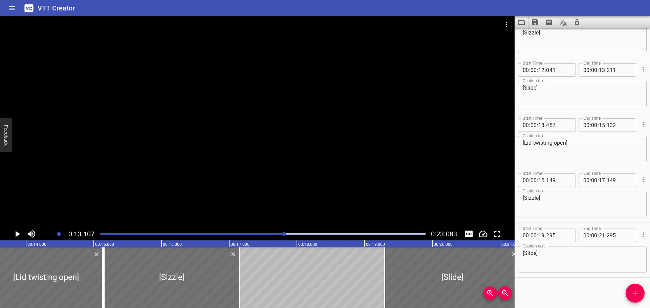
scroll to position [0, 887]
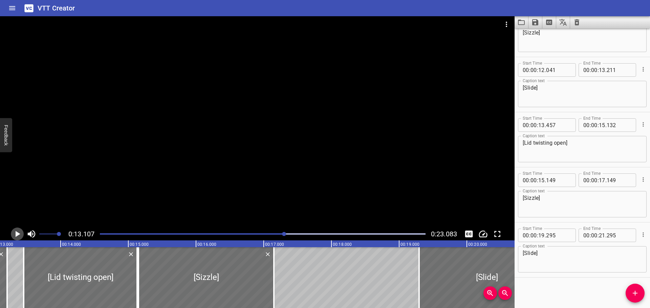
click at [19, 235] on icon "Play/Pause" at bounding box center [17, 234] width 10 height 10
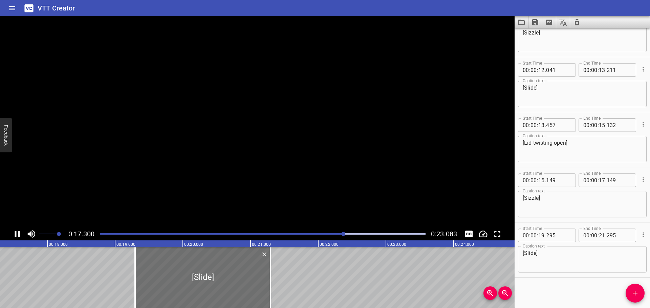
click at [19, 235] on icon "Play/Pause" at bounding box center [17, 234] width 5 height 6
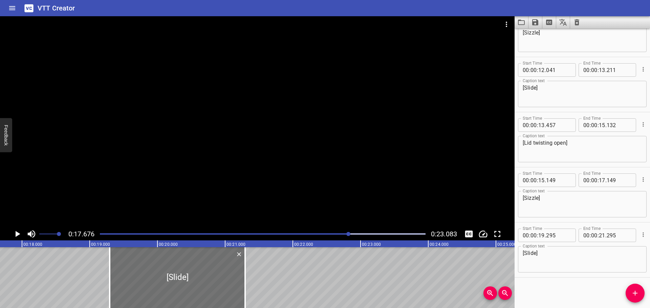
scroll to position [0, 1068]
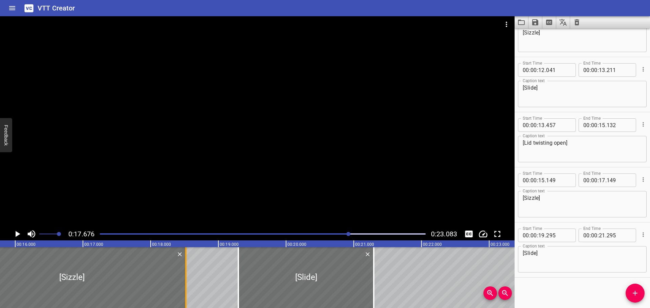
drag, startPoint x: 98, startPoint y: 280, endPoint x: 187, endPoint y: 281, distance: 89.4
click at [187, 281] on div at bounding box center [185, 278] width 1 height 61
type input "18"
type input "529"
click at [18, 234] on icon "Play/Pause" at bounding box center [18, 234] width 5 height 6
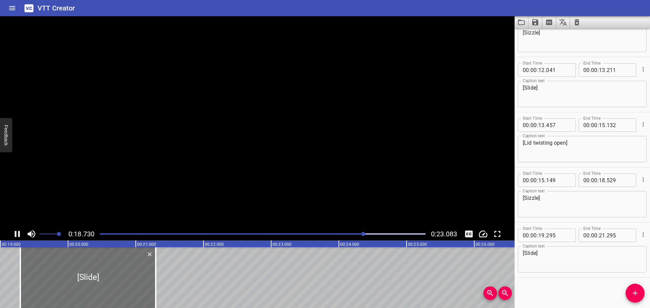
click at [18, 234] on icon "Play/Pause" at bounding box center [17, 234] width 10 height 10
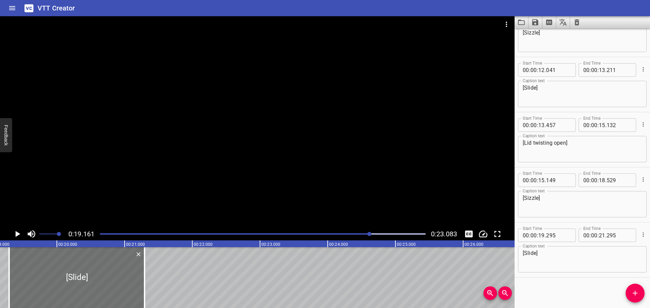
scroll to position [0, 1193]
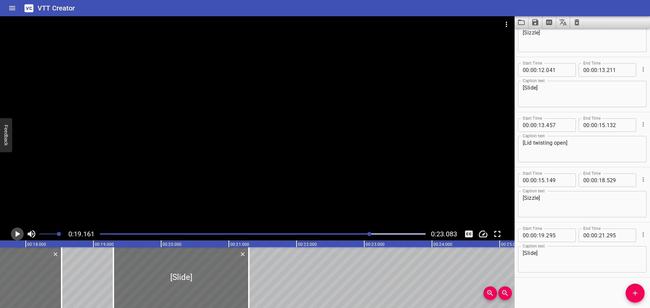
click at [17, 234] on icon "Play/Pause" at bounding box center [18, 234] width 5 height 6
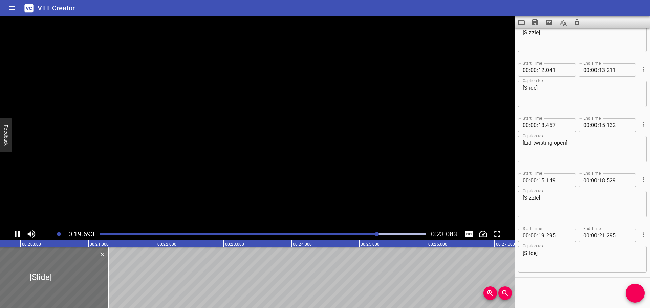
click at [17, 234] on icon "Play/Pause" at bounding box center [17, 234] width 10 height 10
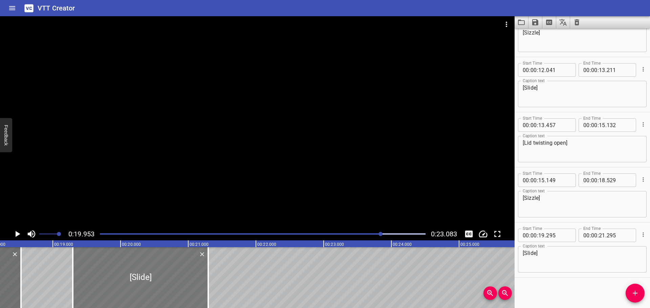
scroll to position [0, 1231]
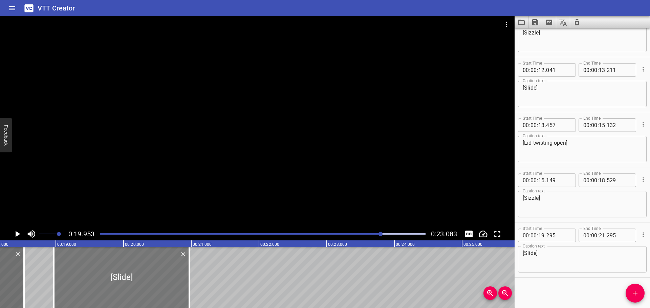
drag, startPoint x: 160, startPoint y: 283, endPoint x: 144, endPoint y: 283, distance: 16.6
click at [144, 283] on div at bounding box center [121, 278] width 135 height 61
type input "18"
type input "970"
type input "20"
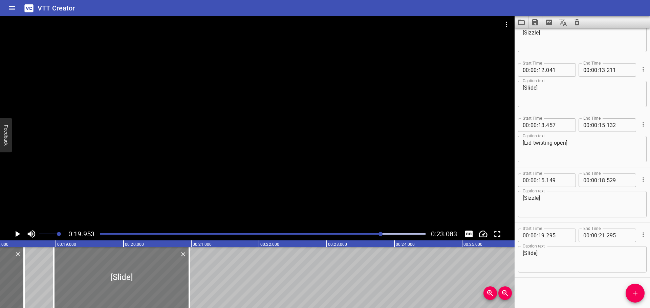
type input "970"
click at [18, 231] on icon "Play/Pause" at bounding box center [17, 234] width 10 height 10
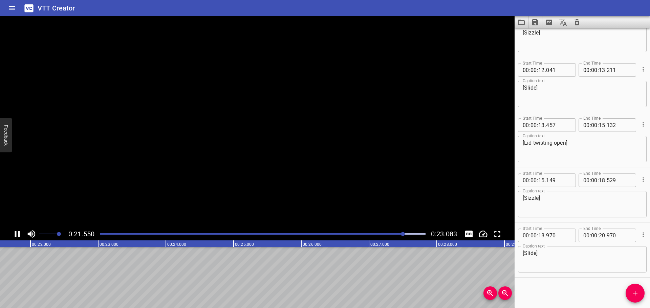
click at [18, 231] on icon "Play/Pause" at bounding box center [17, 234] width 10 height 10
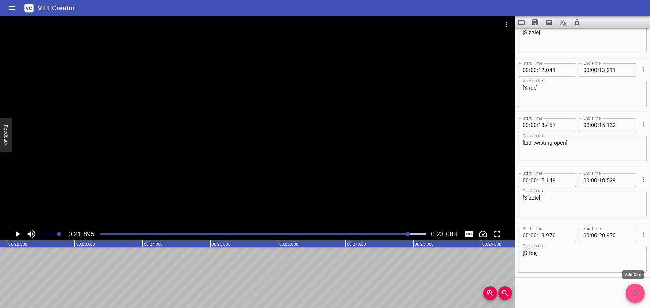
click at [629, 292] on span "Add Cue" at bounding box center [635, 293] width 19 height 8
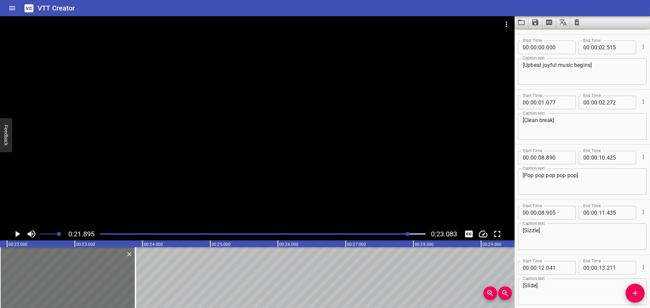
scroll to position [0, 0]
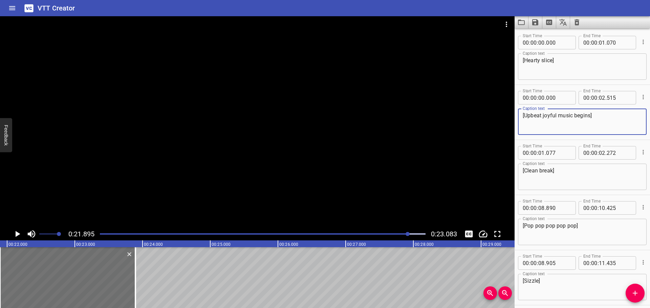
drag, startPoint x: 605, startPoint y: 119, endPoint x: 505, endPoint y: 128, distance: 100.3
click at [505, 128] on main "0:21.895 0:23.083 00:00.000 00:01.000 00:02.000 00:03.000 00:04.000 00:05.000 0…" at bounding box center [325, 162] width 650 height 292
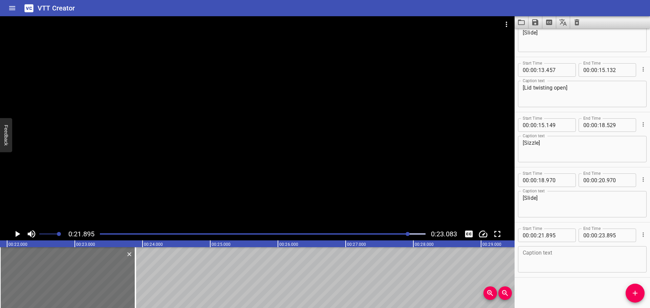
click at [572, 249] on div "Caption text" at bounding box center [582, 259] width 129 height 26
paste textarea "[Upbeat joyful music begins]"
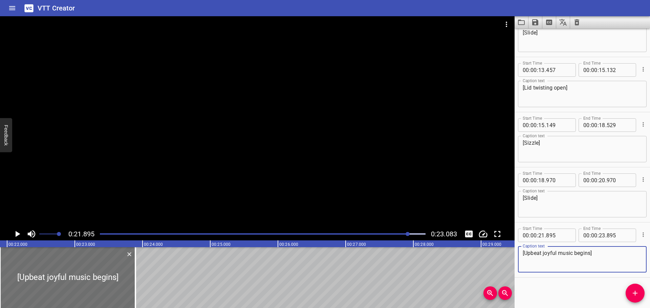
drag, startPoint x: 586, startPoint y: 253, endPoint x: 575, endPoint y: 254, distance: 11.5
click at [575, 254] on textarea "[Upbeat joyful music begins]" at bounding box center [582, 259] width 119 height 19
type textarea "[Upbeat joyful music fades out]"
click at [538, 282] on div "Start Time 00 : 00 : 00 . 000 Start Time End Time 00 : 00 : 01 . 070 End Time C…" at bounding box center [582, 168] width 135 height 280
click at [18, 234] on icon "Play/Pause" at bounding box center [18, 234] width 5 height 6
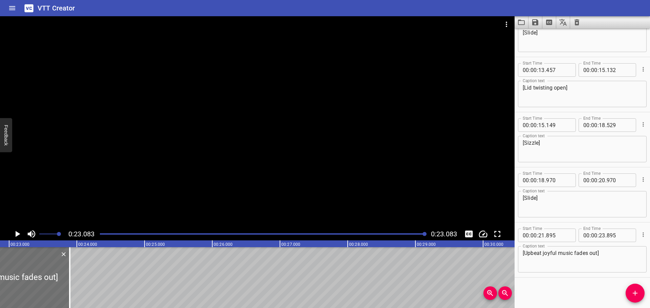
scroll to position [0, 1563]
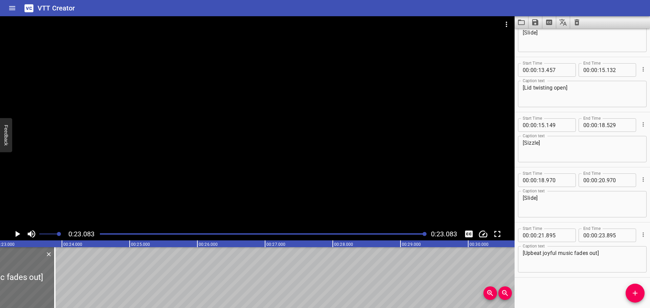
click at [102, 235] on div at bounding box center [263, 234] width 334 height 9
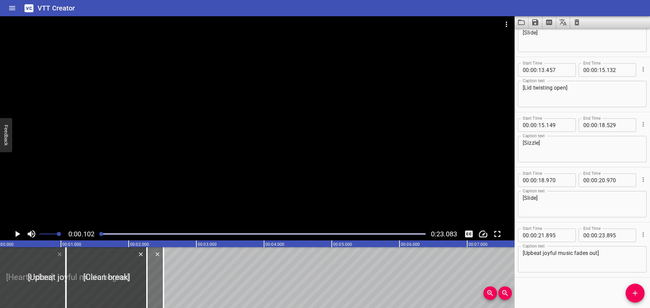
click at [18, 236] on icon "Play/Pause" at bounding box center [18, 234] width 5 height 6
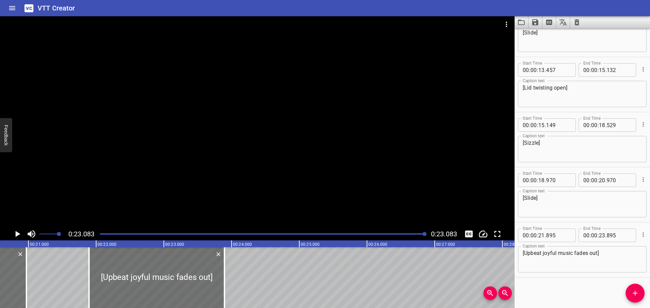
scroll to position [0, 1372]
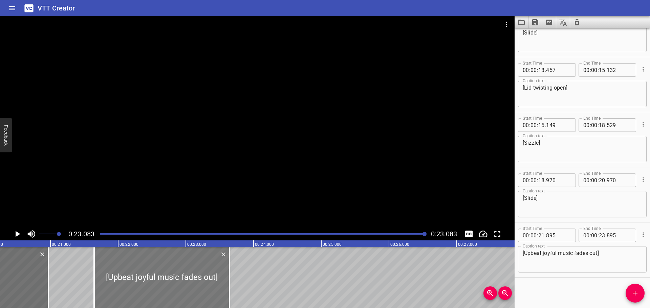
drag, startPoint x: 166, startPoint y: 289, endPoint x: 150, endPoint y: 288, distance: 15.6
click at [150, 288] on div at bounding box center [161, 278] width 135 height 61
type input "645"
click at [100, 234] on div at bounding box center [263, 234] width 334 height 9
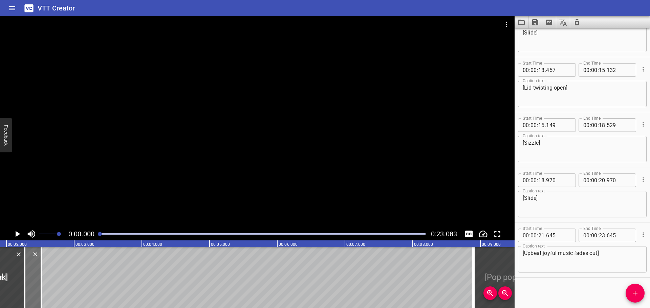
scroll to position [0, 6]
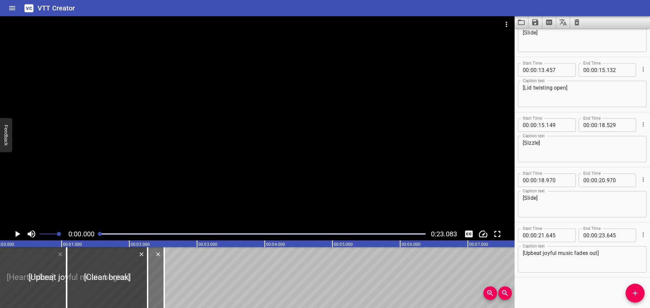
click at [18, 235] on icon "Play/Pause" at bounding box center [18, 234] width 5 height 6
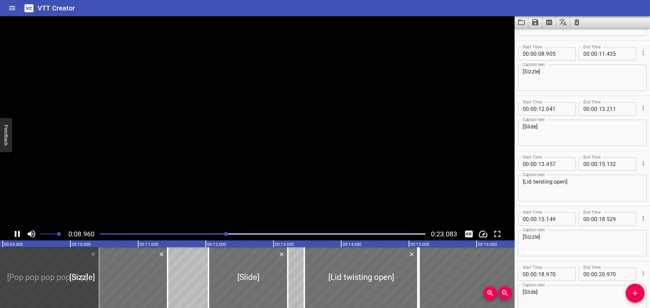
scroll to position [0, 0]
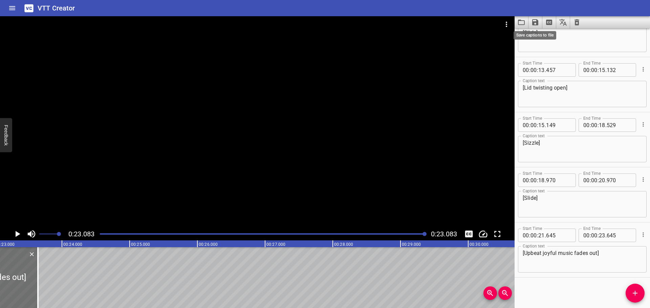
click at [536, 23] on icon "Save captions to file" at bounding box center [535, 22] width 6 height 6
click at [563, 38] on li "Save to VTT file" at bounding box center [554, 37] width 50 height 12
click at [575, 23] on icon "Clear captions" at bounding box center [577, 22] width 5 height 6
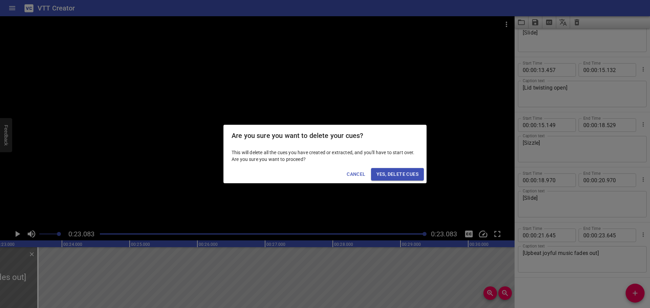
click at [393, 177] on span "Yes, Delete Cues" at bounding box center [398, 174] width 42 height 8
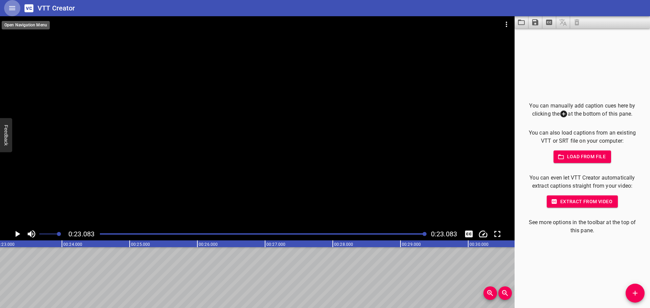
click at [13, 11] on icon "Home" at bounding box center [12, 8] width 8 height 8
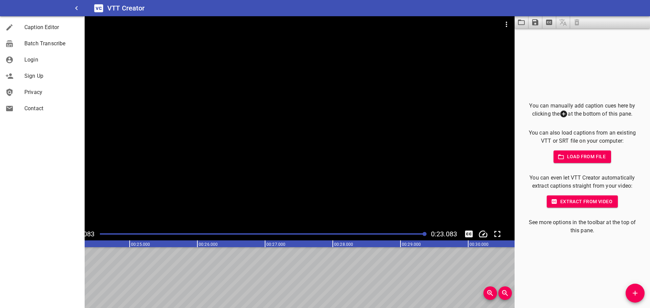
click at [129, 66] on div at bounding box center [257, 122] width 515 height 212
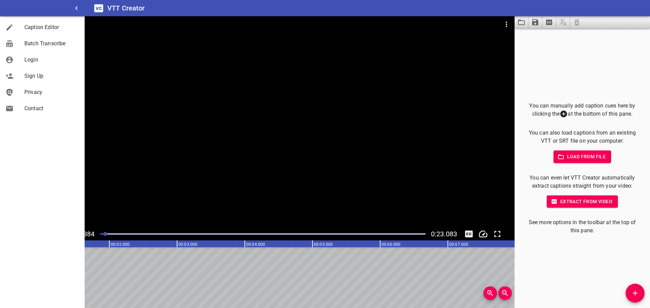
click at [154, 85] on div at bounding box center [257, 122] width 515 height 212
click at [77, 6] on icon "button" at bounding box center [76, 8] width 8 height 8
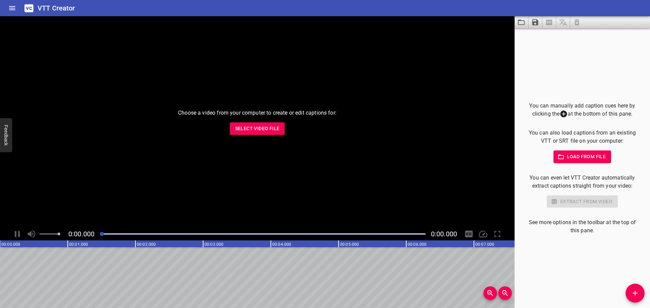
click at [264, 124] on button "Select Video File" at bounding box center [257, 129] width 55 height 13
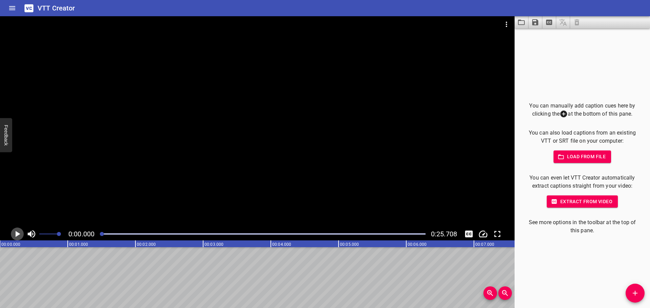
click at [17, 235] on icon "Play/Pause" at bounding box center [18, 234] width 5 height 6
click at [17, 235] on icon "Play/Pause" at bounding box center [17, 234] width 10 height 10
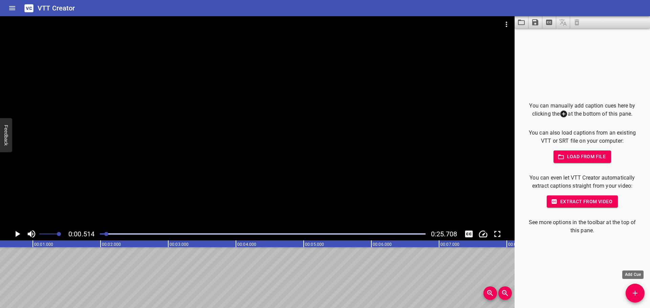
click at [632, 289] on button "Add Cue" at bounding box center [635, 293] width 19 height 19
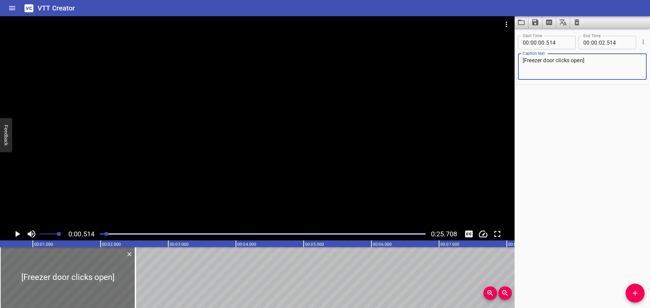
type textarea "[Freezer door clicks open]"
click at [17, 232] on icon "Play/Pause" at bounding box center [17, 234] width 10 height 10
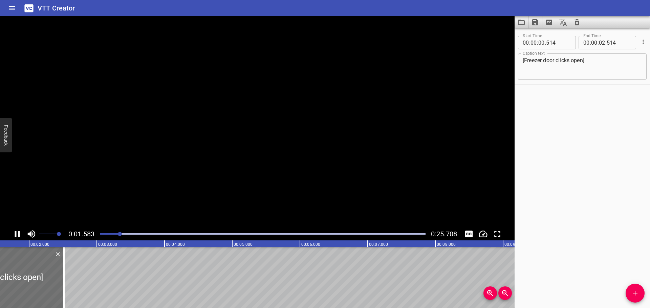
click at [17, 232] on icon "Play/Pause" at bounding box center [17, 234] width 10 height 10
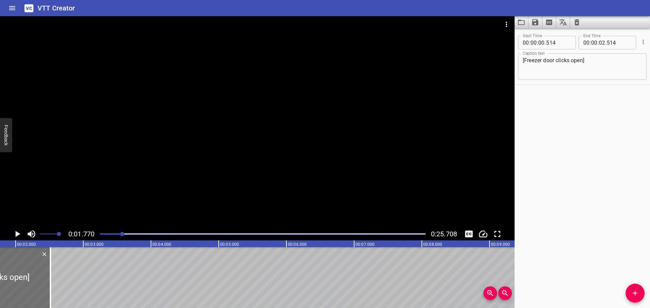
click at [640, 297] on span "Add Cue" at bounding box center [635, 293] width 19 height 8
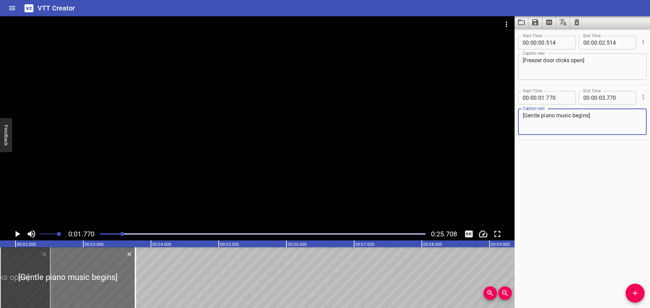
type textarea "[Gentle piano music begins]"
click at [16, 233] on icon "Play/Pause" at bounding box center [18, 234] width 5 height 6
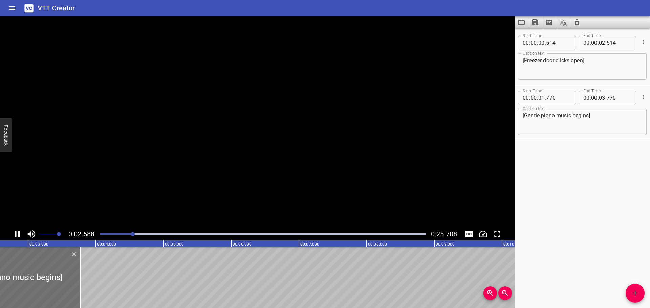
click at [16, 233] on icon "Play/Pause" at bounding box center [17, 234] width 5 height 6
click at [16, 233] on icon "Play/Pause" at bounding box center [18, 234] width 5 height 6
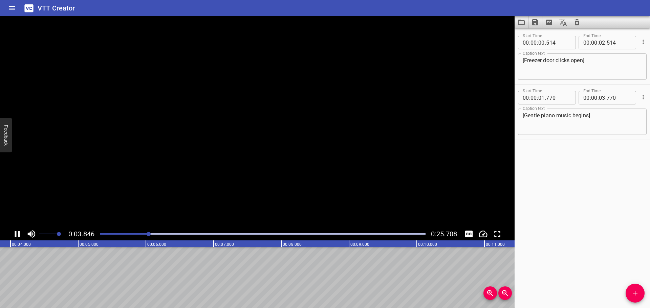
click at [16, 233] on icon "Play/Pause" at bounding box center [17, 234] width 5 height 6
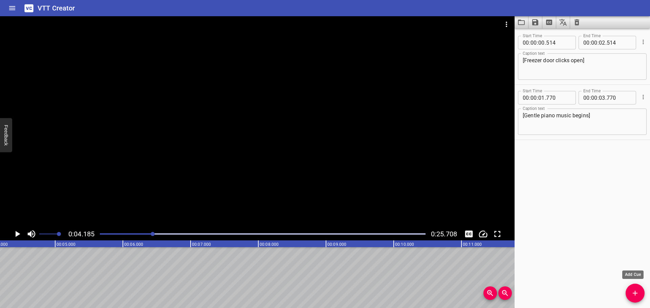
click at [636, 287] on button "Add Cue" at bounding box center [635, 293] width 19 height 19
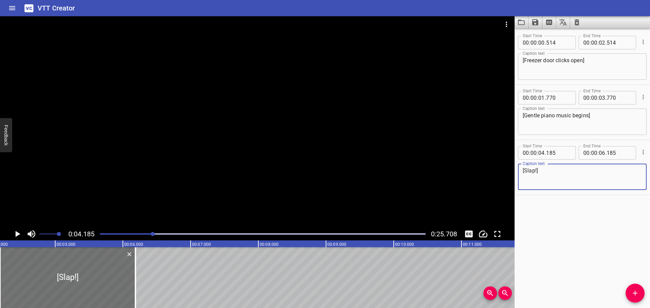
type textarea "[Slap!]"
click at [99, 234] on div at bounding box center [263, 234] width 334 height 9
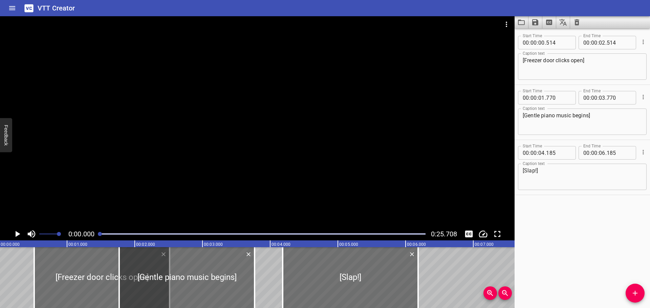
scroll to position [0, 0]
click at [15, 234] on icon "Play/Pause" at bounding box center [17, 234] width 10 height 10
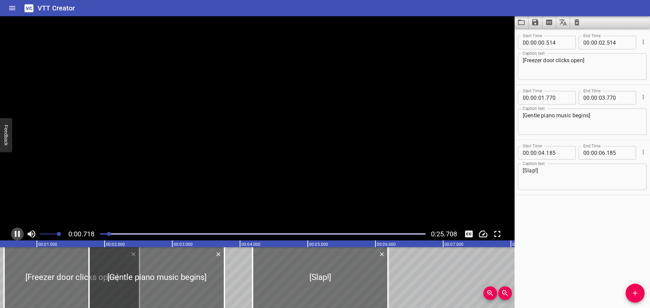
click at [15, 234] on icon "Play/Pause" at bounding box center [17, 234] width 5 height 6
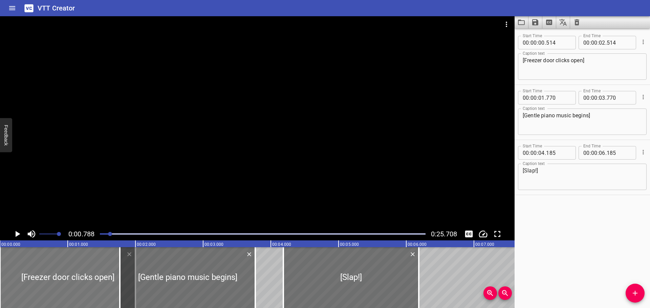
drag, startPoint x: 80, startPoint y: 276, endPoint x: 20, endPoint y: 277, distance: 60.6
click at [20, 277] on div at bounding box center [67, 278] width 135 height 61
type input "000"
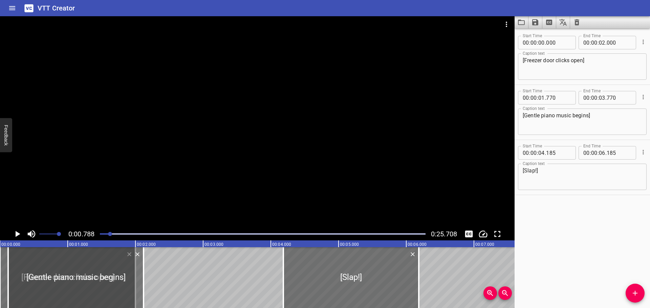
drag, startPoint x: 194, startPoint y: 277, endPoint x: 93, endPoint y: 279, distance: 100.6
click at [93, 279] on div at bounding box center [75, 278] width 135 height 61
type input "00"
type input "120"
type input "02"
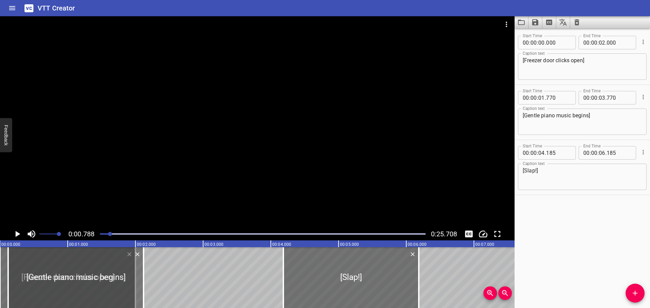
type input "120"
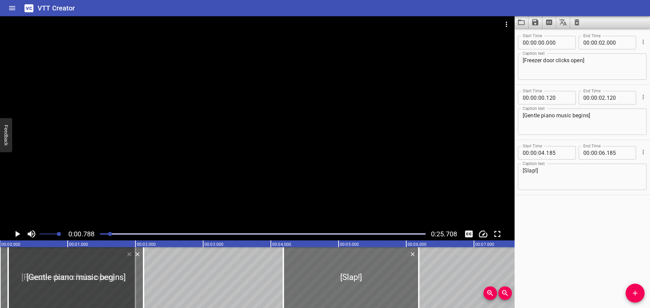
click at [14, 234] on icon "Play/Pause" at bounding box center [17, 234] width 10 height 10
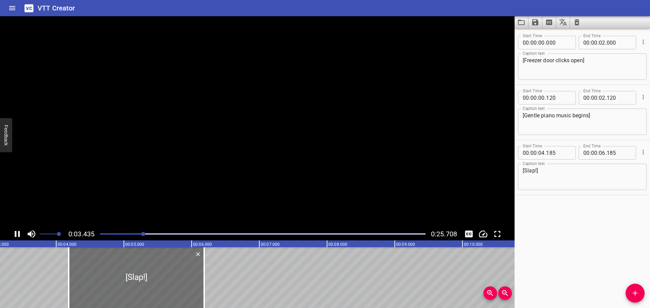
click at [14, 234] on icon "Play/Pause" at bounding box center [17, 234] width 10 height 10
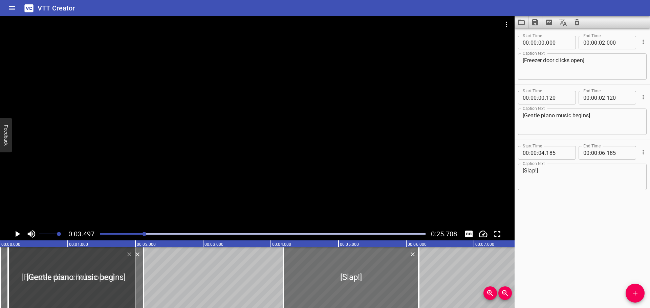
click at [98, 234] on div at bounding box center [263, 234] width 334 height 9
click at [16, 236] on icon "Play/Pause" at bounding box center [18, 234] width 5 height 6
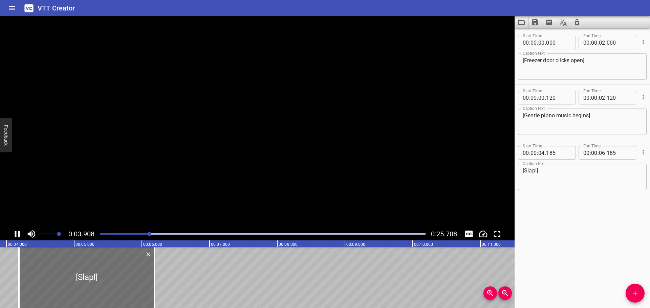
click at [16, 236] on icon "Play/Pause" at bounding box center [17, 234] width 5 height 6
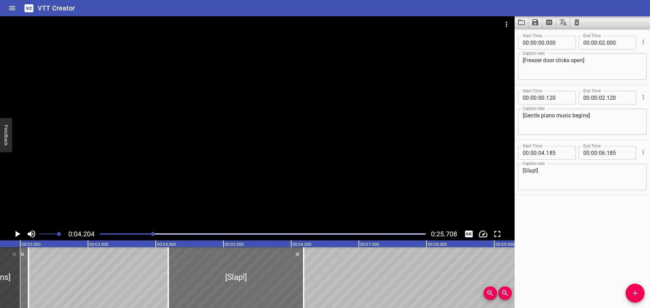
scroll to position [0, 112]
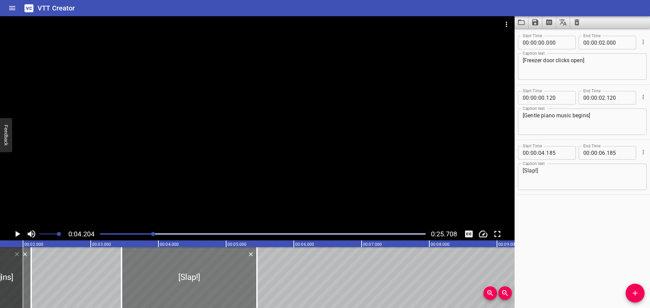
drag, startPoint x: 221, startPoint y: 280, endPoint x: 186, endPoint y: 282, distance: 35.3
click at [186, 282] on div at bounding box center [189, 278] width 135 height 61
type input "03"
type input "465"
type input "05"
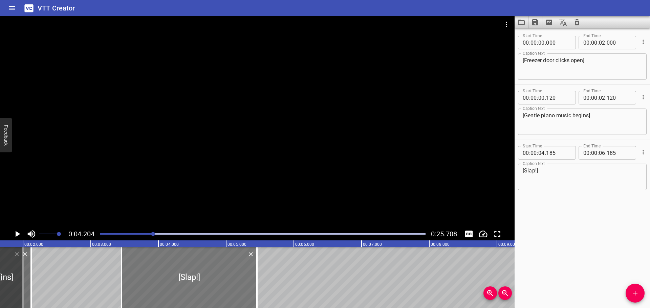
type input "465"
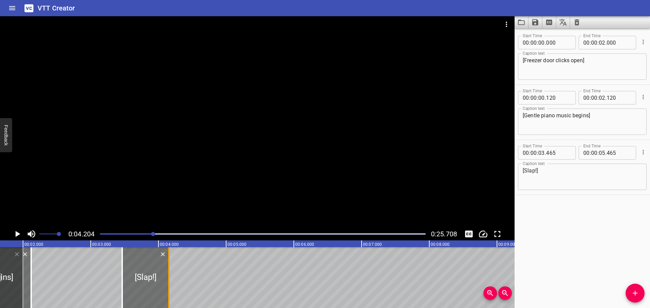
drag, startPoint x: 257, startPoint y: 276, endPoint x: 169, endPoint y: 278, distance: 88.7
click at [169, 278] on div at bounding box center [168, 278] width 1 height 61
type input "04"
type input "155"
click at [100, 234] on div at bounding box center [263, 234] width 334 height 9
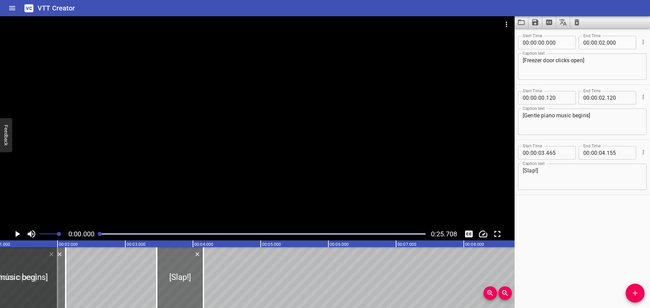
scroll to position [0, 0]
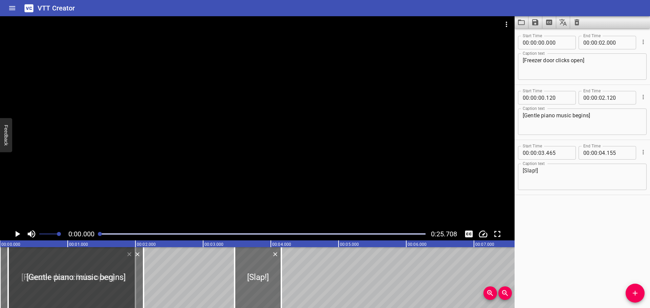
click at [14, 235] on icon "Play/Pause" at bounding box center [17, 234] width 10 height 10
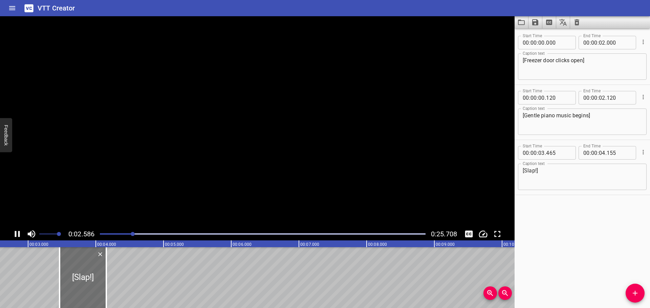
click at [14, 235] on icon "Play/Pause" at bounding box center [17, 234] width 10 height 10
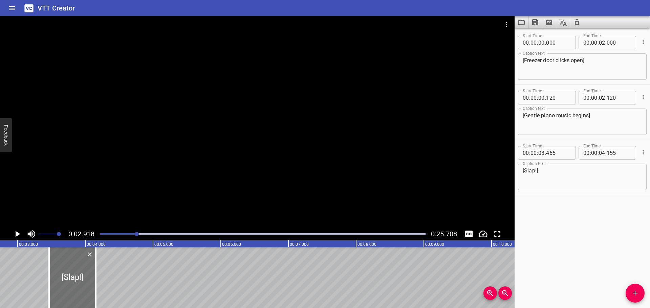
scroll to position [0, 198]
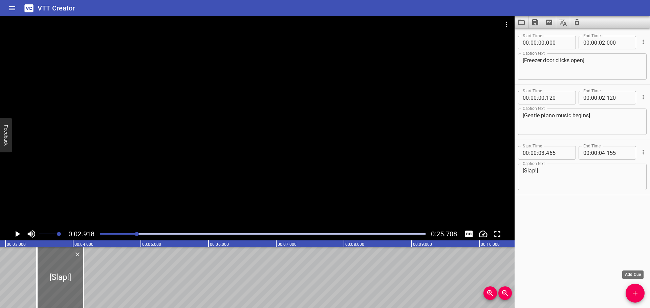
click at [636, 293] on icon "Add Cue" at bounding box center [635, 293] width 5 height 5
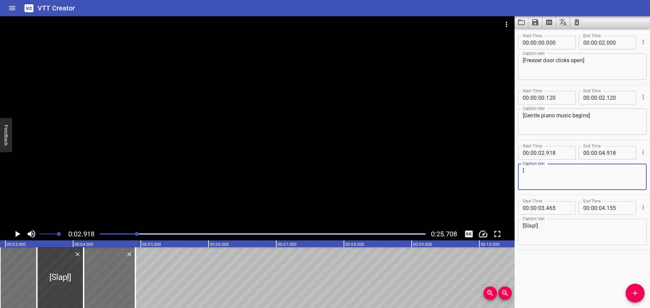
type textarea "["
click at [18, 235] on icon "Play/Pause" at bounding box center [18, 234] width 5 height 6
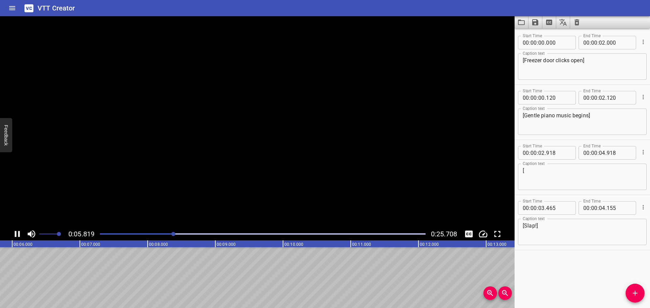
click at [18, 235] on icon "Play/Pause" at bounding box center [17, 234] width 5 height 6
click at [639, 293] on icon "Add Cue" at bounding box center [635, 293] width 8 height 8
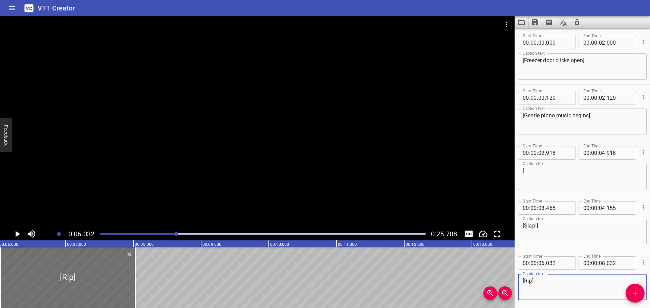
type textarea "[Rip]"
click at [100, 233] on div at bounding box center [263, 234] width 334 height 9
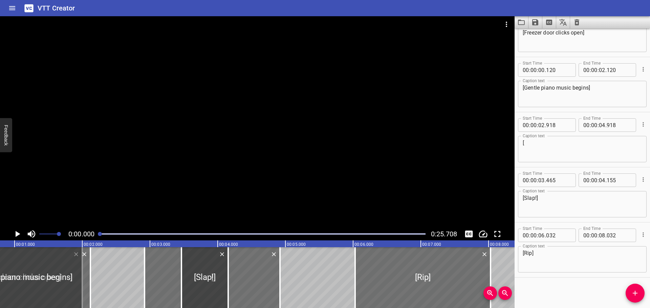
scroll to position [0, 0]
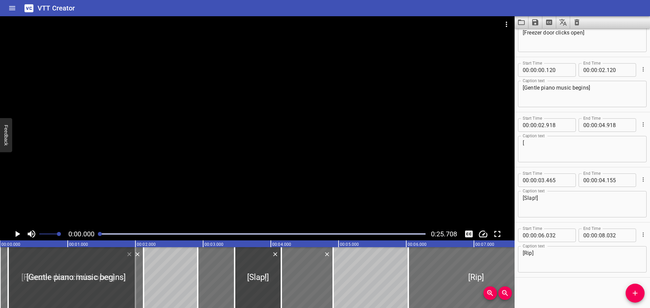
click at [14, 234] on icon "Play/Pause" at bounding box center [17, 234] width 10 height 10
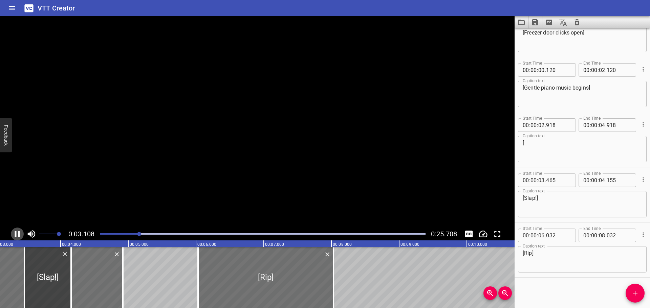
click at [14, 234] on icon "Play/Pause" at bounding box center [17, 234] width 10 height 10
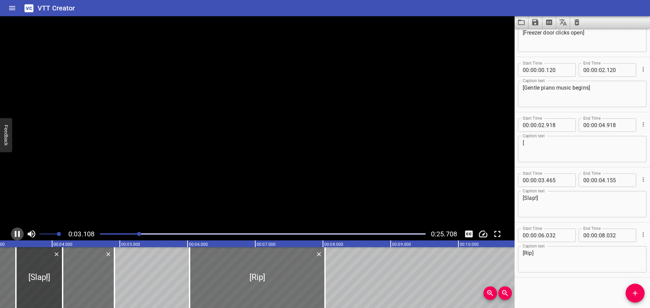
scroll to position [0, 220]
click at [14, 234] on icon "Play/Pause" at bounding box center [17, 234] width 10 height 10
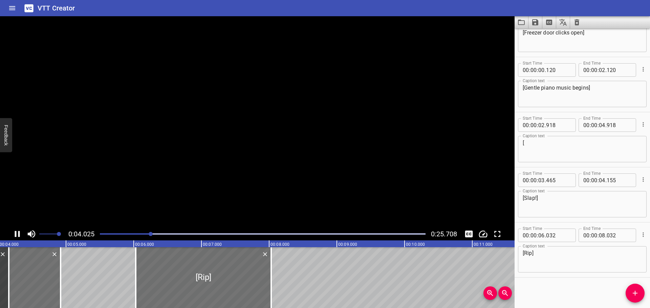
click at [14, 234] on icon "Play/Pause" at bounding box center [17, 234] width 10 height 10
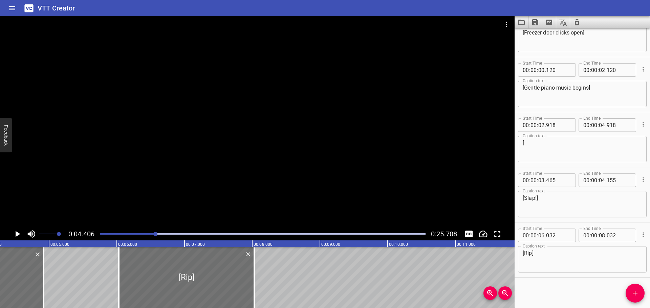
scroll to position [0, 298]
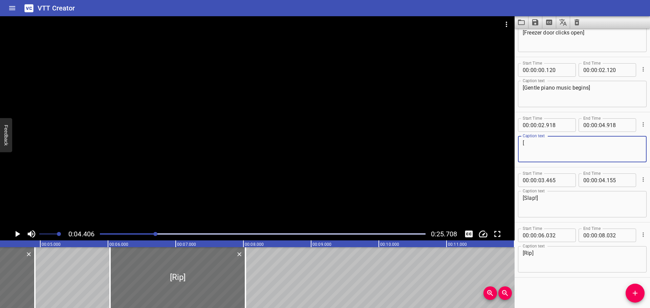
click at [557, 143] on textarea "[" at bounding box center [582, 149] width 119 height 19
click at [641, 122] on icon "Cue Options" at bounding box center [643, 124] width 7 height 7
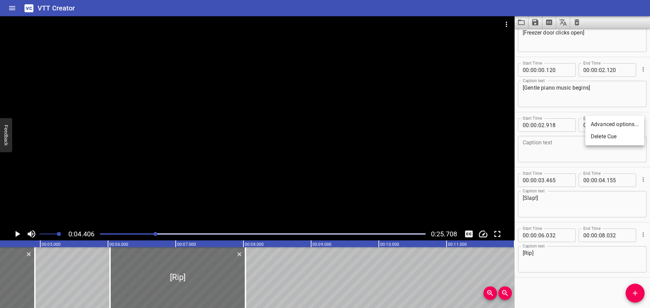
click at [626, 138] on li "Delete Cue" at bounding box center [614, 137] width 59 height 12
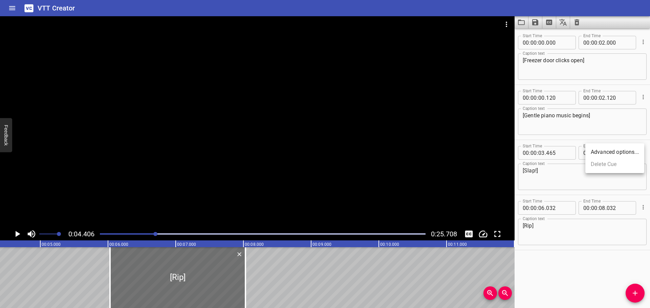
scroll to position [0, 0]
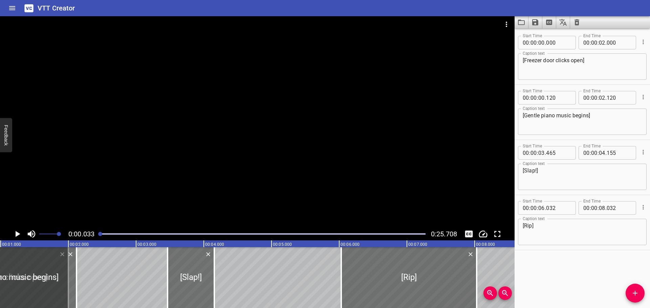
scroll to position [0, 2]
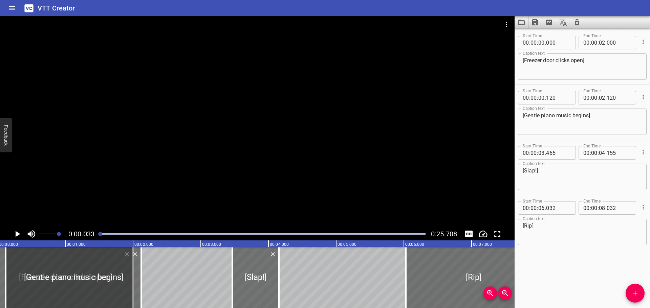
click at [10, 234] on div "0:00.033 0:25.708" at bounding box center [257, 234] width 515 height 13
click at [20, 236] on icon "Play/Pause" at bounding box center [17, 234] width 10 height 10
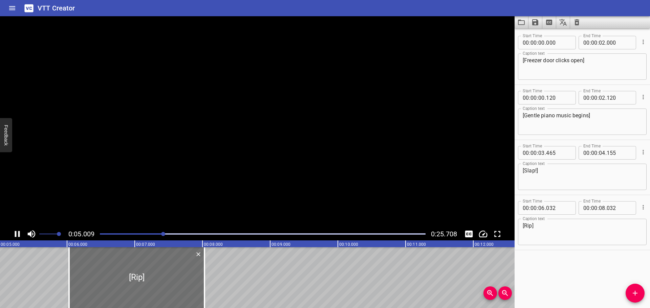
click at [20, 236] on icon "Play/Pause" at bounding box center [17, 234] width 10 height 10
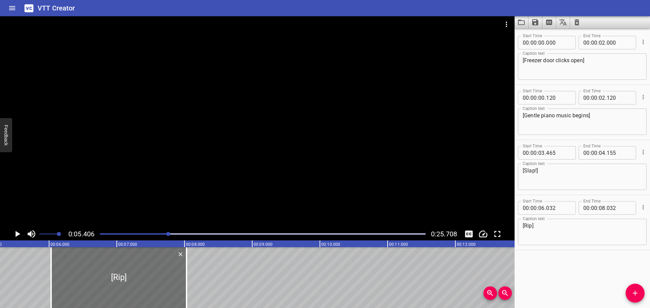
scroll to position [0, 366]
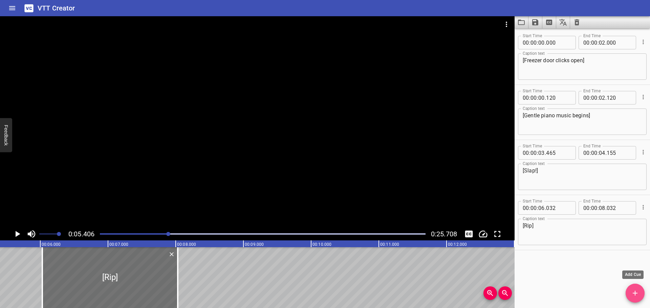
click at [637, 293] on icon "Add Cue" at bounding box center [635, 293] width 5 height 5
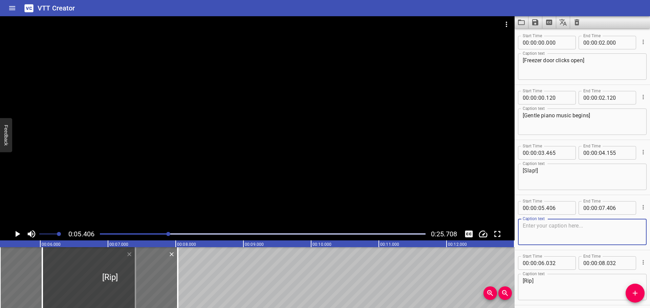
click at [139, 234] on div "Play progress" at bounding box center [6, 234] width 326 height 1
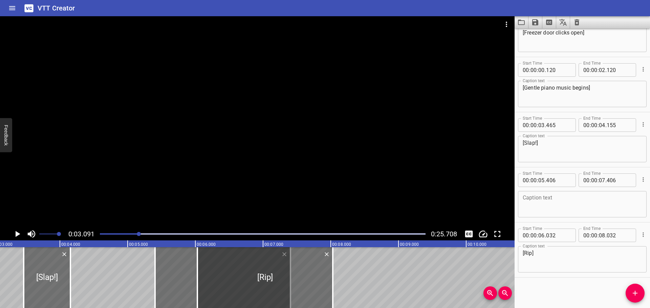
scroll to position [0, 209]
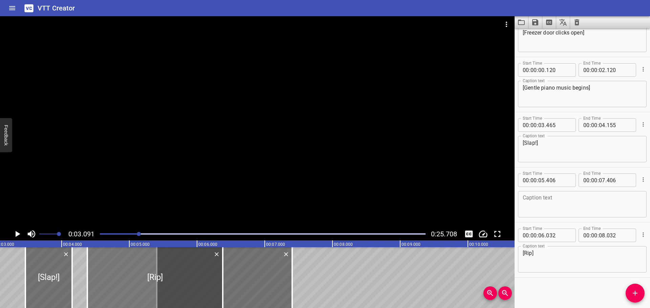
drag, startPoint x: 318, startPoint y: 271, endPoint x: 206, endPoint y: 272, distance: 111.7
click at [206, 272] on div at bounding box center [154, 278] width 135 height 61
type input "04"
type input "382"
type input "06"
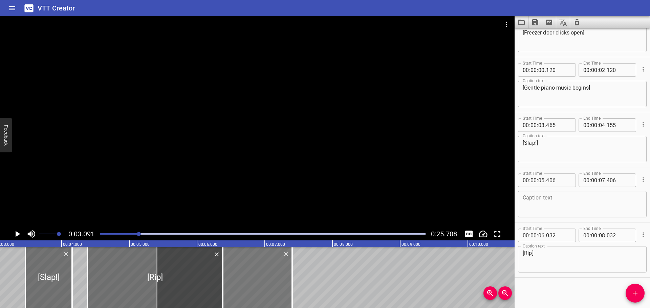
type input "382"
click at [99, 235] on div at bounding box center [263, 234] width 334 height 9
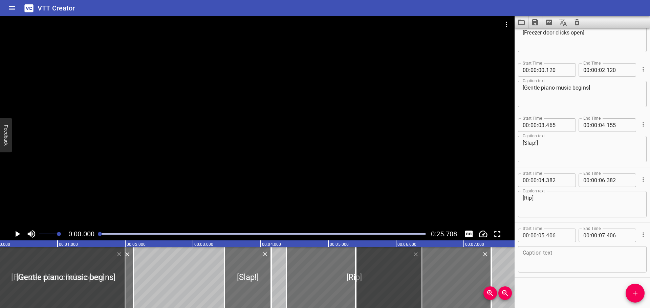
scroll to position [0, 0]
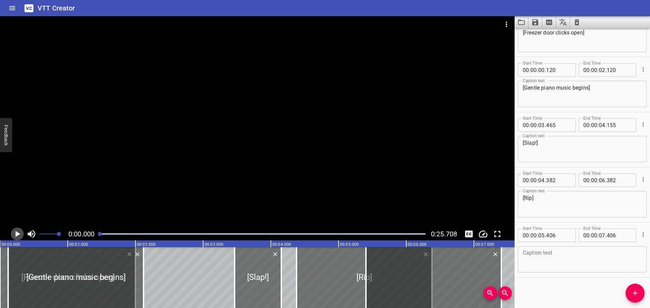
click at [15, 235] on icon "Play/Pause" at bounding box center [17, 234] width 10 height 10
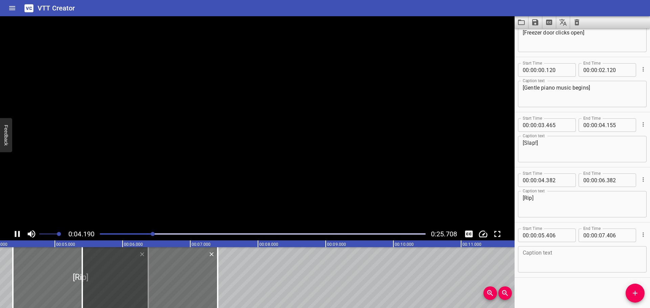
click at [15, 235] on icon "Play/Pause" at bounding box center [17, 234] width 5 height 6
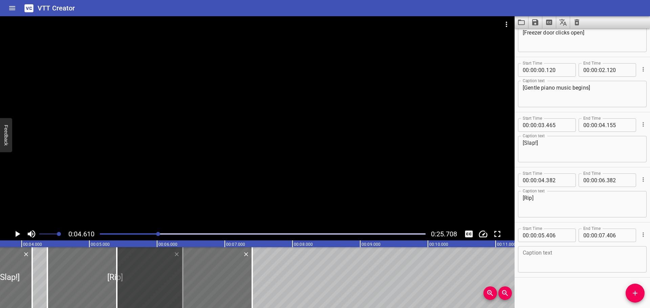
scroll to position [0, 194]
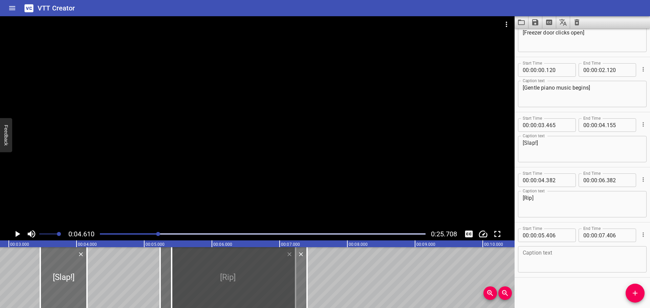
drag, startPoint x: 130, startPoint y: 272, endPoint x: 188, endPoint y: 272, distance: 57.9
type input "05"
type input "237"
type input "07"
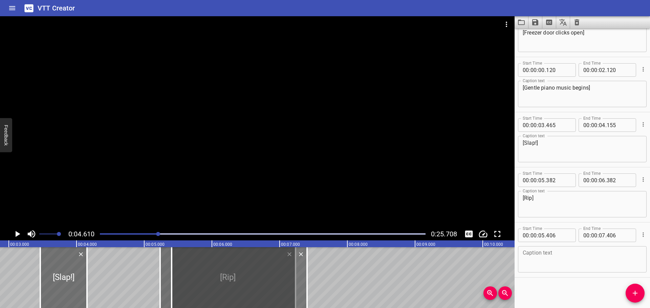
type input "237"
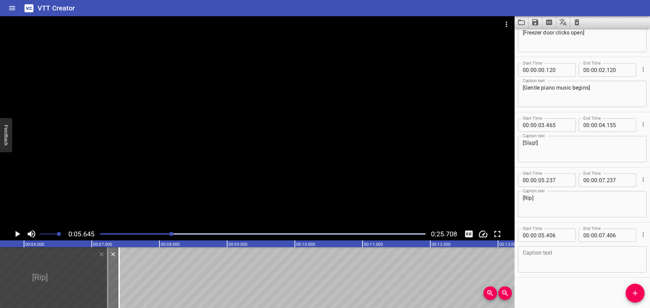
scroll to position [0, 100]
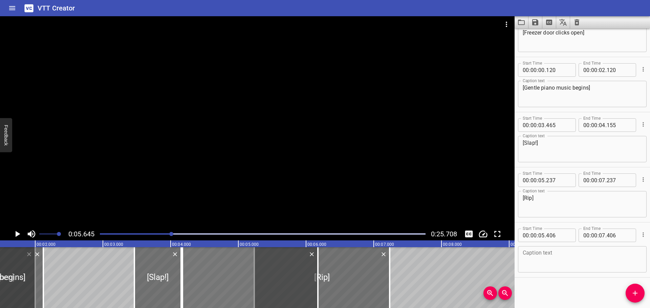
drag, startPoint x: 396, startPoint y: 278, endPoint x: 313, endPoint y: 282, distance: 83.4
click at [313, 282] on div at bounding box center [249, 278] width 135 height 61
type input "04"
type input "176"
type input "06"
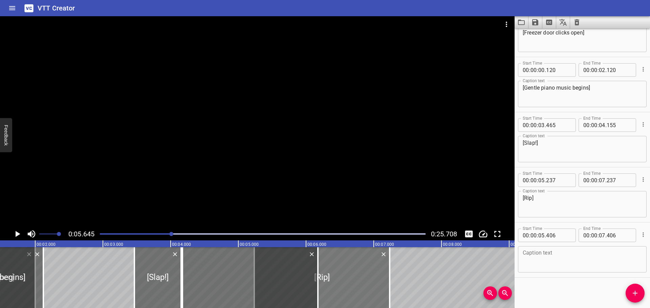
type input "176"
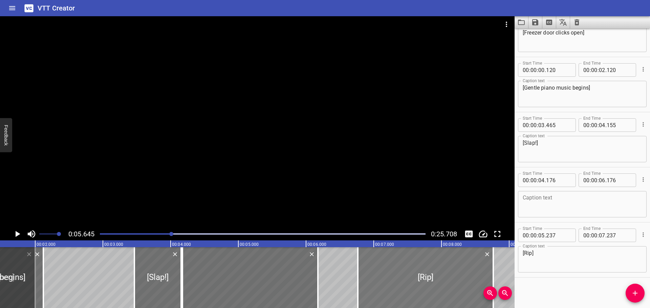
drag, startPoint x: 381, startPoint y: 277, endPoint x: 466, endPoint y: 275, distance: 85.4
click at [466, 275] on div at bounding box center [425, 278] width 135 height 61
type input "06"
type input "787"
type input "08"
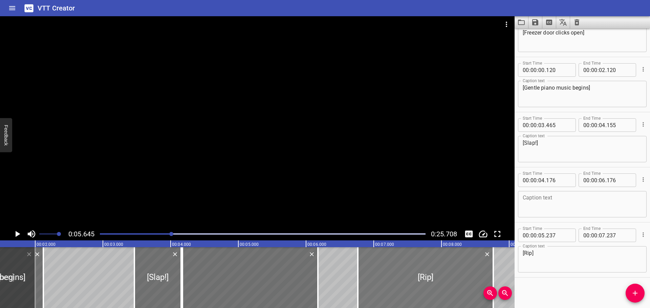
type input "787"
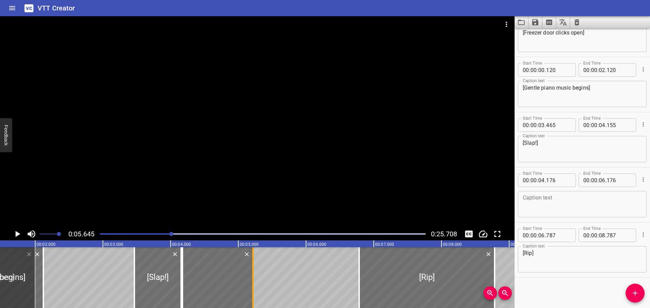
drag, startPoint x: 318, startPoint y: 284, endPoint x: 253, endPoint y: 285, distance: 65.0
click at [253, 285] on div at bounding box center [252, 278] width 1 height 61
type input "05"
type input "216"
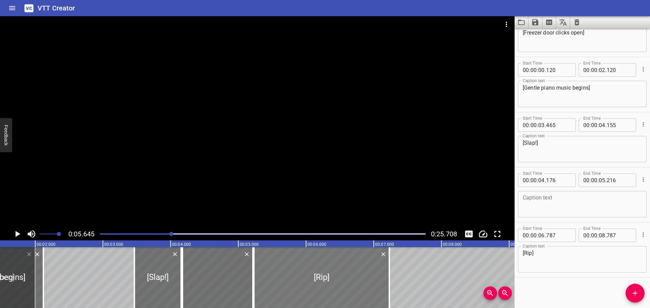
drag, startPoint x: 440, startPoint y: 280, endPoint x: 336, endPoint y: 282, distance: 104.3
click at [336, 282] on div at bounding box center [321, 278] width 135 height 61
type input "05"
type input "232"
type input "07"
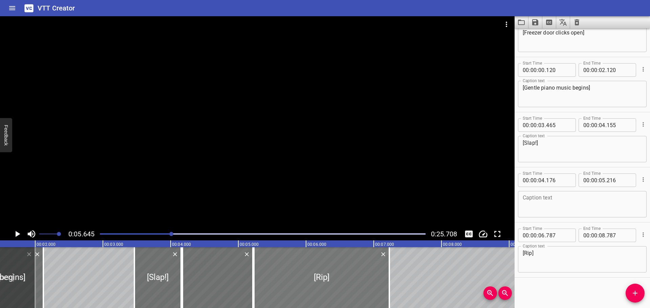
type input "232"
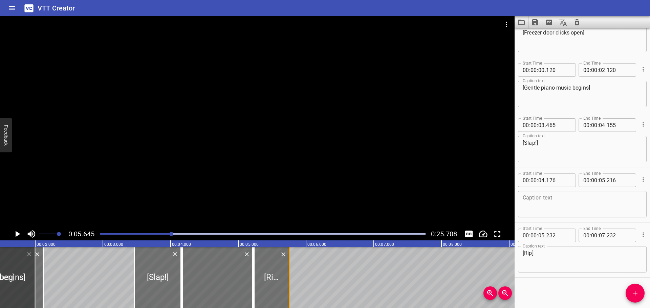
drag, startPoint x: 392, startPoint y: 280, endPoint x: 292, endPoint y: 287, distance: 100.1
click at [292, 287] on div at bounding box center [289, 278] width 7 height 61
type input "05"
type input "757"
click at [546, 196] on textarea at bounding box center [582, 204] width 119 height 19
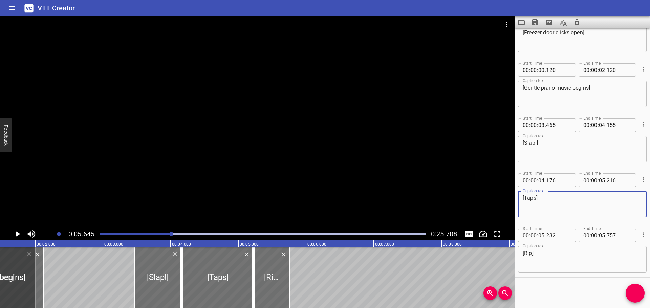
click at [527, 198] on textarea "[Taps]" at bounding box center [582, 204] width 119 height 19
type textarea "[Quick taps]"
click at [99, 234] on div at bounding box center [263, 234] width 334 height 9
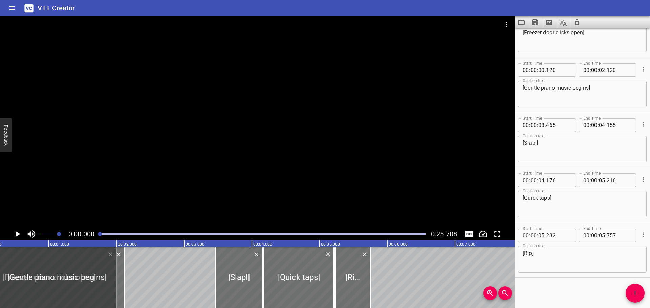
scroll to position [0, 0]
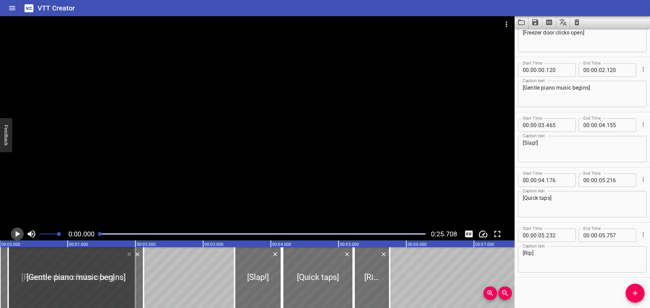
click at [16, 234] on icon "Play/Pause" at bounding box center [18, 234] width 5 height 6
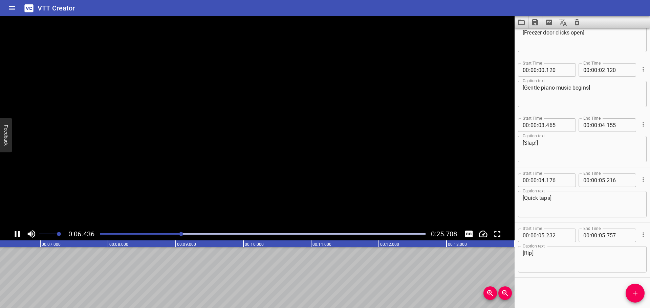
click at [16, 234] on icon "Play/Pause" at bounding box center [17, 234] width 5 height 6
click at [638, 298] on button "Add Cue" at bounding box center [635, 293] width 19 height 19
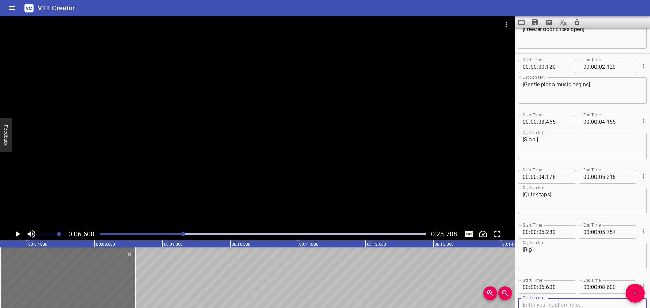
scroll to position [83, 0]
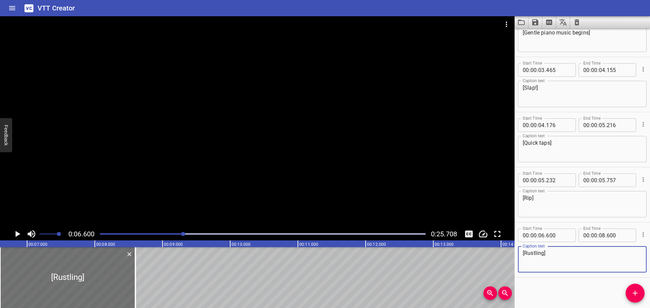
type textarea "[Rustling]"
drag, startPoint x: 524, startPoint y: 252, endPoint x: 502, endPoint y: 254, distance: 22.5
click at [503, 254] on main "0:06.600 0:25.708 00:00.000 00:01.000 00:02.000 00:03.000 00:04.000 00:05.000 0…" at bounding box center [325, 162] width 650 height 292
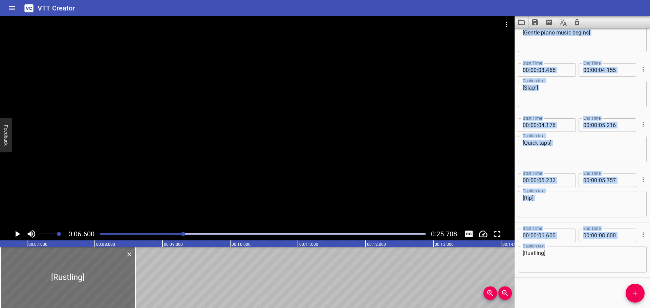
scroll to position [0, 453]
click at [570, 253] on textarea "[Rustling]" at bounding box center [582, 259] width 119 height 19
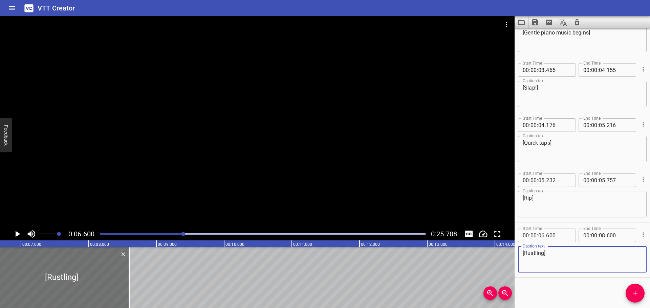
drag, startPoint x: 554, startPoint y: 255, endPoint x: 516, endPoint y: 256, distance: 37.6
click at [516, 256] on div "Start Time 00 : 00 : 06 . 600 Start Time End Time 00 : 00 : 08 . 600 End Time C…" at bounding box center [582, 250] width 135 height 55
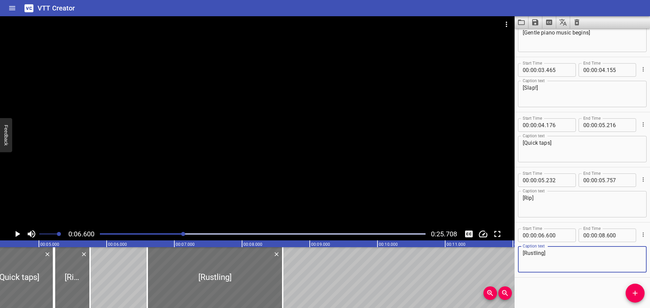
scroll to position [0, 0]
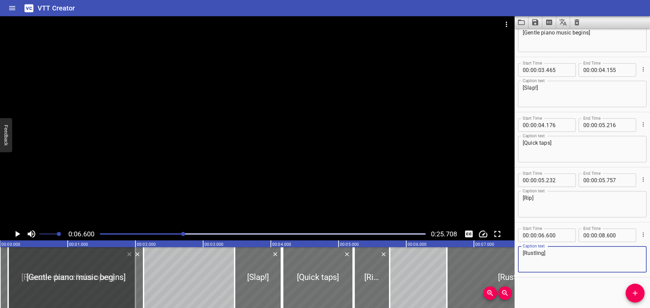
click at [101, 235] on div "Play progress" at bounding box center [21, 234] width 326 height 1
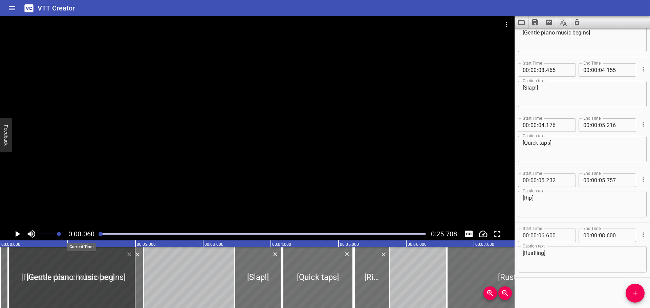
scroll to position [0, 4]
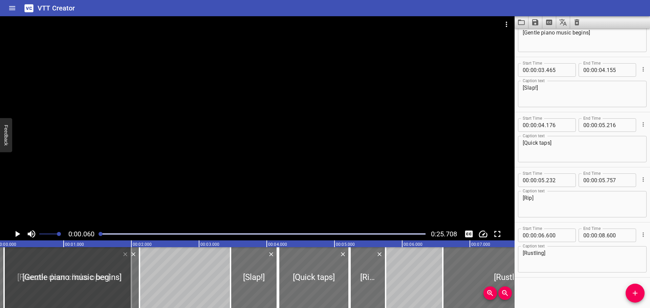
click at [18, 234] on icon "Play/Pause" at bounding box center [18, 234] width 5 height 6
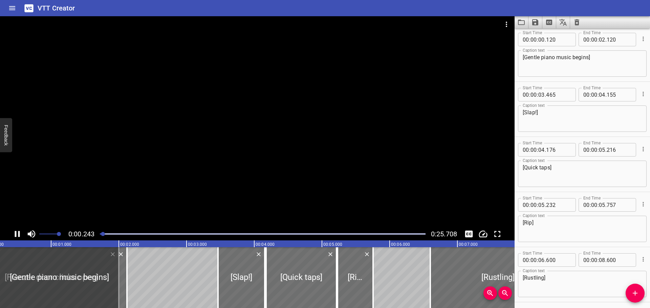
scroll to position [55, 0]
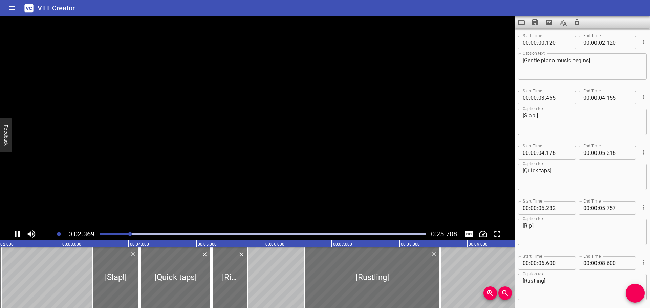
click at [18, 234] on icon "Play/Pause" at bounding box center [17, 234] width 10 height 10
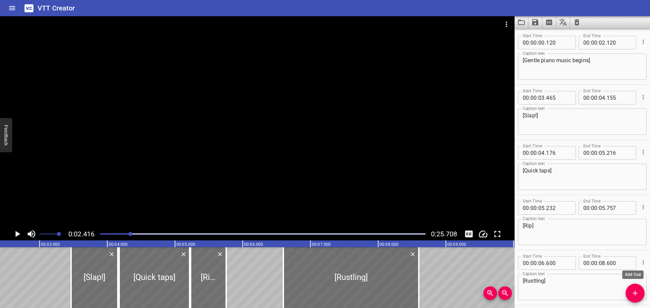
click at [637, 292] on icon "Add Cue" at bounding box center [635, 293] width 8 height 8
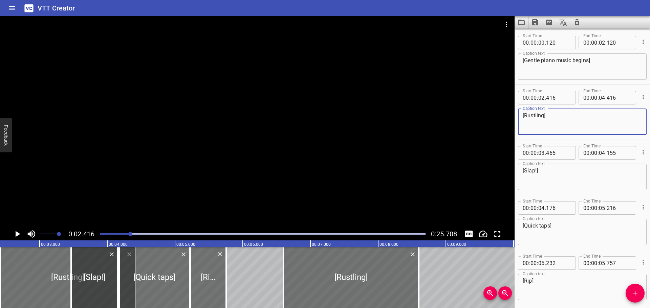
type textarea "[Rustling]"
click at [16, 234] on icon "Play/Pause" at bounding box center [18, 234] width 5 height 6
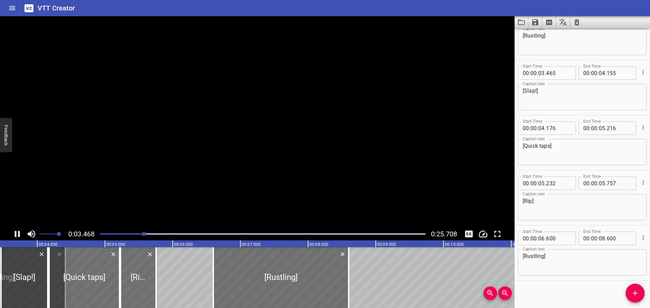
scroll to position [138, 0]
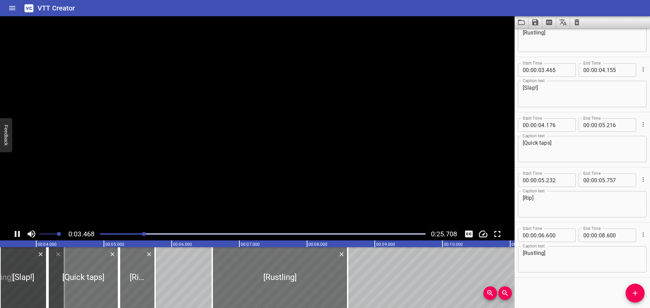
click at [16, 234] on icon "Play/Pause" at bounding box center [17, 234] width 5 height 6
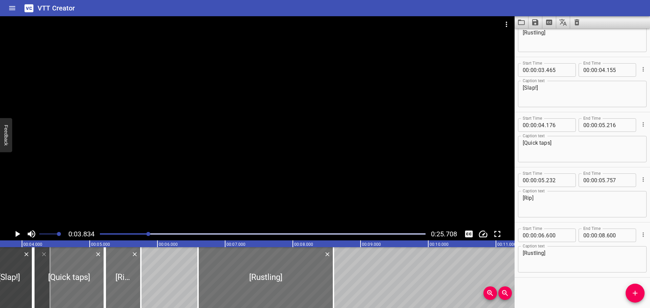
scroll to position [0, 260]
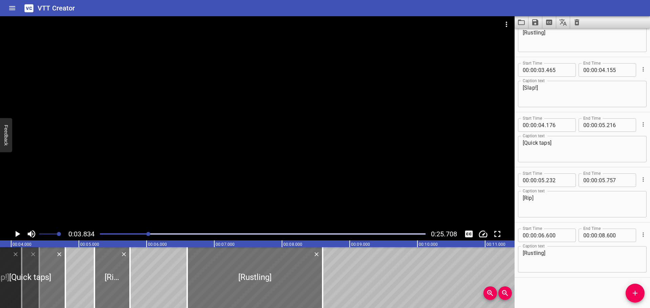
drag, startPoint x: 78, startPoint y: 302, endPoint x: 50, endPoint y: 303, distance: 28.1
click at [50, 303] on div "00:00.000 00:01.000 00:02.000 00:03.000 00:04.000 00:05.000 00:06.000 00:07.000…" at bounding box center [257, 275] width 515 height 68
type input "03"
type input "761"
type input "04"
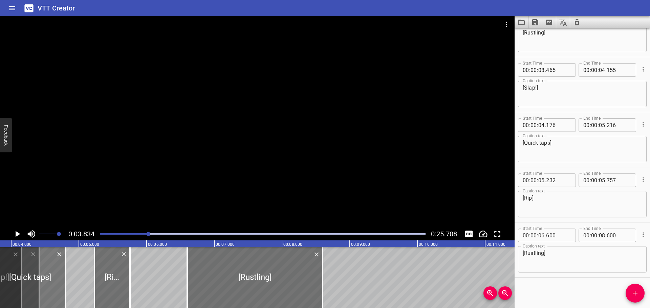
type input "801"
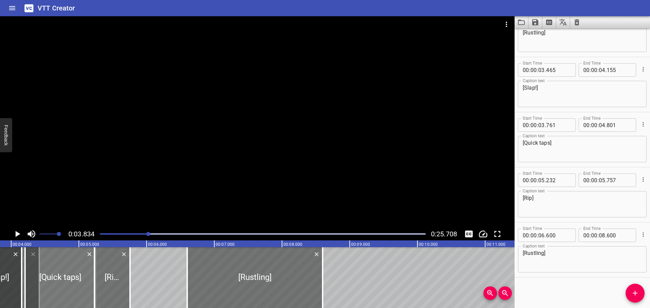
click at [70, 274] on div at bounding box center [60, 278] width 70 height 61
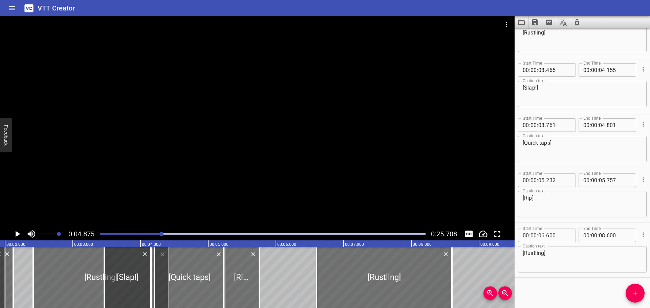
scroll to position [0, 103]
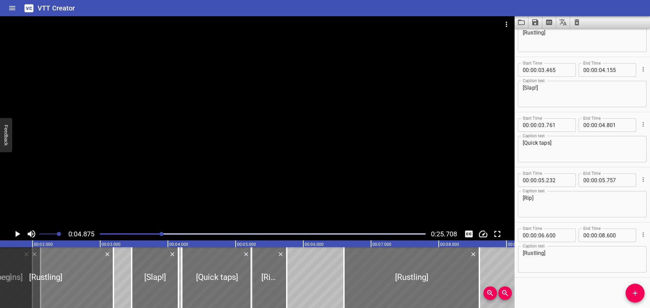
drag, startPoint x: 108, startPoint y: 279, endPoint x: 26, endPoint y: 279, distance: 82.6
click at [26, 279] on div at bounding box center [45, 278] width 135 height 61
type input "01"
type input "196"
type input "03"
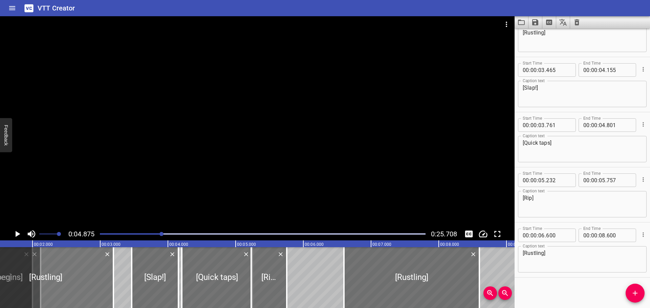
type input "196"
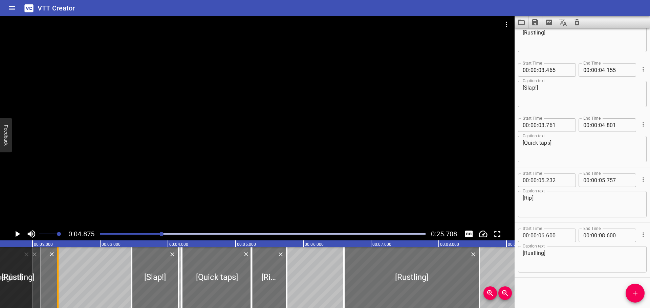
drag, startPoint x: 113, startPoint y: 280, endPoint x: 57, endPoint y: 283, distance: 55.6
click at [57, 283] on div at bounding box center [57, 278] width 1 height 61
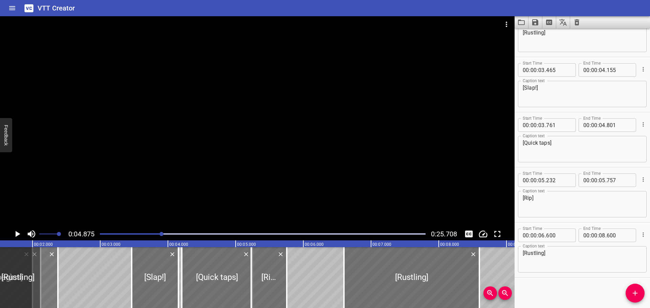
type input "02"
type input "376"
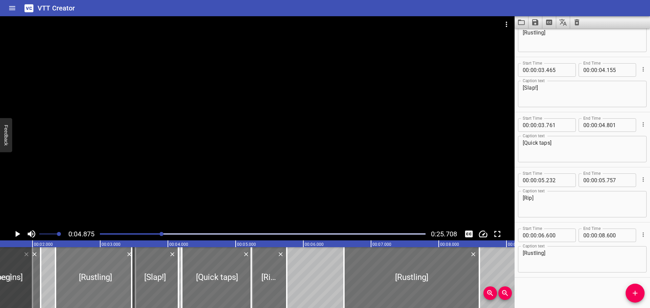
drag, startPoint x: 43, startPoint y: 282, endPoint x: 121, endPoint y: 286, distance: 77.6
click at [121, 286] on div at bounding box center [96, 278] width 80 height 61
type input "02"
type input "341"
type input "03"
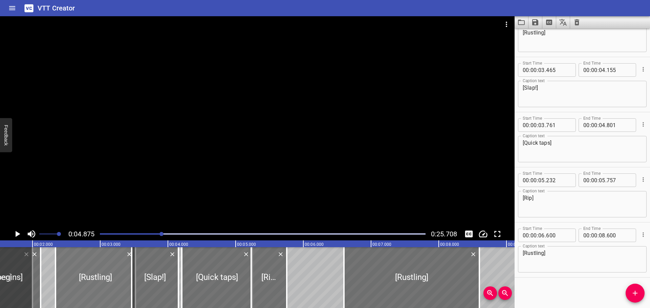
type input "521"
drag, startPoint x: 123, startPoint y: 279, endPoint x: 114, endPoint y: 279, distance: 8.8
click at [114, 279] on div at bounding box center [87, 278] width 80 height 61
type input "211"
drag, startPoint x: 125, startPoint y: 278, endPoint x: 111, endPoint y: 278, distance: 14.2
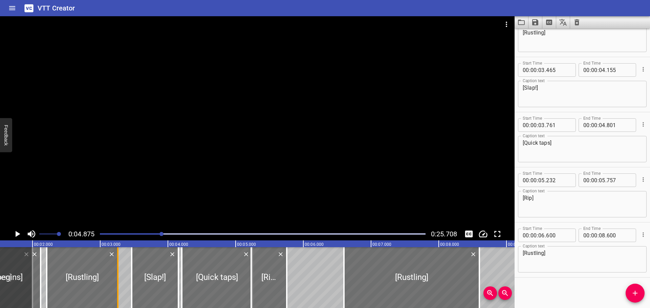
click at [114, 278] on div at bounding box center [117, 278] width 7 height 61
type input "181"
drag, startPoint x: 69, startPoint y: 278, endPoint x: 76, endPoint y: 279, distance: 6.8
click at [76, 279] on div at bounding box center [87, 278] width 66 height 61
type input "316"
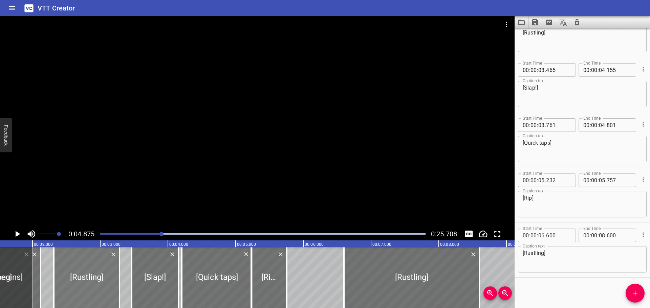
type input "286"
click at [100, 236] on div at bounding box center [263, 234] width 334 height 9
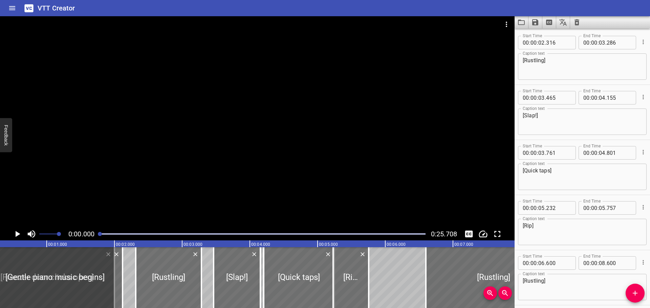
scroll to position [0, 0]
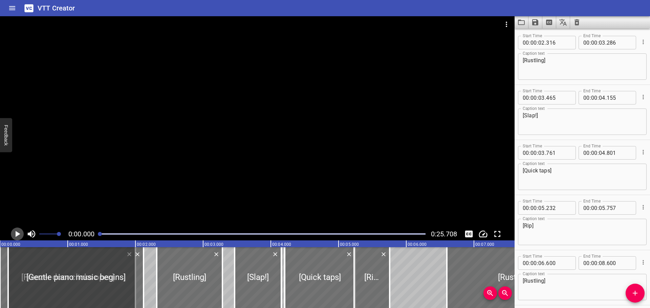
click at [18, 236] on icon "Play/Pause" at bounding box center [17, 234] width 10 height 10
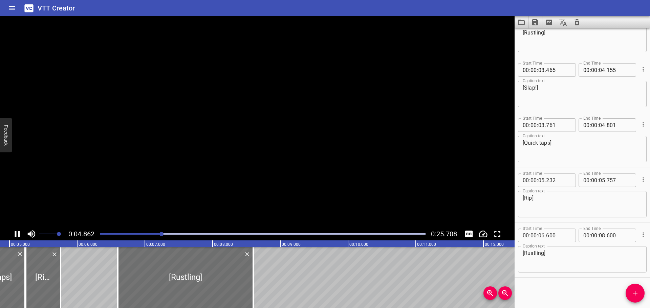
click at [16, 236] on icon "Play/Pause" at bounding box center [17, 234] width 5 height 6
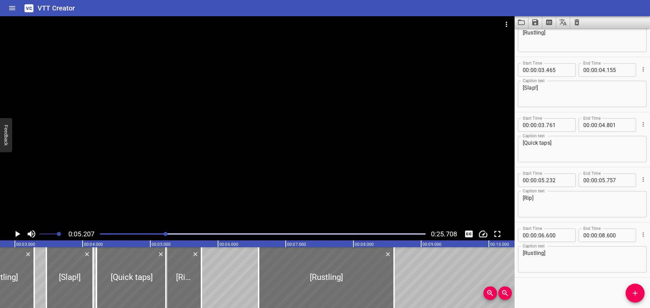
click at [99, 234] on div at bounding box center [263, 234] width 334 height 9
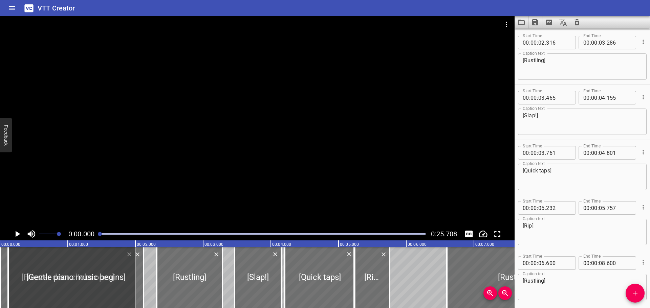
click at [18, 234] on icon "Play/Pause" at bounding box center [18, 234] width 5 height 6
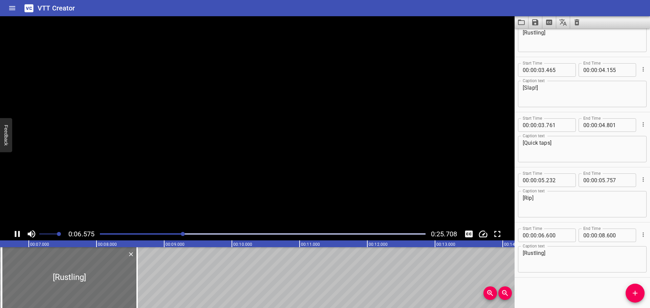
click at [18, 234] on icon "Play/Pause" at bounding box center [17, 234] width 5 height 6
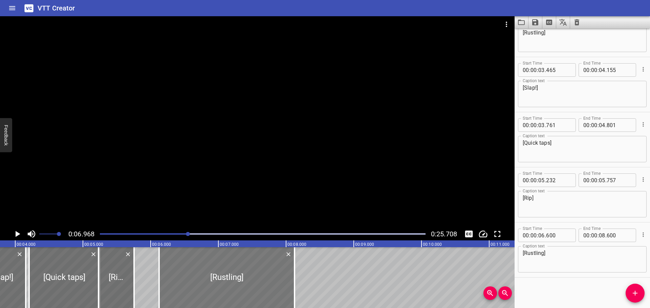
drag, startPoint x: 233, startPoint y: 276, endPoint x: 200, endPoint y: 274, distance: 32.2
click at [200, 274] on div at bounding box center [226, 278] width 135 height 61
type input "125"
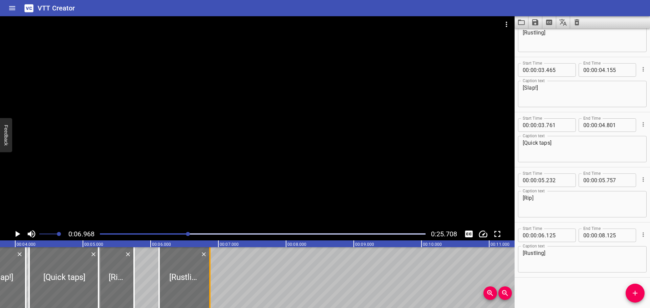
drag, startPoint x: 287, startPoint y: 277, endPoint x: 210, endPoint y: 283, distance: 77.4
click at [210, 283] on div at bounding box center [209, 278] width 1 height 61
type input "06"
type input "875"
click at [544, 254] on textarea "[Rustling]" at bounding box center [582, 259] width 119 height 19
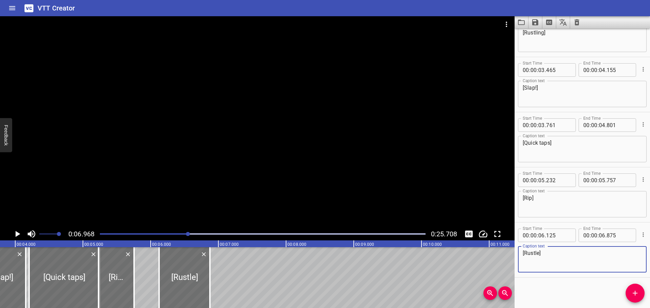
type textarea "[Rustle]"
click at [155, 234] on div "Play progress" at bounding box center [26, 234] width 326 height 1
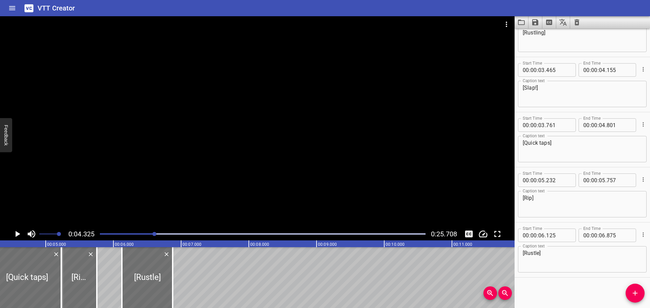
click at [152, 123] on div at bounding box center [257, 122] width 515 height 212
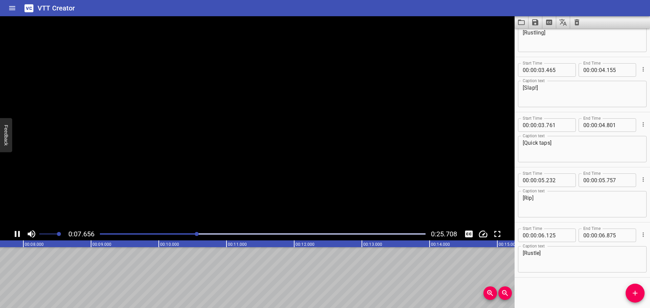
click at [152, 123] on video at bounding box center [257, 122] width 515 height 212
click at [175, 175] on div at bounding box center [257, 122] width 515 height 212
click at [185, 235] on div "Play progress" at bounding box center [56, 234] width 326 height 1
click at [16, 235] on icon "Play/Pause" at bounding box center [18, 234] width 5 height 6
click at [16, 235] on icon "Play/Pause" at bounding box center [17, 234] width 5 height 6
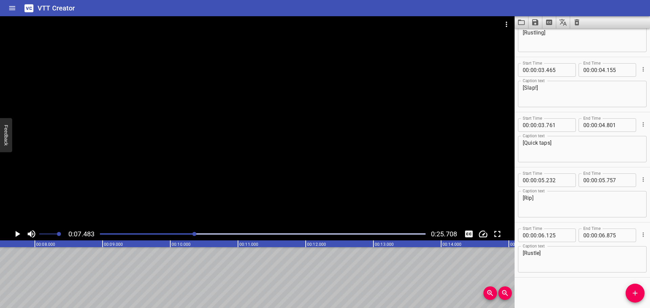
click at [632, 291] on icon "Add Cue" at bounding box center [635, 293] width 8 height 8
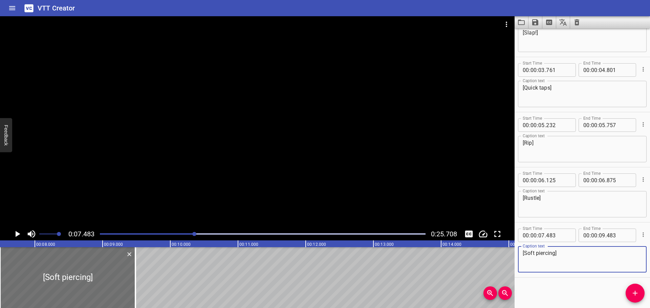
type textarea "[Soft piercing]"
click at [16, 235] on icon "Play/Pause" at bounding box center [18, 234] width 5 height 6
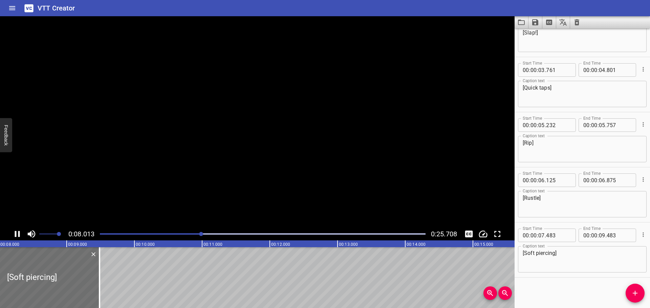
click at [16, 235] on icon "Play/Pause" at bounding box center [17, 234] width 5 height 6
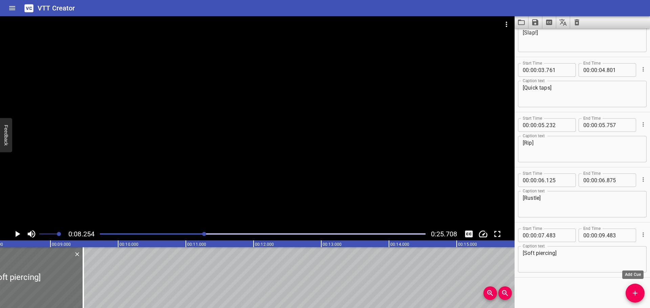
click at [637, 290] on icon "Add Cue" at bounding box center [635, 293] width 8 height 8
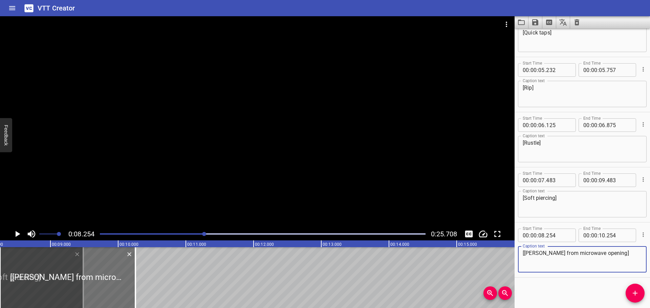
type textarea "[[PERSON_NAME] from microwave opening]"
click at [179, 236] on div at bounding box center [263, 234] width 334 height 9
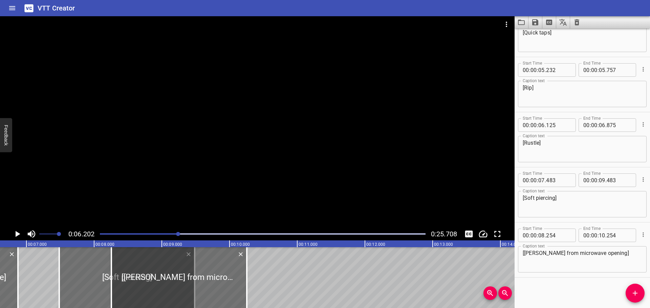
scroll to position [0, 420]
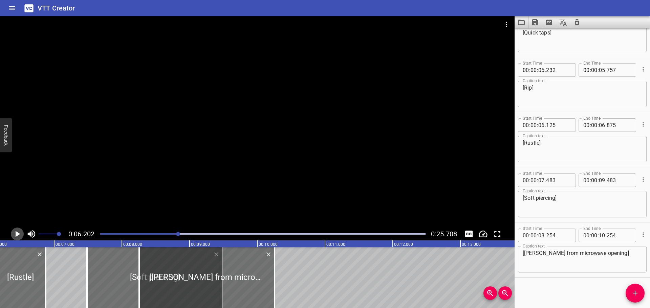
click at [18, 234] on icon "Play/Pause" at bounding box center [18, 234] width 5 height 6
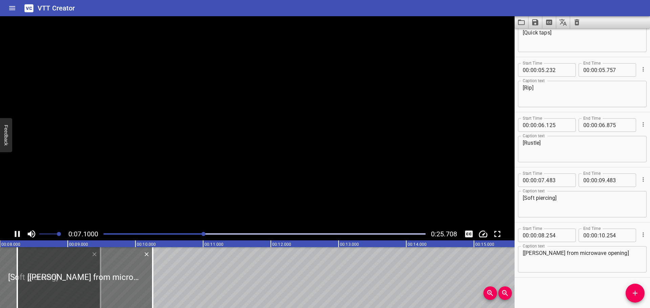
click at [18, 234] on icon "Play/Pause" at bounding box center [17, 234] width 10 height 10
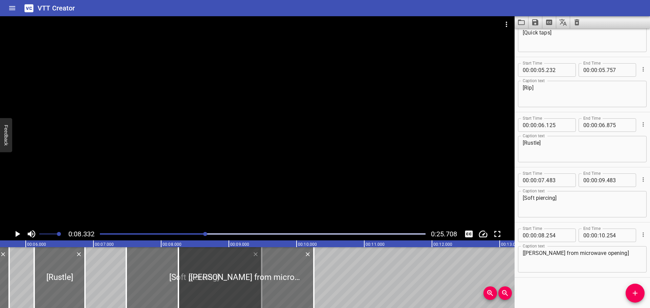
scroll to position [0, 375]
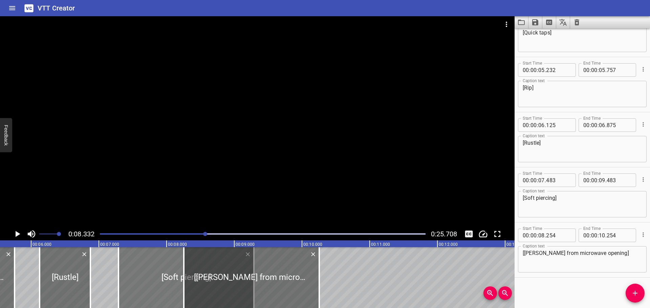
drag, startPoint x: 159, startPoint y: 267, endPoint x: 146, endPoint y: 267, distance: 13.2
click at [146, 267] on div at bounding box center [186, 278] width 135 height 61
type input "288"
click at [165, 235] on div at bounding box center [263, 234] width 334 height 9
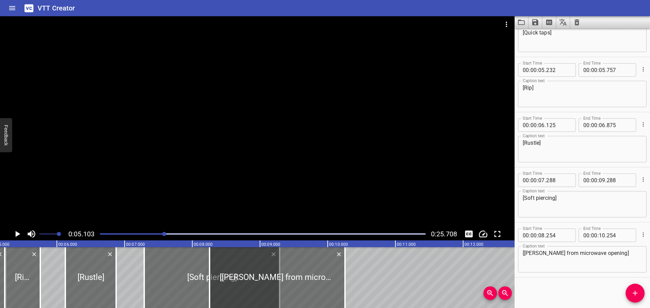
scroll to position [0, 346]
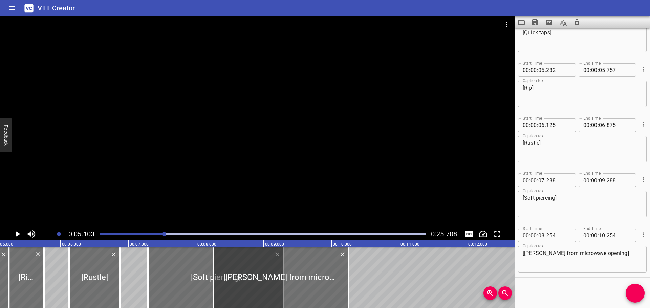
click at [19, 236] on icon "Play/Pause" at bounding box center [17, 234] width 10 height 10
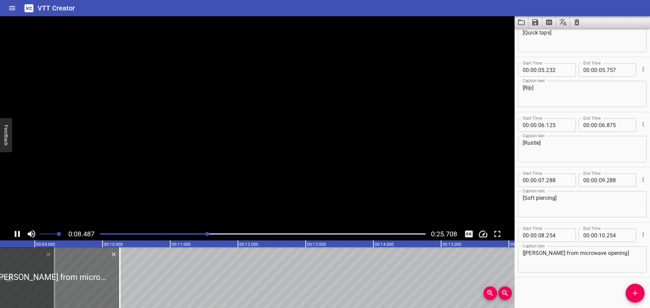
click at [19, 236] on icon "Play/Pause" at bounding box center [17, 234] width 5 height 6
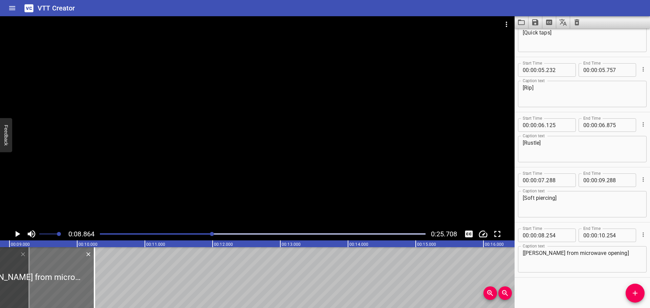
scroll to position [0, 600]
drag, startPoint x: 101, startPoint y: 303, endPoint x: 90, endPoint y: 304, distance: 10.6
click at [90, 304] on div "00:00.000 00:01.000 00:02.000 00:03.000 00:04.000 00:05.000 00:06.000 00:07.000…" at bounding box center [257, 275] width 515 height 68
click at [18, 232] on icon "Play/Pause" at bounding box center [17, 234] width 10 height 10
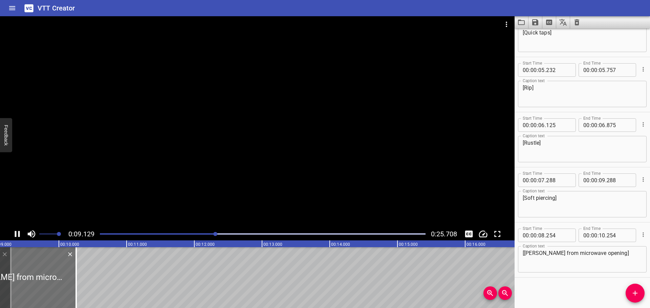
click at [18, 232] on icon "Play/Pause" at bounding box center [17, 234] width 10 height 10
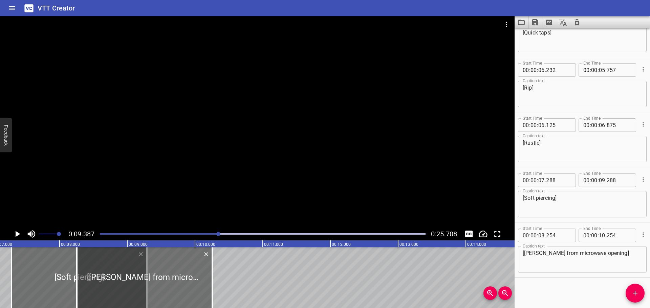
scroll to position [0, 469]
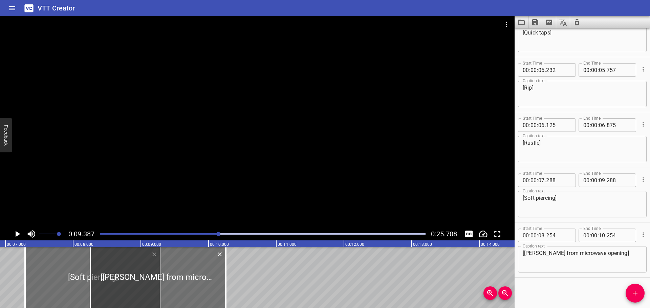
click at [601, 251] on textarea "[[PERSON_NAME] from microwave opening]" at bounding box center [582, 259] width 119 height 19
click at [537, 253] on textarea "[[PERSON_NAME] from microwave opening and closing]" at bounding box center [582, 259] width 119 height 19
type textarea "[Clacks from microwave opening and closing]"
click at [185, 234] on div "Play progress" at bounding box center [56, 234] width 326 height 1
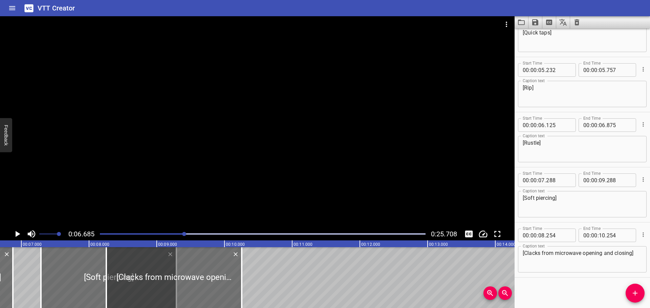
click at [17, 234] on icon "Play/Pause" at bounding box center [18, 234] width 5 height 6
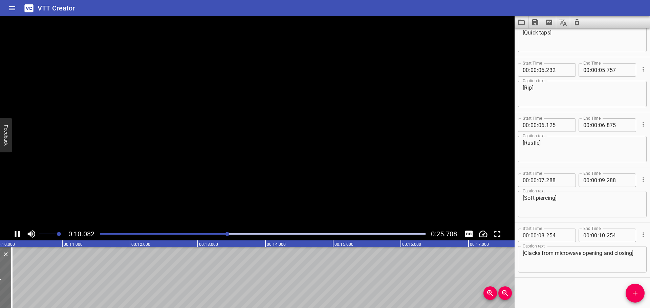
click at [17, 234] on icon "Play/Pause" at bounding box center [17, 234] width 10 height 10
click at [636, 291] on icon "Add Cue" at bounding box center [635, 293] width 8 height 8
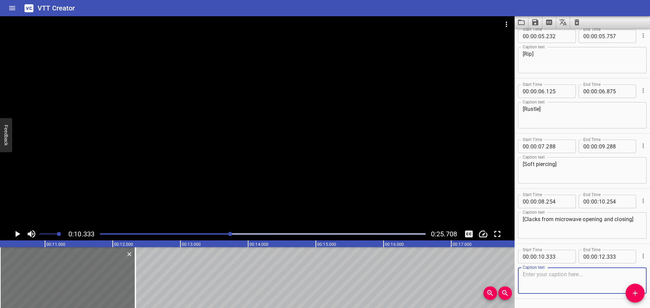
scroll to position [304, 0]
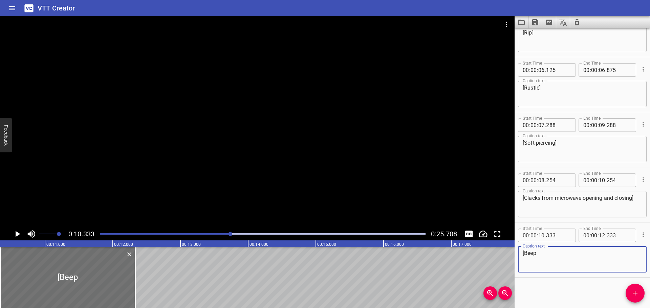
click at [221, 175] on div at bounding box center [257, 122] width 515 height 212
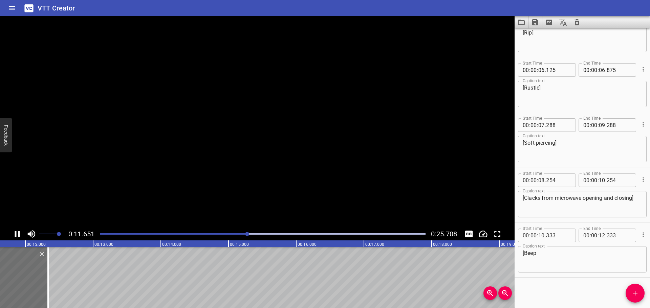
click at [221, 175] on video at bounding box center [257, 122] width 515 height 212
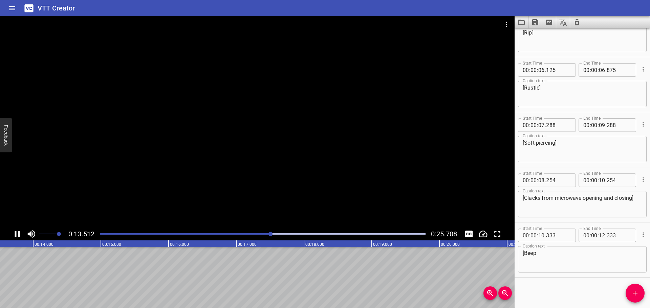
click at [20, 233] on icon "Play/Pause" at bounding box center [17, 234] width 10 height 10
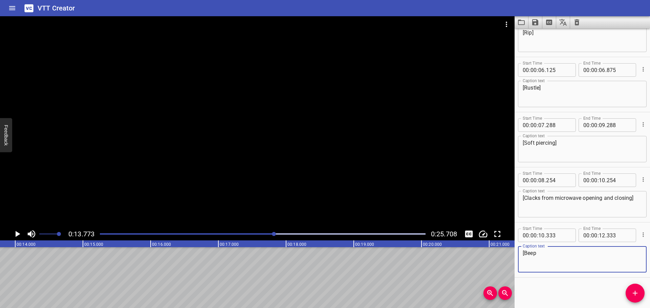
click at [563, 256] on textarea "[Beep" at bounding box center [582, 259] width 119 height 19
type textarea "[Beep beep beep beep]"
click at [179, 235] on div at bounding box center [263, 234] width 334 height 9
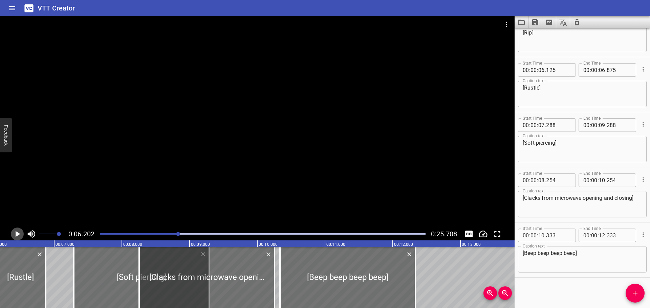
click at [16, 234] on icon "Play/Pause" at bounding box center [18, 234] width 5 height 6
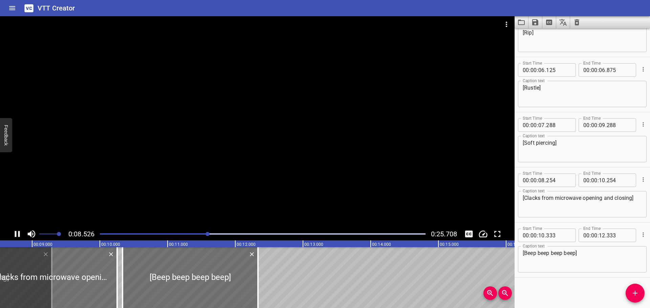
click at [16, 235] on icon "Play/Pause" at bounding box center [17, 234] width 5 height 6
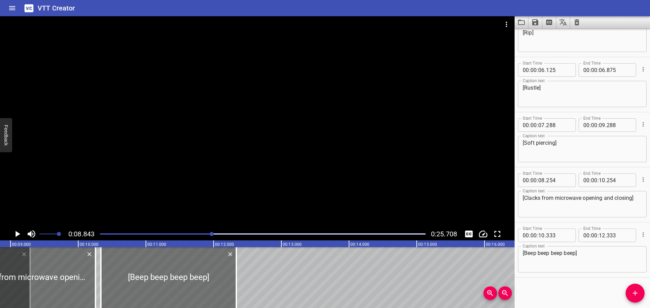
drag, startPoint x: 133, startPoint y: 303, endPoint x: 122, endPoint y: 304, distance: 11.0
click at [122, 304] on div "00:00.000 00:01.000 00:02.000 00:03.000 00:04.000 00:05.000 00:06.000 00:07.000…" at bounding box center [257, 275] width 515 height 68
type input "173"
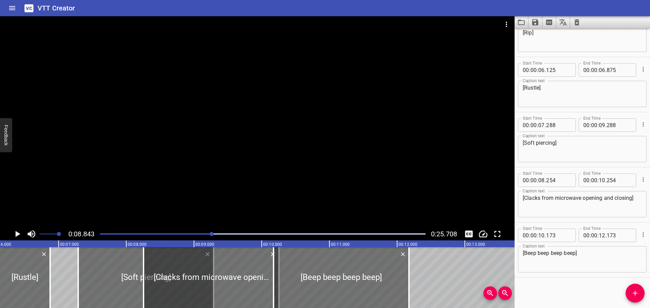
scroll to position [0, 330]
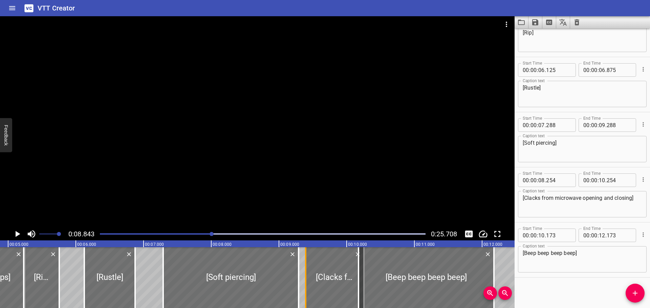
click at [303, 283] on div at bounding box center [305, 278] width 7 height 61
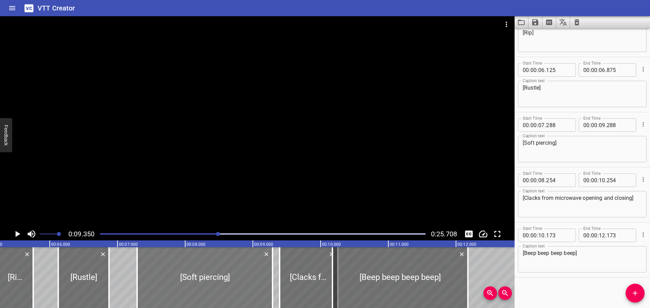
scroll to position [0, 354]
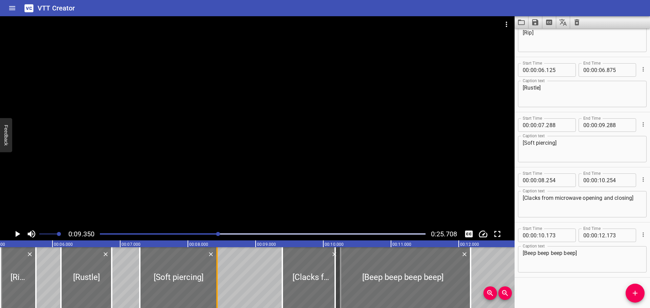
drag, startPoint x: 275, startPoint y: 278, endPoint x: 216, endPoint y: 279, distance: 58.3
click at [216, 279] on div at bounding box center [216, 278] width 1 height 61
type input "08"
type input "428"
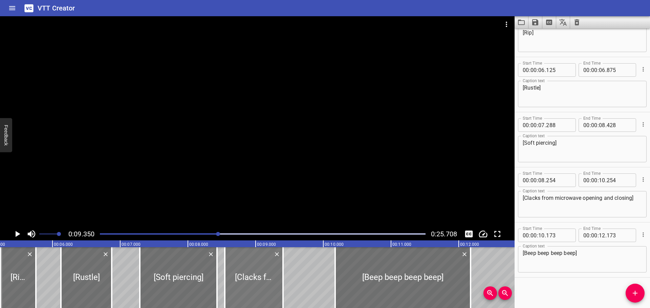
drag, startPoint x: 307, startPoint y: 281, endPoint x: 253, endPoint y: 281, distance: 54.2
click at [253, 281] on div at bounding box center [254, 278] width 58 height 61
type input "07"
type input "404"
type input "09"
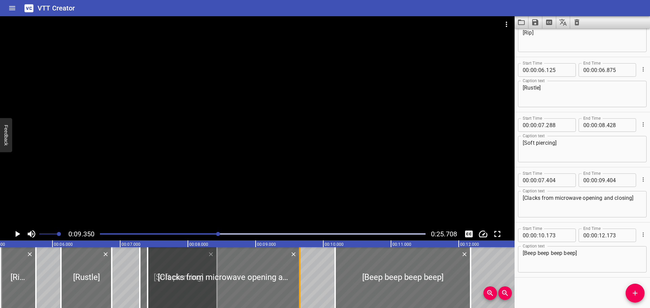
drag, startPoint x: 285, startPoint y: 282, endPoint x: 302, endPoint y: 282, distance: 16.6
click at [302, 282] on div at bounding box center [299, 278] width 7 height 61
type input "649"
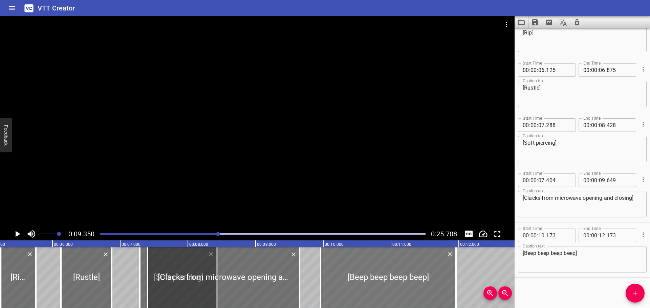
drag, startPoint x: 396, startPoint y: 280, endPoint x: 382, endPoint y: 280, distance: 14.6
click at [382, 280] on div at bounding box center [388, 278] width 135 height 61
type input "09"
type input "958"
type input "11"
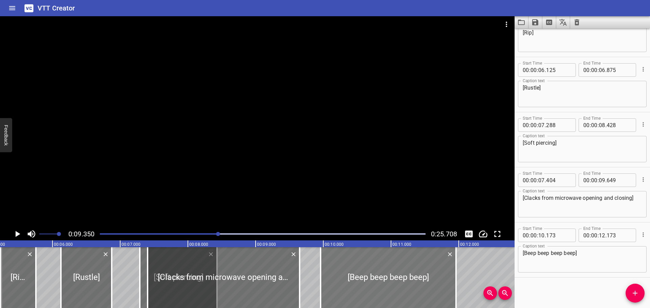
type input "958"
click at [171, 235] on div "Play progress" at bounding box center [56, 234] width 326 height 1
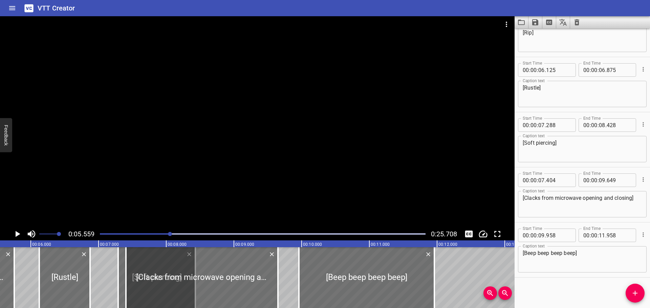
scroll to position [0, 377]
click at [18, 234] on icon "Play/Pause" at bounding box center [18, 234] width 5 height 6
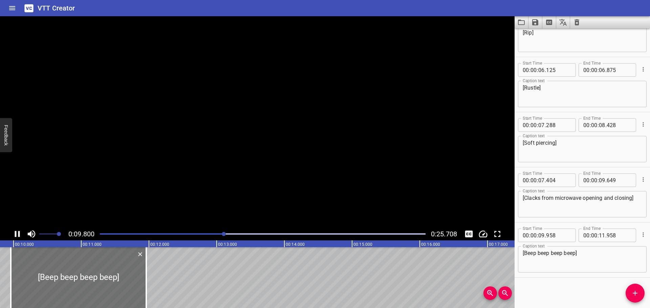
click at [18, 234] on icon "Play/Pause" at bounding box center [17, 234] width 10 height 10
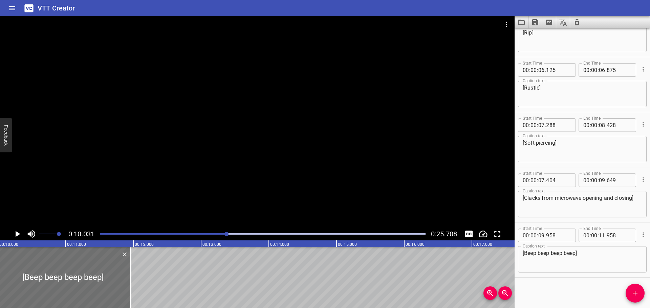
scroll to position [0, 422]
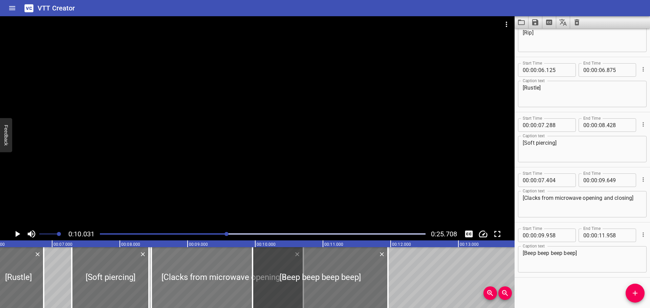
drag, startPoint x: 167, startPoint y: 281, endPoint x: 206, endPoint y: 282, distance: 38.9
click at [206, 282] on div at bounding box center [227, 278] width 152 height 61
type input "08"
type input "464"
type input "10"
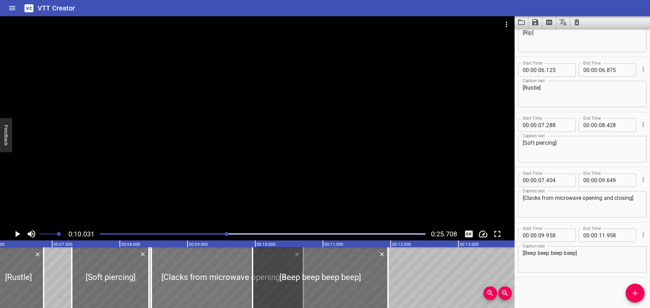
type input "709"
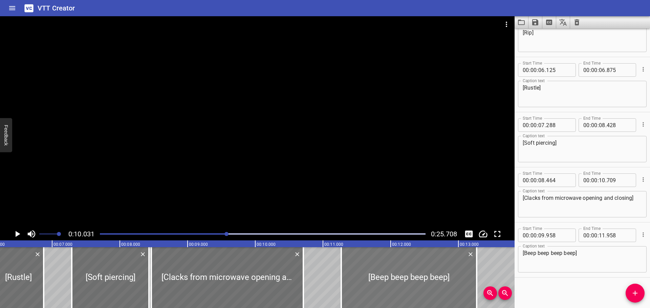
drag, startPoint x: 287, startPoint y: 279, endPoint x: 376, endPoint y: 279, distance: 88.7
click at [376, 279] on div at bounding box center [408, 278] width 135 height 61
type input "11"
type input "268"
type input "13"
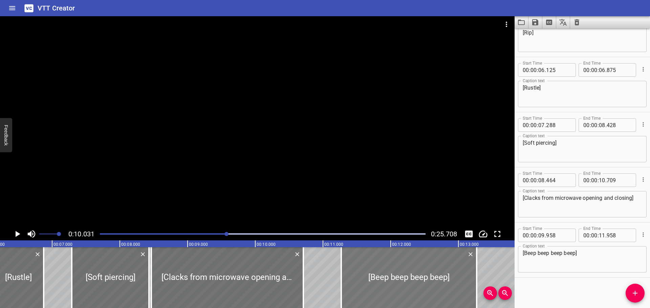
type input "268"
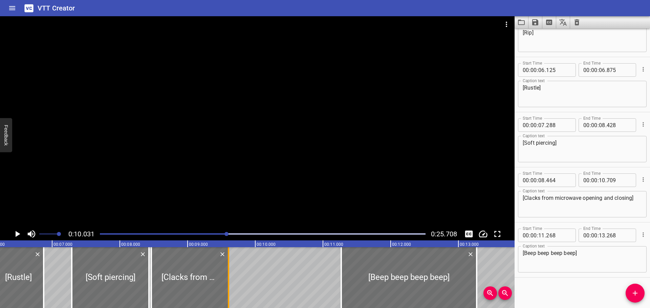
drag, startPoint x: 304, startPoint y: 282, endPoint x: 229, endPoint y: 284, distance: 74.9
click at [229, 284] on div at bounding box center [228, 278] width 1 height 61
type input "09"
type input "604"
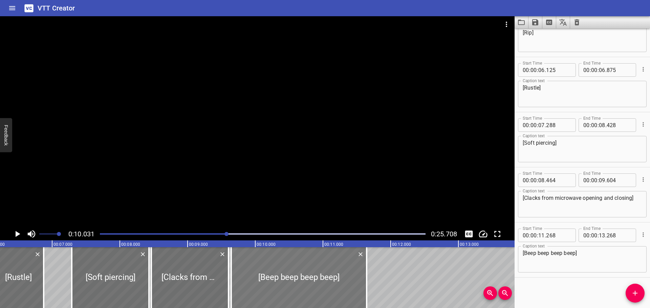
drag, startPoint x: 372, startPoint y: 276, endPoint x: 284, endPoint y: 277, distance: 88.0
click at [284, 277] on div at bounding box center [298, 278] width 135 height 61
type input "09"
type input "643"
type input "11"
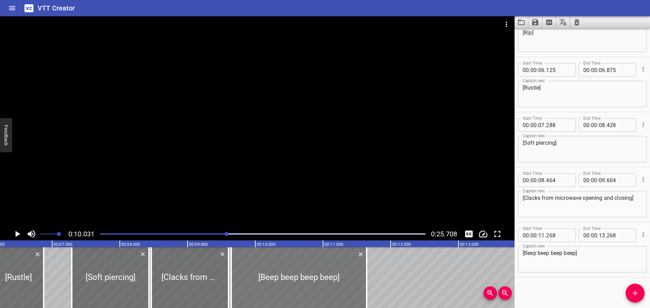
type input "643"
click at [165, 233] on div at bounding box center [263, 234] width 334 height 9
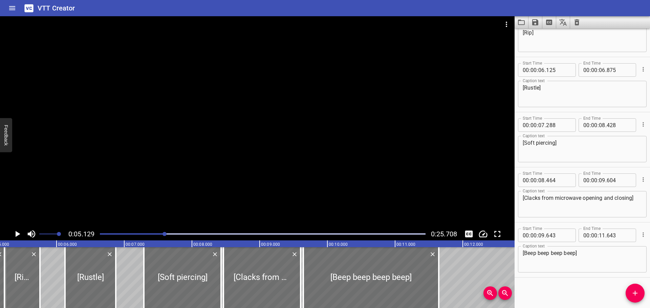
scroll to position [0, 347]
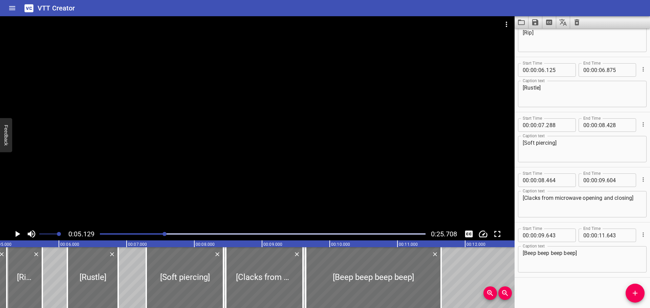
click at [14, 235] on icon "Play/Pause" at bounding box center [17, 234] width 10 height 10
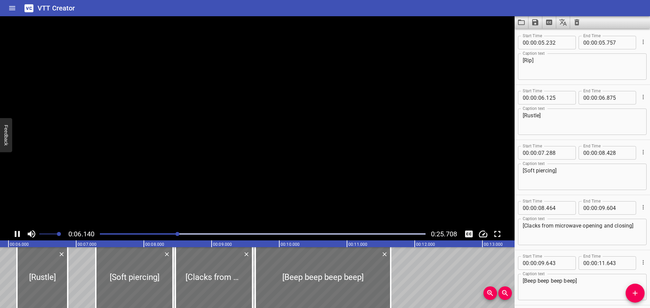
scroll to position [304, 0]
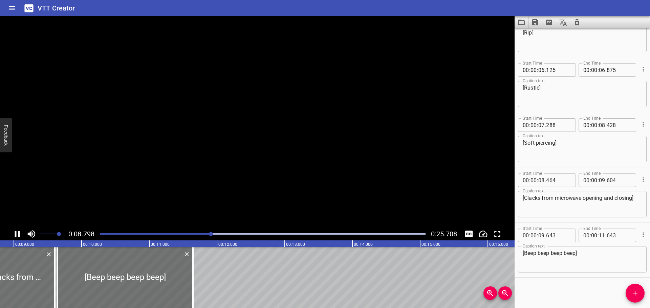
click at [14, 235] on icon "Play/Pause" at bounding box center [17, 234] width 10 height 10
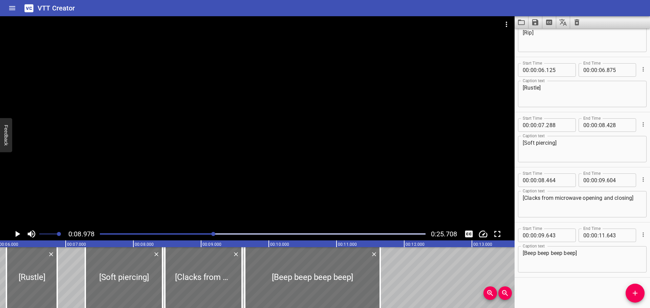
scroll to position [0, 373]
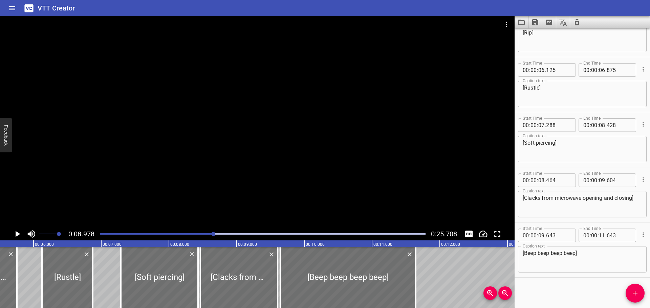
click at [174, 235] on div at bounding box center [263, 234] width 334 height 9
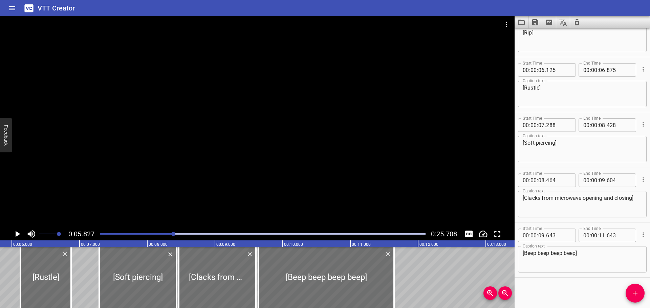
click at [17, 234] on icon "Play/Pause" at bounding box center [18, 234] width 5 height 6
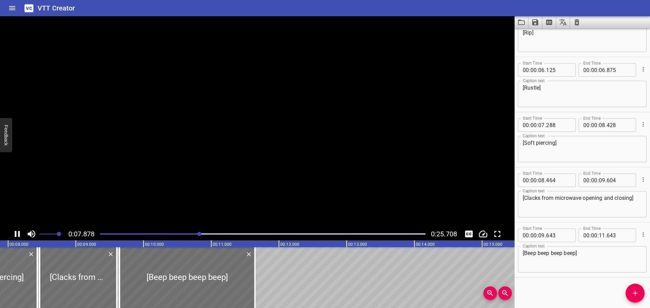
click at [16, 234] on icon "Play/Pause" at bounding box center [17, 234] width 5 height 6
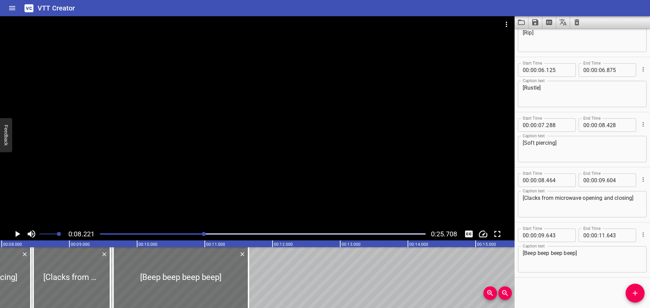
scroll to position [0, 557]
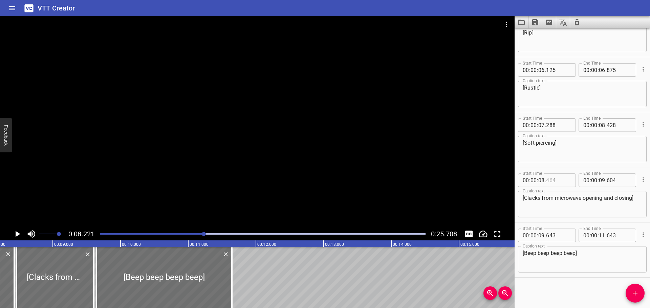
click at [560, 180] on input "number" at bounding box center [558, 181] width 25 height 14
type input "221"
click at [569, 287] on div "Start Time 00 : 00 : 00 . 000 Start Time End Time 00 : 00 : 02 . 000 End Time C…" at bounding box center [582, 168] width 135 height 280
click at [17, 233] on icon "Play/Pause" at bounding box center [18, 234] width 5 height 6
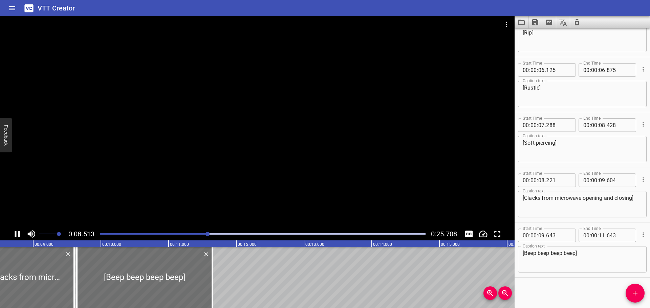
click at [17, 233] on icon "Play/Pause" at bounding box center [17, 234] width 10 height 10
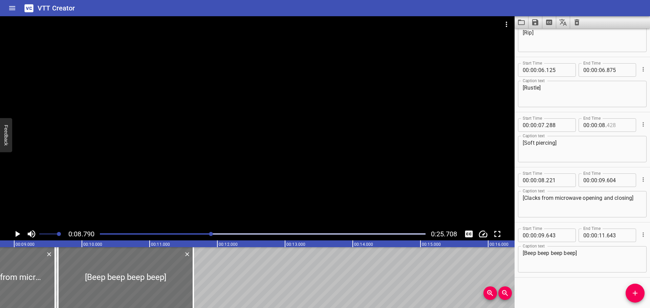
click at [616, 128] on input "number" at bounding box center [619, 126] width 25 height 14
type input "220"
click at [561, 295] on div "Start Time 00 : 00 : 00 . 000 Start Time End Time 00 : 00 : 02 . 000 End Time C…" at bounding box center [582, 168] width 135 height 280
click at [15, 234] on icon "Play/Pause" at bounding box center [17, 234] width 10 height 10
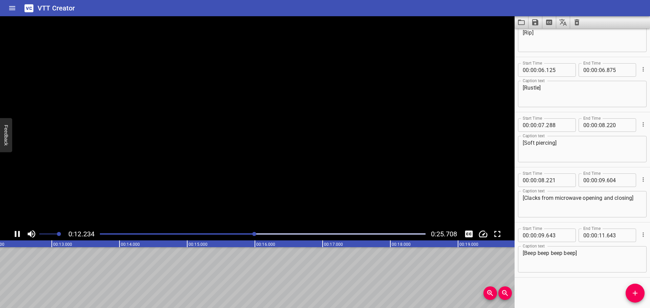
click at [15, 234] on icon "Play/Pause" at bounding box center [17, 234] width 5 height 6
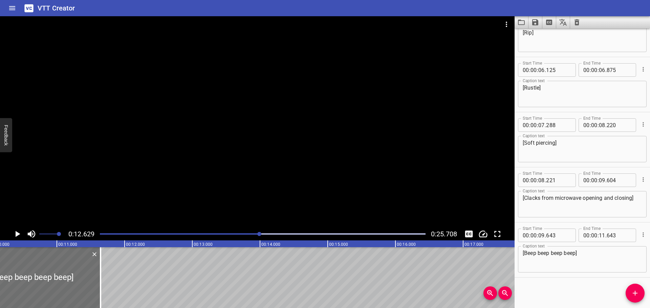
scroll to position [0, 685]
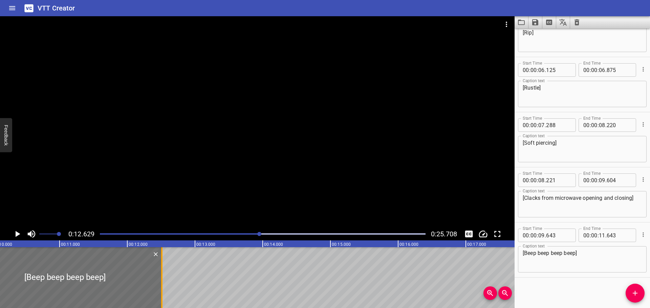
drag, startPoint x: 104, startPoint y: 283, endPoint x: 163, endPoint y: 283, distance: 58.6
click at [163, 283] on div at bounding box center [161, 278] width 7 height 61
type input "12"
type input "508"
click at [217, 236] on div at bounding box center [263, 234] width 334 height 9
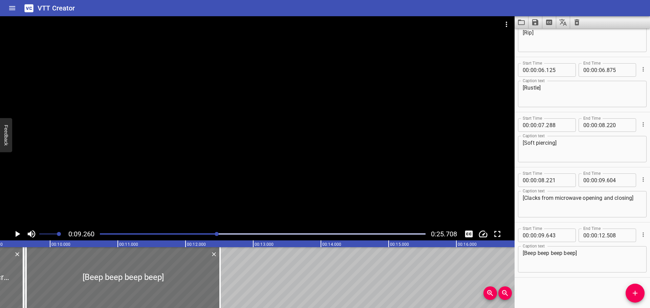
click at [18, 235] on icon "Play/Pause" at bounding box center [18, 234] width 5 height 6
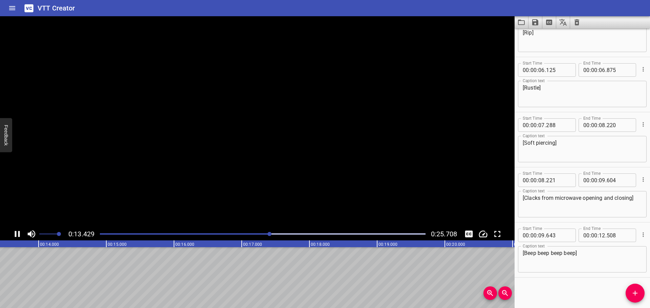
click at [17, 235] on icon "Play/Pause" at bounding box center [17, 234] width 10 height 10
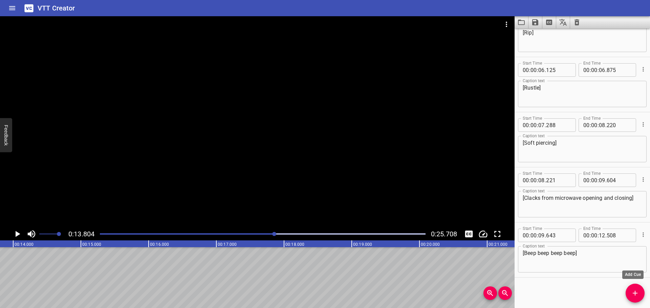
click at [634, 295] on icon "Add Cue" at bounding box center [635, 293] width 8 height 8
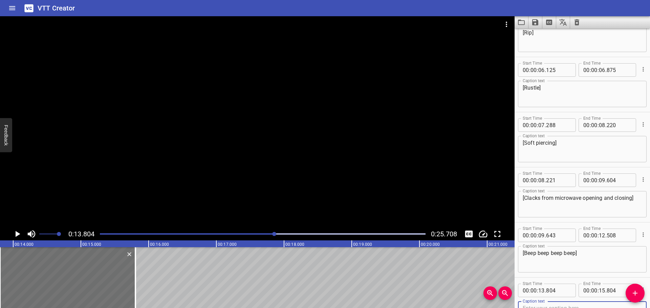
scroll to position [307, 0]
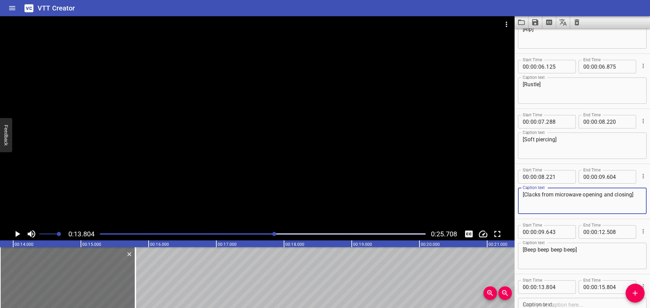
drag, startPoint x: 637, startPoint y: 194, endPoint x: 511, endPoint y: 206, distance: 126.1
click at [511, 206] on main "0:13.804 0:25.708 00:00.000 00:01.000 00:02.000 00:03.000 00:04.000 00:05.000 0…" at bounding box center [325, 162] width 650 height 292
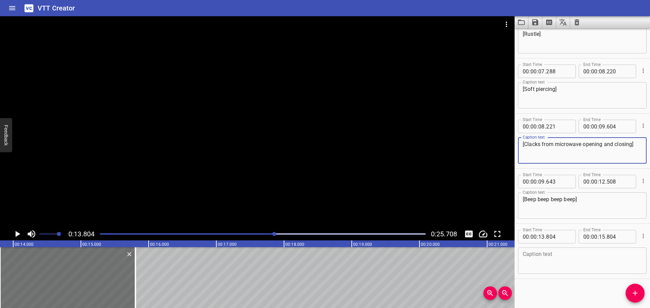
scroll to position [359, 0]
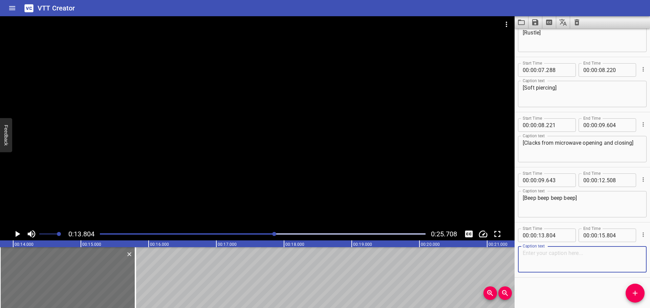
click at [543, 260] on textarea at bounding box center [582, 259] width 119 height 19
paste textarea "[Clacks from microwave opening and closing]"
type textarea "[Clacks from microwave opening and closing]"
click at [237, 235] on div "Play progress" at bounding box center [112, 234] width 326 height 1
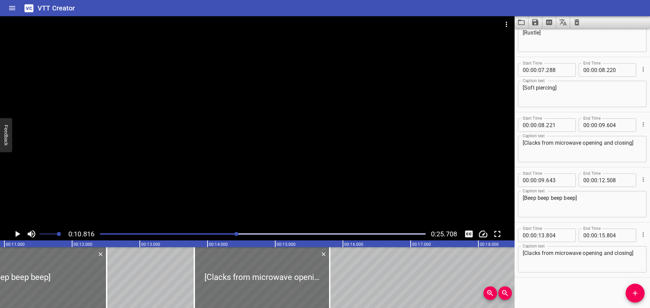
scroll to position [0, 732]
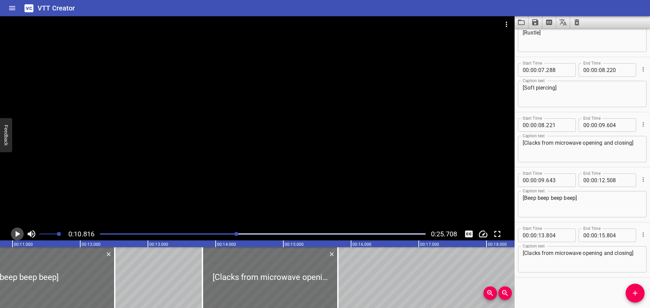
click at [17, 235] on icon "Play/Pause" at bounding box center [18, 234] width 5 height 6
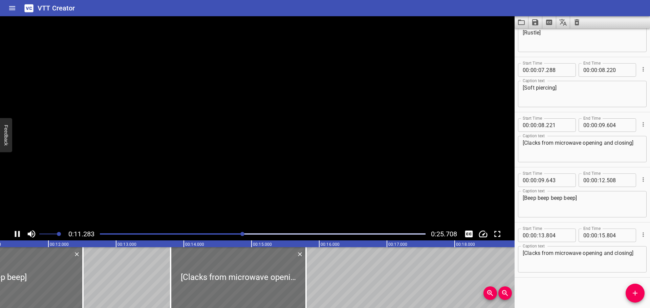
click at [17, 235] on icon "Play/Pause" at bounding box center [17, 234] width 10 height 10
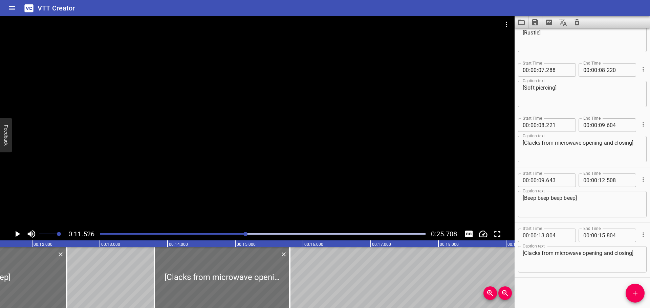
click at [17, 235] on icon "Play/Pause" at bounding box center [18, 234] width 5 height 6
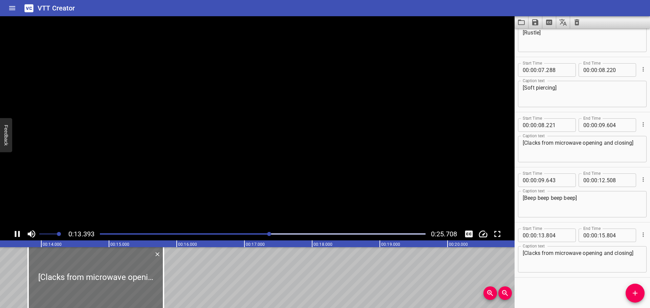
click at [17, 235] on icon "Play/Pause" at bounding box center [17, 234] width 10 height 10
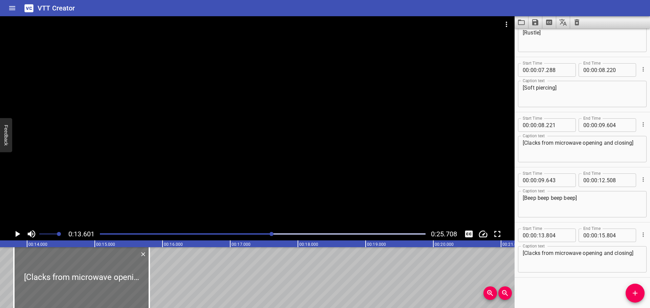
scroll to position [0, 749]
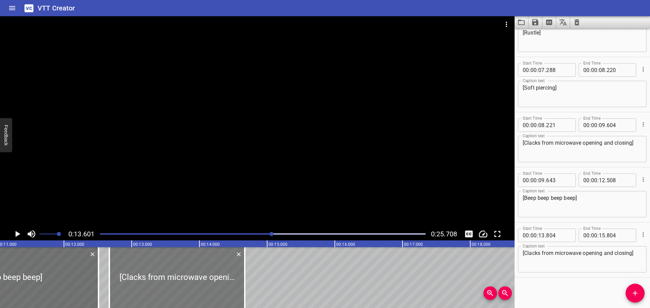
drag, startPoint x: 231, startPoint y: 276, endPoint x: 168, endPoint y: 274, distance: 63.7
click at [168, 274] on div at bounding box center [176, 278] width 135 height 61
type input "12"
type input "669"
type input "14"
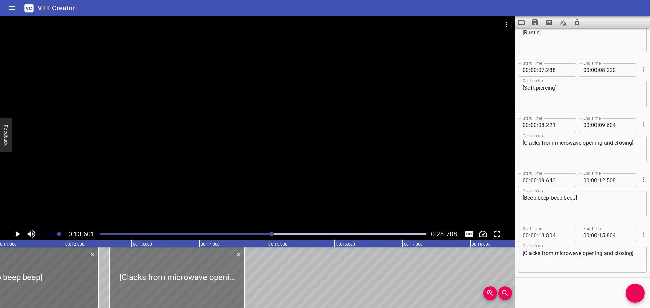
type input "669"
click at [16, 235] on icon "Play/Pause" at bounding box center [18, 234] width 5 height 6
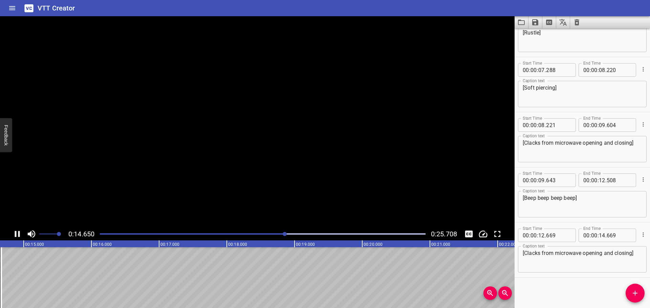
click at [16, 235] on icon "Play/Pause" at bounding box center [17, 234] width 5 height 6
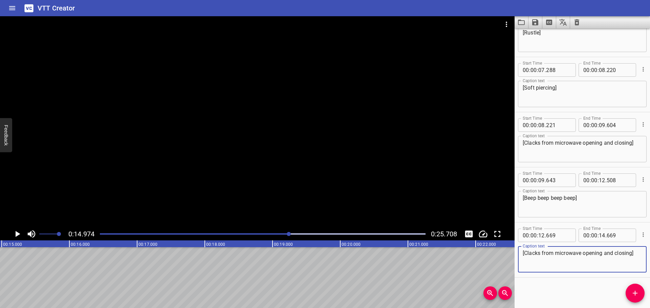
drag, startPoint x: 632, startPoint y: 253, endPoint x: 603, endPoint y: 254, distance: 29.5
click at [603, 254] on textarea "[Clacks from microwave opening and closing]" at bounding box center [582, 259] width 119 height 19
click at [541, 250] on textarea "[Clacks from microwave opening]" at bounding box center [582, 259] width 119 height 19
click at [540, 253] on textarea "[Clacks from microwave opening]" at bounding box center [582, 259] width 119 height 19
type textarea "[[PERSON_NAME] from microwave opening]"
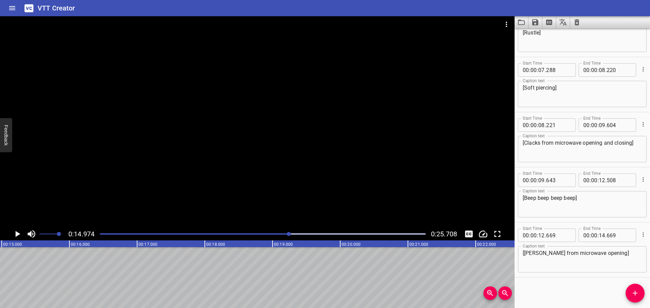
click at [572, 282] on div "Start Time 00 : 00 : 00 . 000 Start Time End Time 00 : 00 : 02 . 000 End Time C…" at bounding box center [582, 168] width 135 height 280
click at [265, 233] on div at bounding box center [263, 234] width 334 height 9
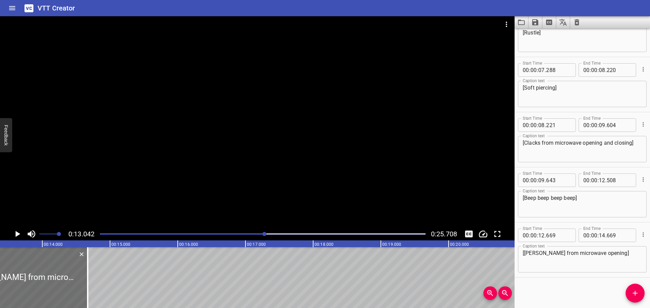
scroll to position [0, 883]
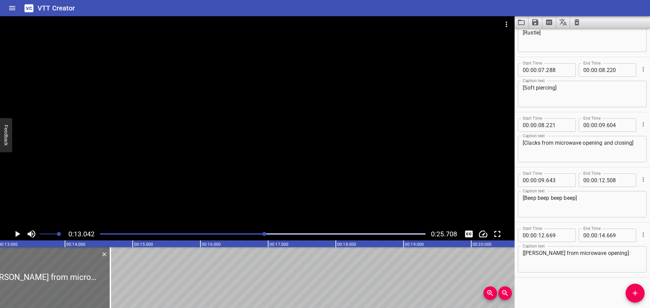
click at [18, 234] on icon "Play/Pause" at bounding box center [18, 234] width 5 height 6
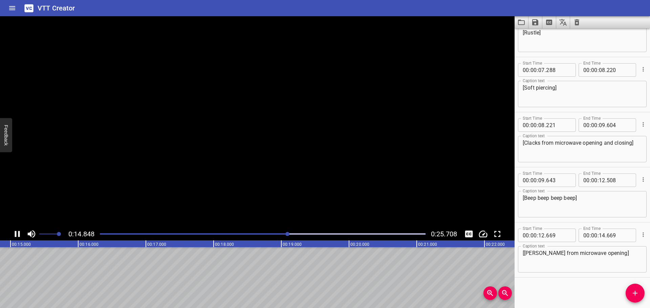
click at [18, 234] on icon "Play/Pause" at bounding box center [17, 234] width 10 height 10
click at [635, 289] on button "Add Cue" at bounding box center [635, 293] width 19 height 19
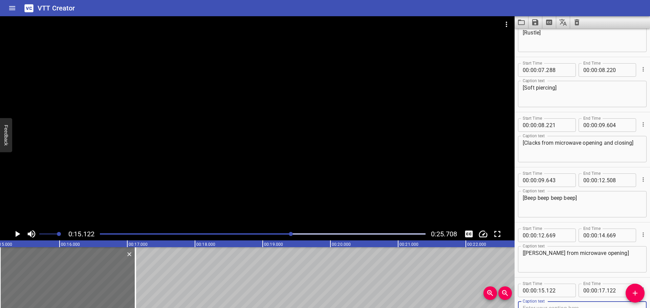
scroll to position [362, 0]
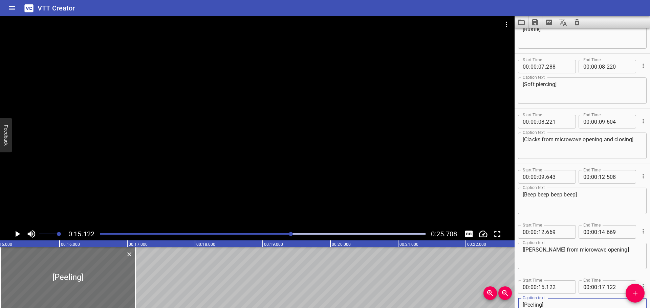
type textarea "[Peeling]"
click at [15, 233] on icon "Play/Pause" at bounding box center [17, 234] width 10 height 10
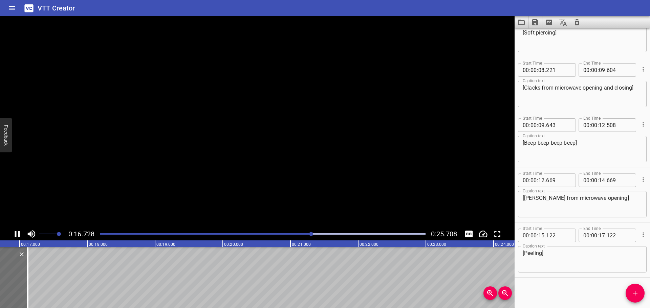
click at [15, 233] on icon "Play/Pause" at bounding box center [17, 234] width 10 height 10
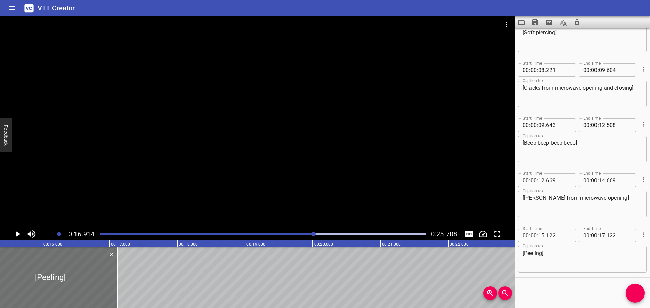
scroll to position [0, 1014]
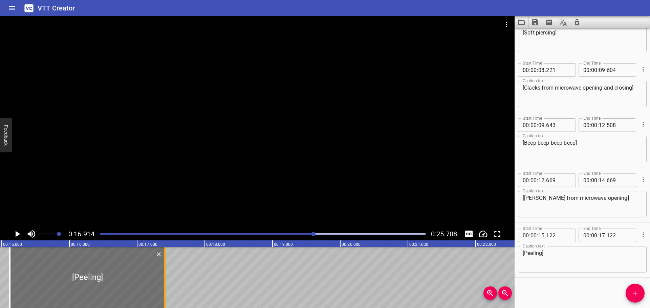
drag, startPoint x: 147, startPoint y: 288, endPoint x: 176, endPoint y: 286, distance: 29.1
click at [168, 286] on div at bounding box center [165, 278] width 7 height 61
type input "552"
click at [219, 234] on div "Play progress" at bounding box center [151, 234] width 326 height 1
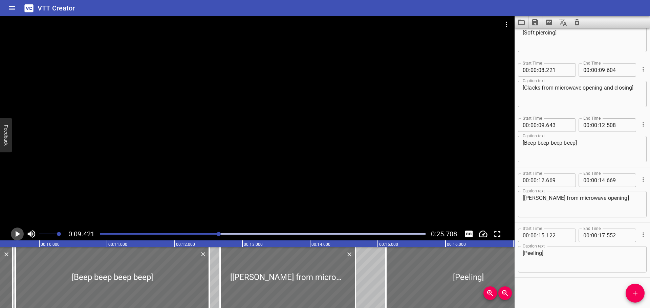
click at [17, 235] on icon "Play/Pause" at bounding box center [18, 234] width 5 height 6
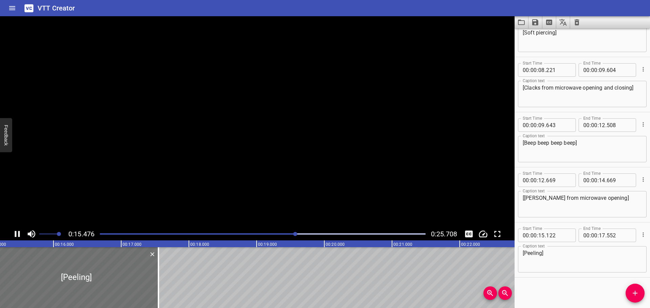
click at [17, 235] on icon "Play/Pause" at bounding box center [17, 234] width 10 height 10
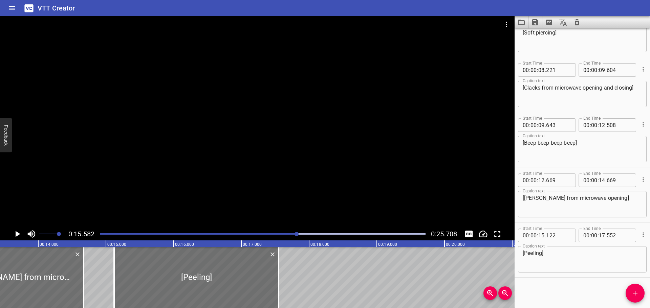
scroll to position [0, 874]
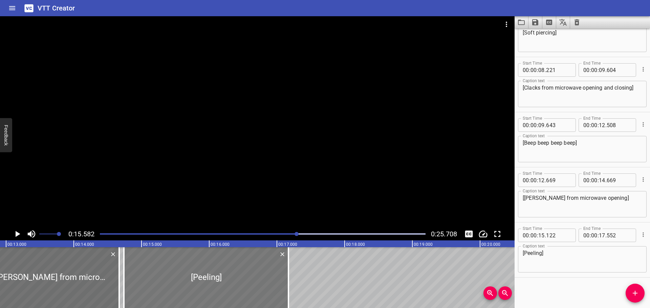
drag, startPoint x: 199, startPoint y: 278, endPoint x: 173, endPoint y: 276, distance: 25.8
click at [173, 276] on div at bounding box center [206, 278] width 165 height 61
type input "14"
type input "742"
type input "172"
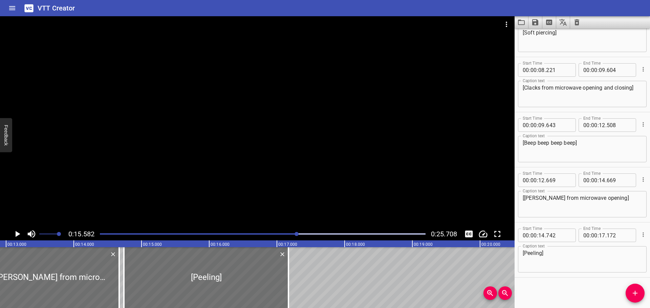
click at [244, 235] on div "Play progress" at bounding box center [135, 234] width 326 height 1
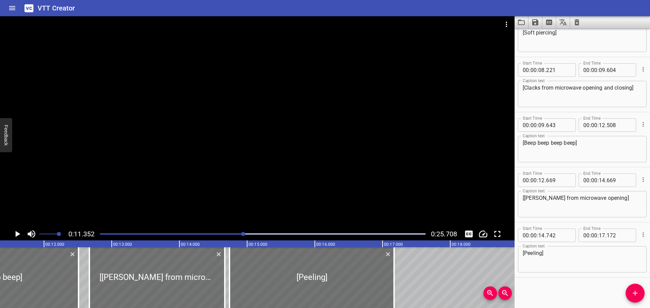
click at [16, 234] on icon "Play/Pause" at bounding box center [18, 234] width 5 height 6
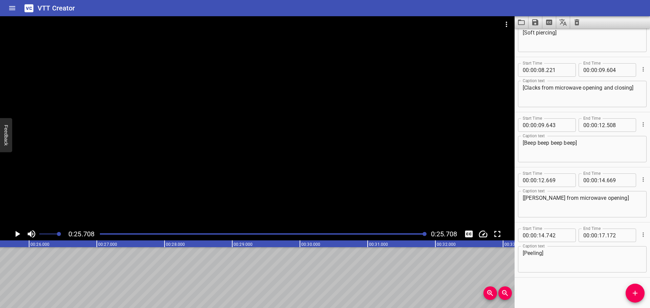
scroll to position [0, 1741]
click at [353, 234] on div "Play progress" at bounding box center [263, 234] width 326 height 1
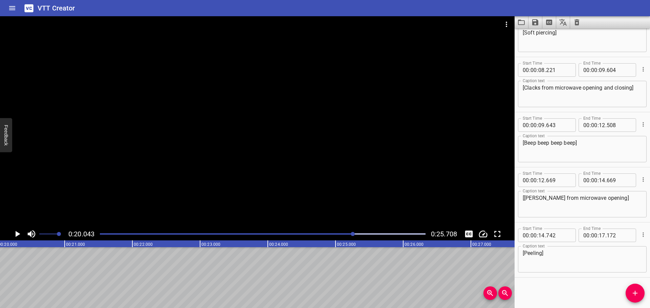
click at [331, 234] on div "Play progress" at bounding box center [191, 234] width 326 height 1
click at [314, 235] on div at bounding box center [263, 234] width 334 height 9
click at [289, 237] on div at bounding box center [263, 234] width 334 height 9
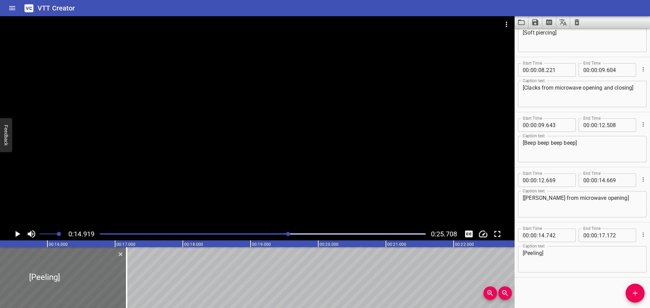
scroll to position [0, 1010]
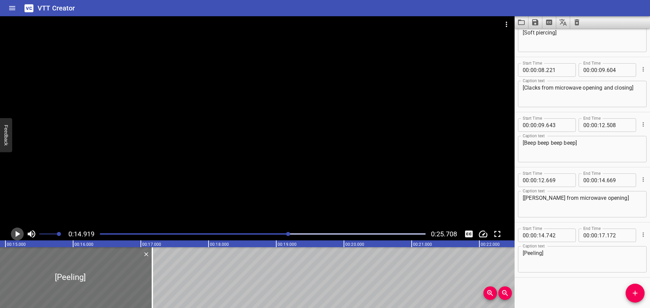
click at [20, 235] on icon "Play/Pause" at bounding box center [18, 234] width 5 height 6
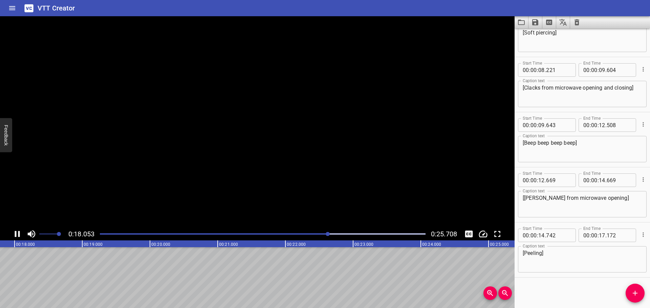
click at [20, 235] on icon "Play/Pause" at bounding box center [17, 234] width 5 height 6
click at [631, 292] on span "Add Cue" at bounding box center [635, 293] width 19 height 8
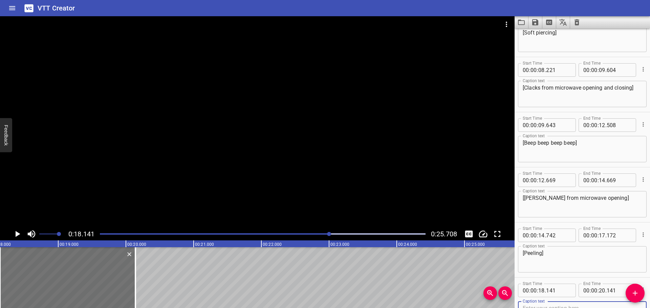
scroll to position [417, 0]
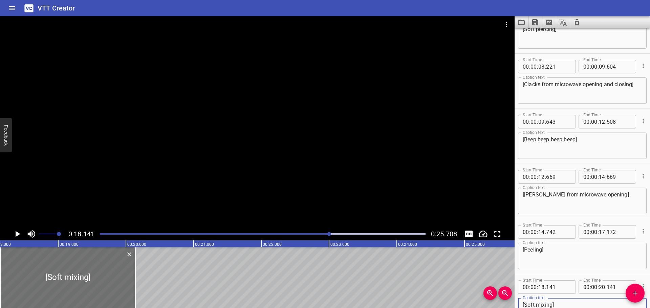
type textarea "[Soft mixing]"
click at [18, 234] on icon "Play/Pause" at bounding box center [18, 234] width 5 height 6
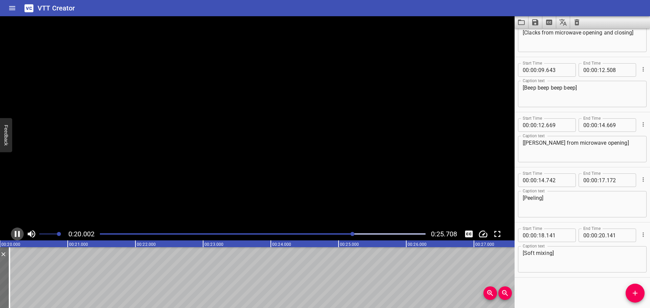
click at [18, 234] on icon "Play/Pause" at bounding box center [17, 234] width 10 height 10
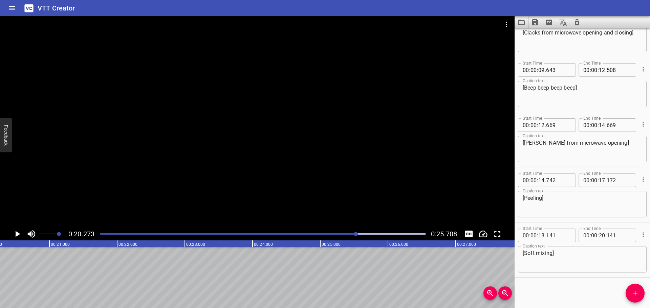
scroll to position [0, 1373]
click at [617, 238] on input "number" at bounding box center [619, 236] width 25 height 14
type input "200"
click at [559, 285] on div "Start Time 00 : 00 : 00 . 000 Start Time End Time 00 : 00 : 02 . 000 End Time C…" at bounding box center [582, 168] width 135 height 280
click at [197, 163] on div at bounding box center [257, 122] width 515 height 212
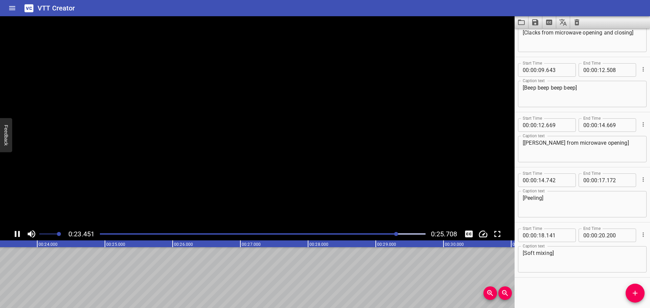
click at [197, 163] on video at bounding box center [257, 122] width 515 height 212
click at [404, 234] on div "Play progress" at bounding box center [263, 234] width 326 height 1
click at [401, 234] on div "Play progress" at bounding box center [242, 234] width 326 height 1
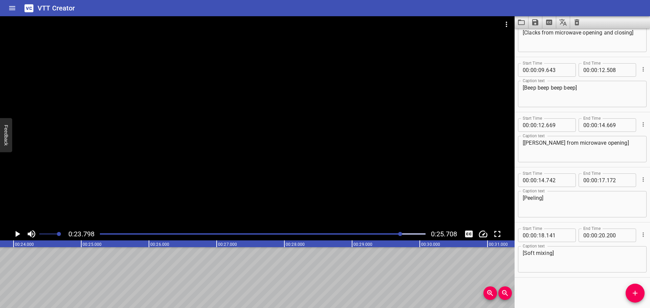
click at [393, 234] on div "Play progress" at bounding box center [239, 234] width 326 height 1
click at [326, 180] on div at bounding box center [257, 122] width 515 height 212
click at [393, 234] on div "Play progress" at bounding box center [236, 234] width 326 height 1
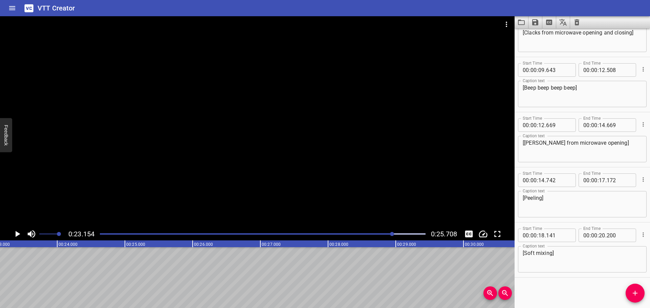
click at [387, 234] on div "Play progress" at bounding box center [231, 234] width 326 height 1
click at [634, 297] on icon "Add Cue" at bounding box center [635, 293] width 8 height 8
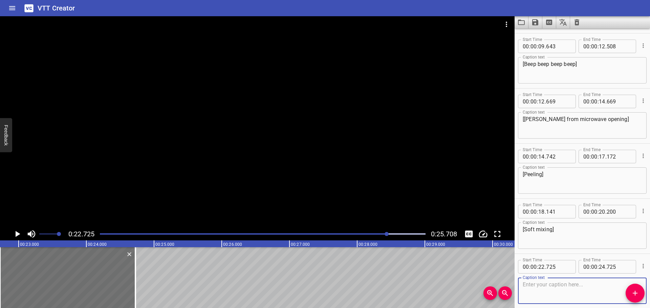
scroll to position [524, 0]
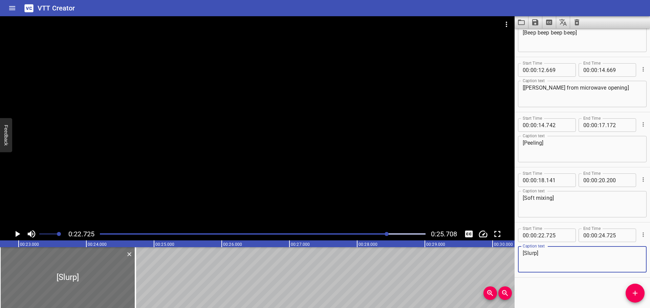
type textarea "[Slurp]"
click at [244, 121] on div at bounding box center [257, 122] width 515 height 212
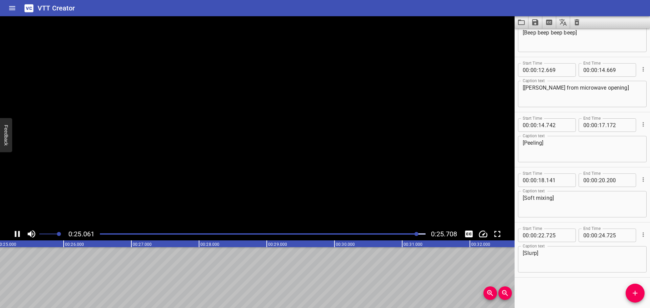
click at [244, 121] on video at bounding box center [257, 122] width 515 height 212
click at [636, 291] on icon "Add Cue" at bounding box center [635, 293] width 8 height 8
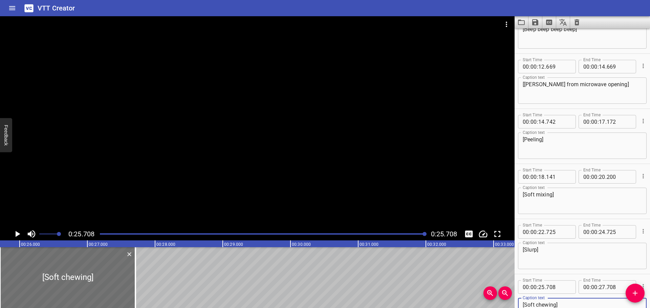
scroll to position [580, 0]
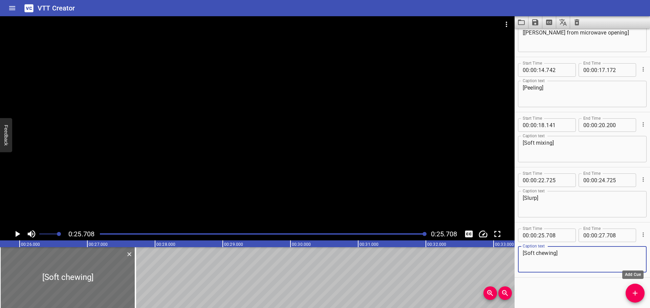
type textarea "[Soft chewing]"
click at [636, 293] on icon "Add Cue" at bounding box center [635, 293] width 8 height 8
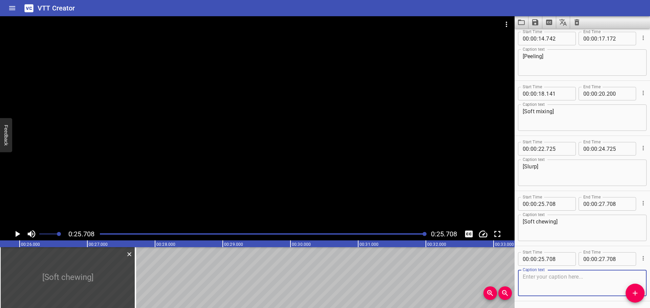
scroll to position [635, 0]
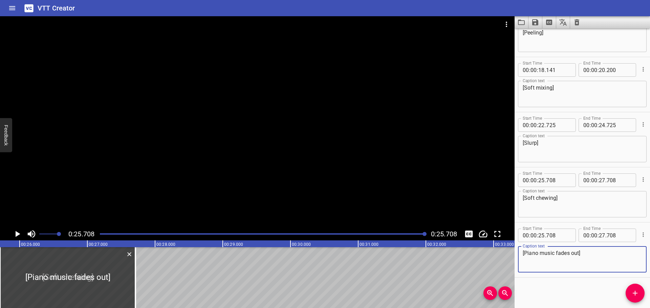
type textarea "[Piano music fades out]"
click at [571, 286] on div "Start Time 00 : 00 : 00 . 000 Start Time End Time 00 : 00 : 02 . 000 End Time C…" at bounding box center [582, 168] width 135 height 280
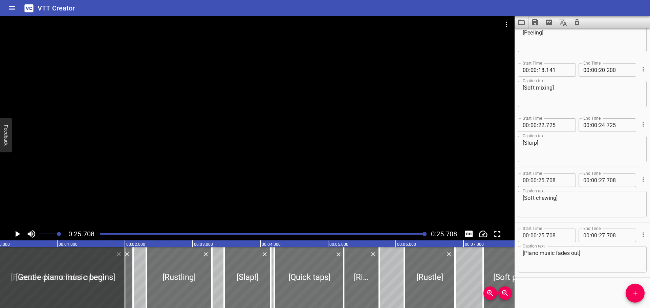
scroll to position [0, 0]
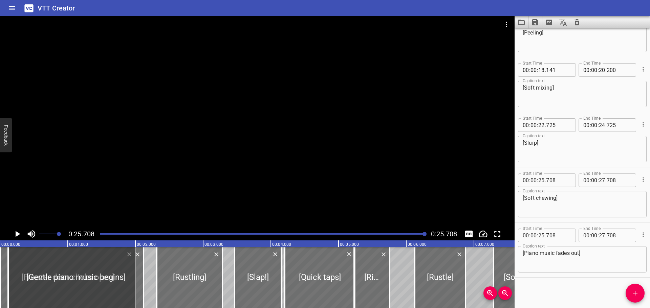
click at [100, 235] on div at bounding box center [263, 234] width 334 height 9
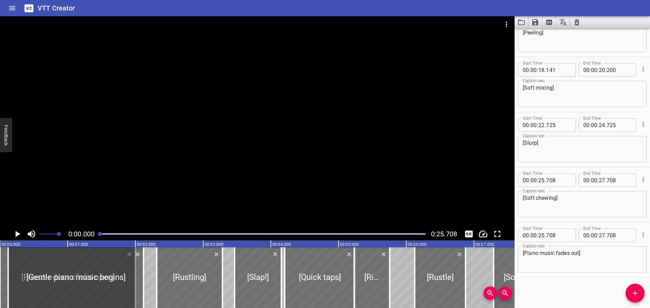
click at [15, 235] on icon "Play/Pause" at bounding box center [17, 234] width 10 height 10
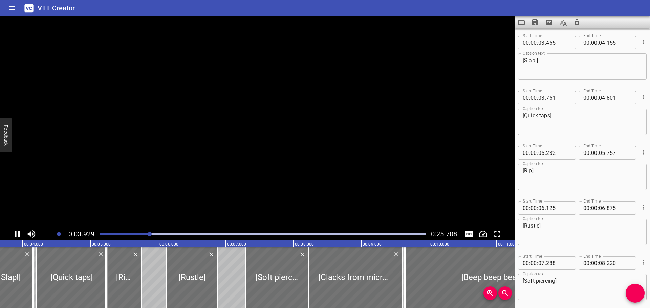
scroll to position [221, 0]
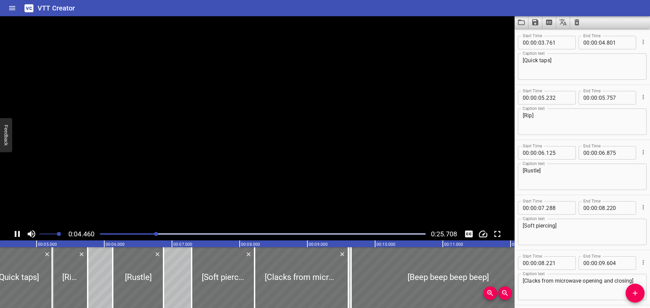
click at [15, 235] on icon "Play/Pause" at bounding box center [17, 234] width 5 height 6
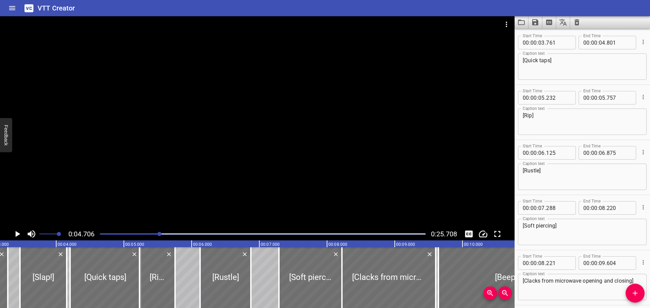
scroll to position [0, 198]
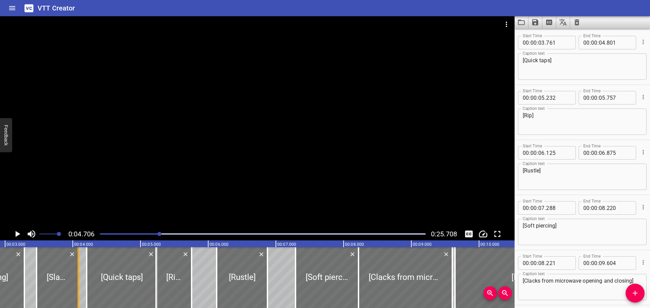
drag, startPoint x: 80, startPoint y: 280, endPoint x: 75, endPoint y: 280, distance: 5.1
click at [75, 280] on div at bounding box center [78, 278] width 7 height 61
type input "080"
click at [85, 280] on div at bounding box center [84, 278] width 7 height 61
type input "731"
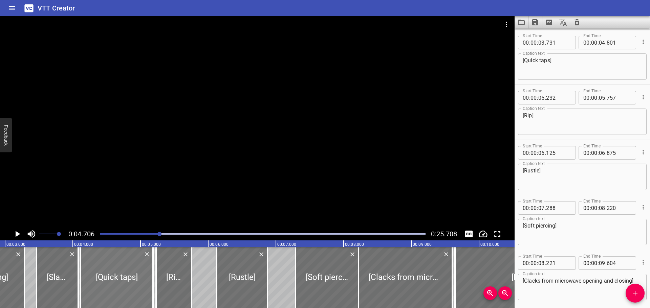
drag, startPoint x: 113, startPoint y: 282, endPoint x: 122, endPoint y: 282, distance: 8.8
click at [122, 282] on div at bounding box center [117, 278] width 72 height 61
type input "04"
type input "116"
type input "05"
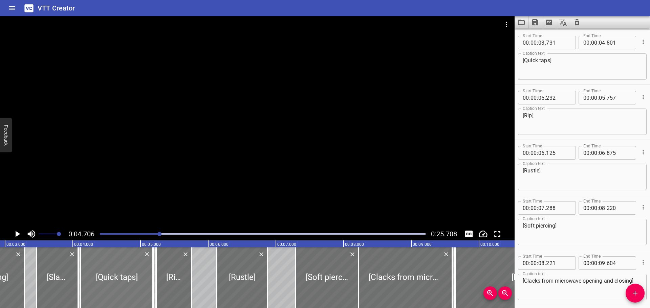
type input "186"
click at [99, 234] on div at bounding box center [263, 234] width 334 height 9
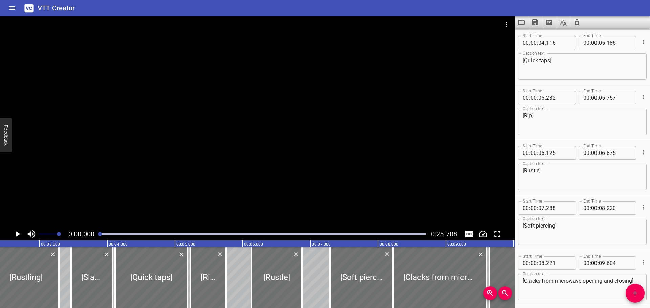
scroll to position [0, 72]
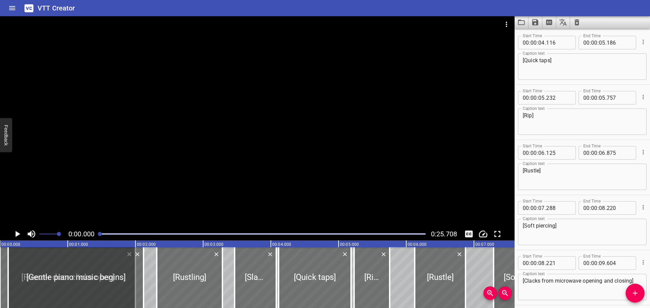
click at [18, 235] on icon "Play/Pause" at bounding box center [18, 234] width 5 height 6
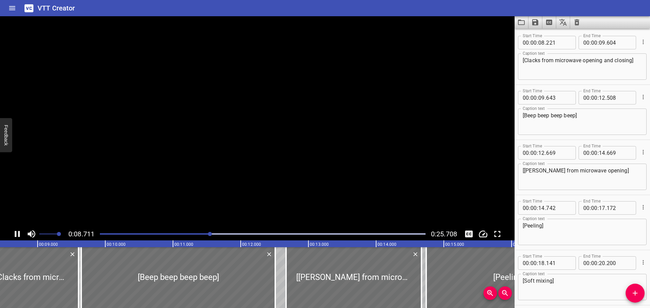
click at [18, 235] on icon "Play/Pause" at bounding box center [17, 234] width 10 height 10
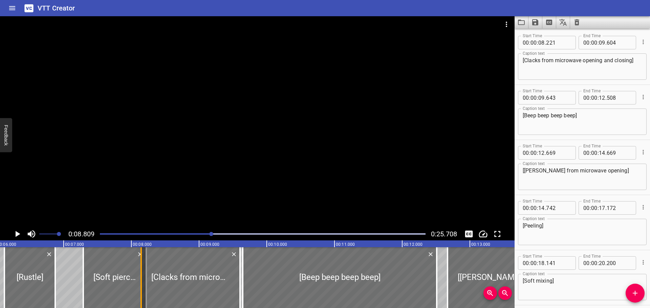
drag, startPoint x: 144, startPoint y: 284, endPoint x: 139, endPoint y: 284, distance: 5.1
click at [139, 284] on div at bounding box center [141, 278] width 7 height 61
drag, startPoint x: 142, startPoint y: 285, endPoint x: 151, endPoint y: 285, distance: 9.8
click at [151, 285] on div at bounding box center [150, 278] width 1 height 61
type input "291"
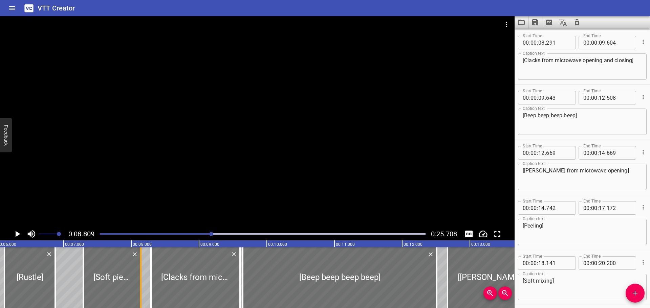
drag, startPoint x: 145, startPoint y: 285, endPoint x: 139, endPoint y: 285, distance: 5.8
click at [139, 285] on div at bounding box center [140, 278] width 7 height 61
type input "135"
drag, startPoint x: 150, startPoint y: 285, endPoint x: 141, endPoint y: 285, distance: 8.8
click at [141, 285] on div at bounding box center [142, 278] width 7 height 61
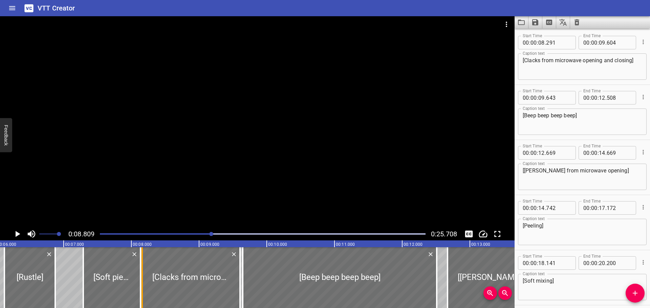
type input "161"
click at [177, 235] on div at bounding box center [263, 234] width 334 height 9
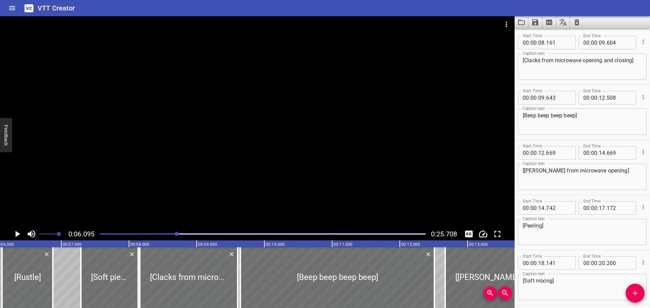
click at [19, 234] on icon "Play/Pause" at bounding box center [18, 234] width 5 height 6
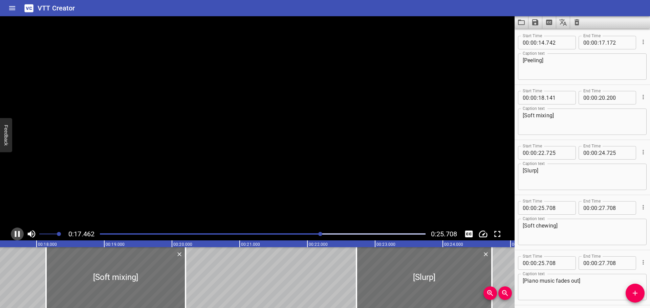
click at [19, 234] on icon "Play/Pause" at bounding box center [17, 234] width 5 height 6
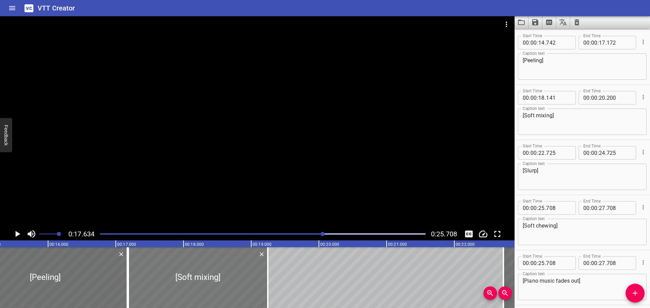
drag, startPoint x: 236, startPoint y: 275, endPoint x: 174, endPoint y: 277, distance: 62.0
click at [174, 277] on div at bounding box center [197, 278] width 139 height 61
type input "17"
type input "186"
type input "19"
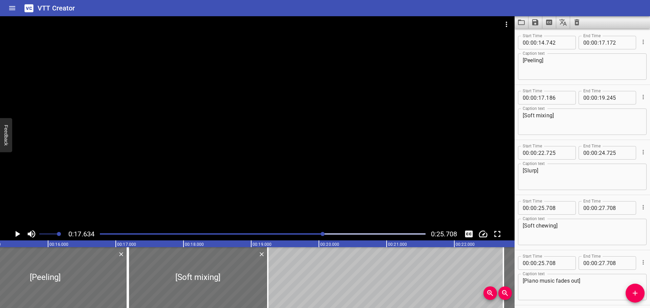
click at [306, 234] on div "Play progress" at bounding box center [161, 234] width 326 height 1
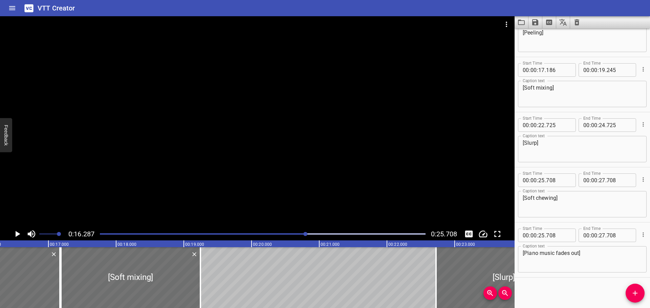
click at [16, 235] on icon "Play/Pause" at bounding box center [18, 234] width 5 height 6
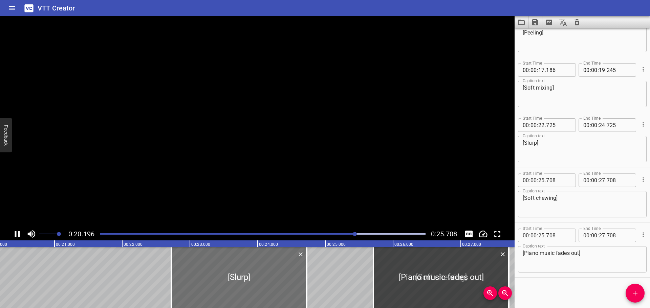
click at [16, 235] on icon "Play/Pause" at bounding box center [17, 234] width 5 height 6
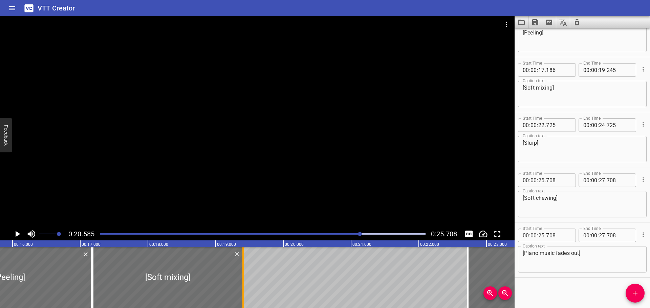
drag, startPoint x: 234, startPoint y: 279, endPoint x: 244, endPoint y: 280, distance: 10.5
click at [244, 280] on div at bounding box center [243, 278] width 7 height 61
type input "405"
click at [334, 234] on div "Play progress" at bounding box center [198, 234] width 326 height 1
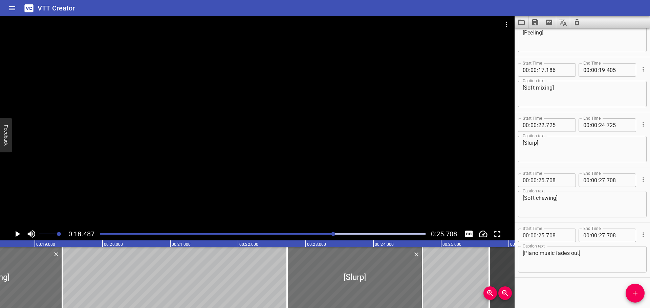
click at [20, 233] on icon "Play/Pause" at bounding box center [17, 234] width 10 height 10
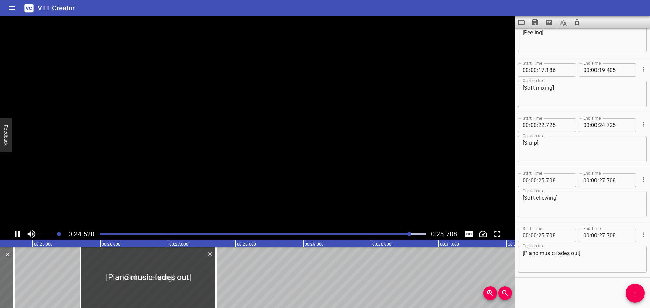
click at [20, 233] on icon "Play/Pause" at bounding box center [17, 234] width 10 height 10
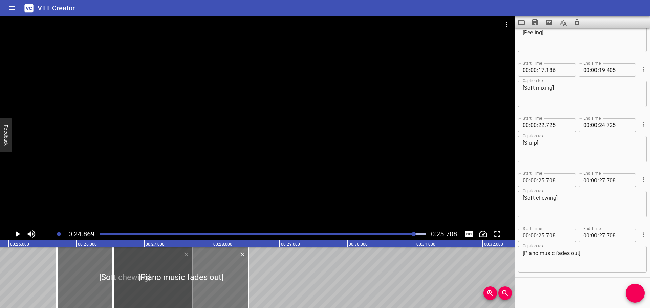
drag, startPoint x: 97, startPoint y: 279, endPoint x: 160, endPoint y: 281, distance: 63.0
click at [160, 281] on div at bounding box center [180, 278] width 135 height 61
type input "26"
type input "638"
type input "28"
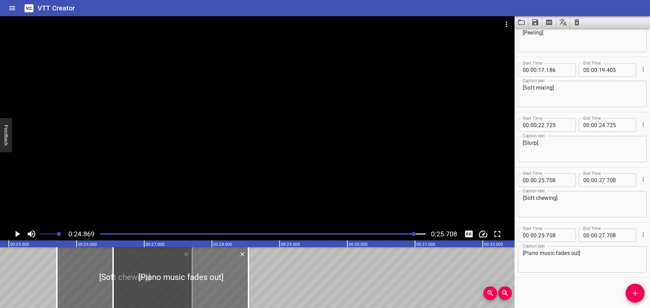
type input "638"
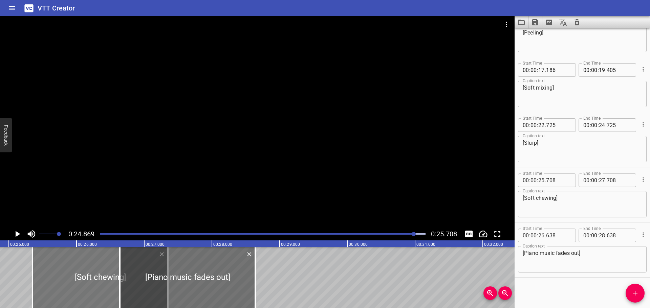
drag, startPoint x: 102, startPoint y: 281, endPoint x: 61, endPoint y: 281, distance: 40.6
click at [61, 281] on div at bounding box center [100, 278] width 135 height 61
type input "108"
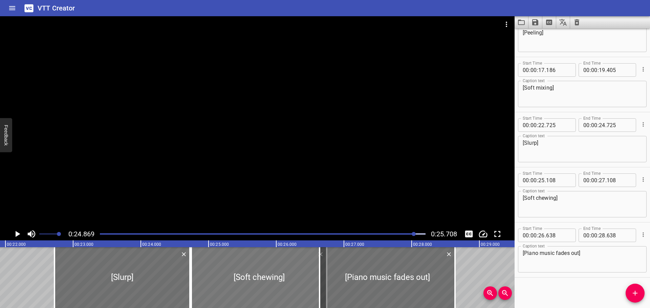
drag, startPoint x: 273, startPoint y: 271, endPoint x: 251, endPoint y: 271, distance: 22.7
click at [251, 271] on div at bounding box center [258, 278] width 135 height 61
type input "24"
type input "738"
type input "26"
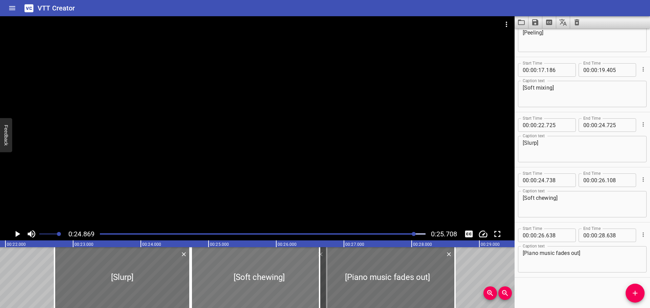
type input "738"
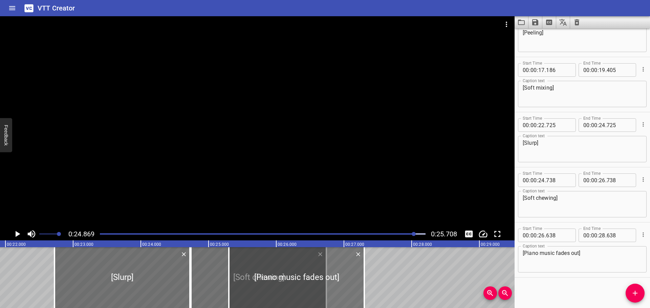
drag, startPoint x: 378, startPoint y: 278, endPoint x: 287, endPoint y: 278, distance: 90.7
click at [287, 278] on div at bounding box center [296, 278] width 135 height 61
type input "25"
type input "298"
type input "27"
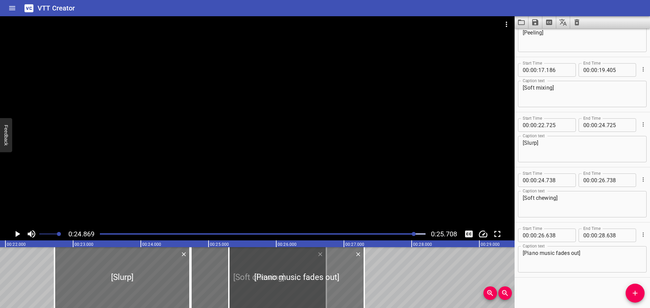
type input "298"
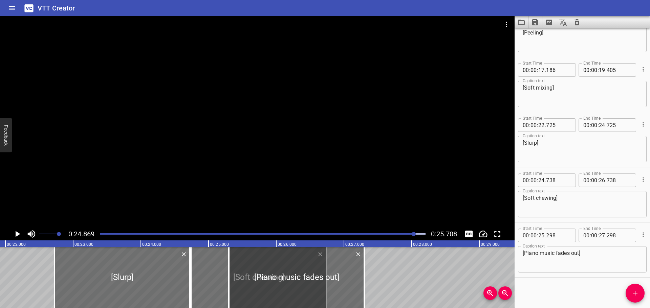
click at [382, 236] on div at bounding box center [263, 234] width 334 height 9
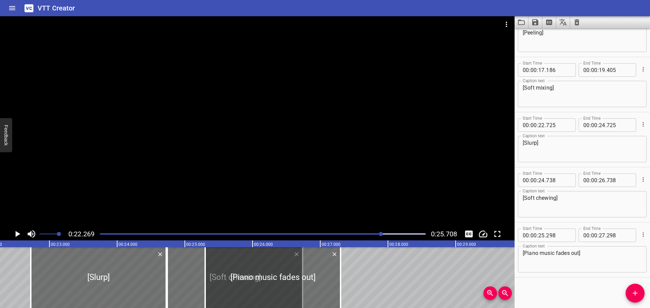
click at [355, 232] on div at bounding box center [263, 234] width 334 height 9
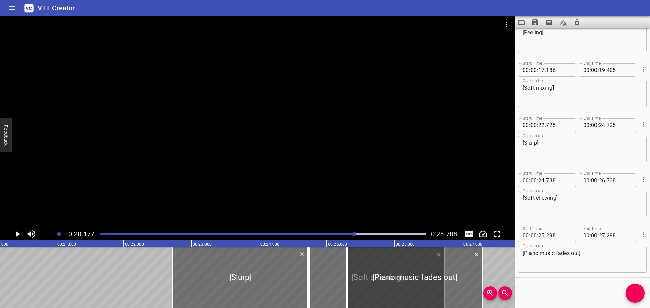
click at [17, 235] on icon "Play/Pause" at bounding box center [18, 234] width 5 height 6
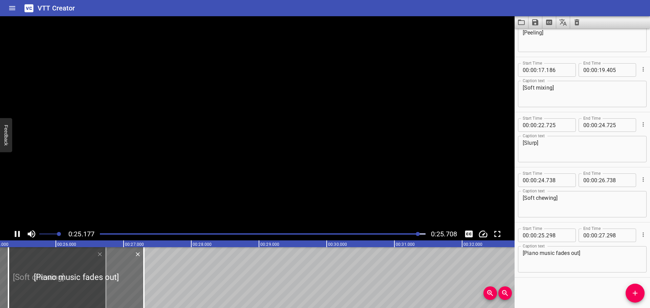
click at [17, 235] on icon "Play/Pause" at bounding box center [17, 234] width 10 height 10
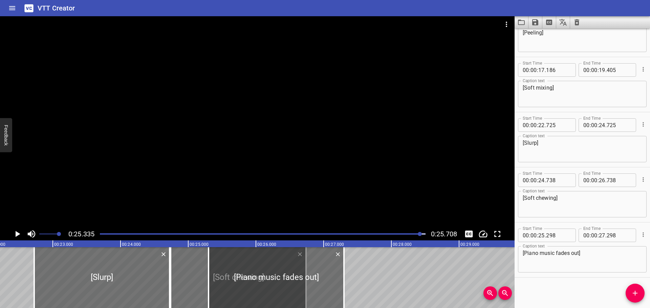
scroll to position [0, 1464]
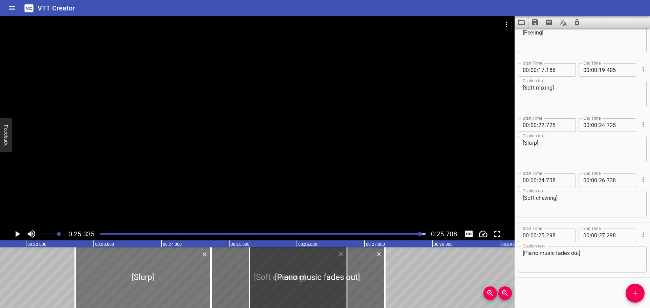
click at [207, 282] on div at bounding box center [142, 278] width 135 height 61
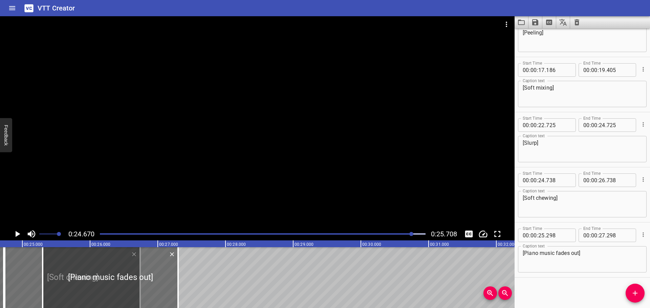
scroll to position [0, 1443]
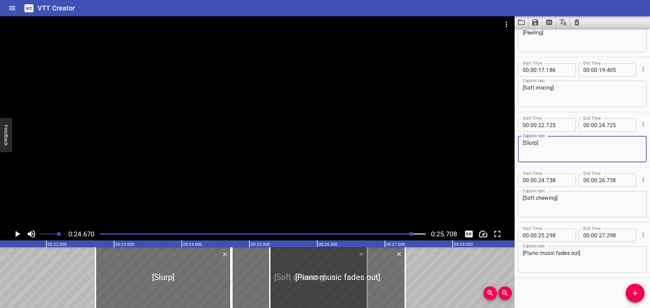
click at [564, 143] on textarea "[Slurp]" at bounding box center [582, 149] width 119 height 19
click at [227, 278] on div at bounding box center [162, 278] width 135 height 61
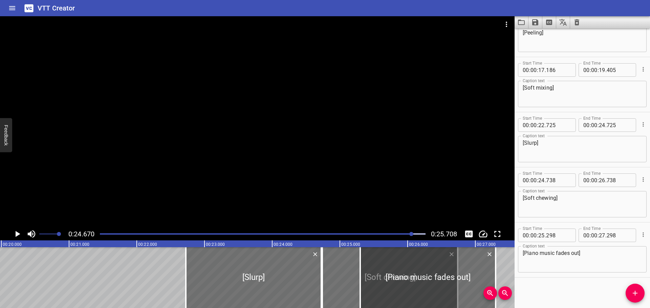
scroll to position [0, 1344]
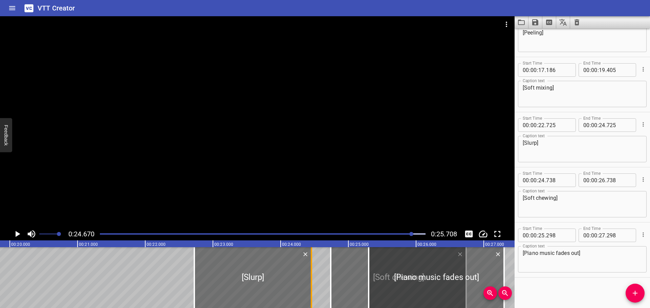
drag, startPoint x: 327, startPoint y: 283, endPoint x: 308, endPoint y: 283, distance: 18.3
click at [308, 283] on div at bounding box center [311, 278] width 7 height 61
type input "455"
drag, startPoint x: 329, startPoint y: 286, endPoint x: 312, endPoint y: 283, distance: 17.9
click at [312, 283] on div at bounding box center [314, 278] width 7 height 61
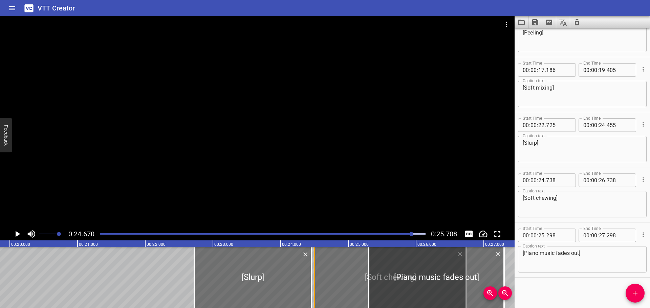
type input "478"
click at [352, 234] on div "Play progress" at bounding box center [250, 234] width 326 height 1
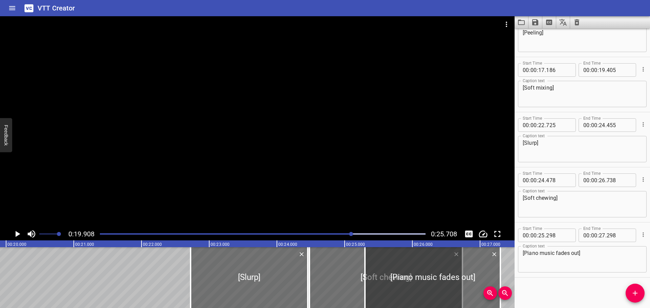
click at [16, 234] on icon "Play/Pause" at bounding box center [17, 234] width 10 height 10
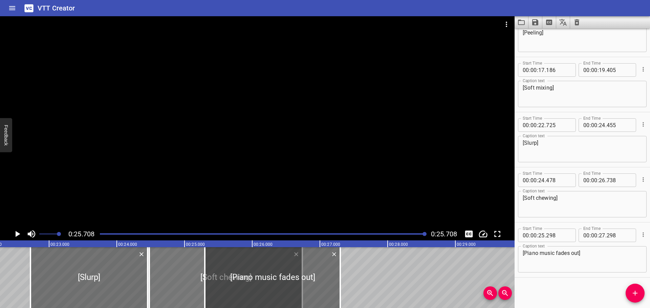
scroll to position [0, 1506]
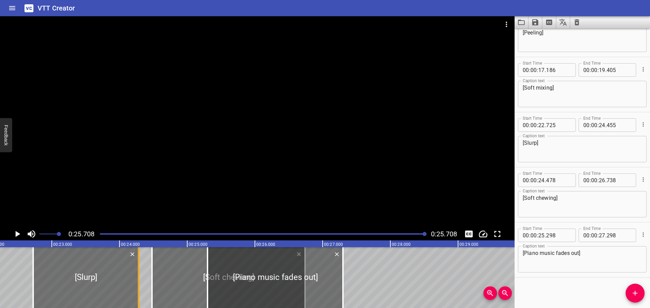
drag, startPoint x: 148, startPoint y: 280, endPoint x: 135, endPoint y: 280, distance: 12.2
click at [135, 280] on div at bounding box center [138, 278] width 7 height 61
type input "275"
drag, startPoint x: 151, startPoint y: 283, endPoint x: 141, endPoint y: 283, distance: 10.2
click at [140, 283] on div at bounding box center [139, 278] width 1 height 61
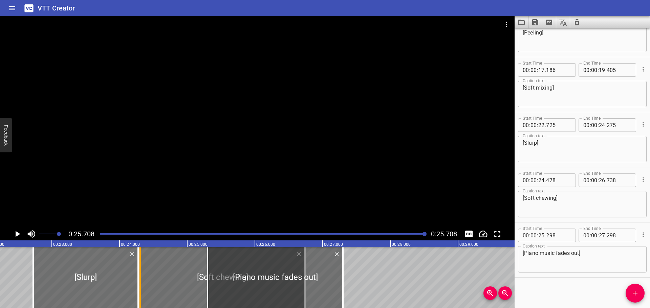
type input "303"
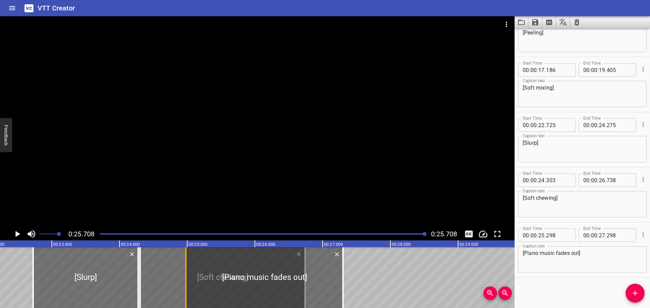
drag, startPoint x: 210, startPoint y: 282, endPoint x: 189, endPoint y: 281, distance: 21.7
click at [189, 281] on div at bounding box center [185, 278] width 7 height 61
type input "24"
type input "978"
click at [358, 235] on div "Play progress" at bounding box center [263, 234] width 326 height 1
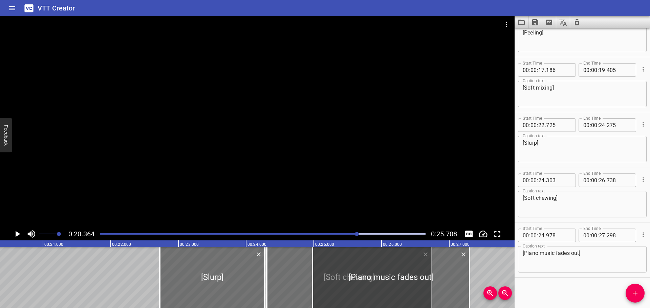
click at [20, 234] on icon "Play/Pause" at bounding box center [17, 234] width 10 height 10
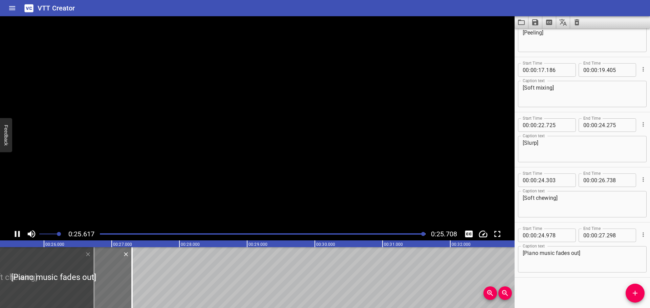
scroll to position [0, 1741]
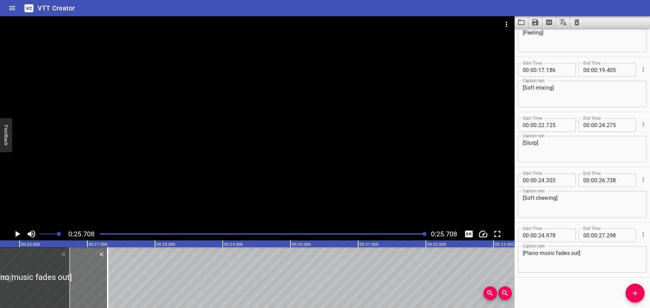
click at [536, 22] on icon "Save captions to file" at bounding box center [535, 22] width 6 height 6
click at [550, 38] on li "Save to VTT file" at bounding box center [554, 37] width 50 height 12
